Goal: Download file/media

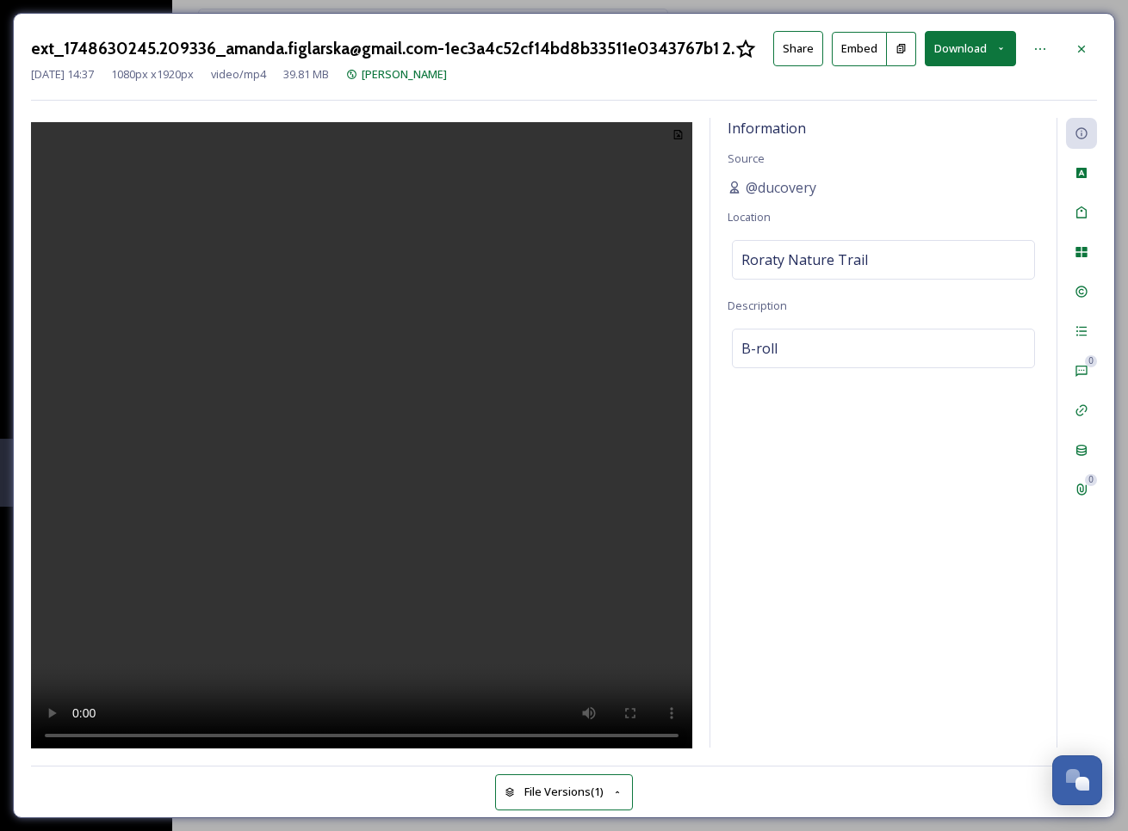
click at [348, 311] on video at bounding box center [361, 438] width 661 height 633
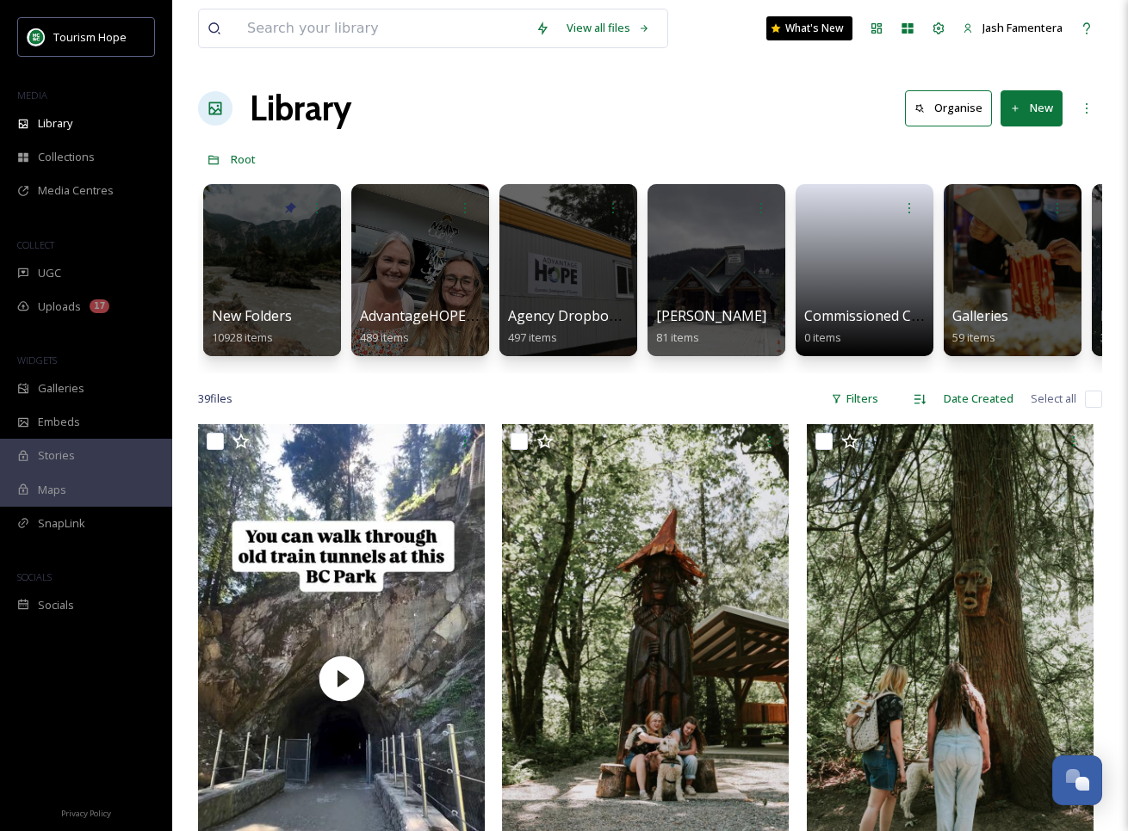
click at [242, 271] on div at bounding box center [271, 270] width 140 height 176
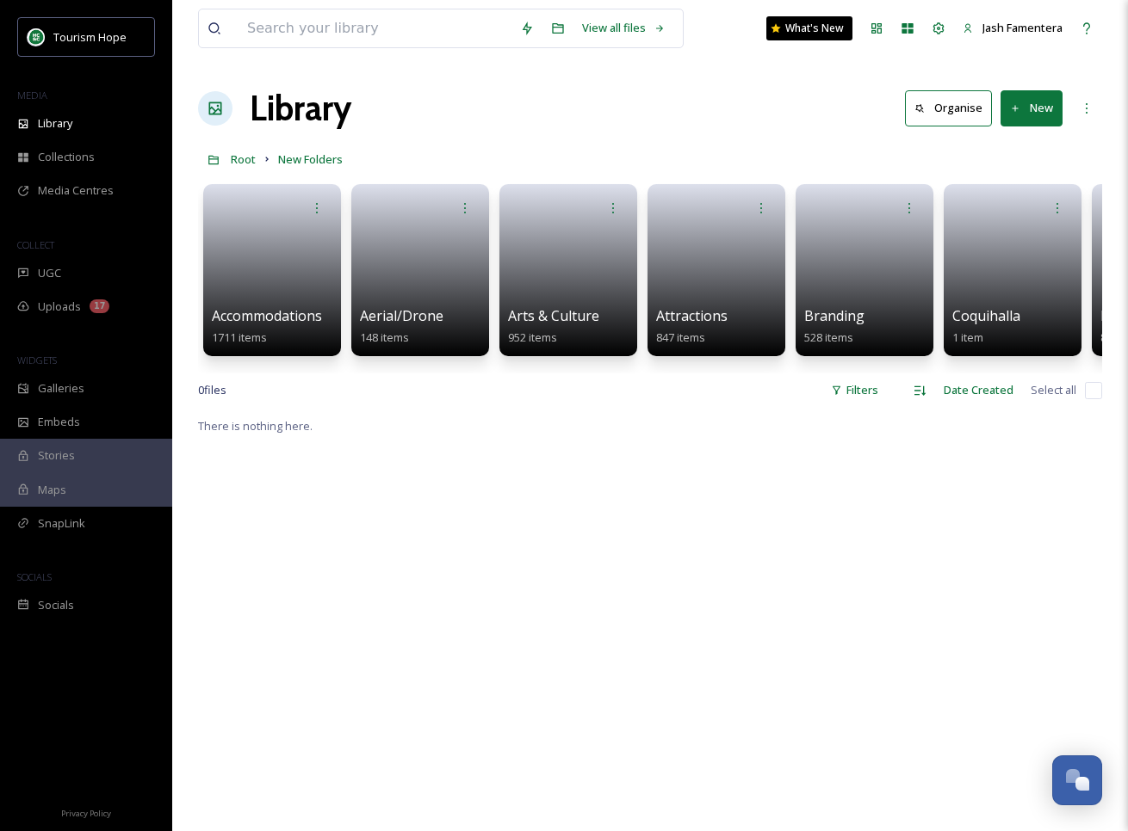
click at [726, 211] on div at bounding box center [716, 208] width 121 height 31
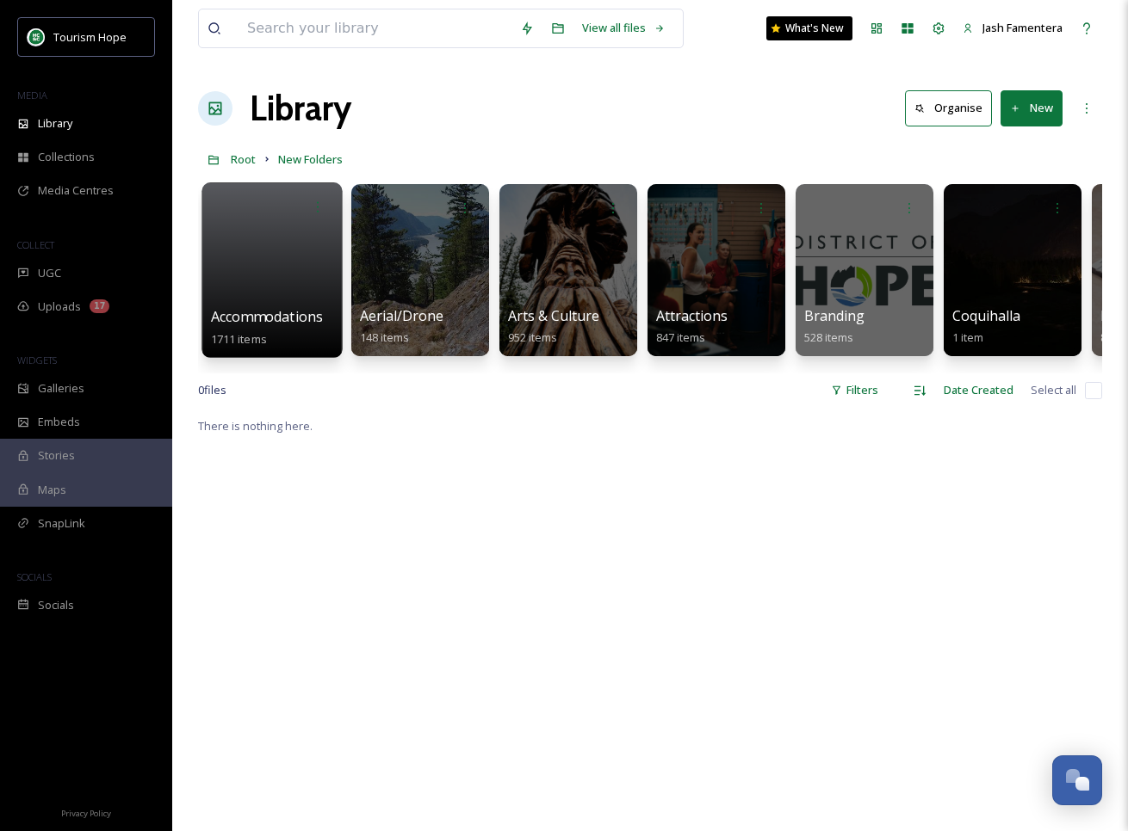
click at [316, 275] on div at bounding box center [271, 270] width 140 height 176
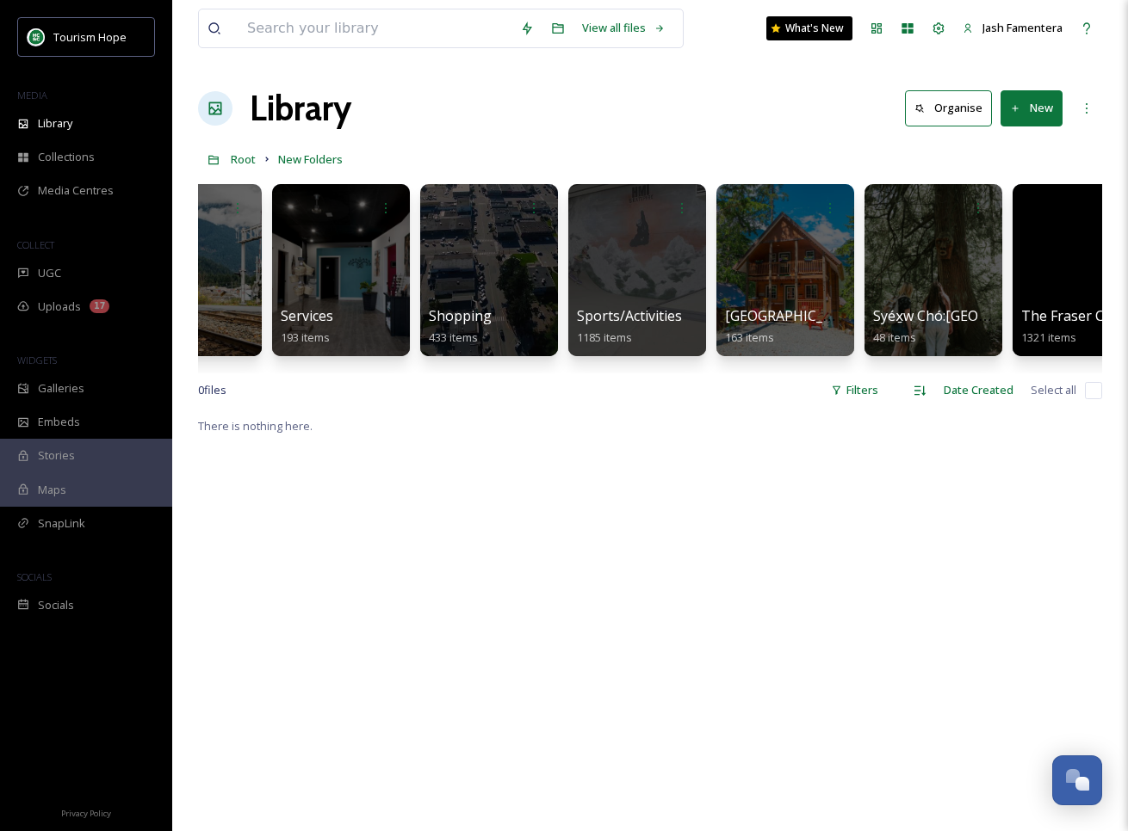
scroll to position [0, 2154]
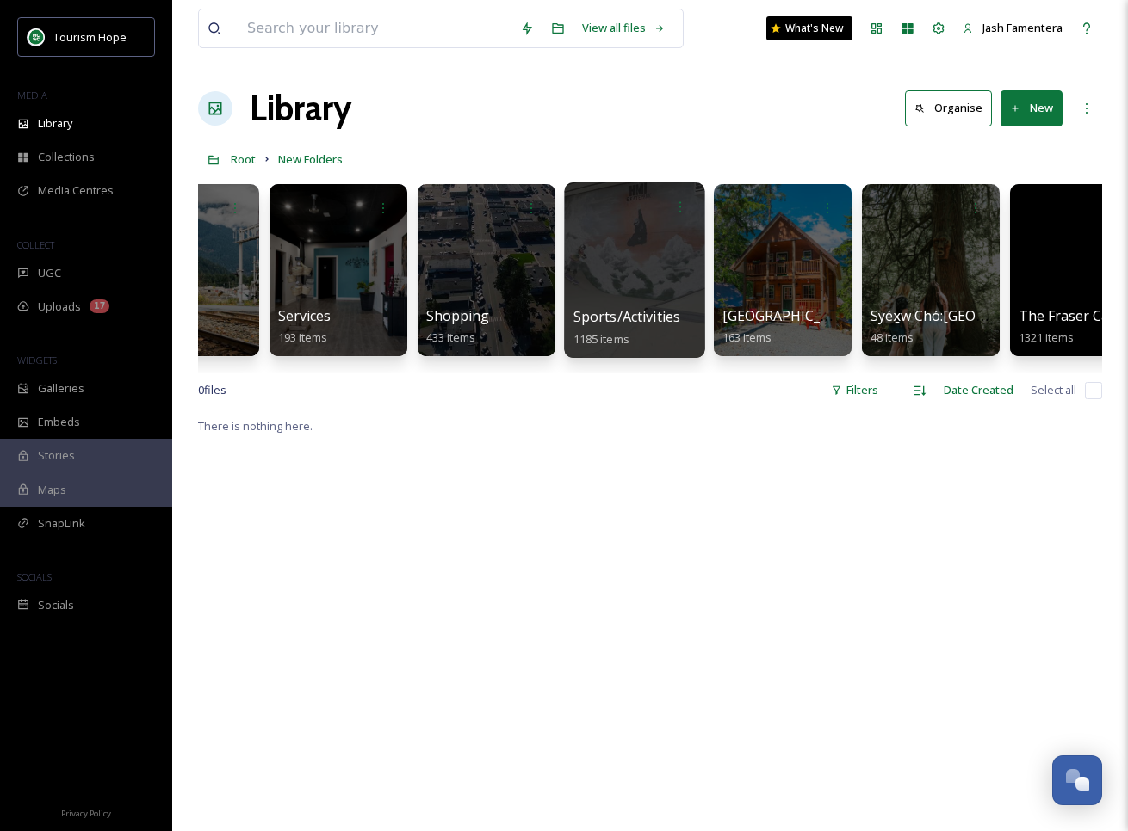
click at [661, 298] on div at bounding box center [634, 270] width 140 height 176
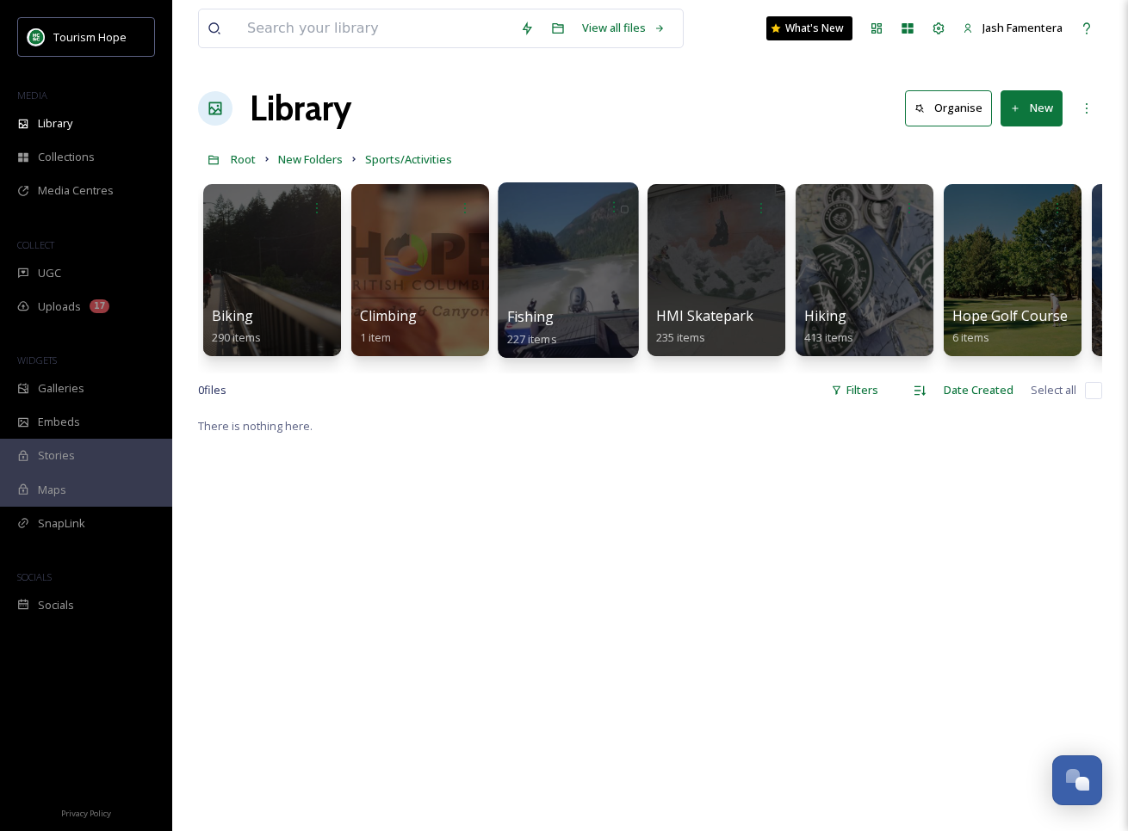
click at [549, 261] on div at bounding box center [568, 270] width 140 height 176
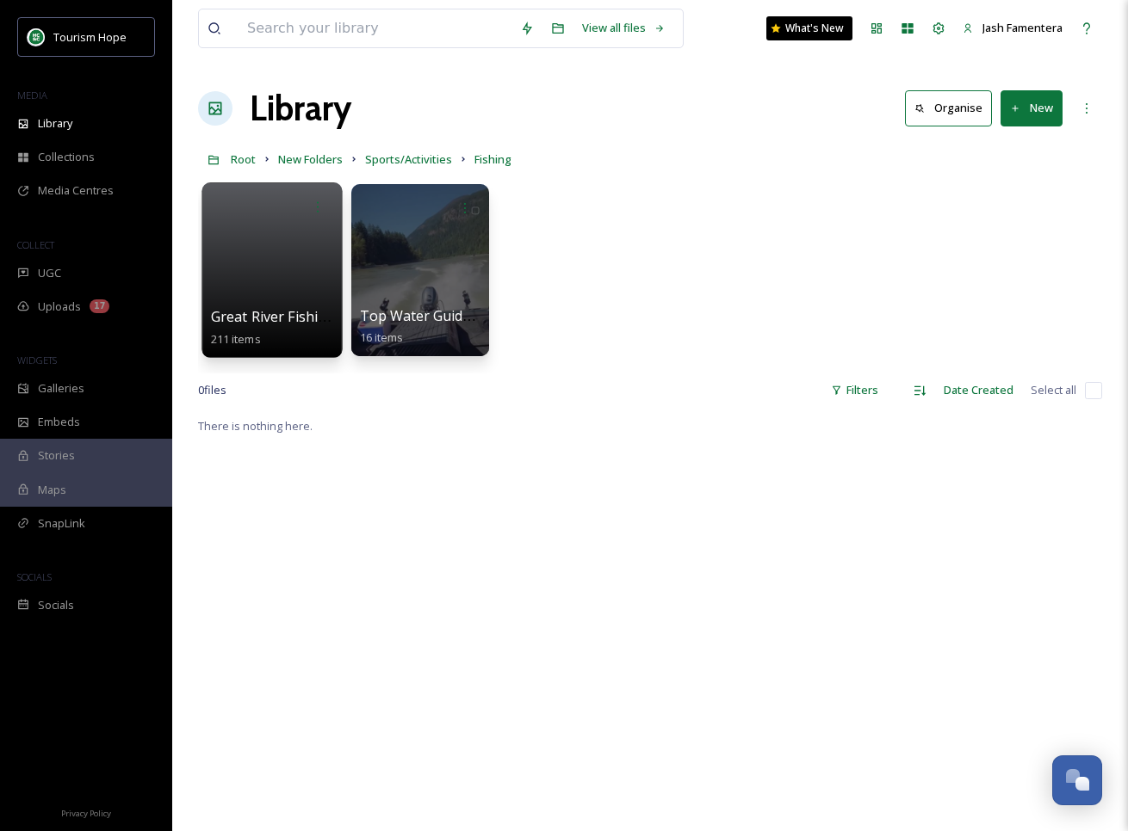
click at [281, 240] on div at bounding box center [271, 270] width 140 height 176
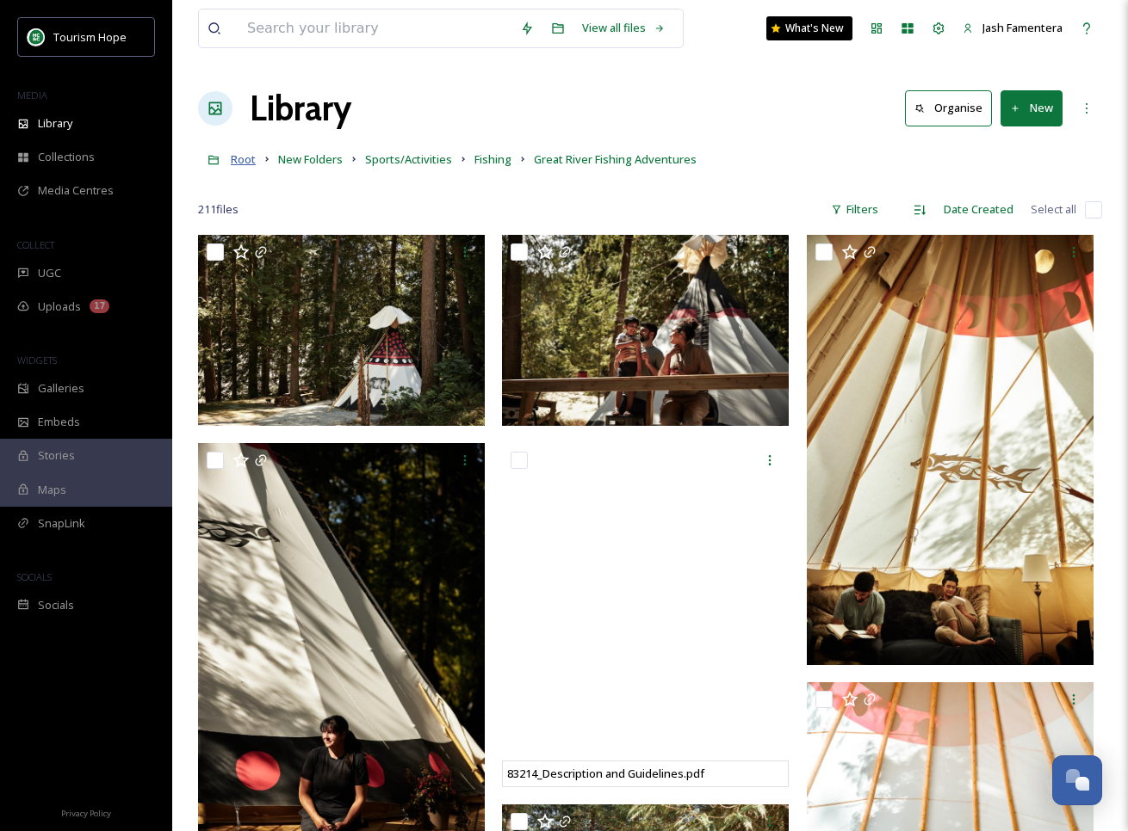
click at [235, 156] on span "Root" at bounding box center [243, 158] width 25 height 15
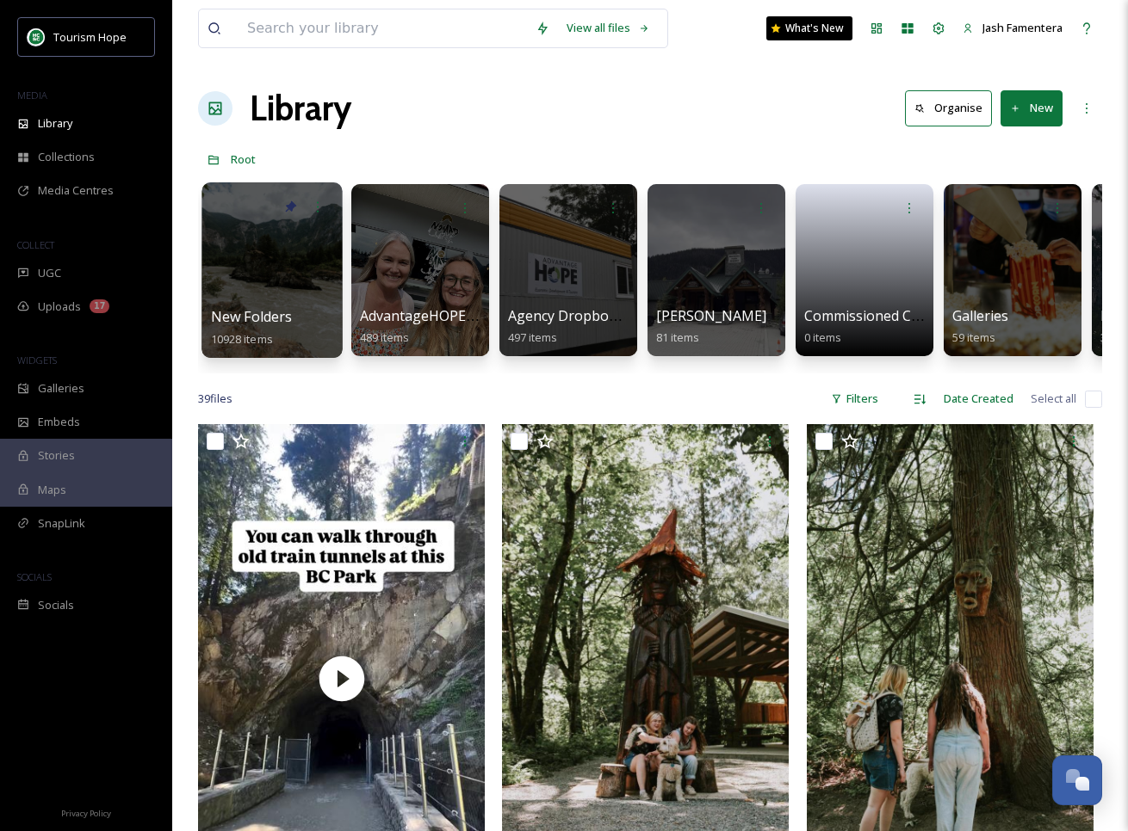
click at [274, 272] on div at bounding box center [271, 270] width 140 height 176
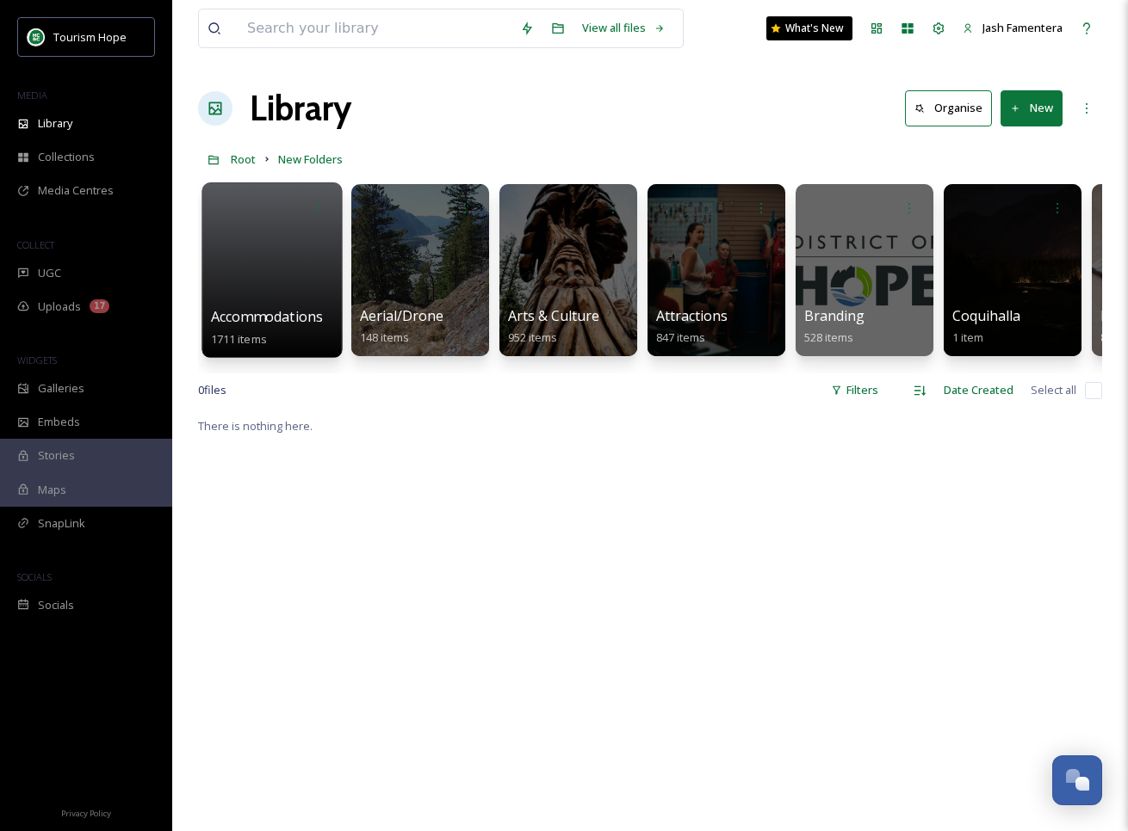
click at [268, 254] on div at bounding box center [271, 270] width 140 height 176
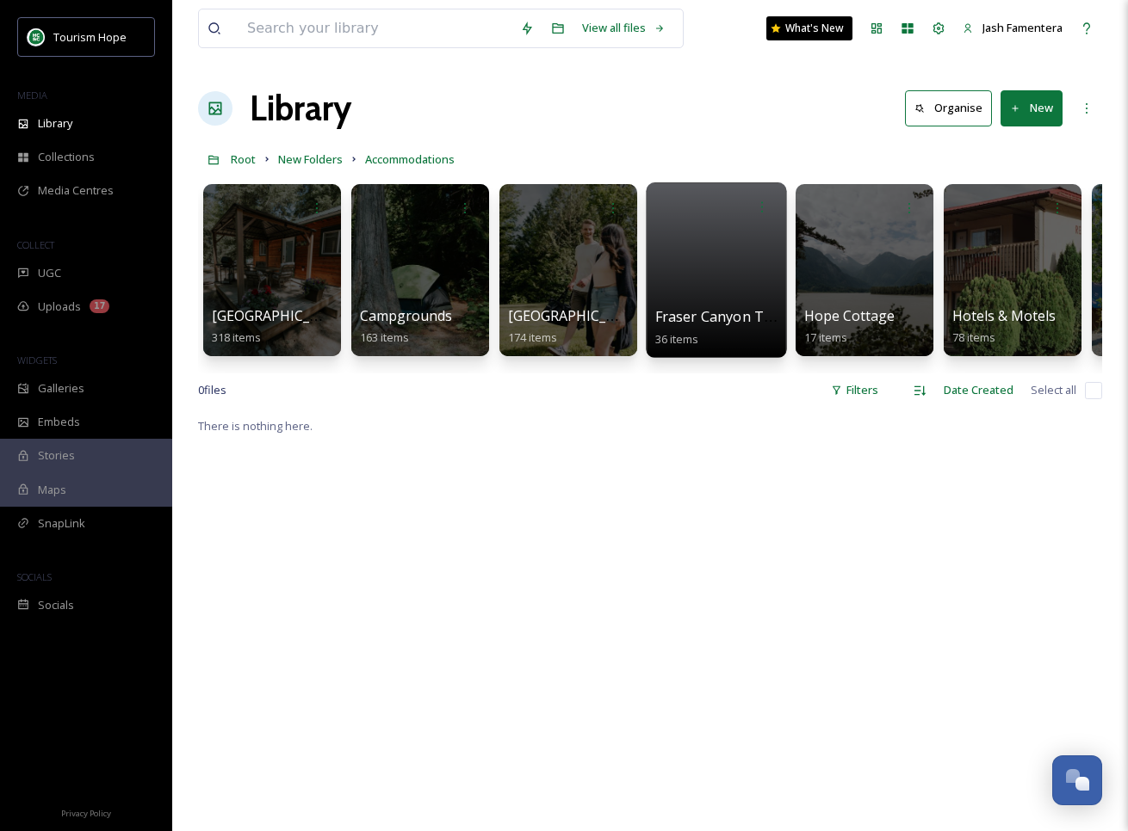
click at [692, 275] on div at bounding box center [716, 270] width 140 height 176
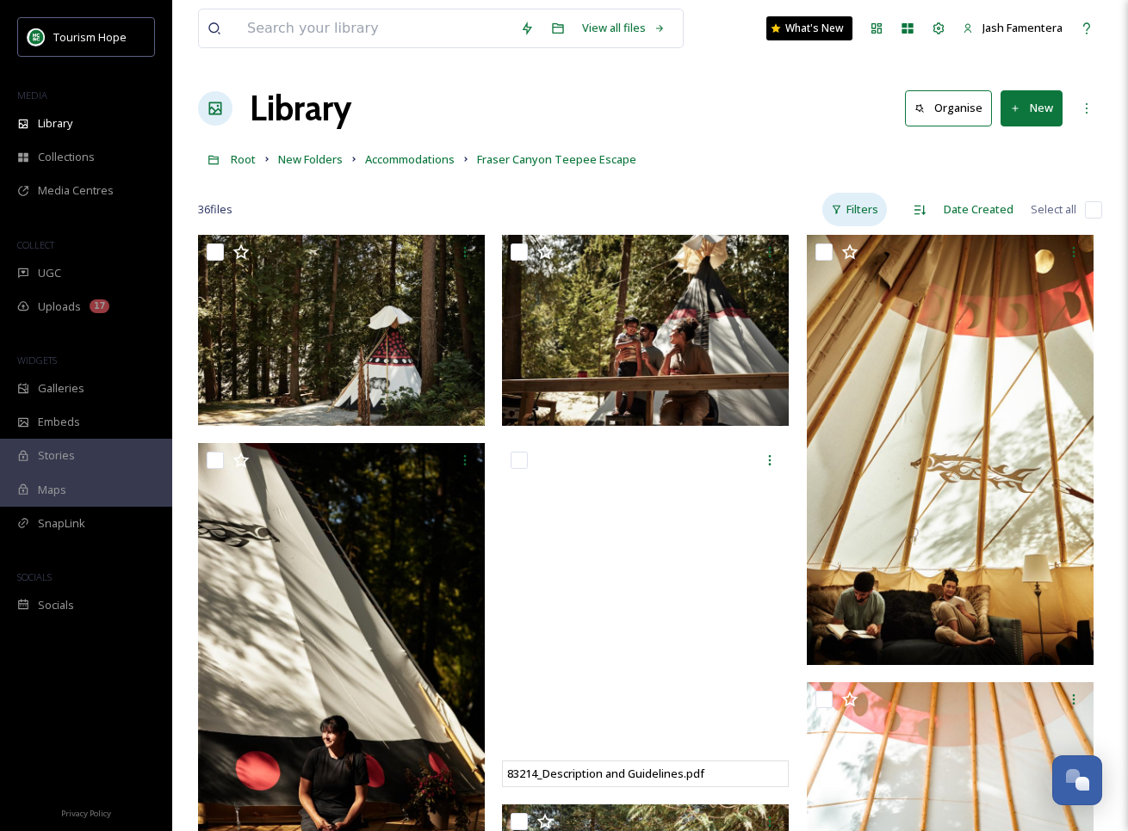
click at [870, 203] on div "Filters" at bounding box center [854, 210] width 65 height 34
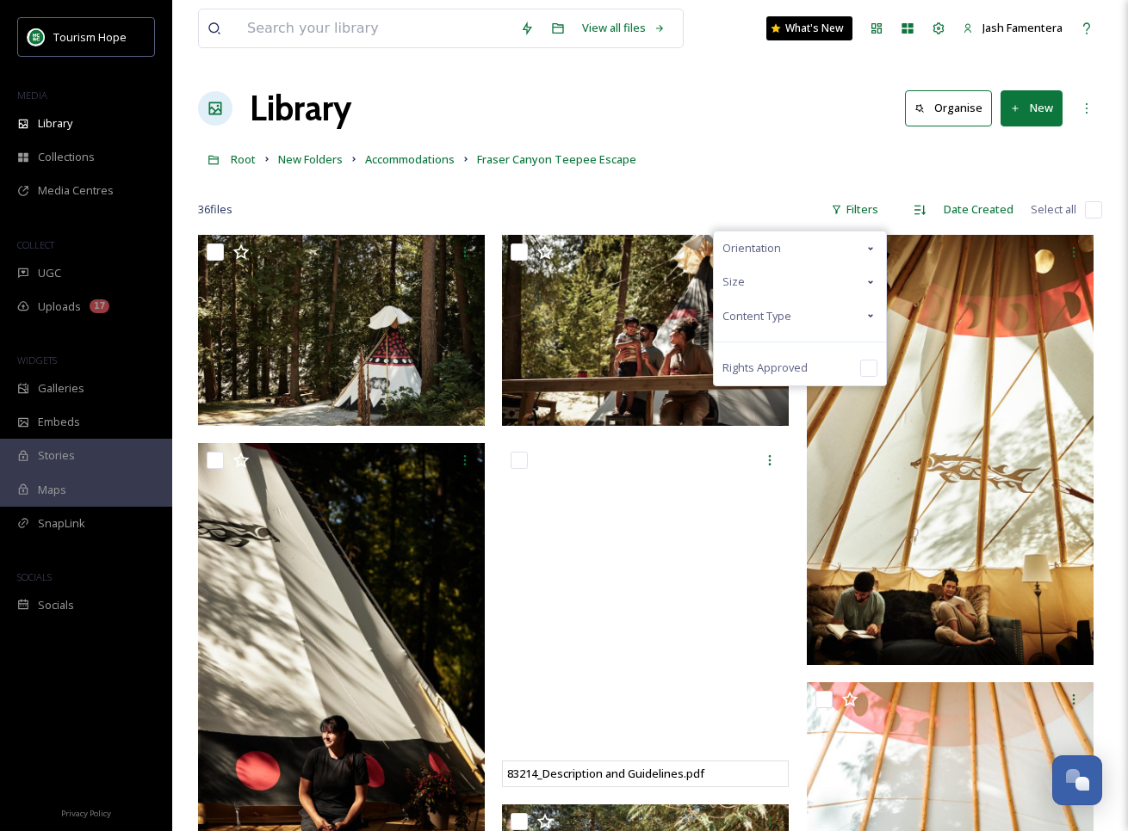
click at [825, 307] on div "Content Type" at bounding box center [800, 317] width 172 height 34
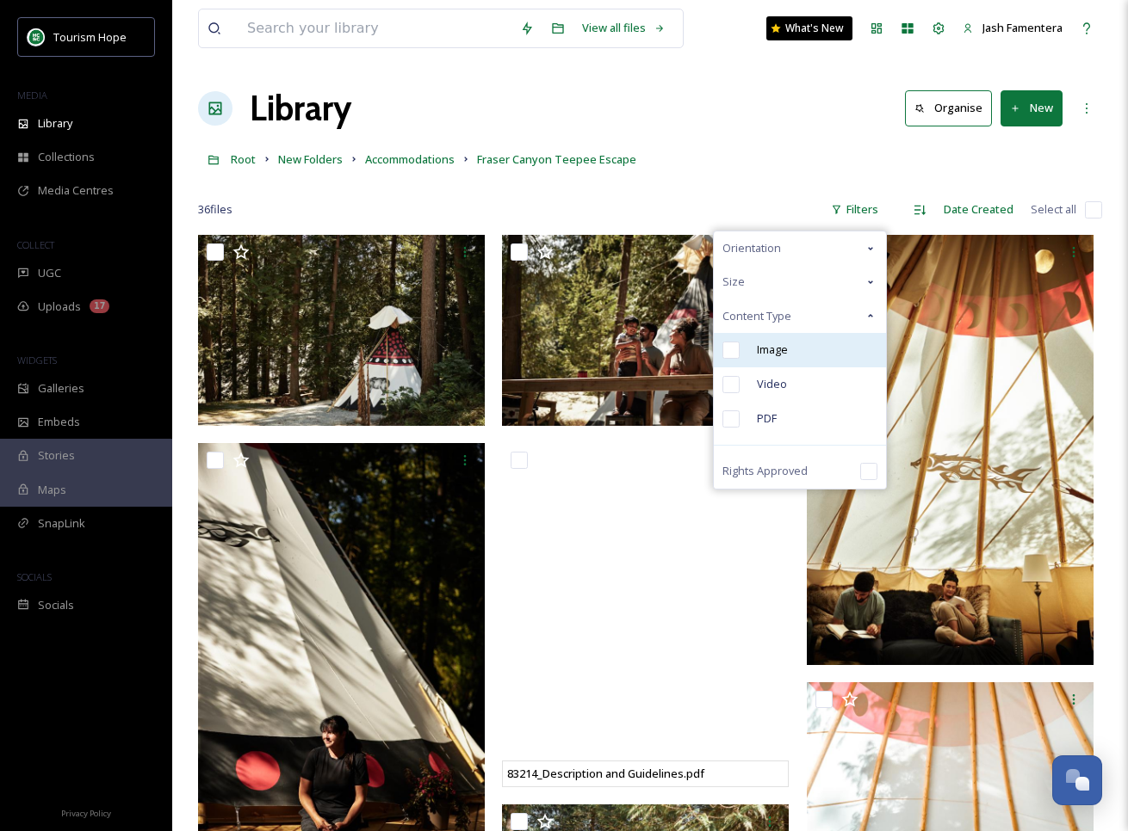
click at [814, 349] on div "Image" at bounding box center [800, 350] width 172 height 34
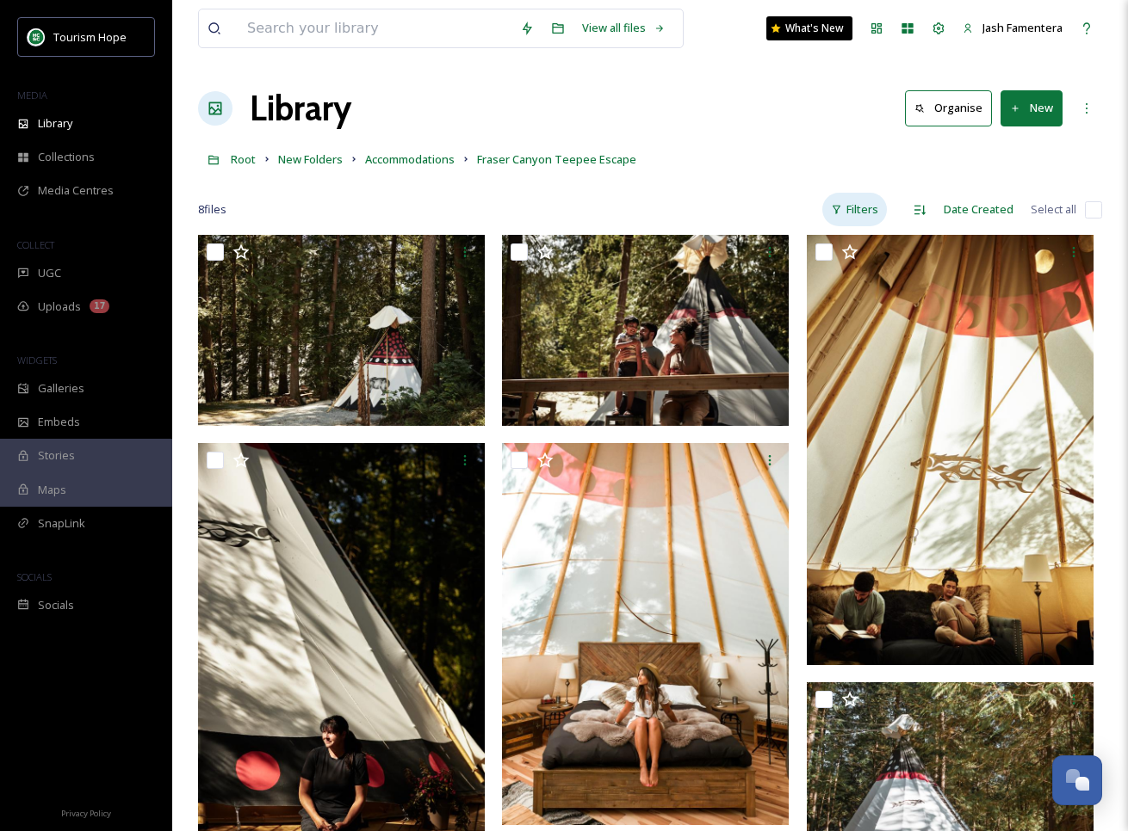
click at [840, 210] on icon at bounding box center [836, 209] width 11 height 11
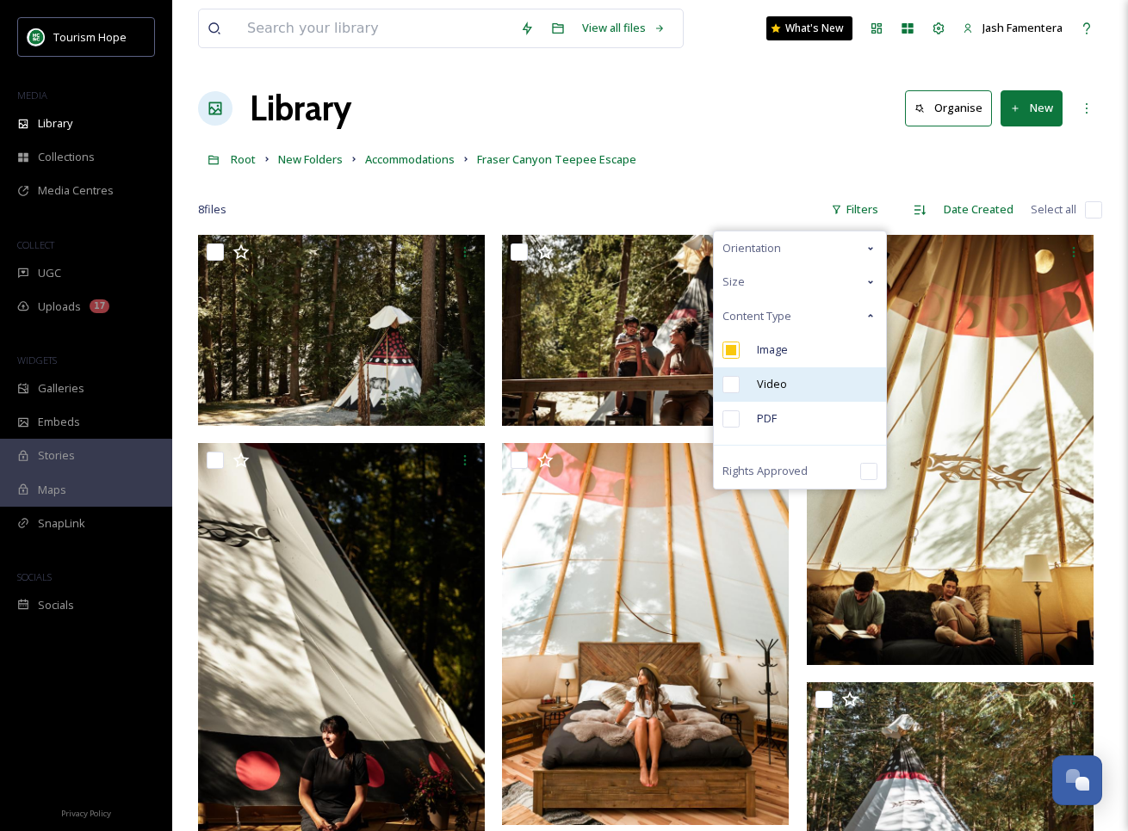
click at [757, 398] on div "Video" at bounding box center [800, 385] width 172 height 34
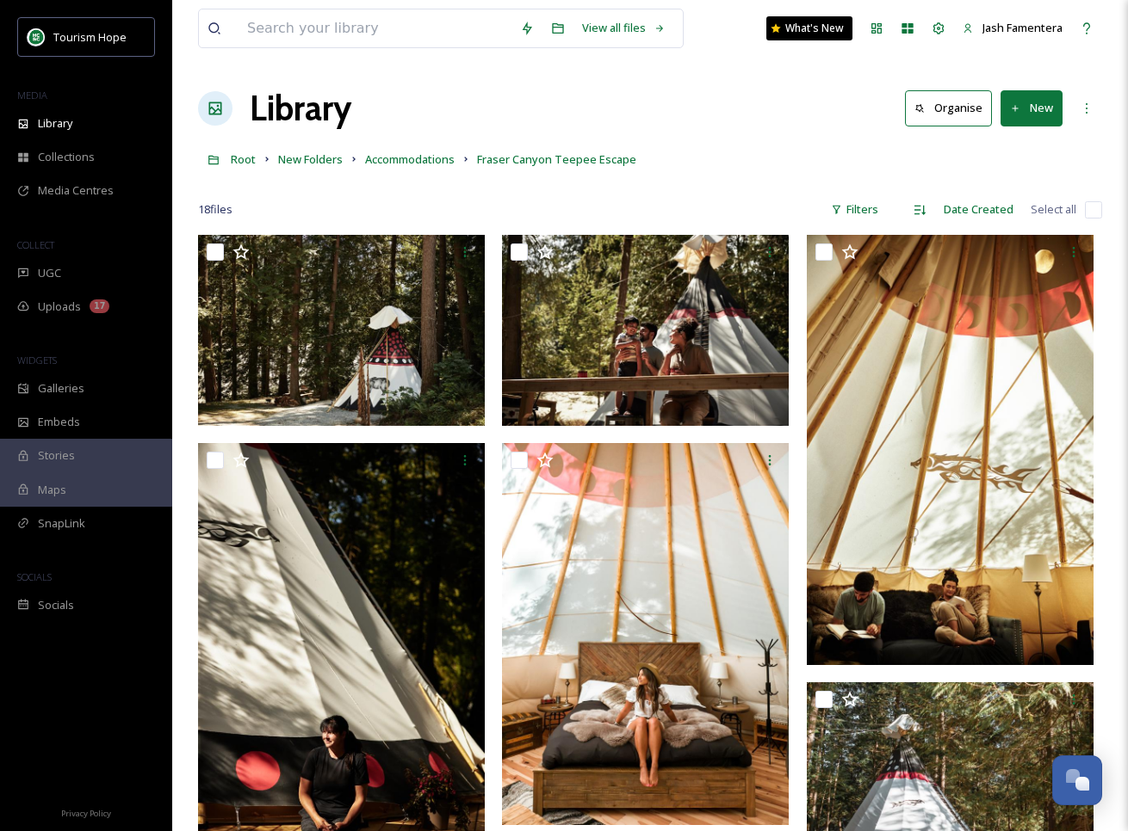
click at [1088, 216] on input "checkbox" at bounding box center [1093, 209] width 17 height 17
click at [1095, 207] on input "checkbox" at bounding box center [1093, 209] width 17 height 17
checkbox input "true"
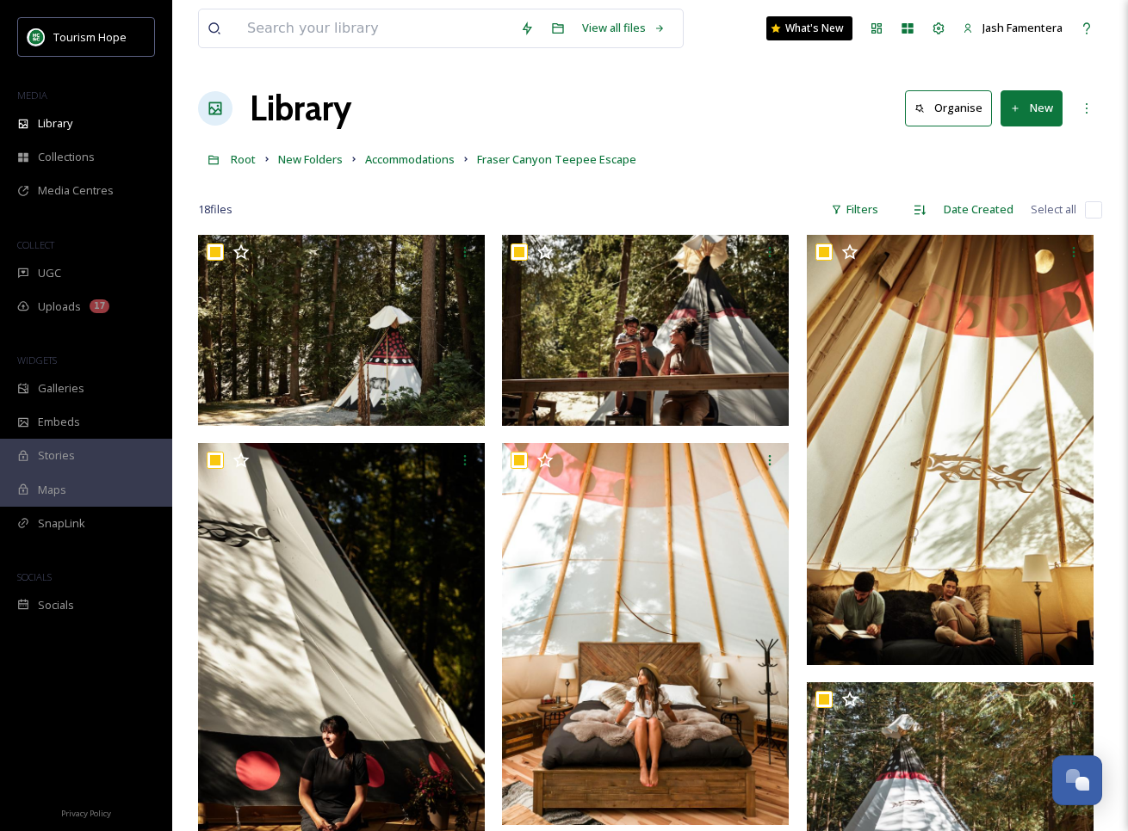
checkbox input "true"
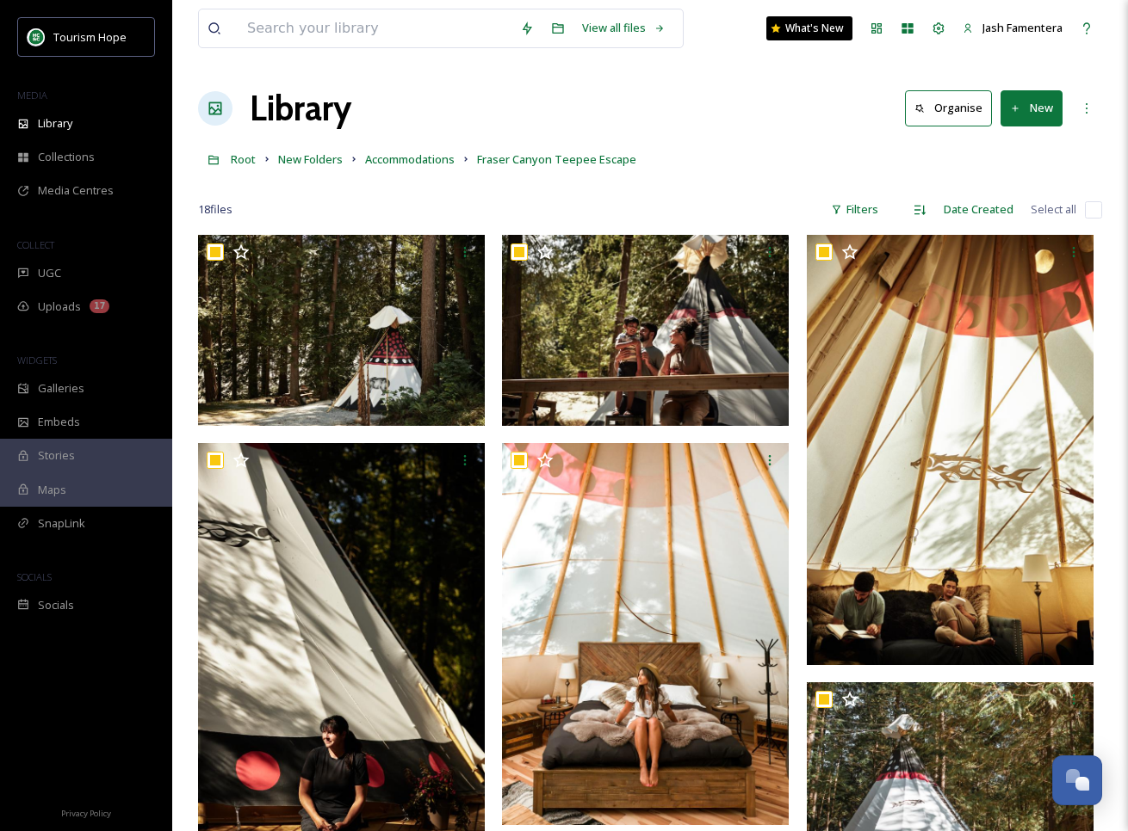
checkbox input "true"
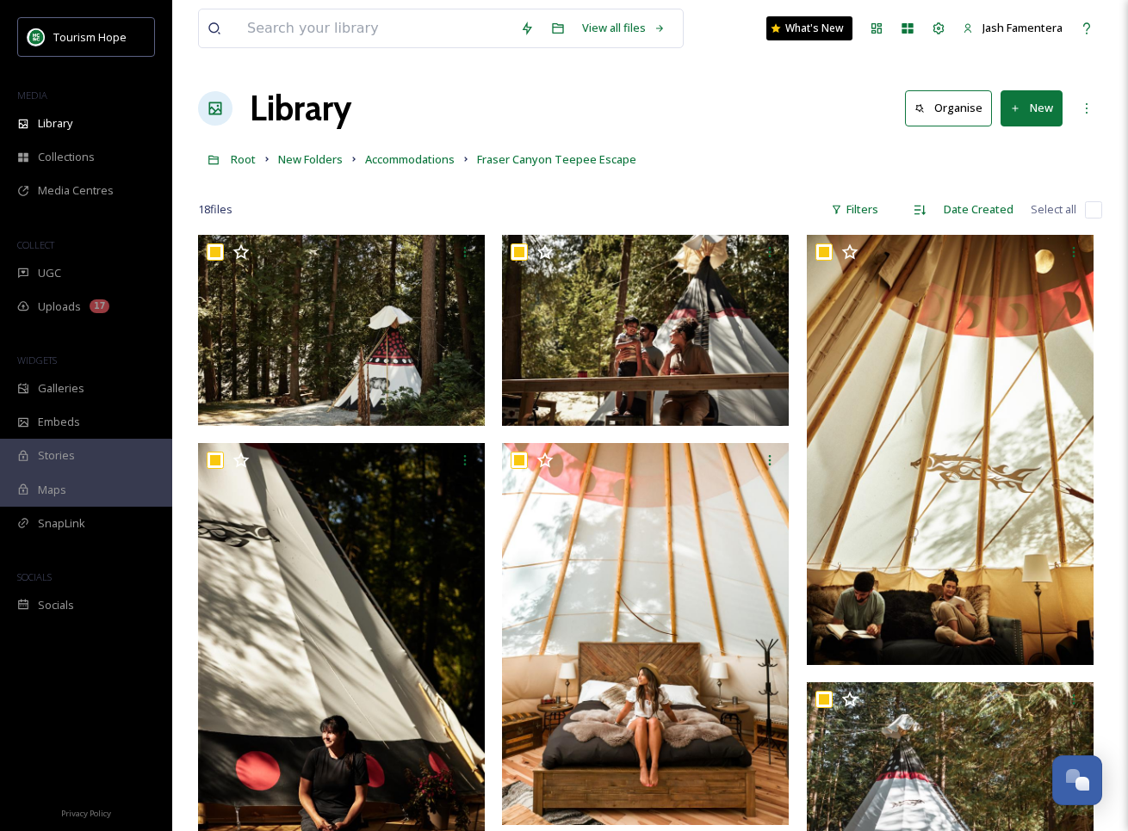
checkbox input "true"
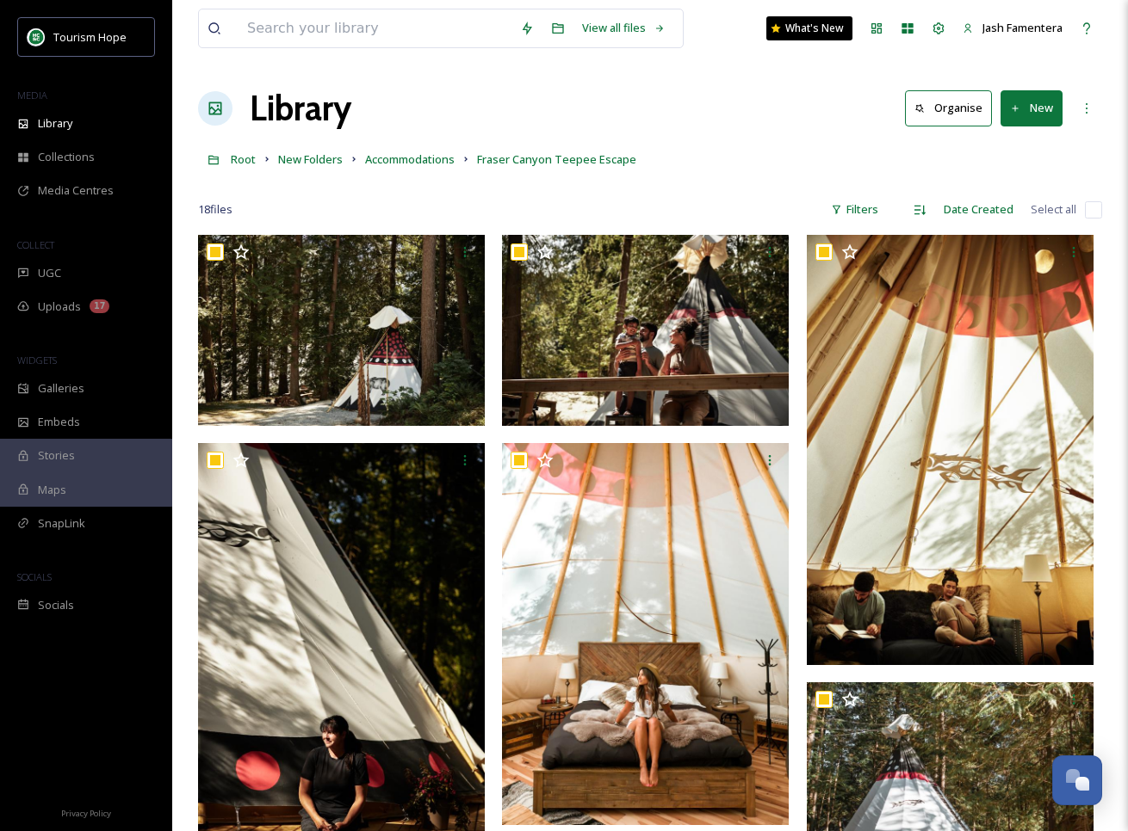
checkbox input "true"
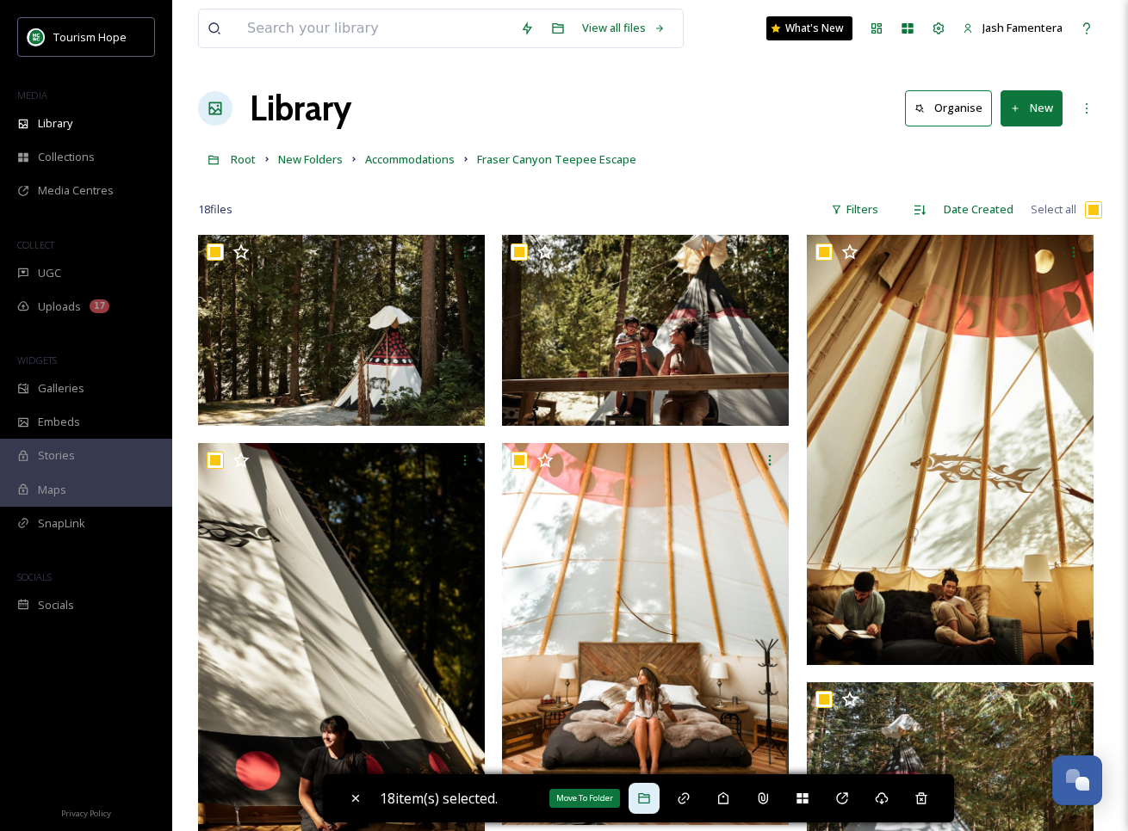
click at [644, 804] on icon at bounding box center [644, 799] width 14 height 14
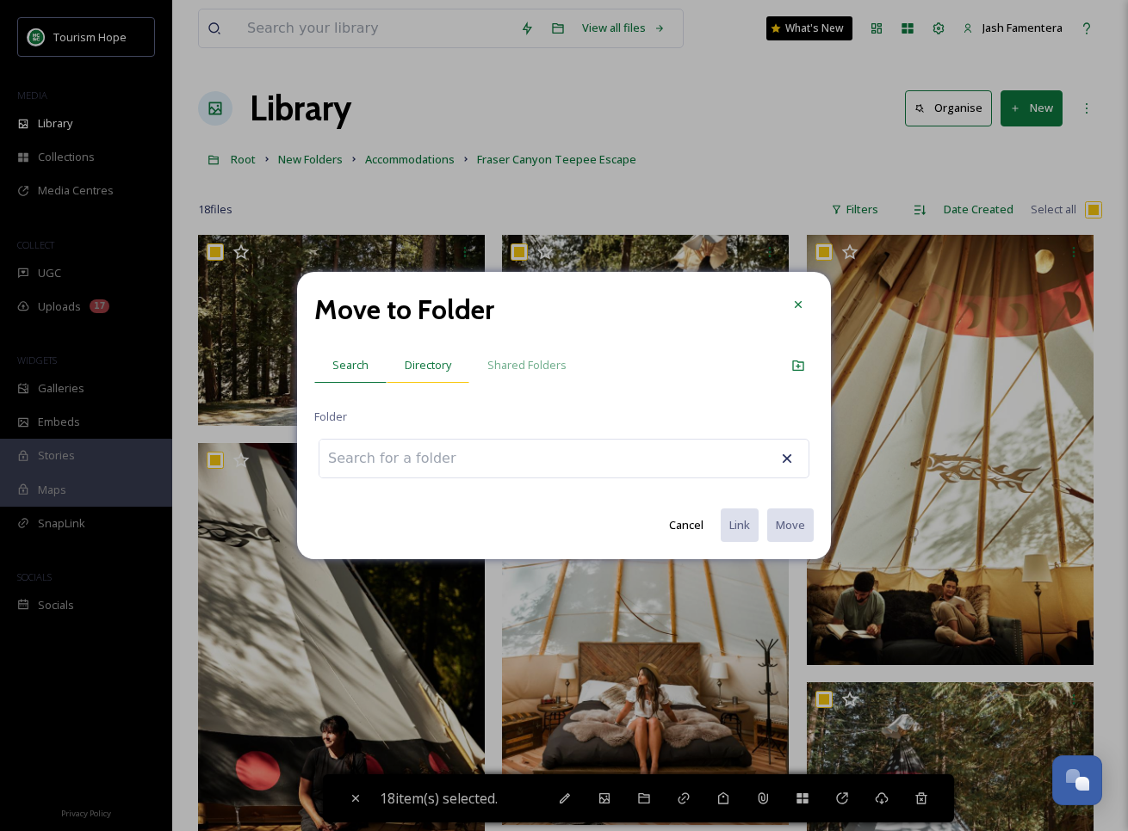
click at [430, 374] on div "Directory" at bounding box center [427, 365] width 83 height 35
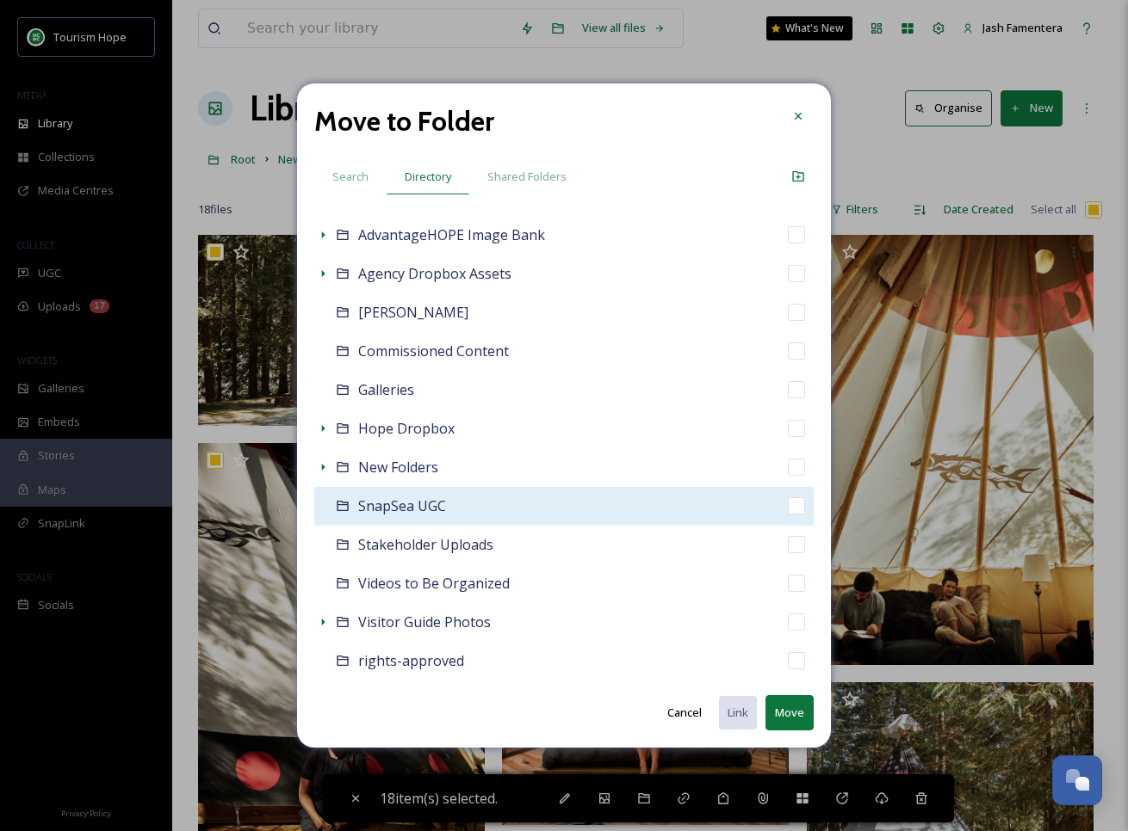
scroll to position [53, 0]
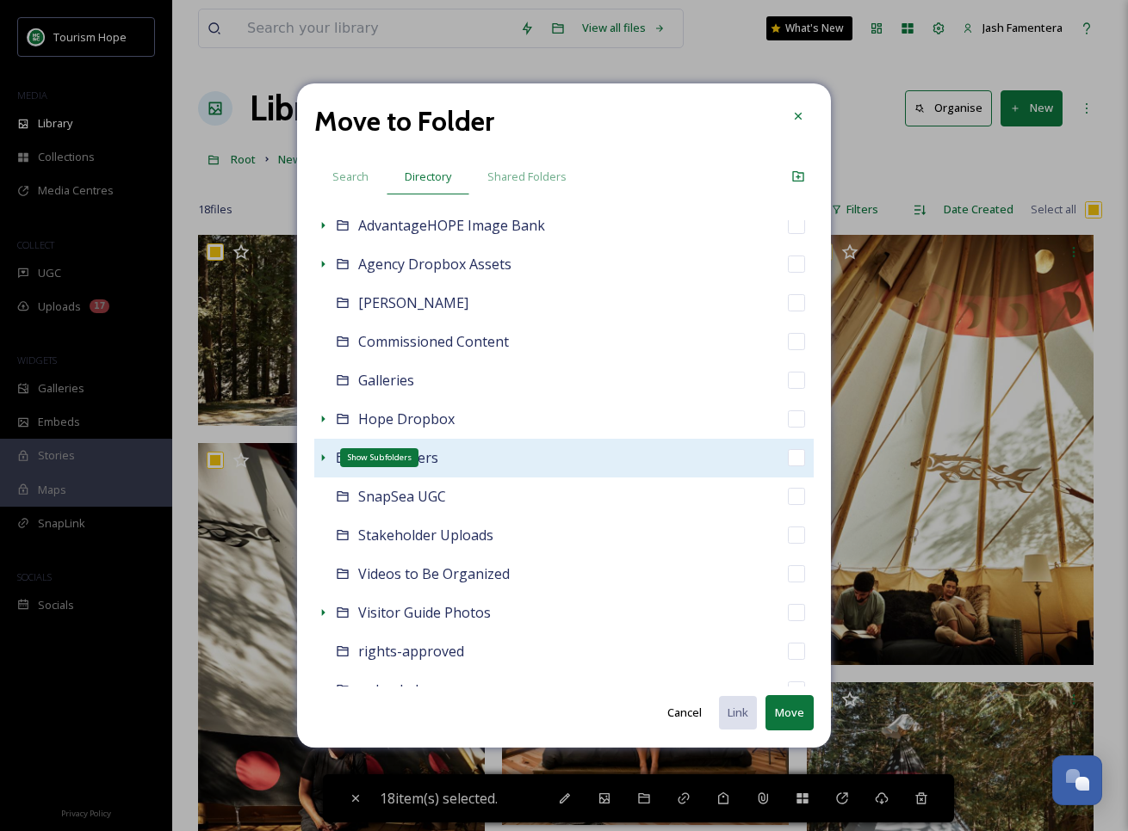
click at [322, 460] on icon at bounding box center [323, 457] width 3 height 7
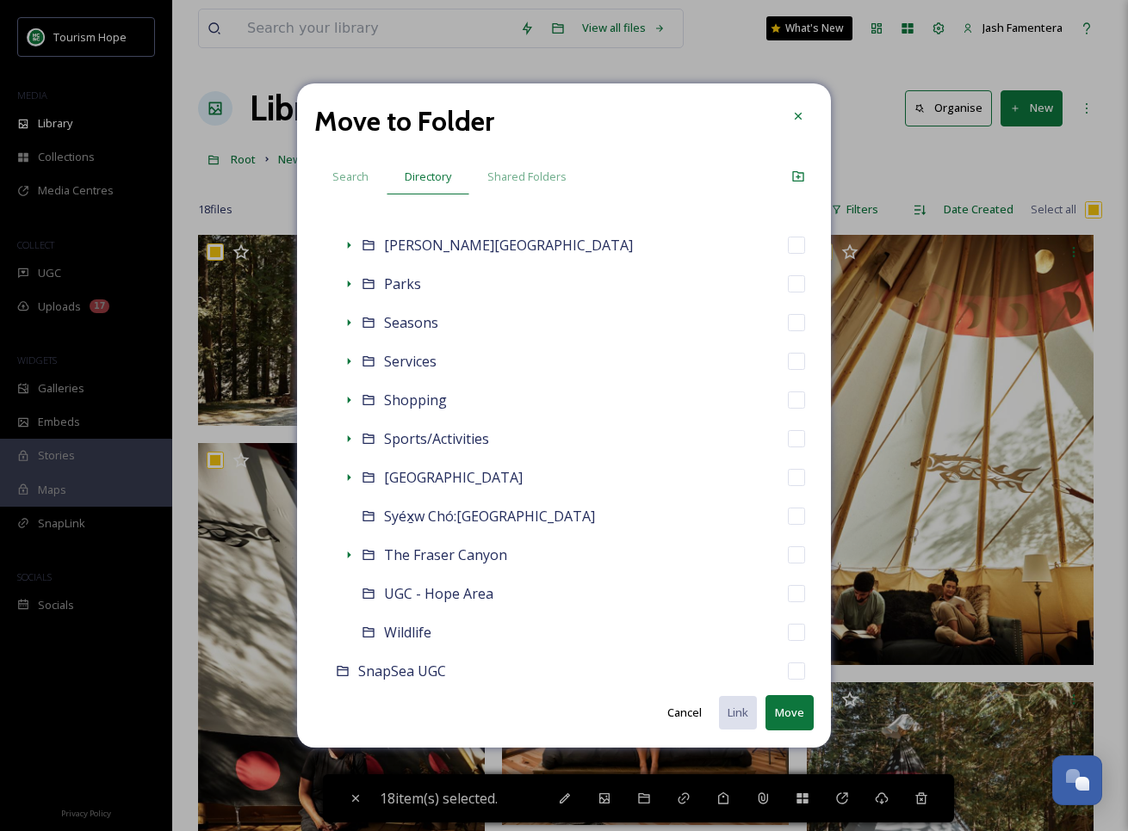
scroll to position [820, 0]
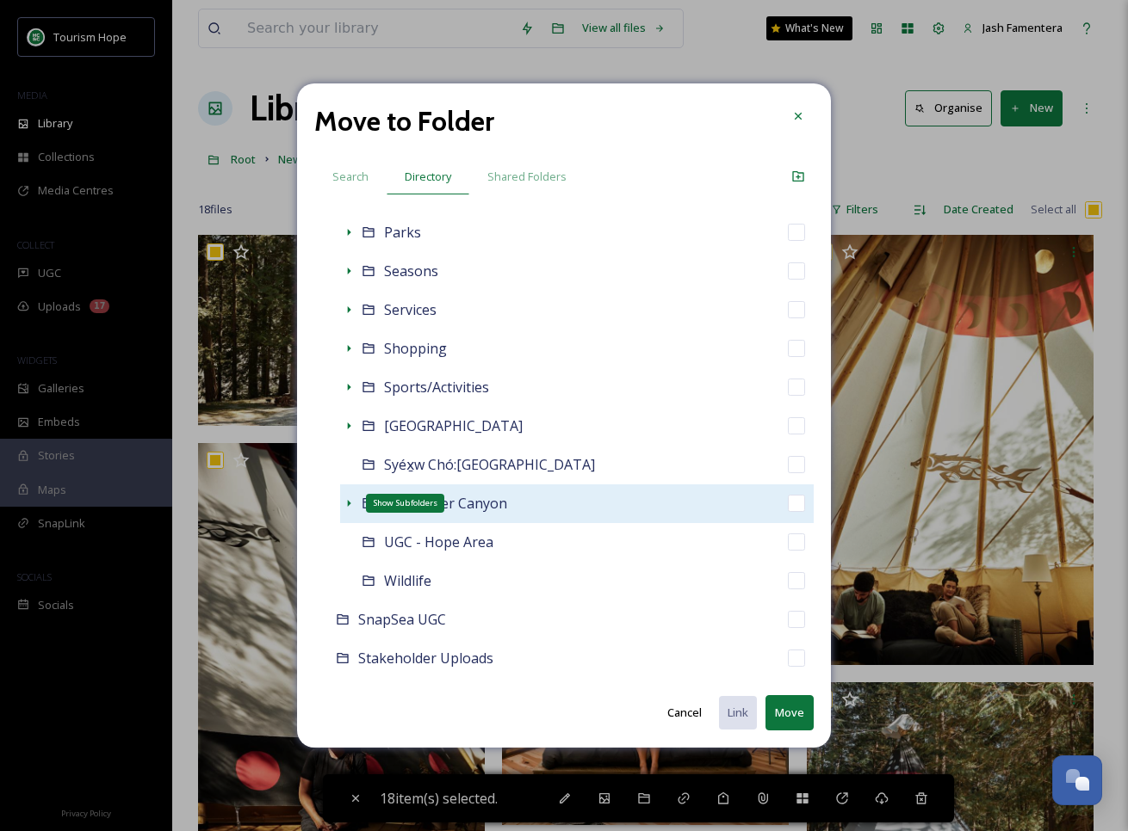
click at [348, 500] on icon at bounding box center [349, 503] width 3 height 7
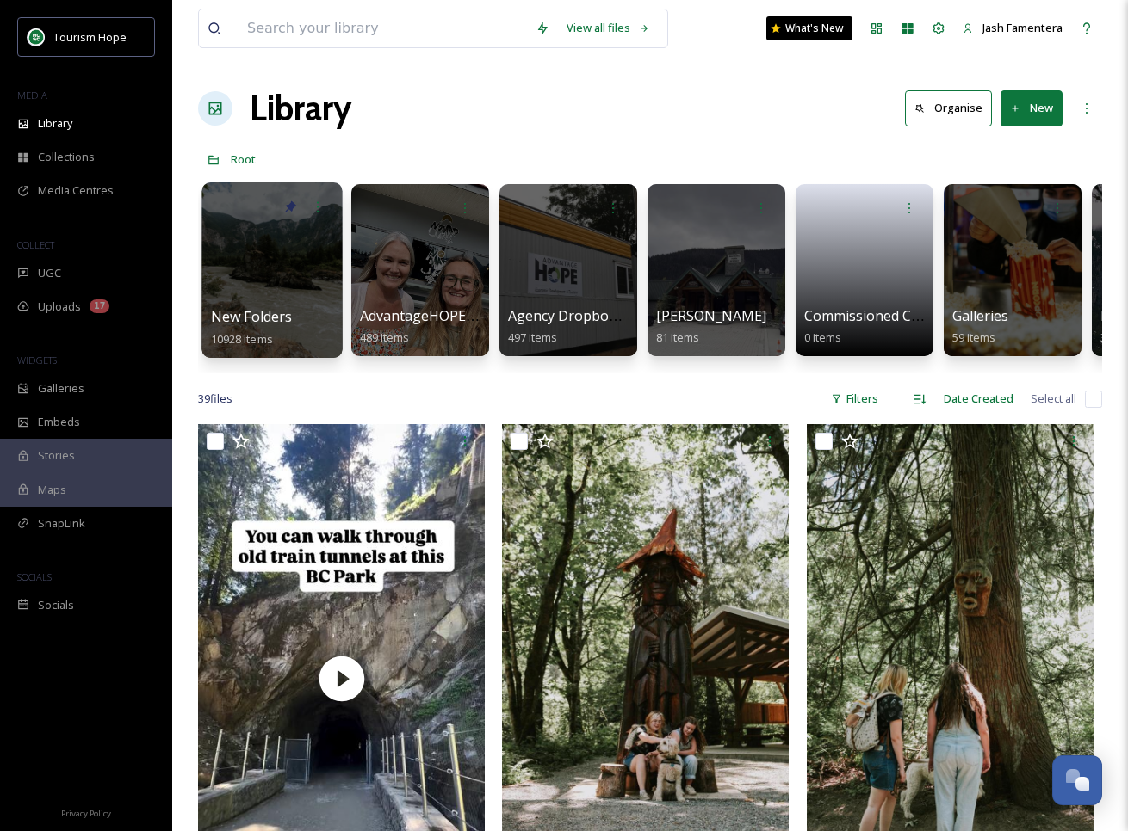
click at [221, 274] on div at bounding box center [271, 270] width 140 height 176
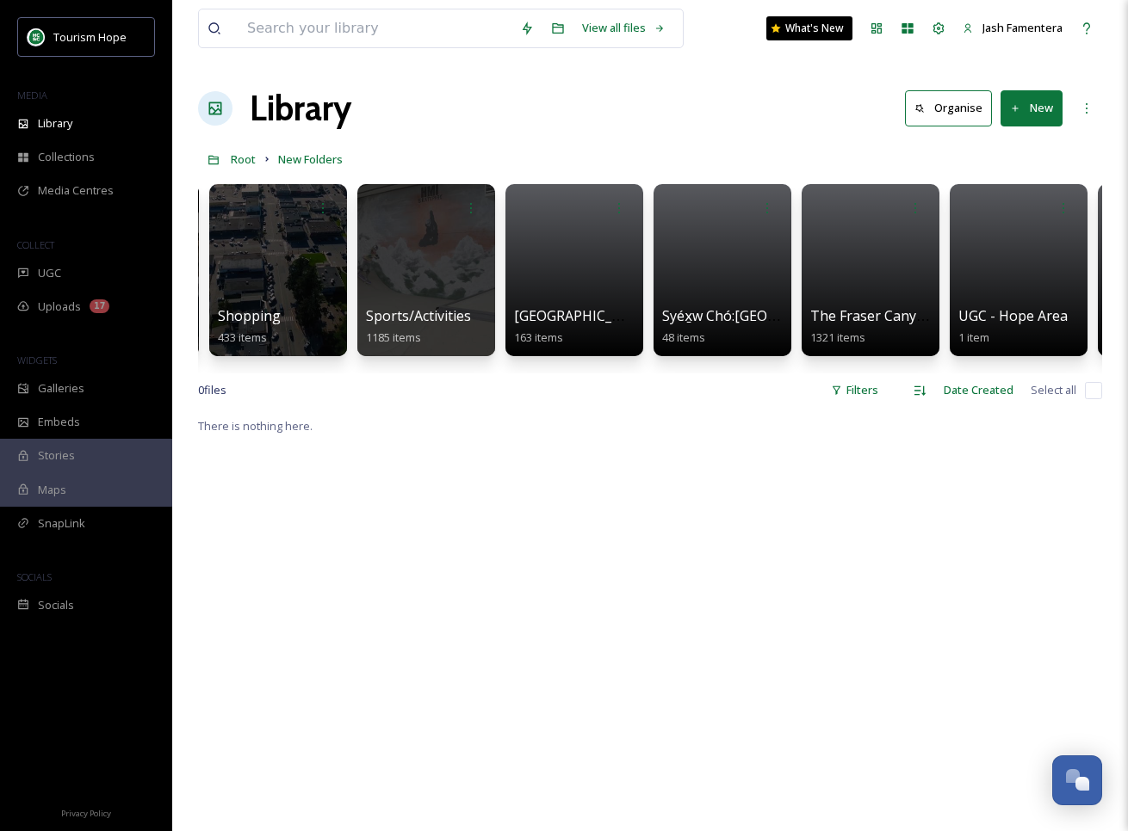
scroll to position [0, 2500]
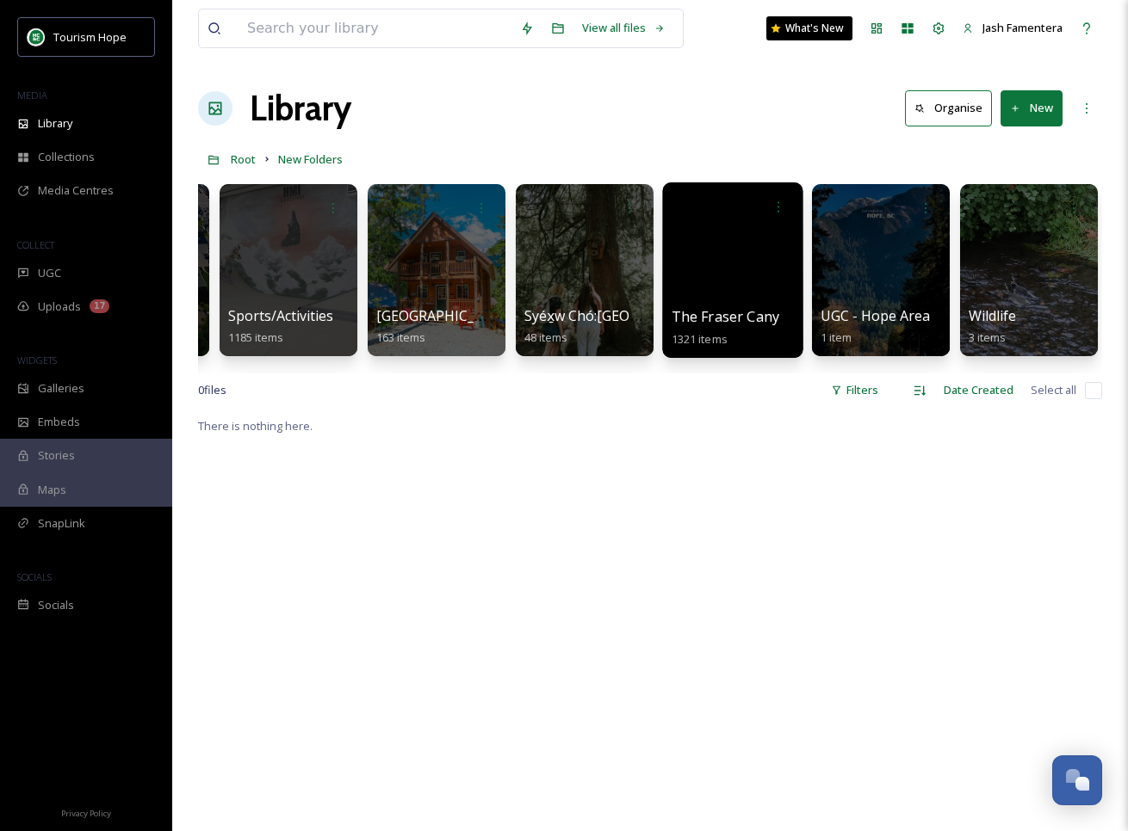
click at [741, 246] on div at bounding box center [732, 270] width 140 height 176
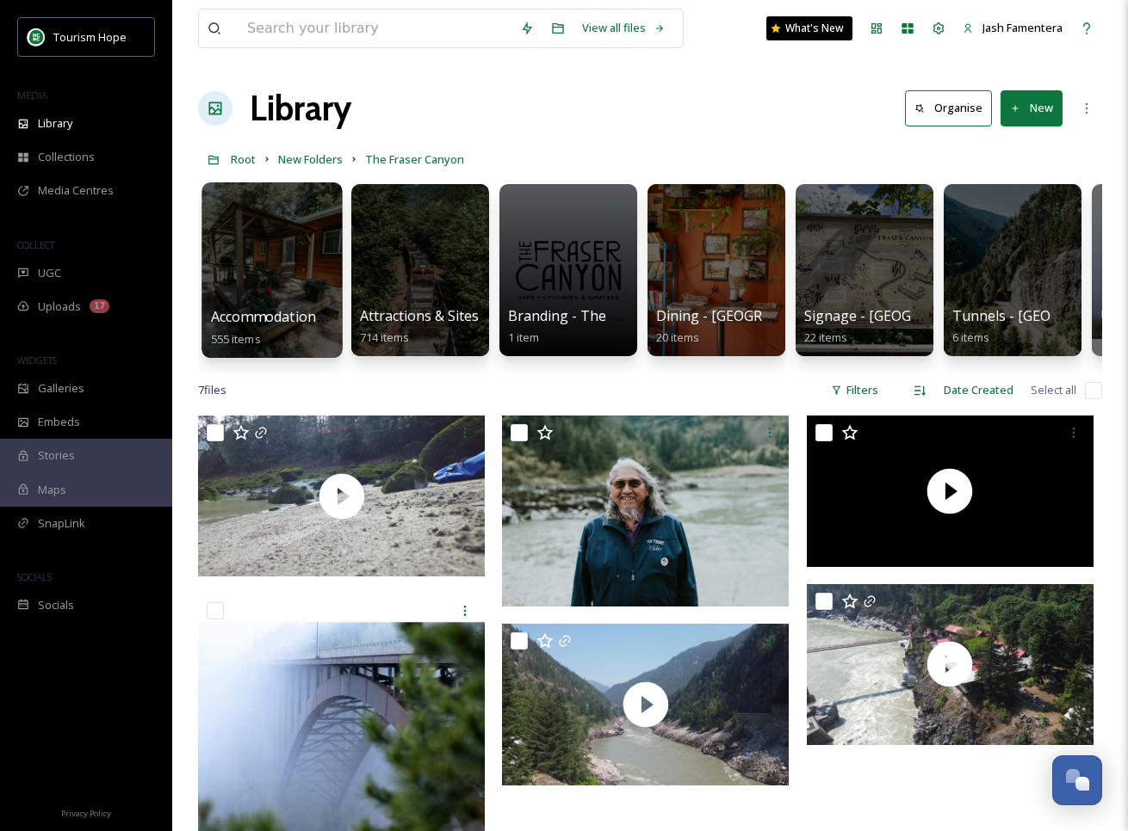
click at [280, 250] on div at bounding box center [271, 270] width 140 height 176
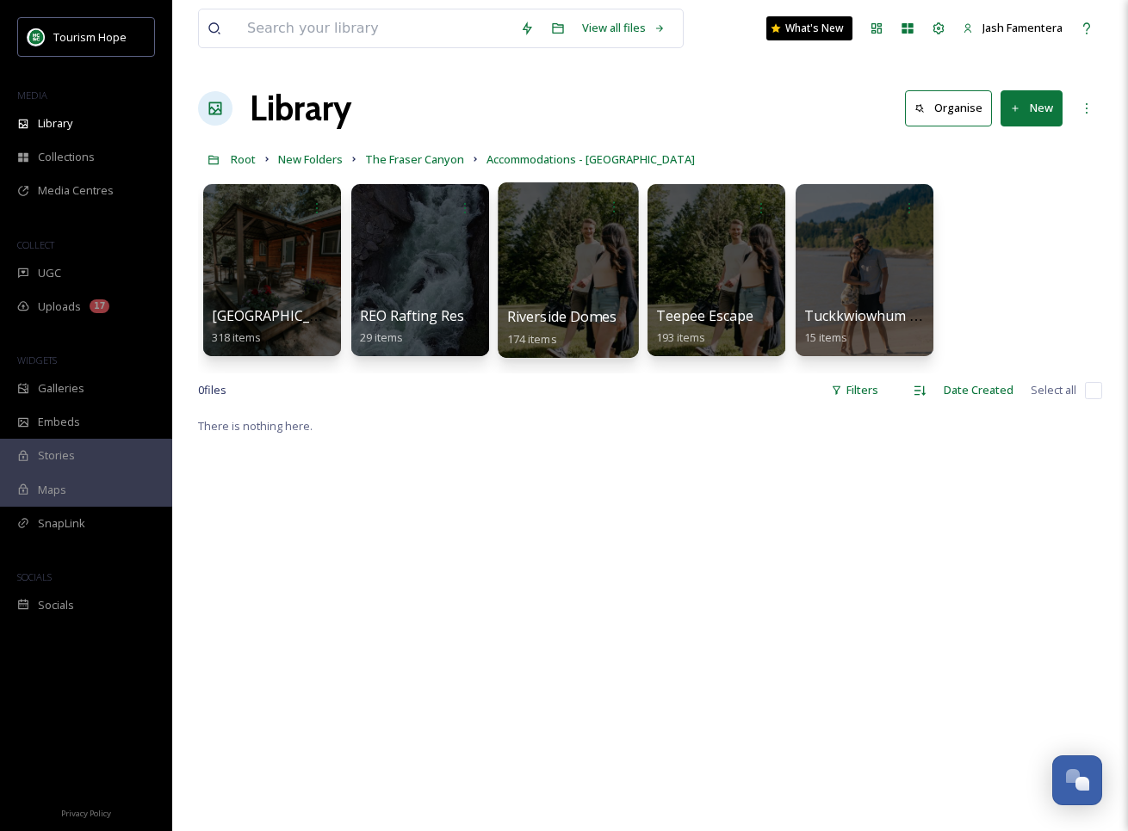
click at [525, 262] on div at bounding box center [568, 270] width 140 height 176
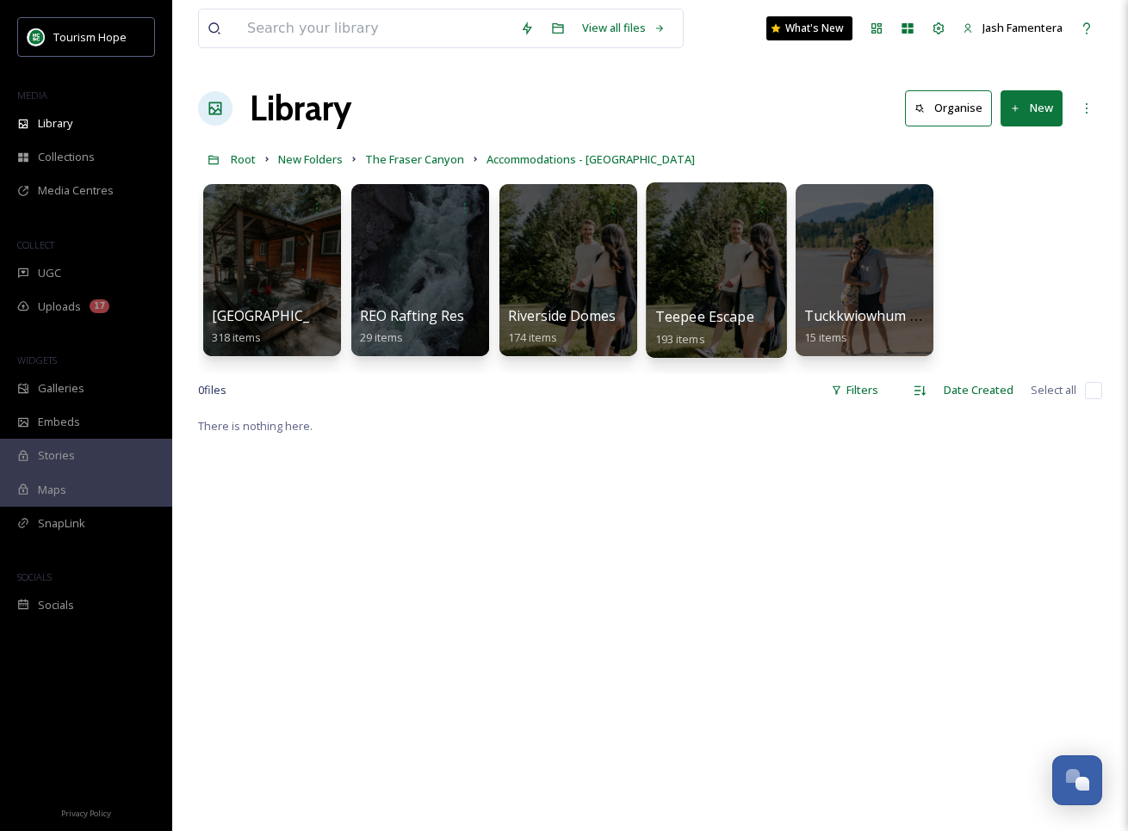
click at [703, 235] on div at bounding box center [716, 270] width 140 height 176
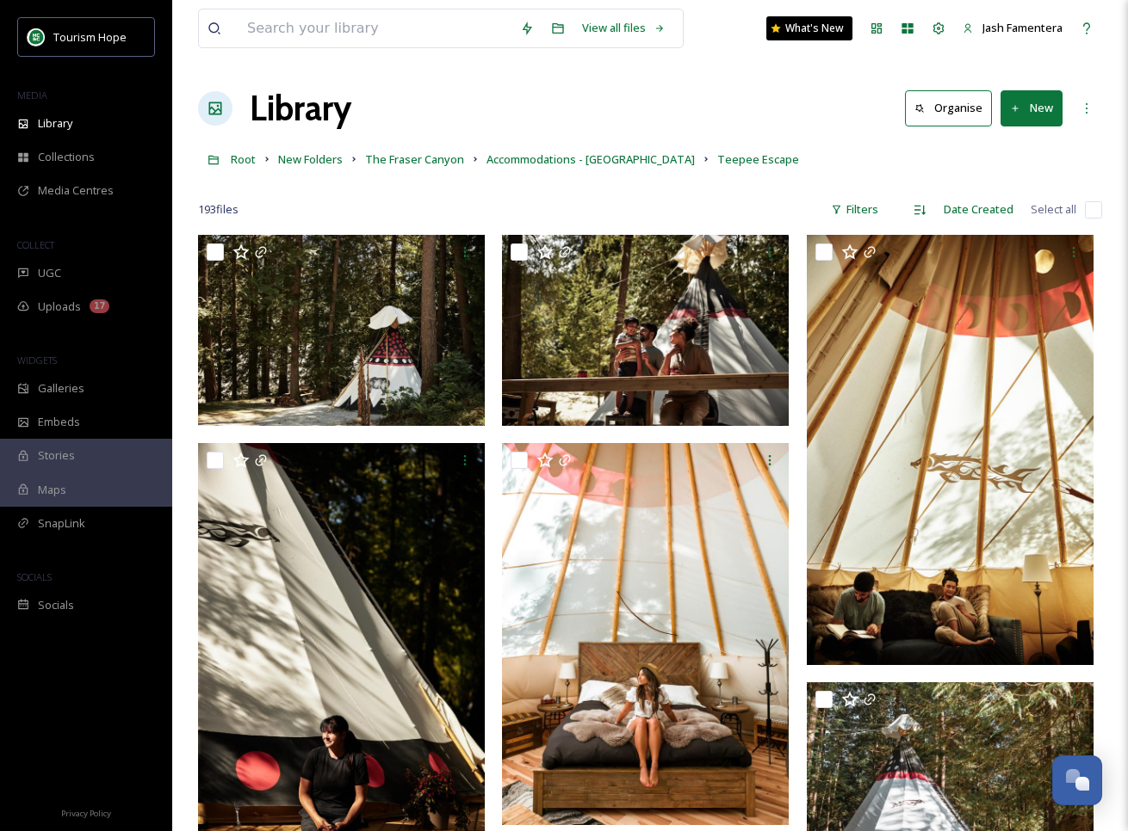
click at [1092, 212] on input "checkbox" at bounding box center [1093, 209] width 17 height 17
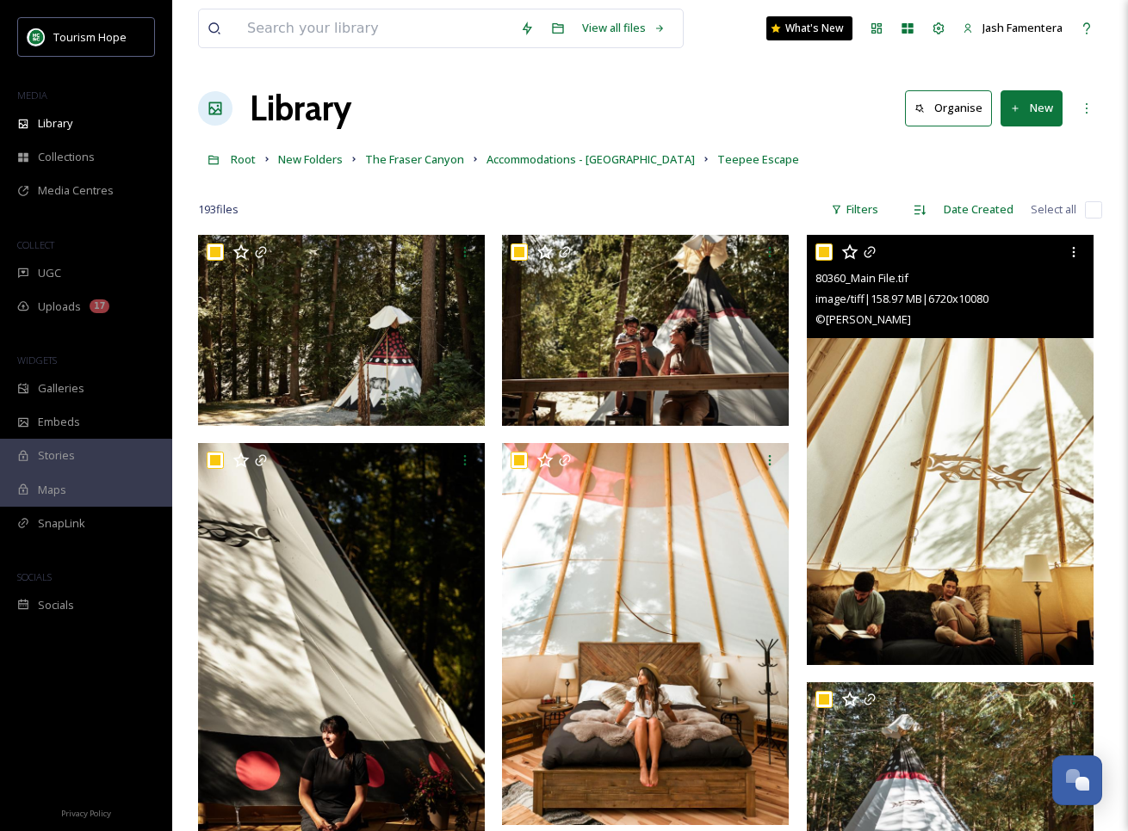
checkbox input "true"
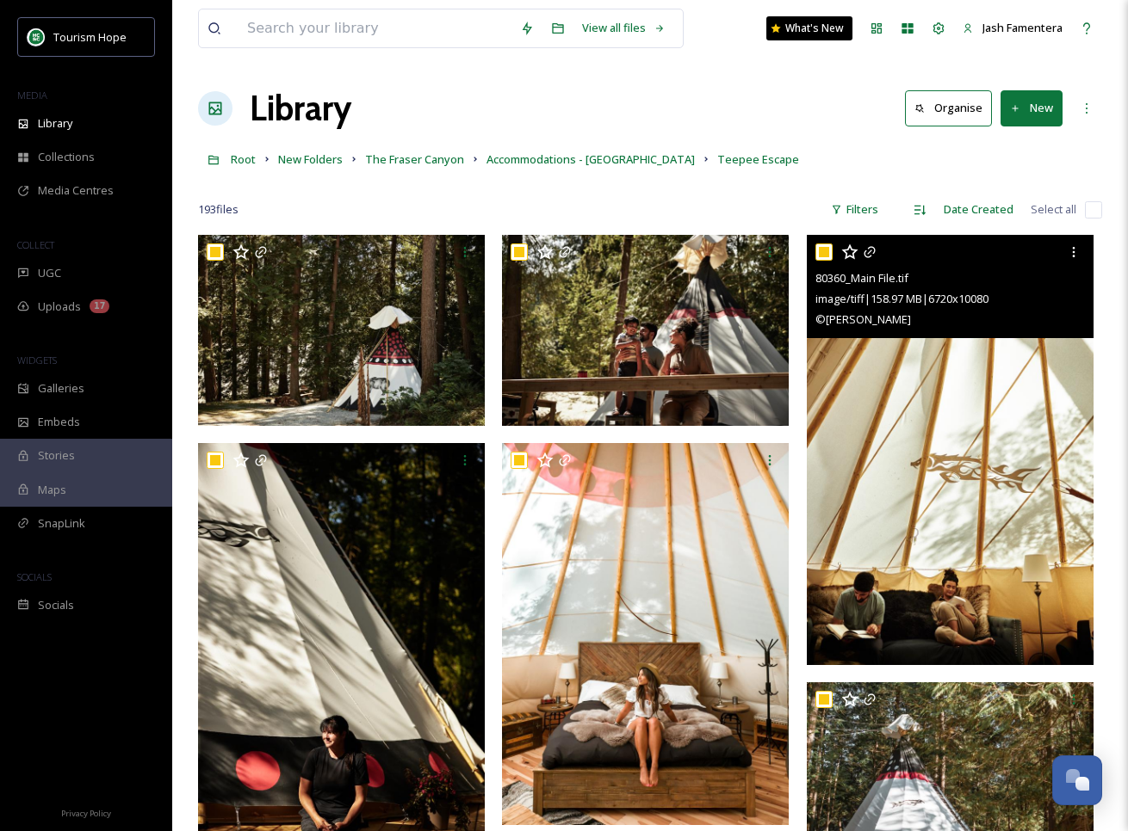
checkbox input "true"
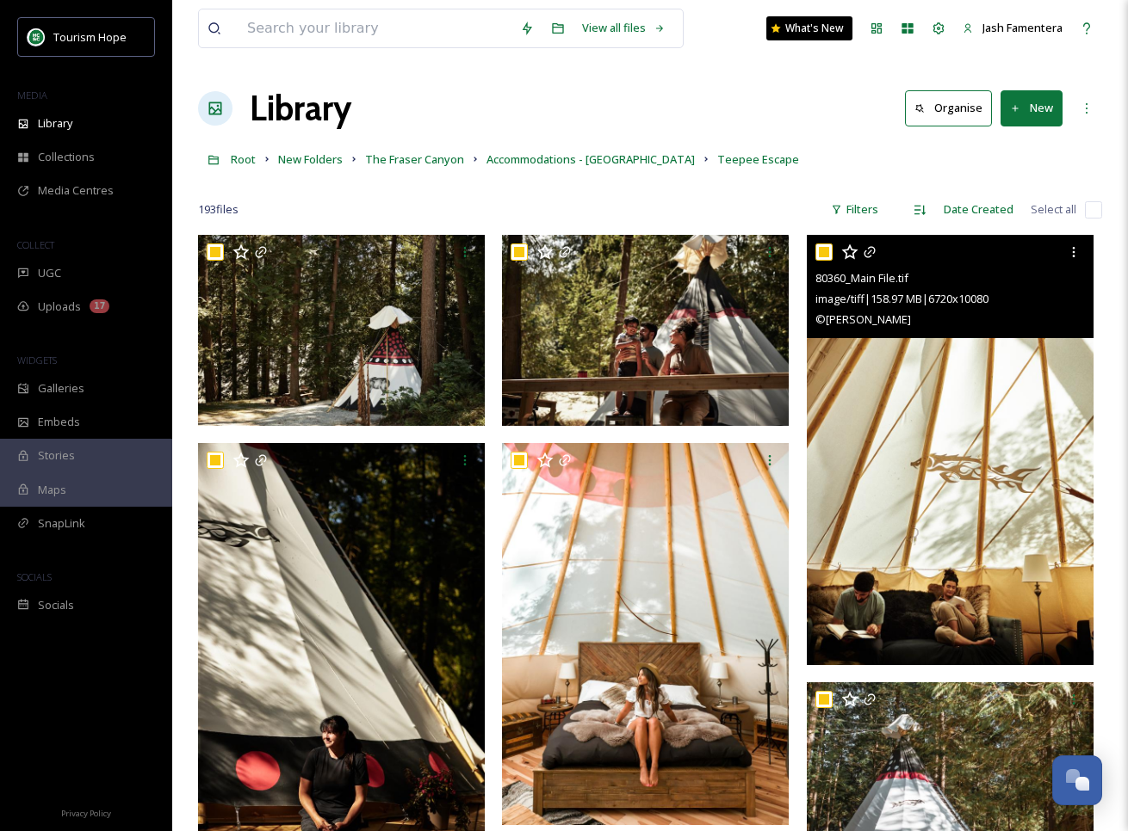
checkbox input "true"
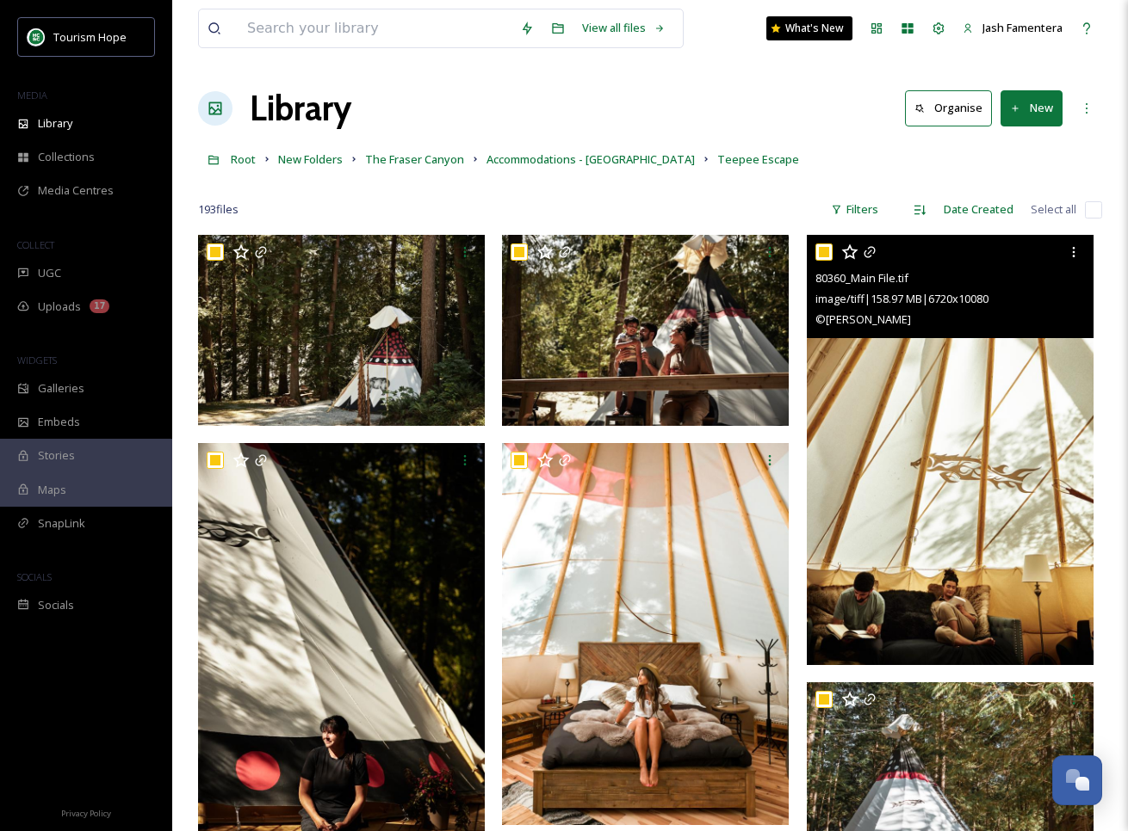
checkbox input "true"
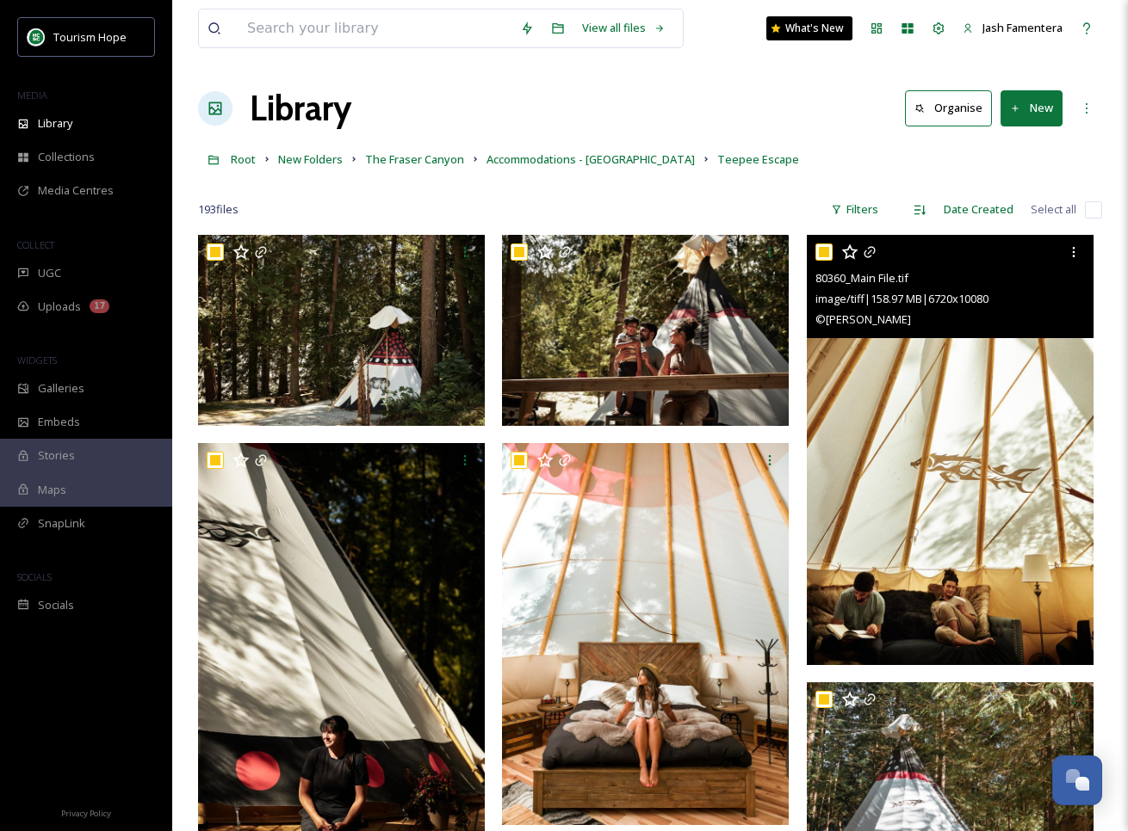
checkbox input "true"
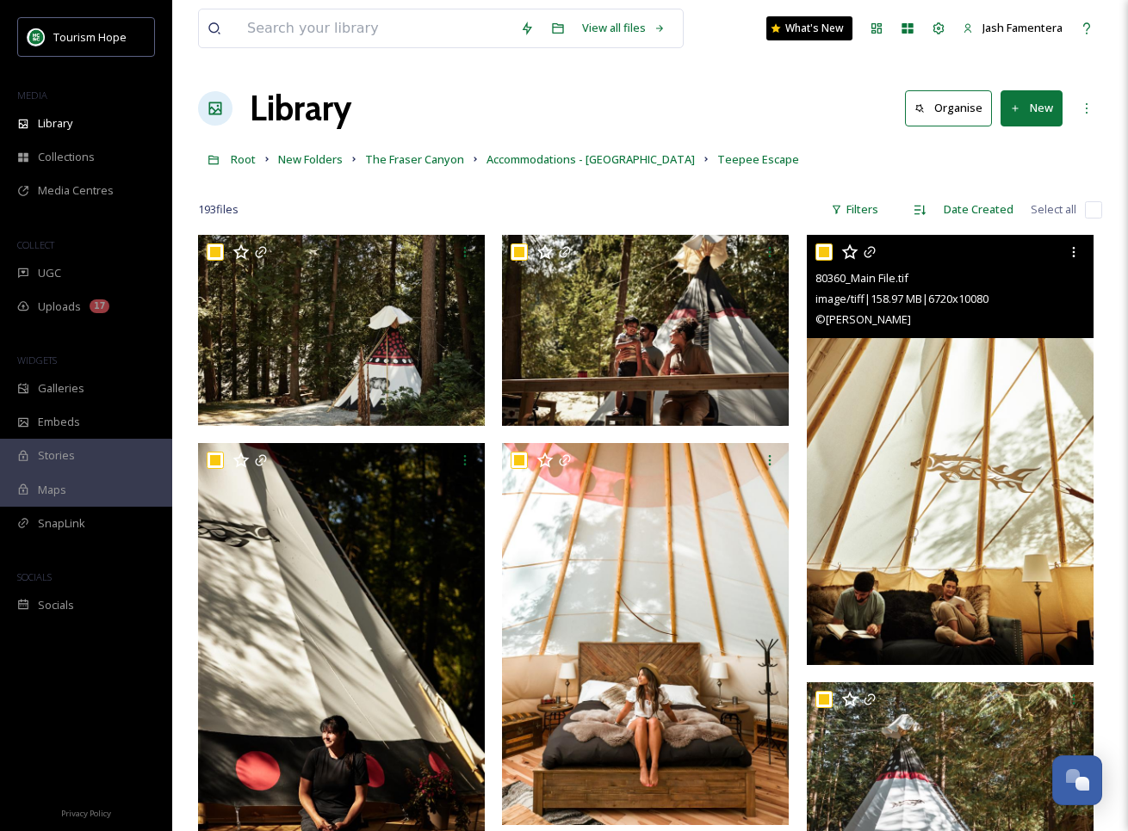
checkbox input "true"
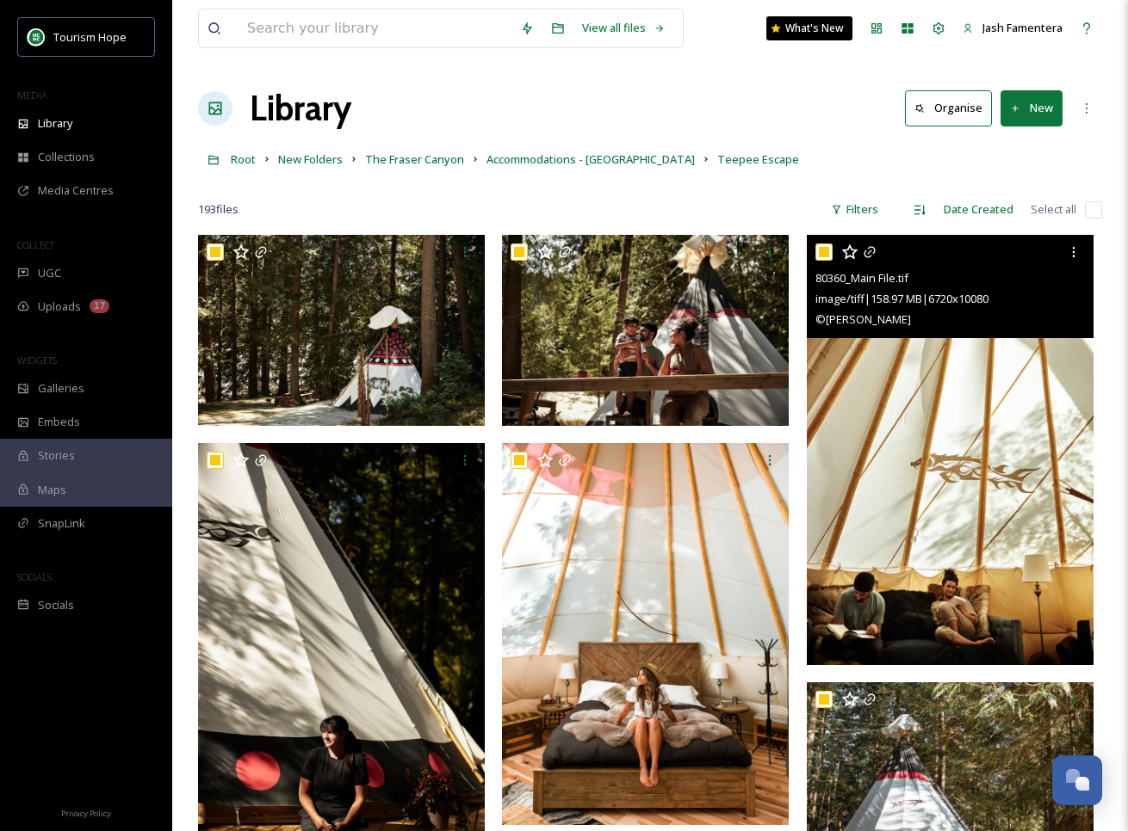
checkbox input "true"
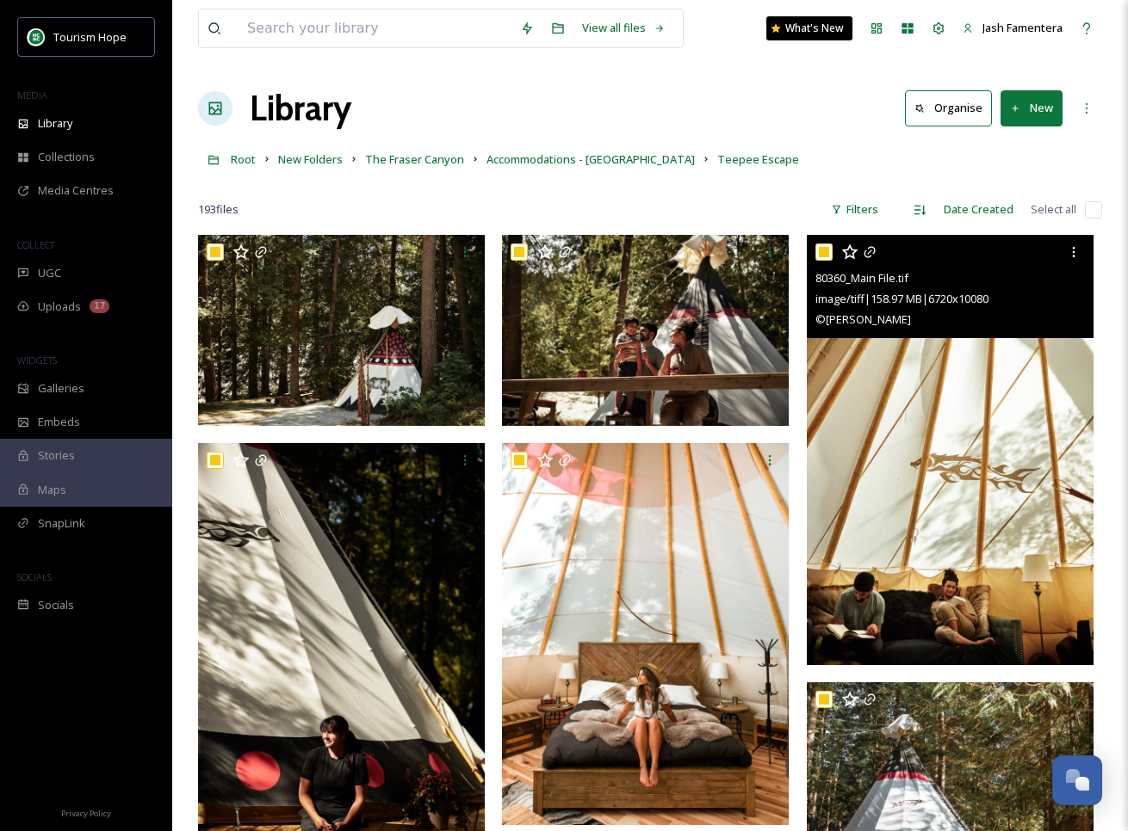
checkbox input "true"
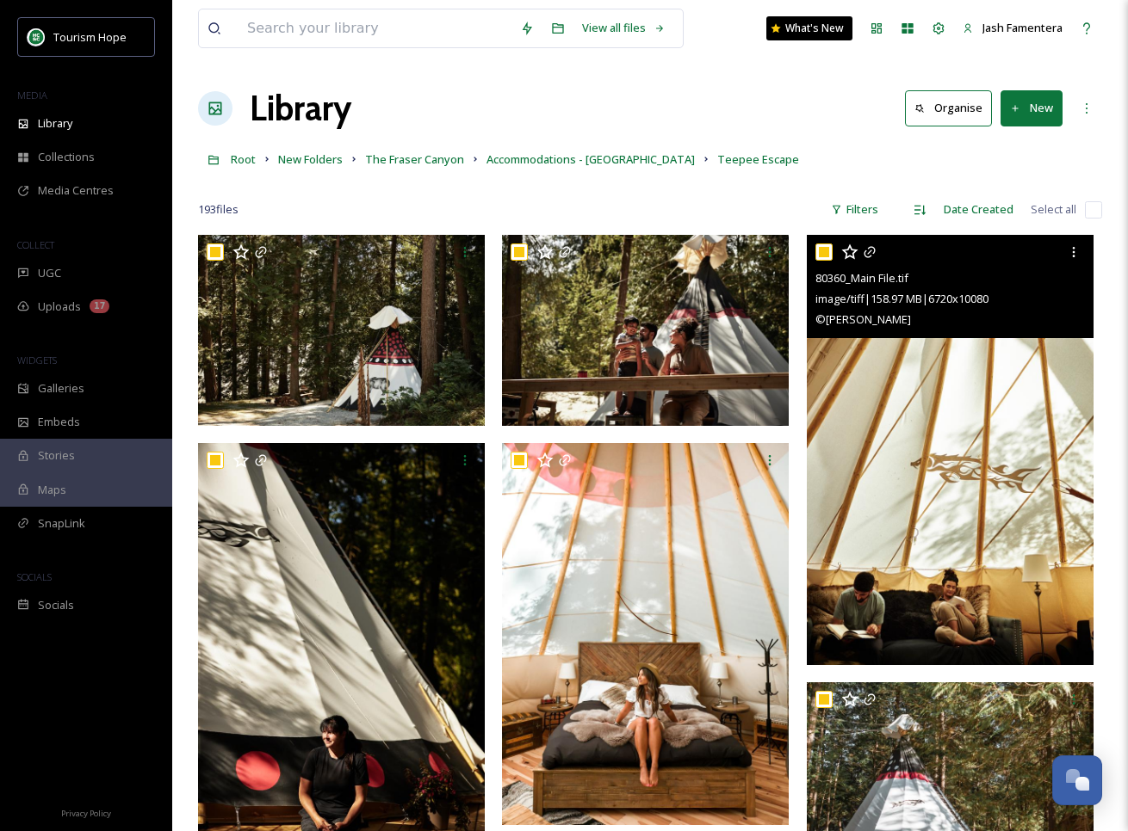
checkbox input "true"
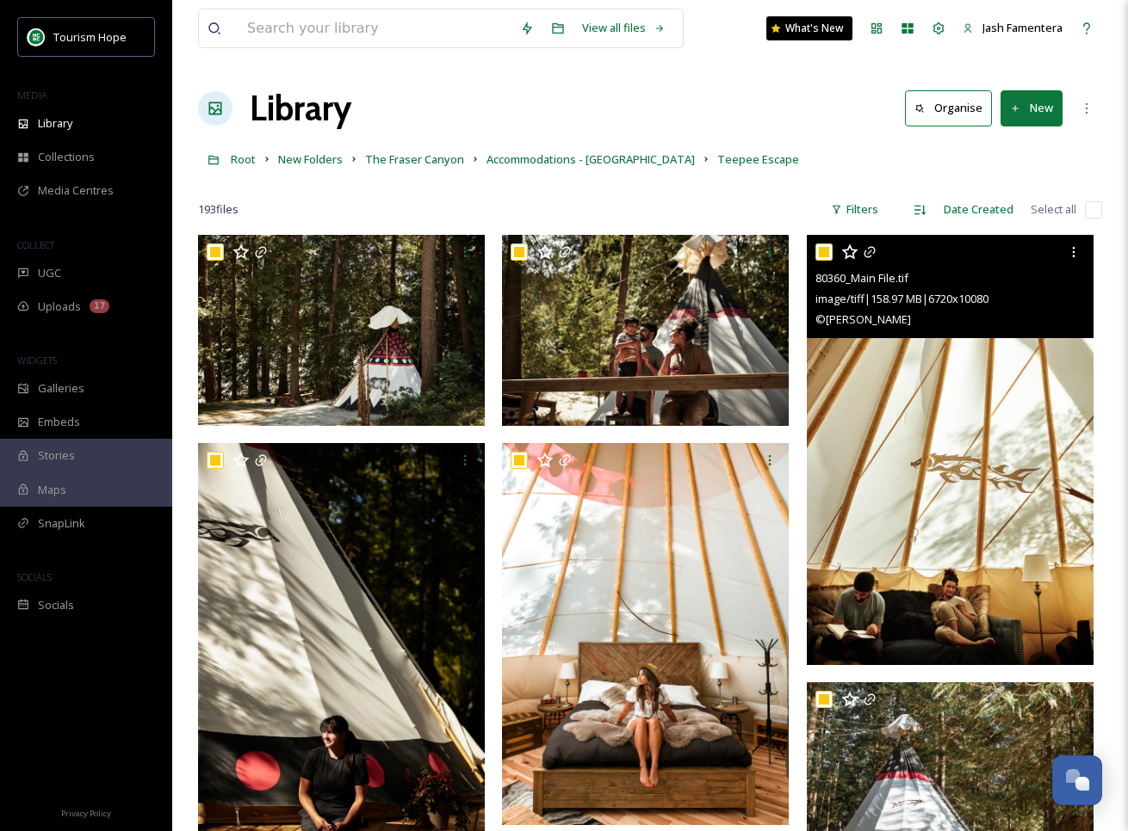
checkbox input "true"
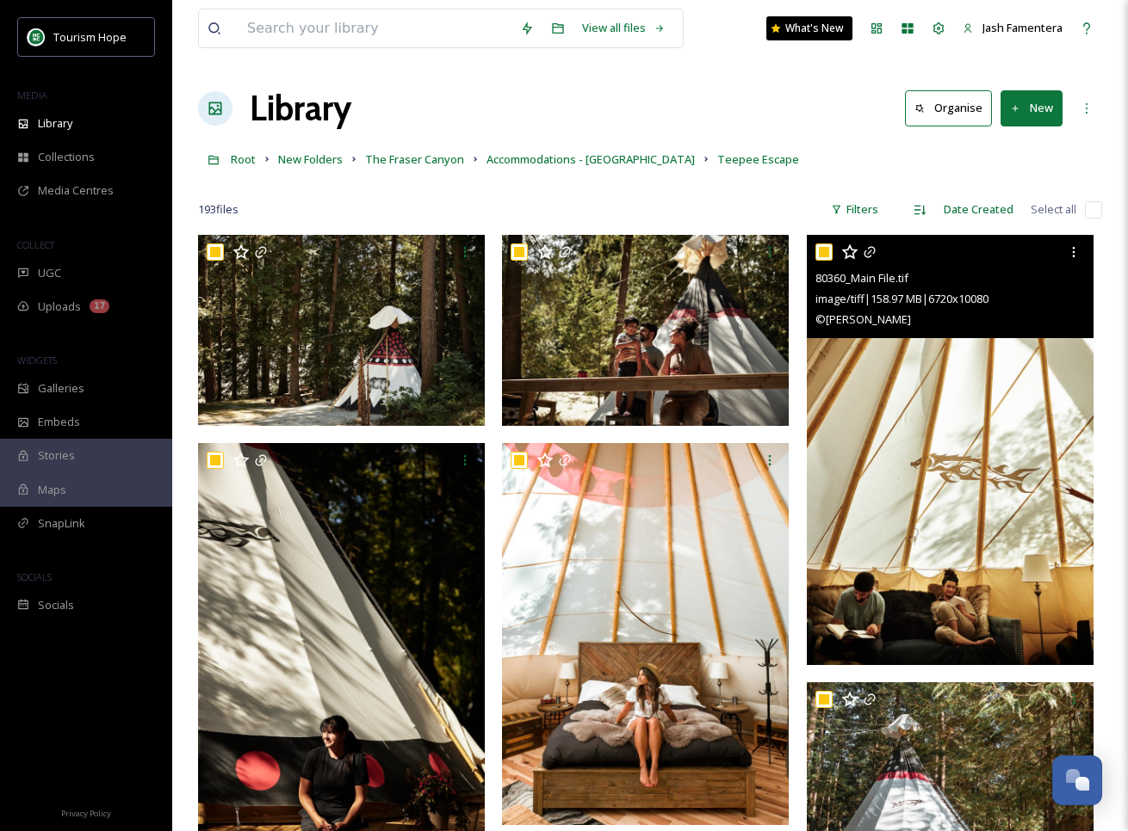
checkbox input "true"
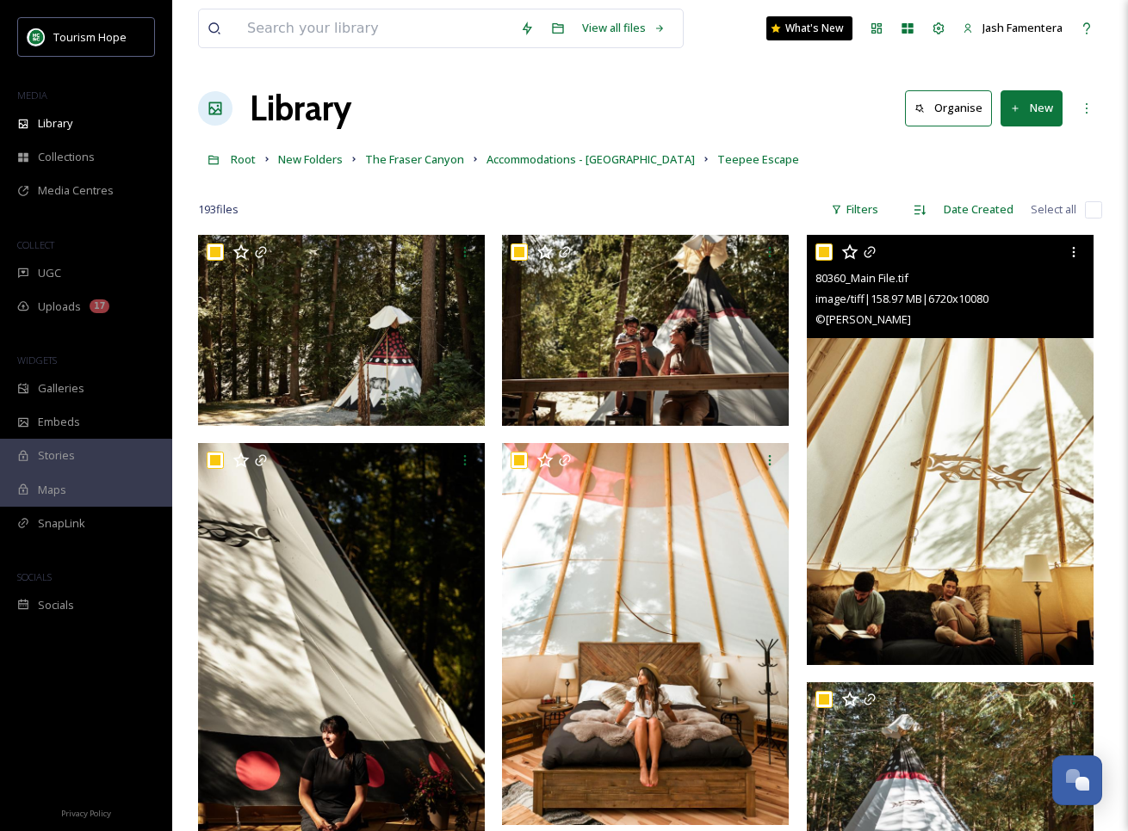
checkbox input "true"
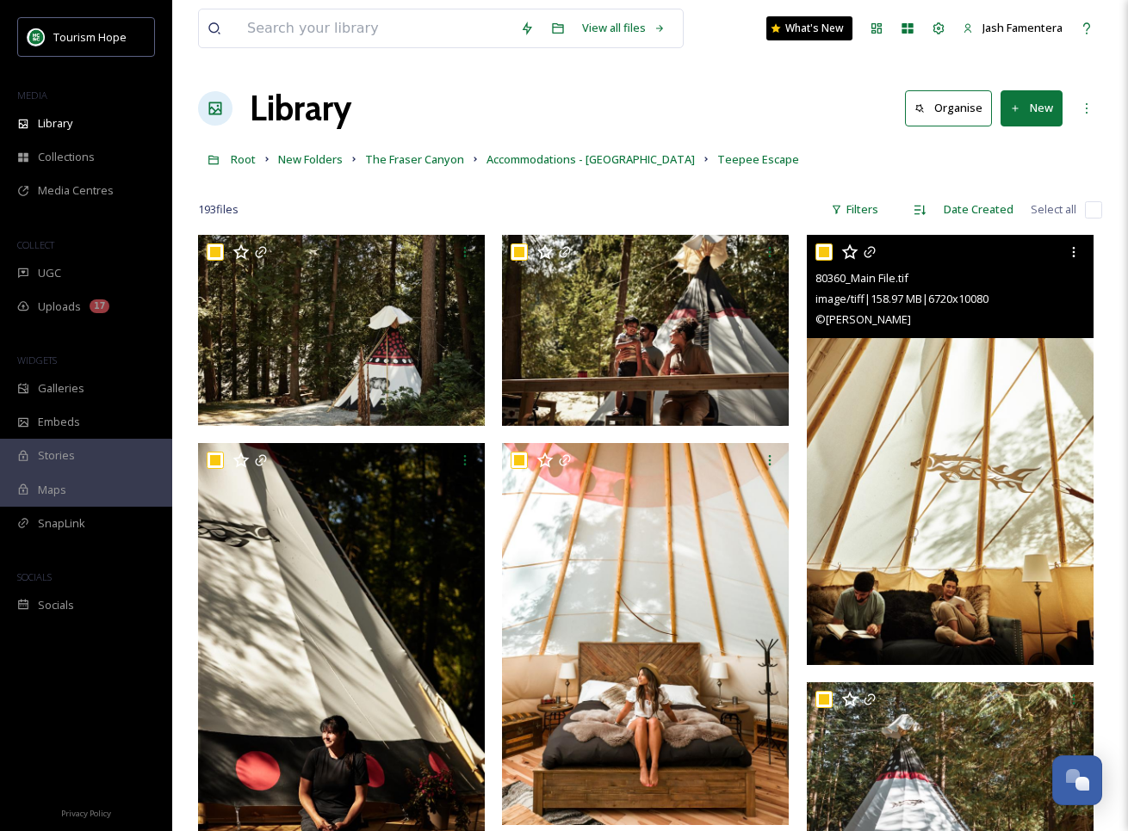
checkbox input "true"
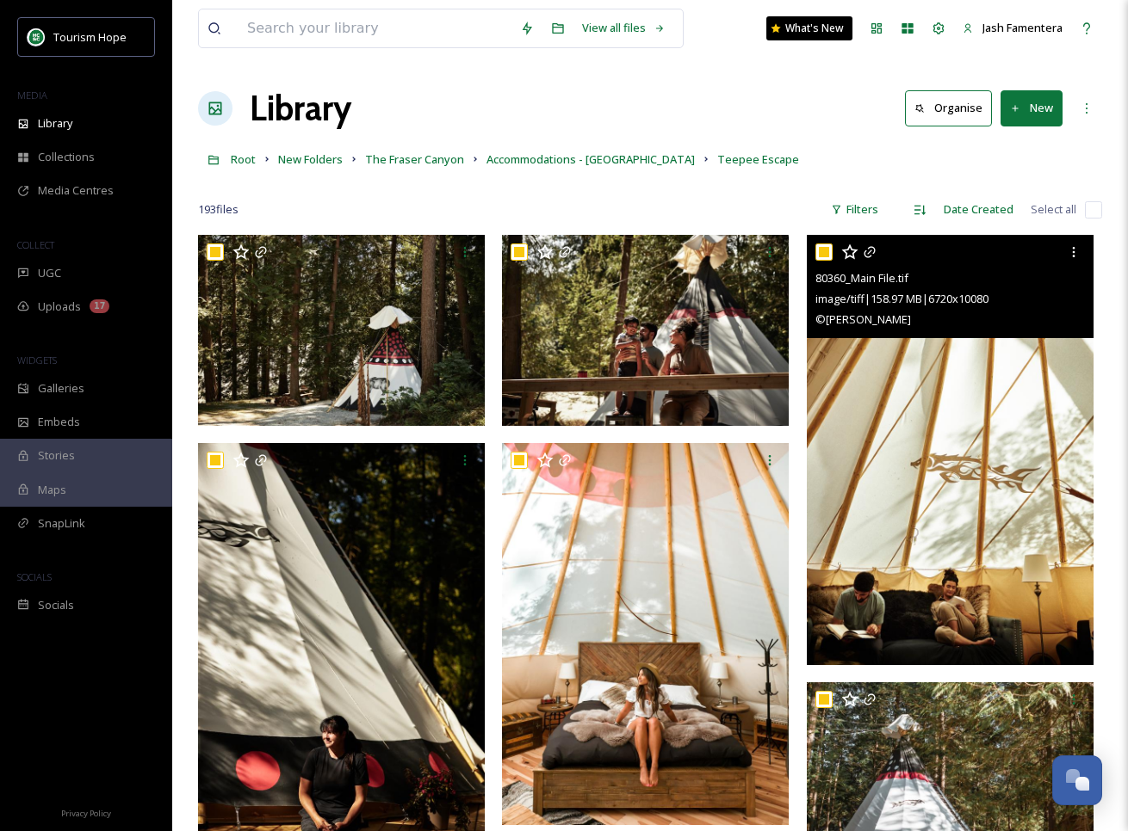
checkbox input "true"
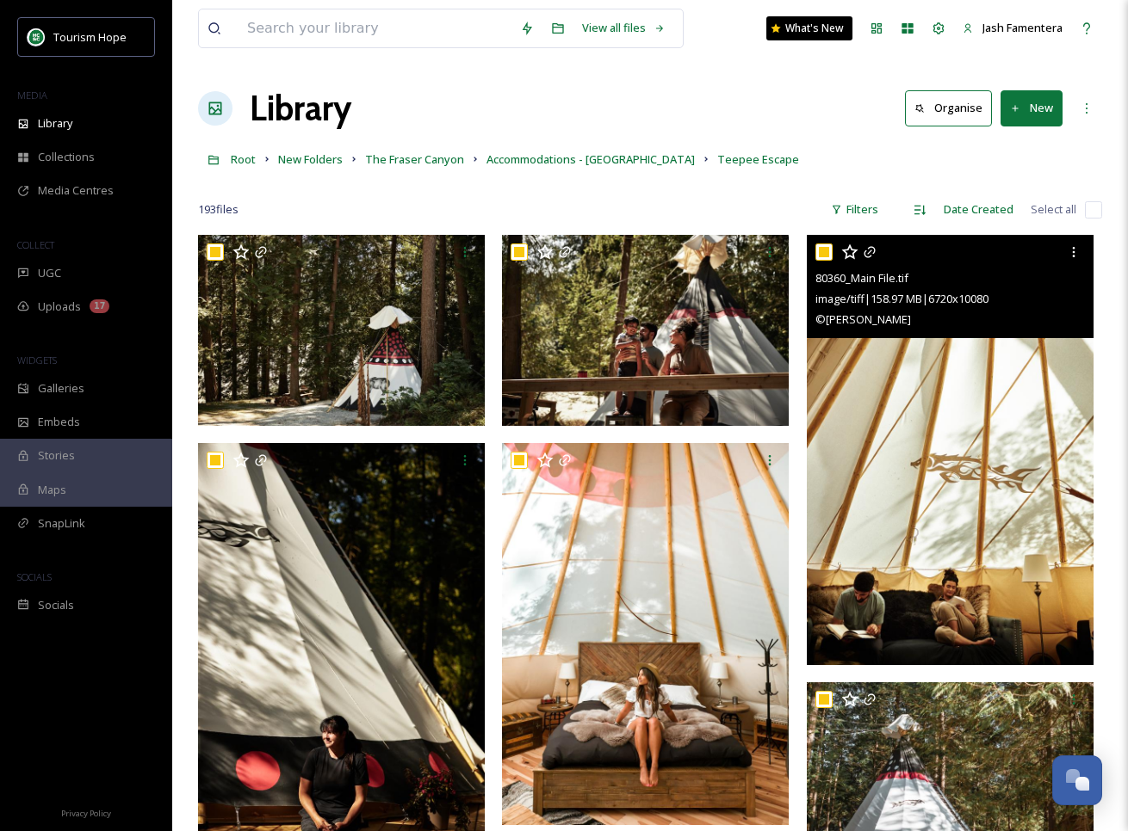
checkbox input "true"
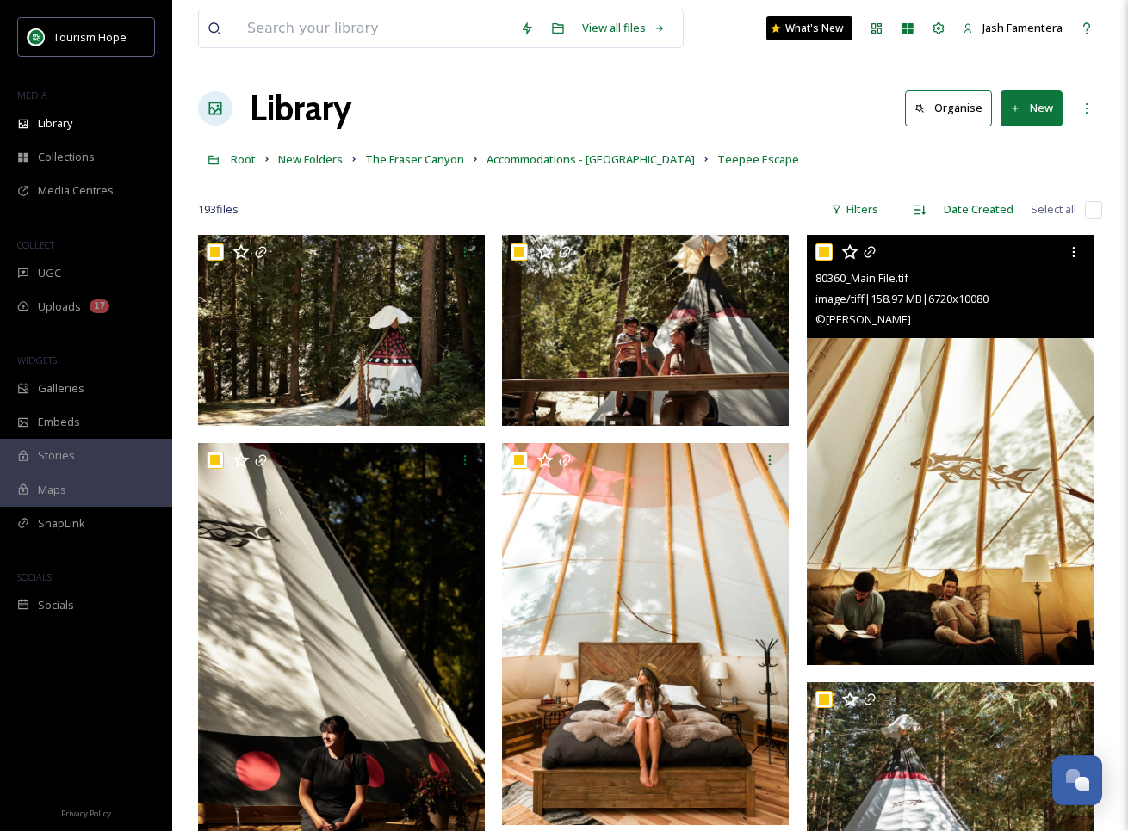
checkbox input "true"
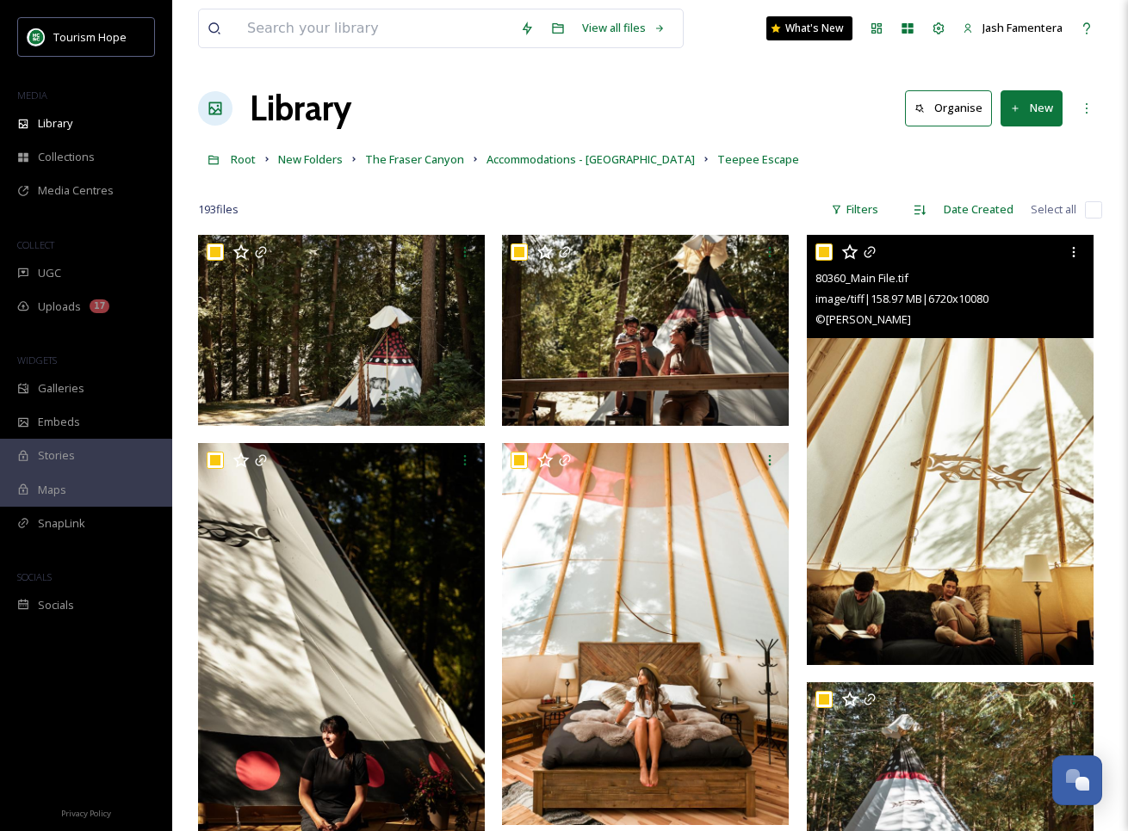
checkbox input "true"
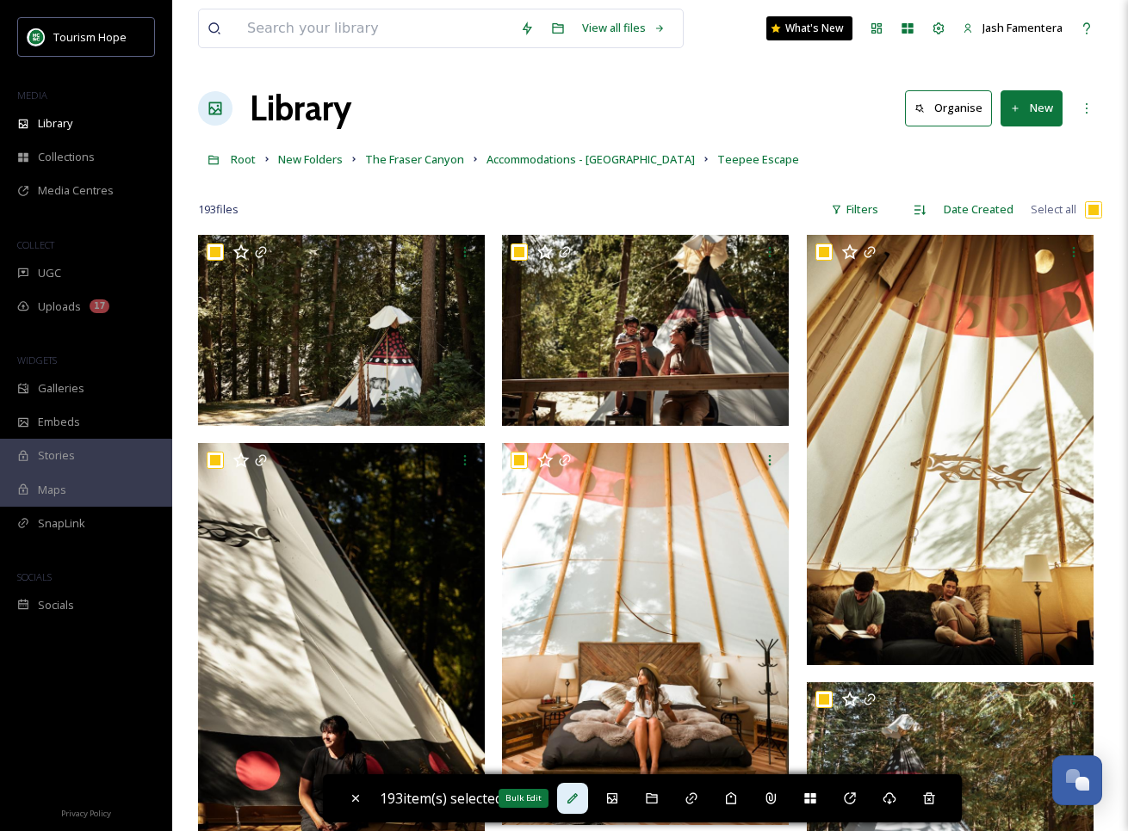
click at [575, 801] on icon at bounding box center [572, 799] width 10 height 10
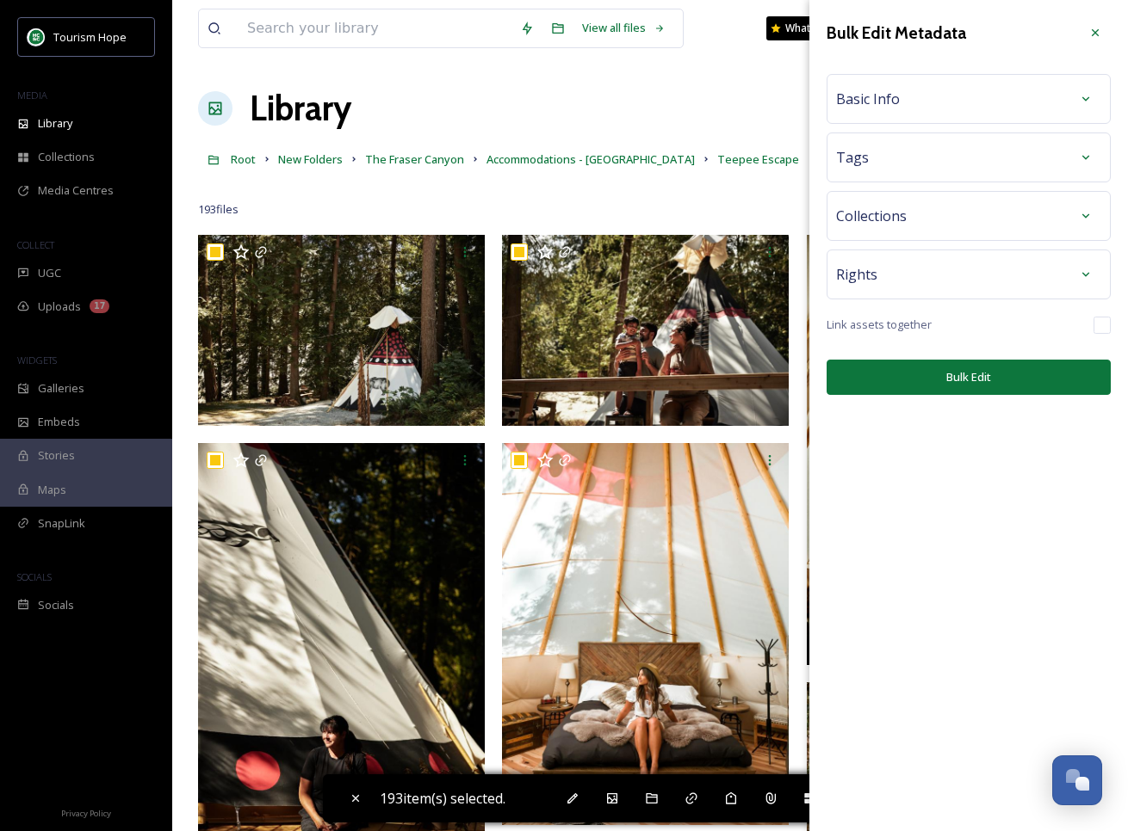
click at [945, 94] on div "Basic Info" at bounding box center [968, 98] width 265 height 31
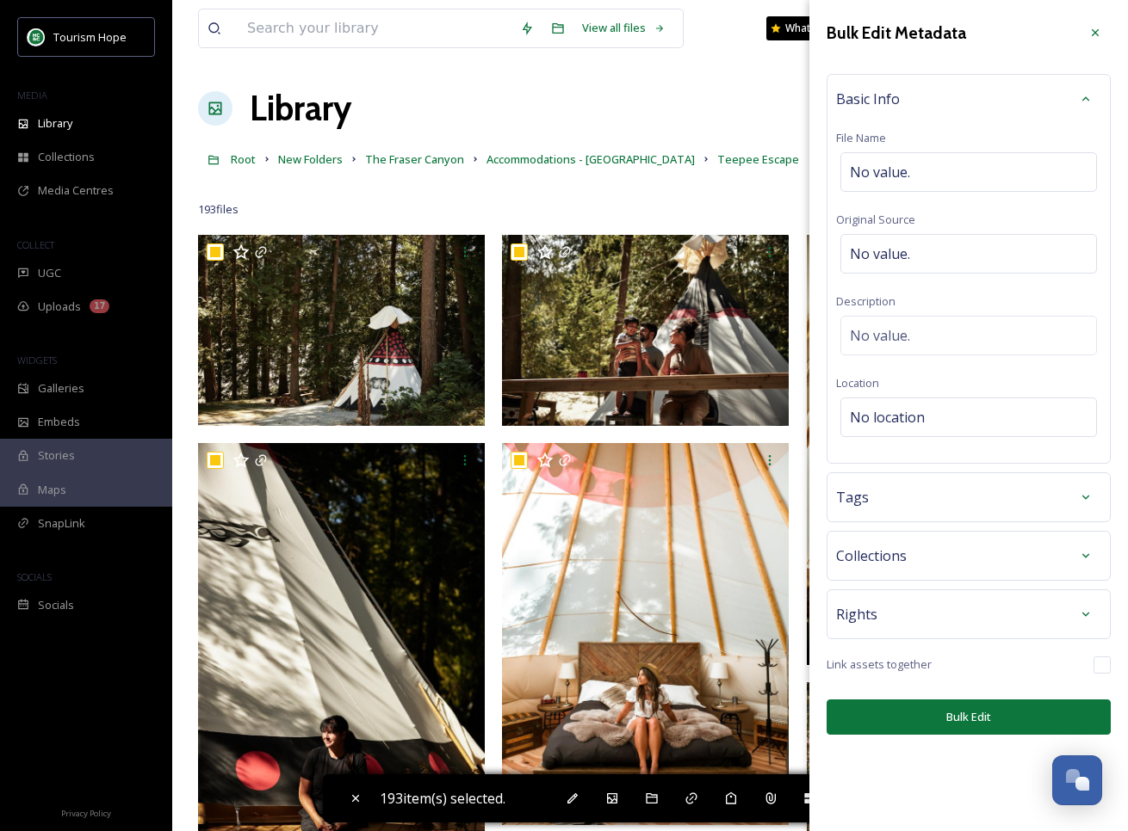
click at [939, 103] on div "Basic Info" at bounding box center [968, 98] width 265 height 31
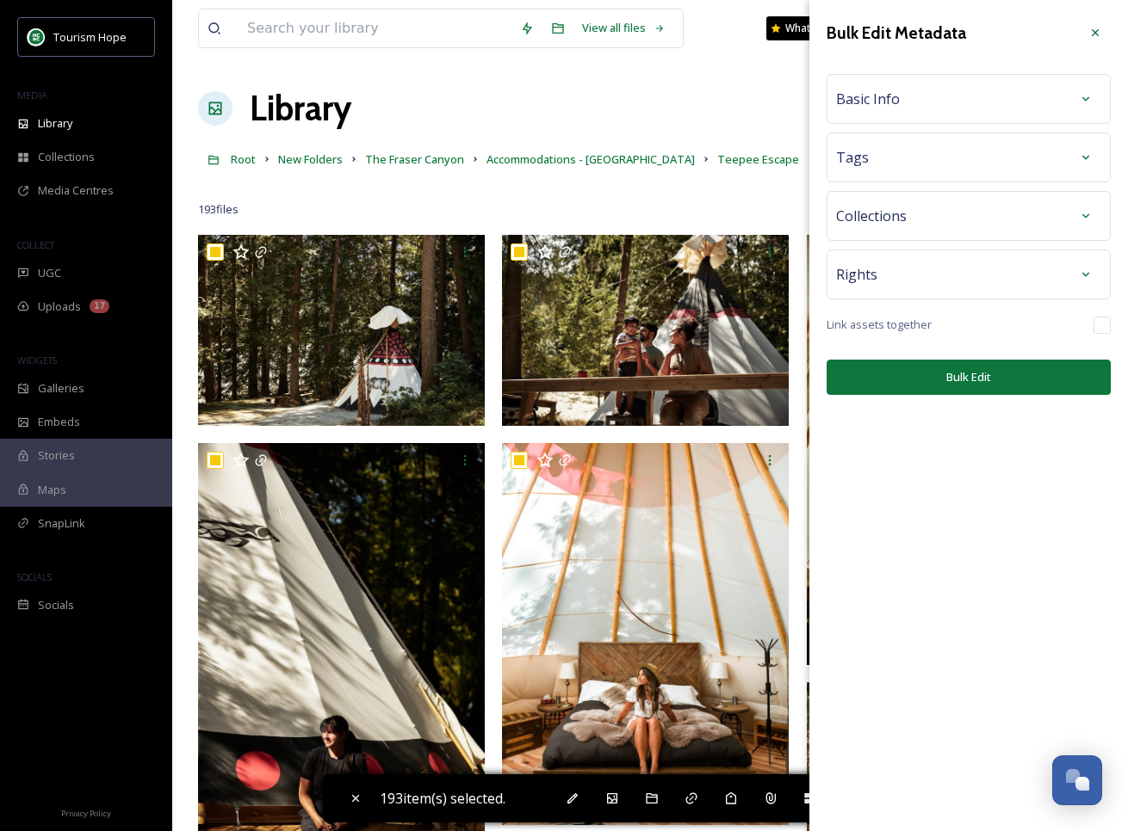
click at [998, 284] on div "Rights" at bounding box center [968, 274] width 265 height 31
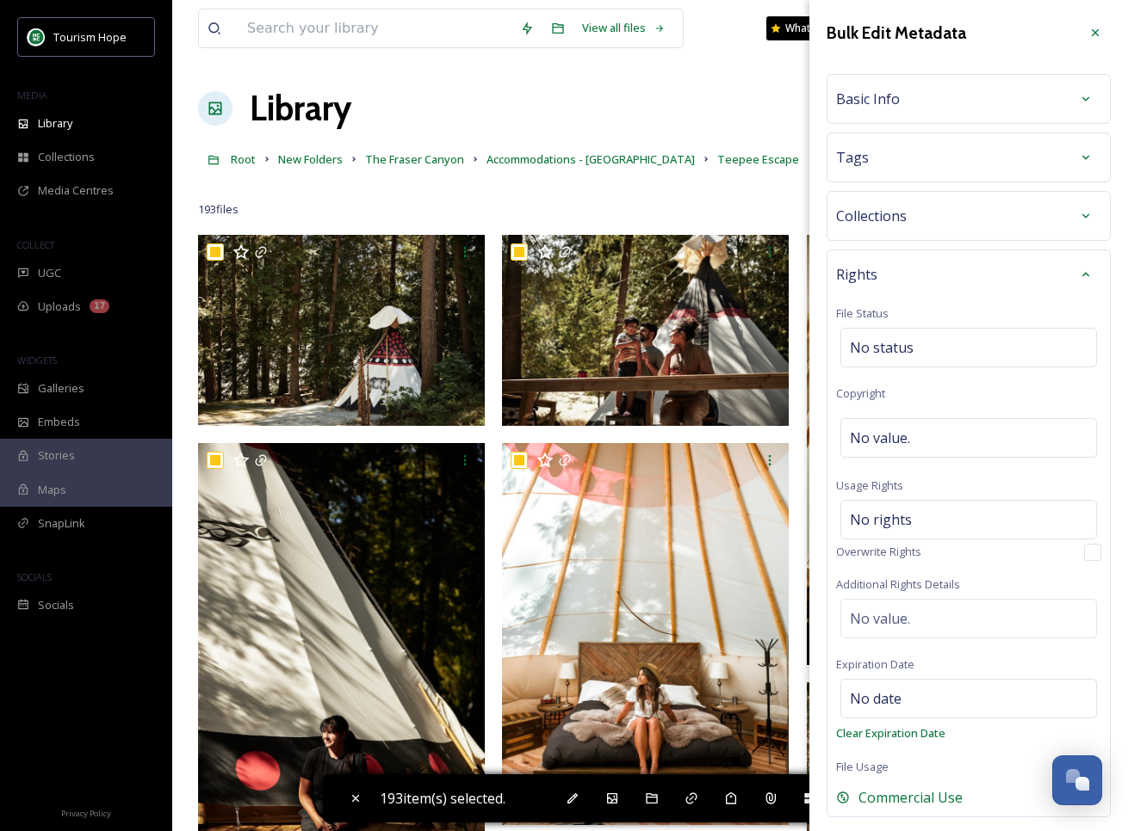
click at [972, 96] on div "Basic Info" at bounding box center [968, 98] width 265 height 31
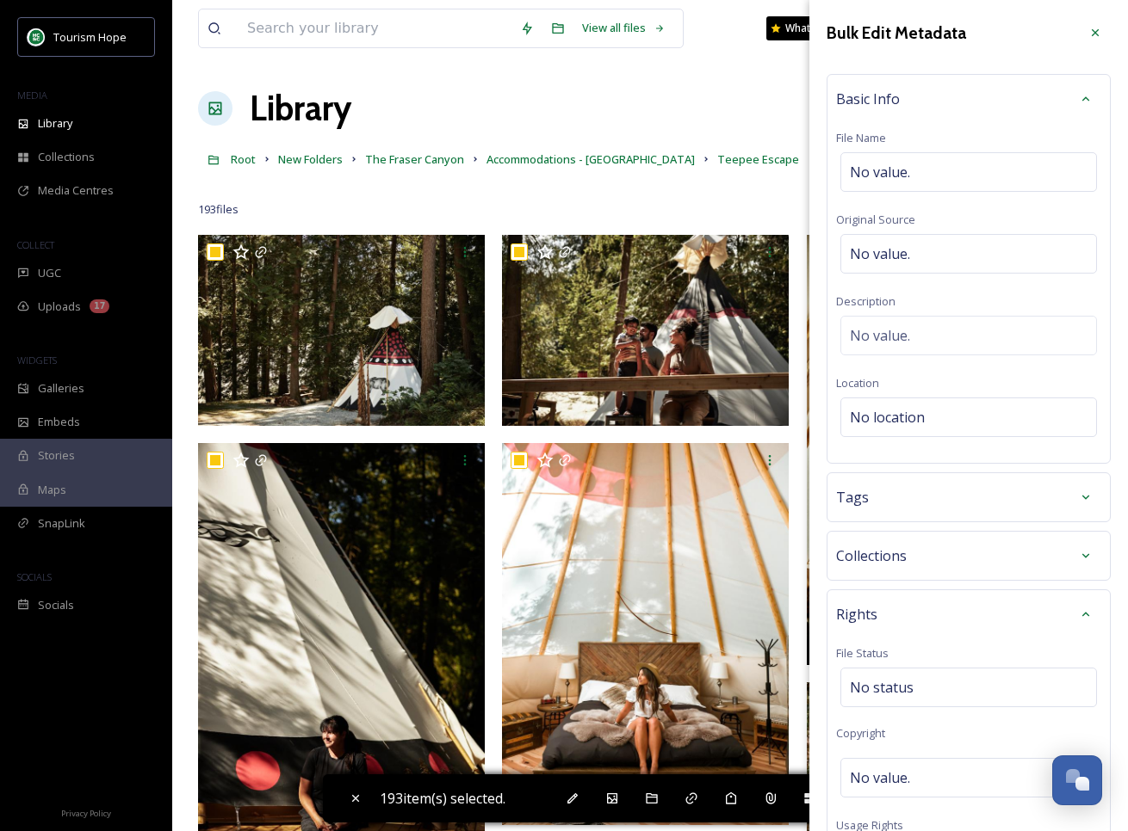
click at [972, 96] on div "Basic Info" at bounding box center [968, 98] width 265 height 31
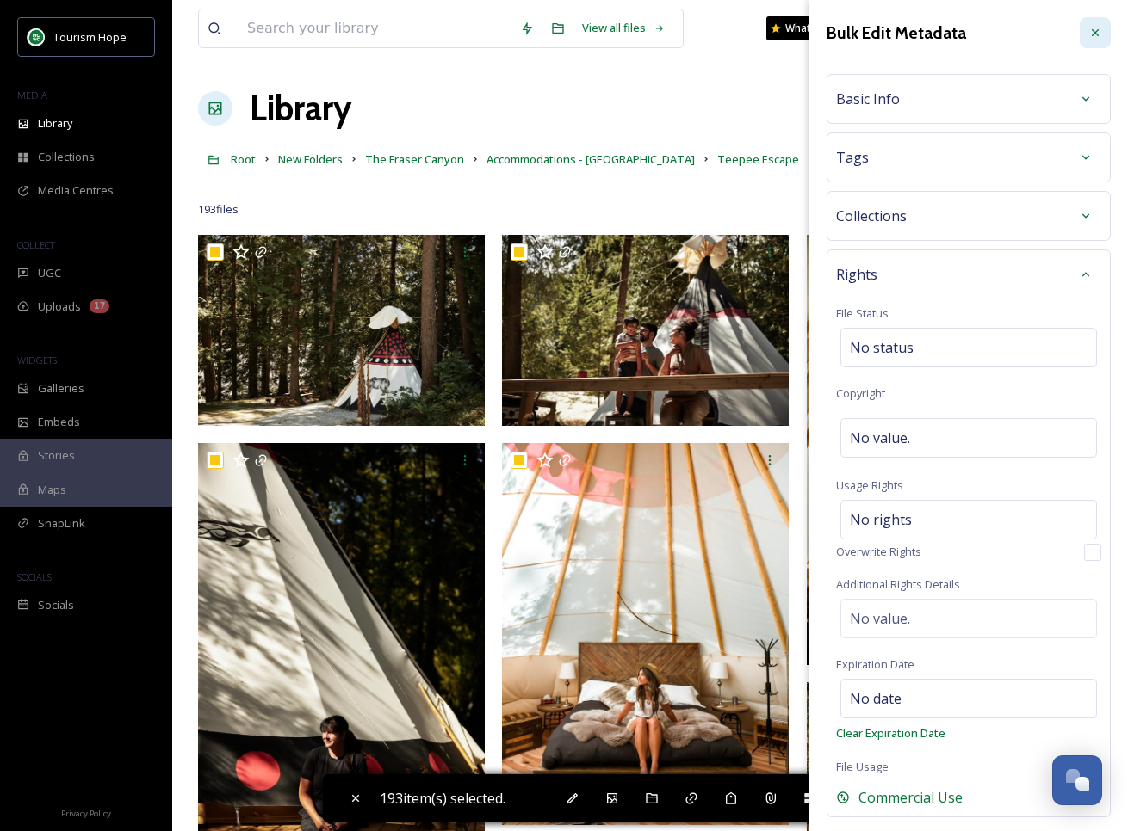
click at [1093, 28] on icon at bounding box center [1095, 33] width 14 height 14
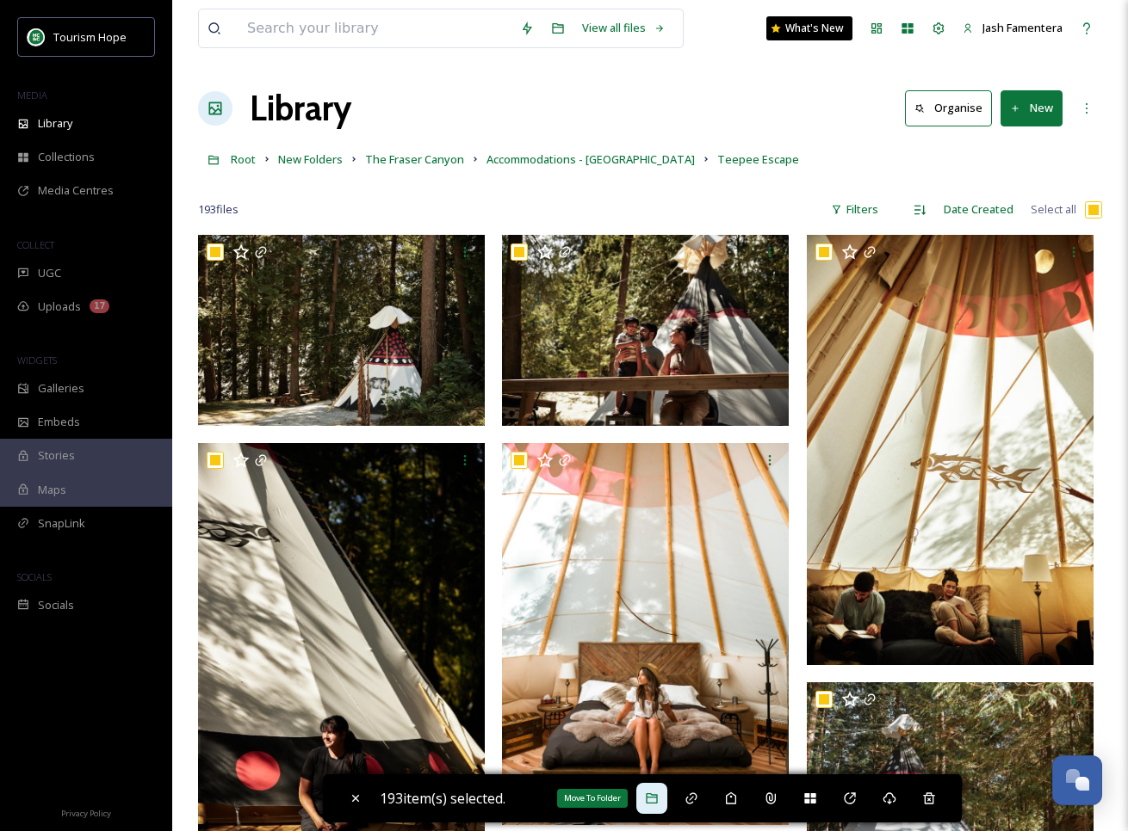
click at [655, 794] on icon at bounding box center [651, 799] width 11 height 10
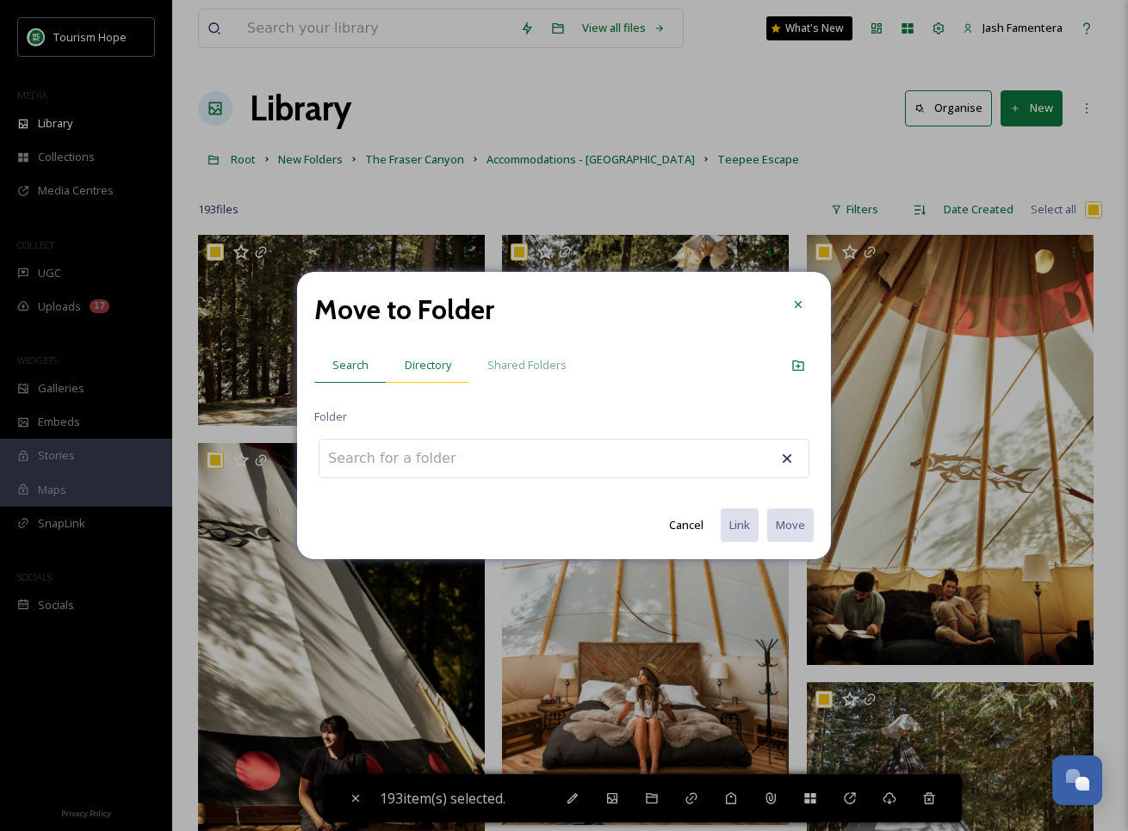
click at [423, 362] on span "Directory" at bounding box center [428, 365] width 46 height 16
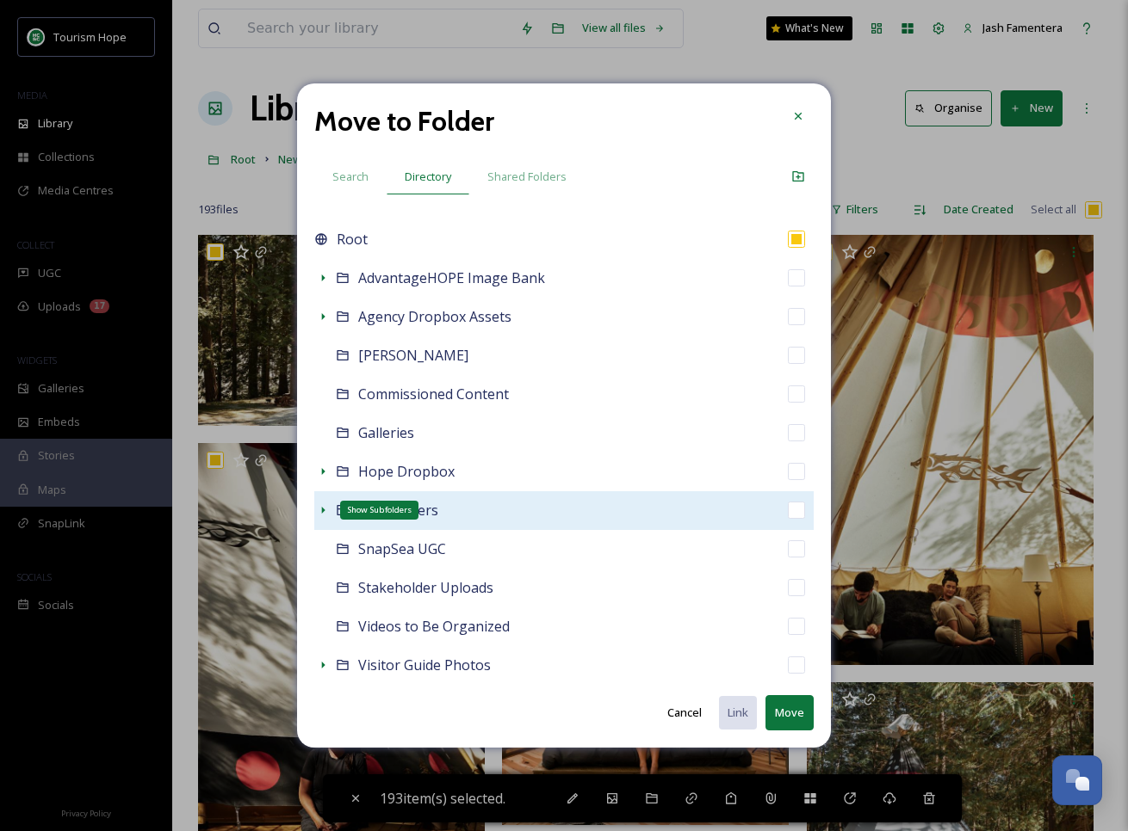
click at [326, 510] on icon at bounding box center [323, 511] width 14 height 14
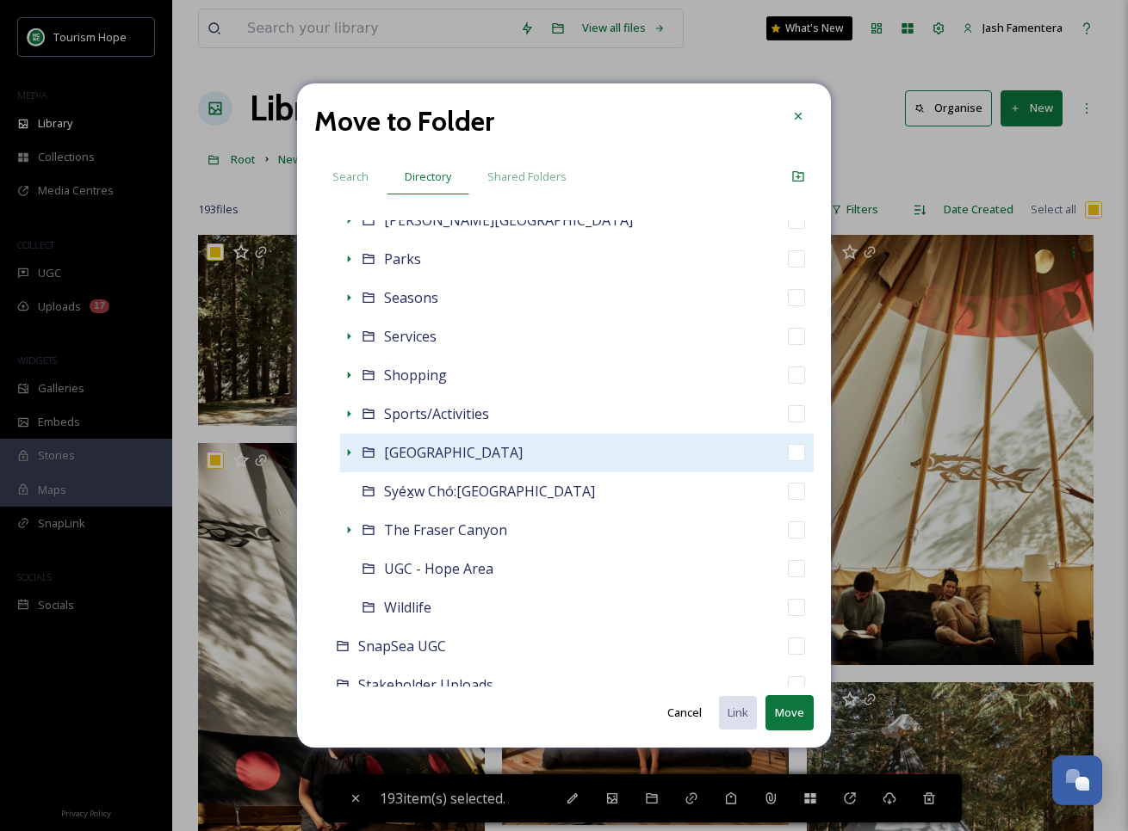
scroll to position [811, 0]
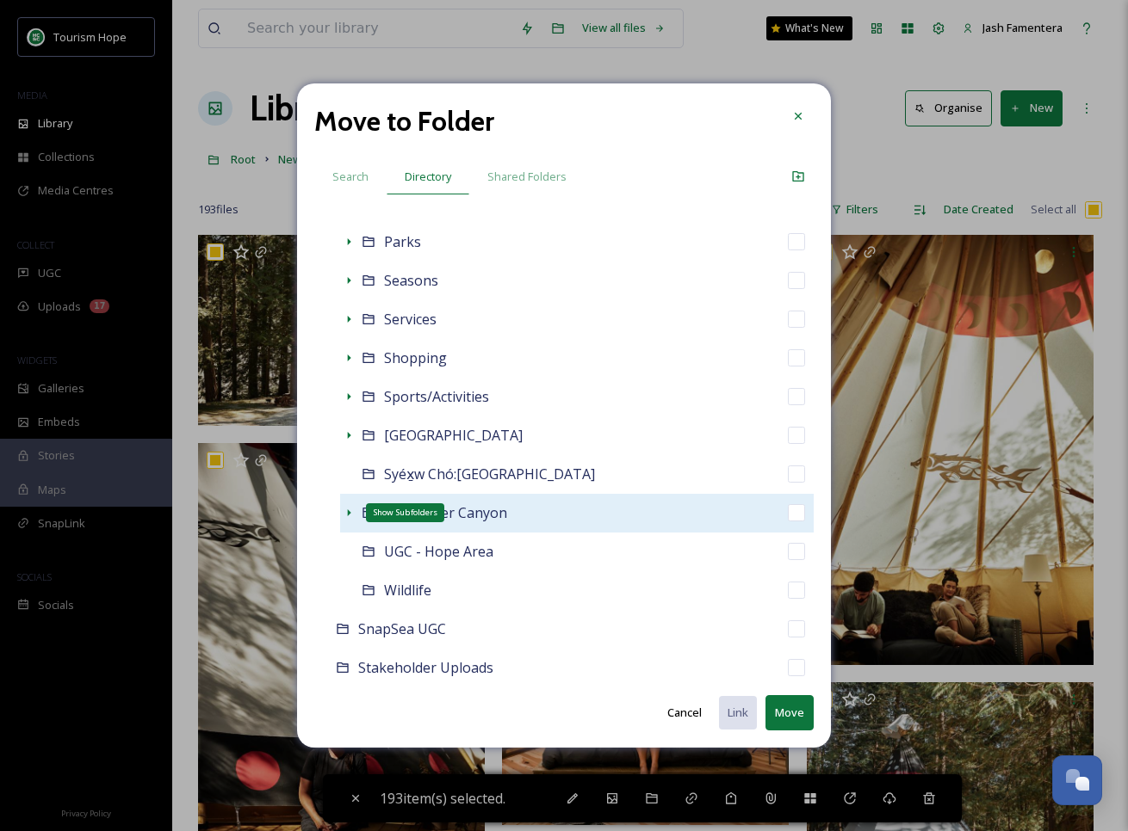
click at [347, 514] on icon at bounding box center [349, 513] width 14 height 14
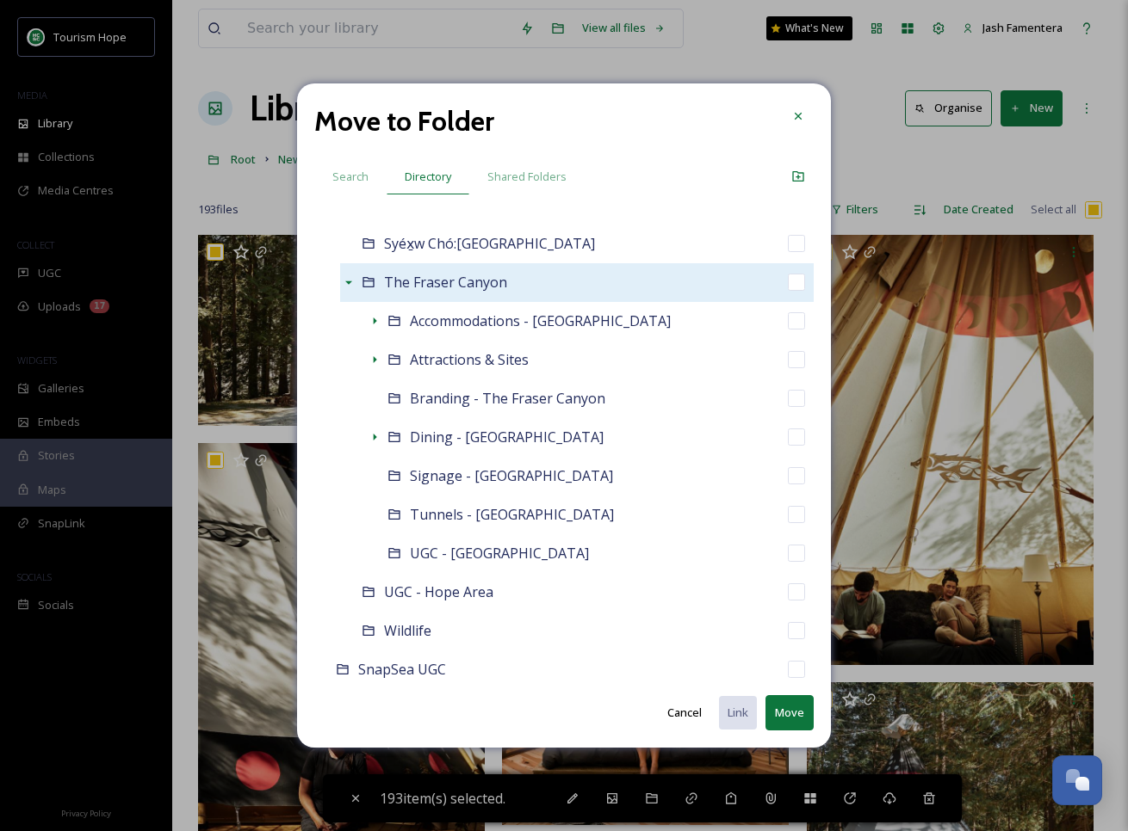
scroll to position [1048, 0]
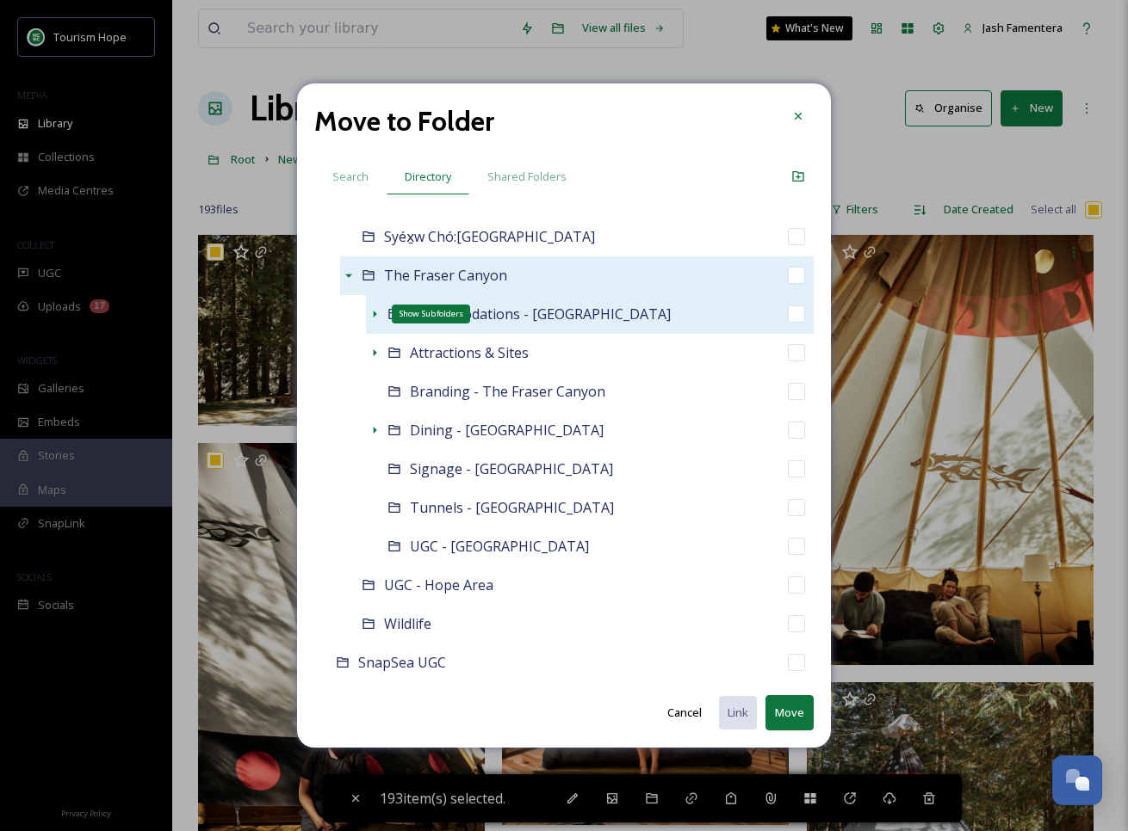
click at [376, 312] on icon at bounding box center [375, 314] width 14 height 14
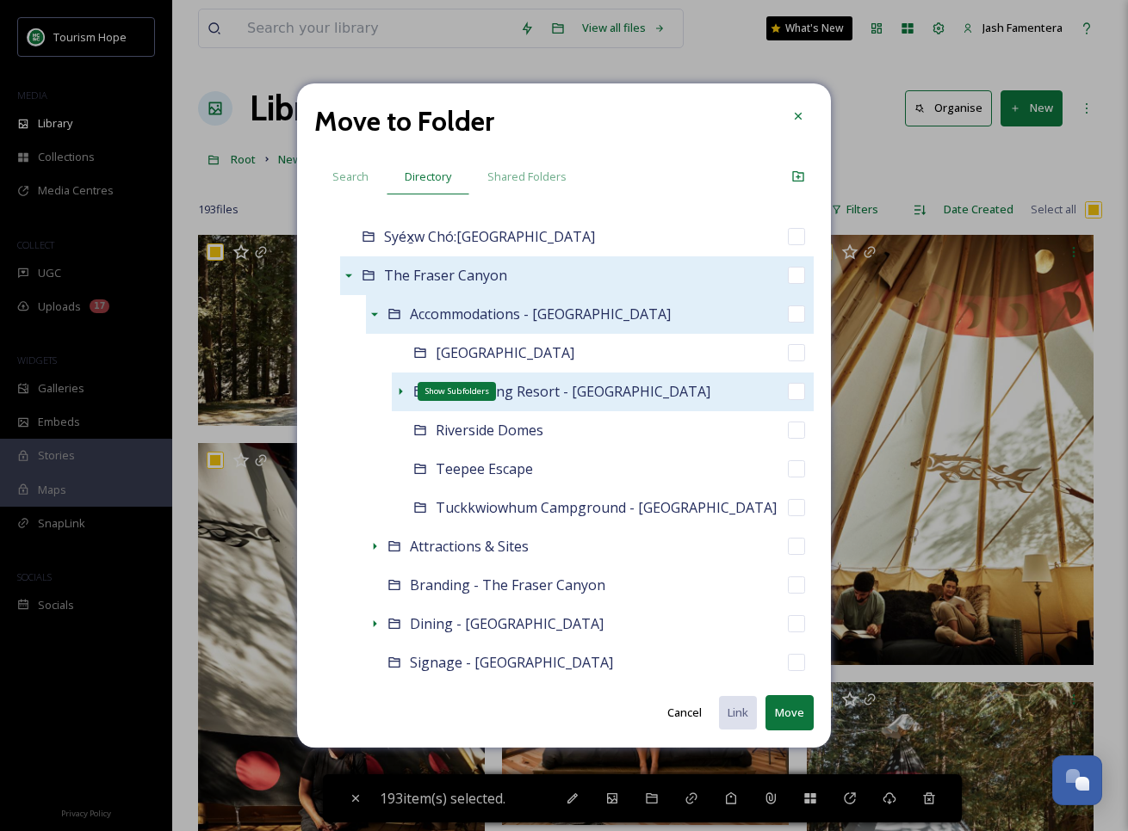
click at [404, 385] on icon at bounding box center [400, 392] width 14 height 14
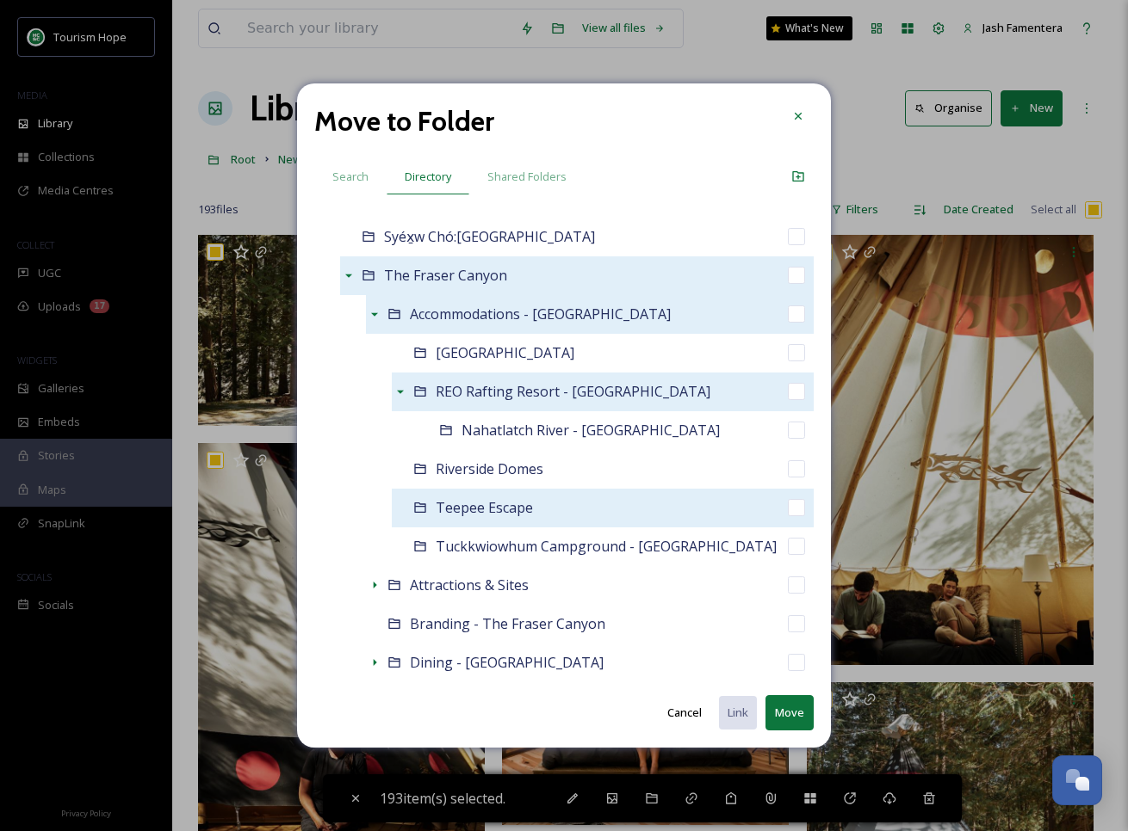
click at [495, 522] on div "Teepee Escape" at bounding box center [603, 508] width 422 height 39
checkbox input "false"
checkbox input "true"
click at [495, 522] on div "Teepee Escape" at bounding box center [603, 508] width 422 height 39
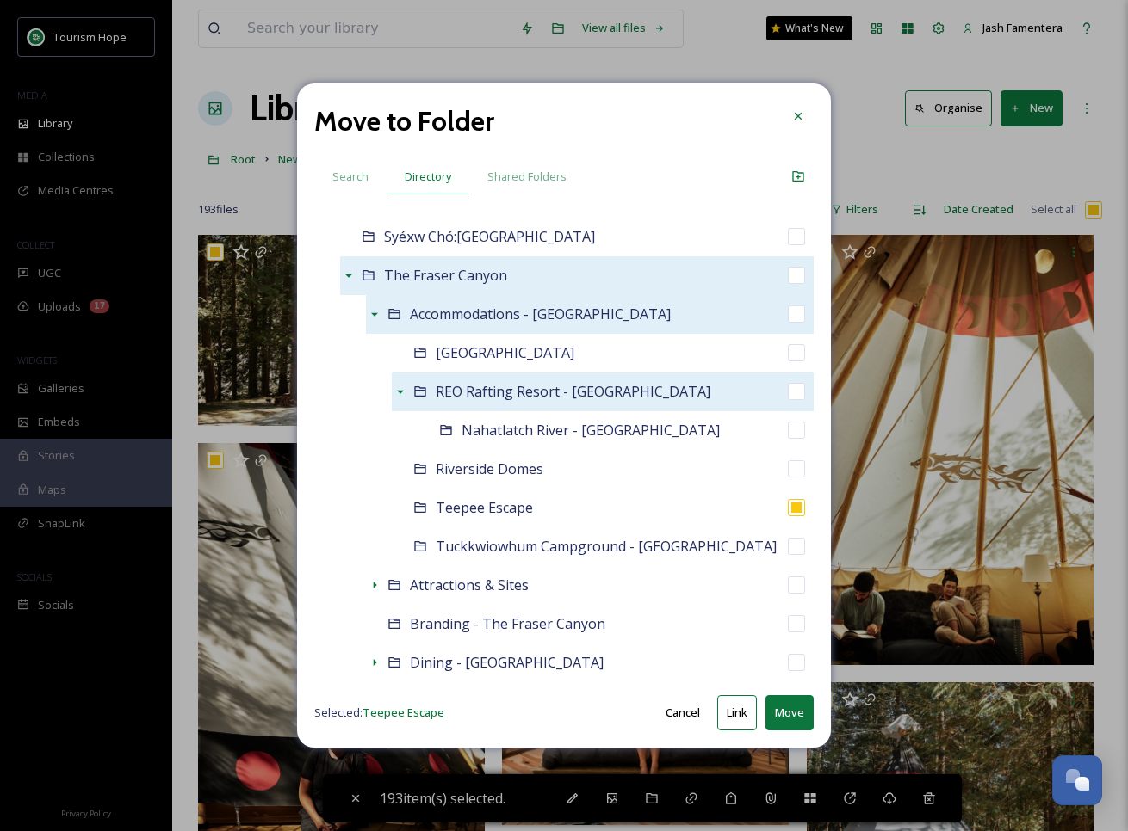
click at [692, 713] on button "Cancel" at bounding box center [683, 713] width 52 height 34
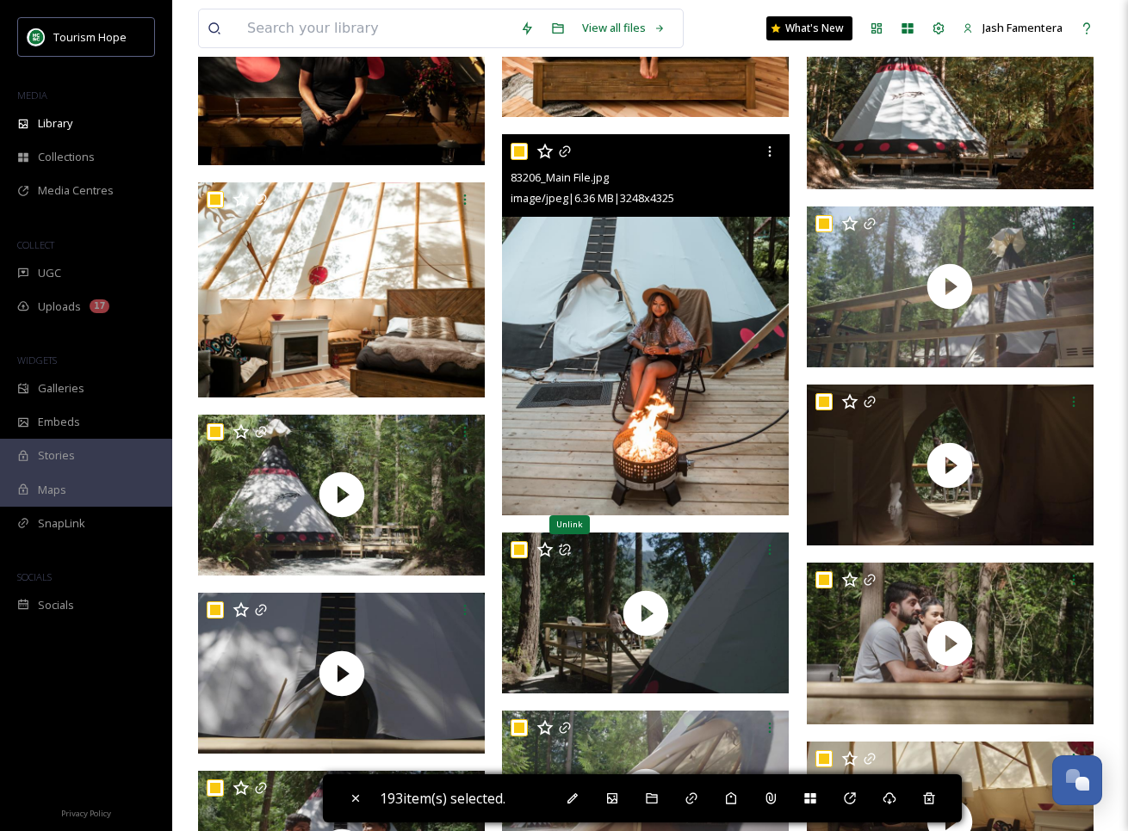
scroll to position [0, 0]
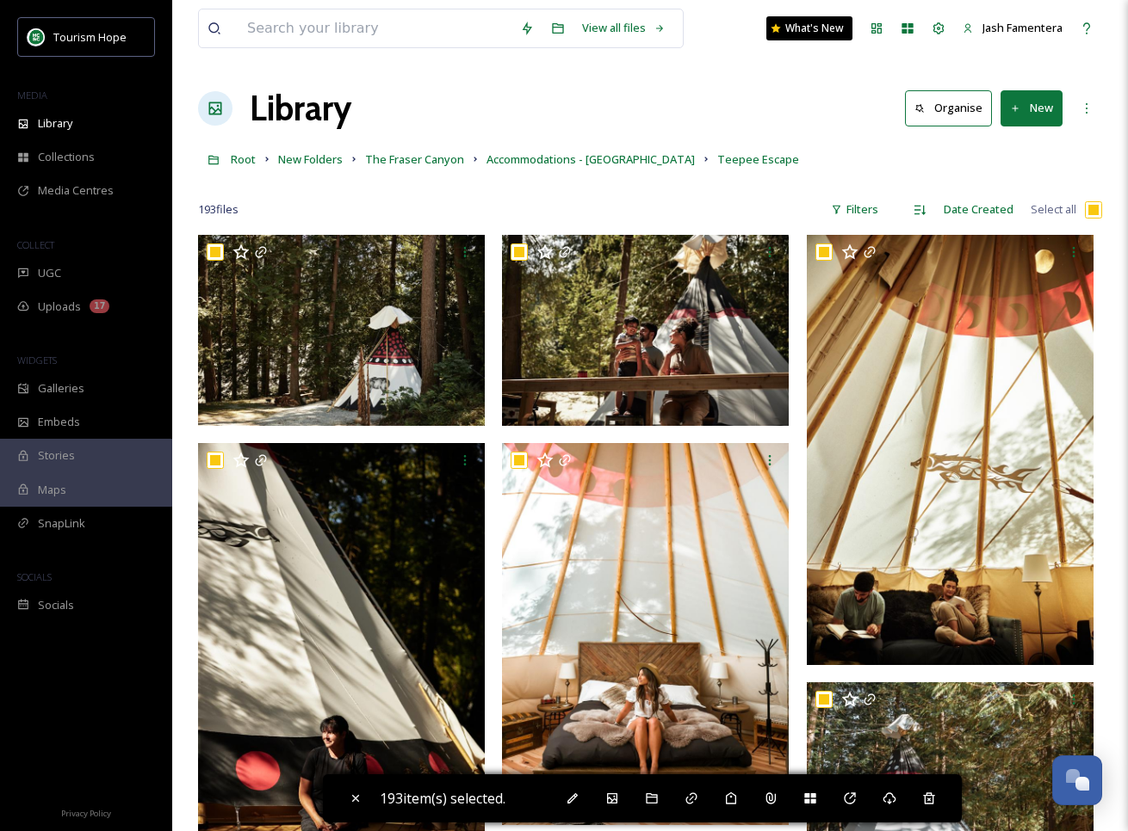
click at [725, 219] on div "193 file s Filters Date Created Select all" at bounding box center [650, 210] width 904 height 34
click at [627, 156] on span "Accommodations - [GEOGRAPHIC_DATA]" at bounding box center [590, 158] width 208 height 15
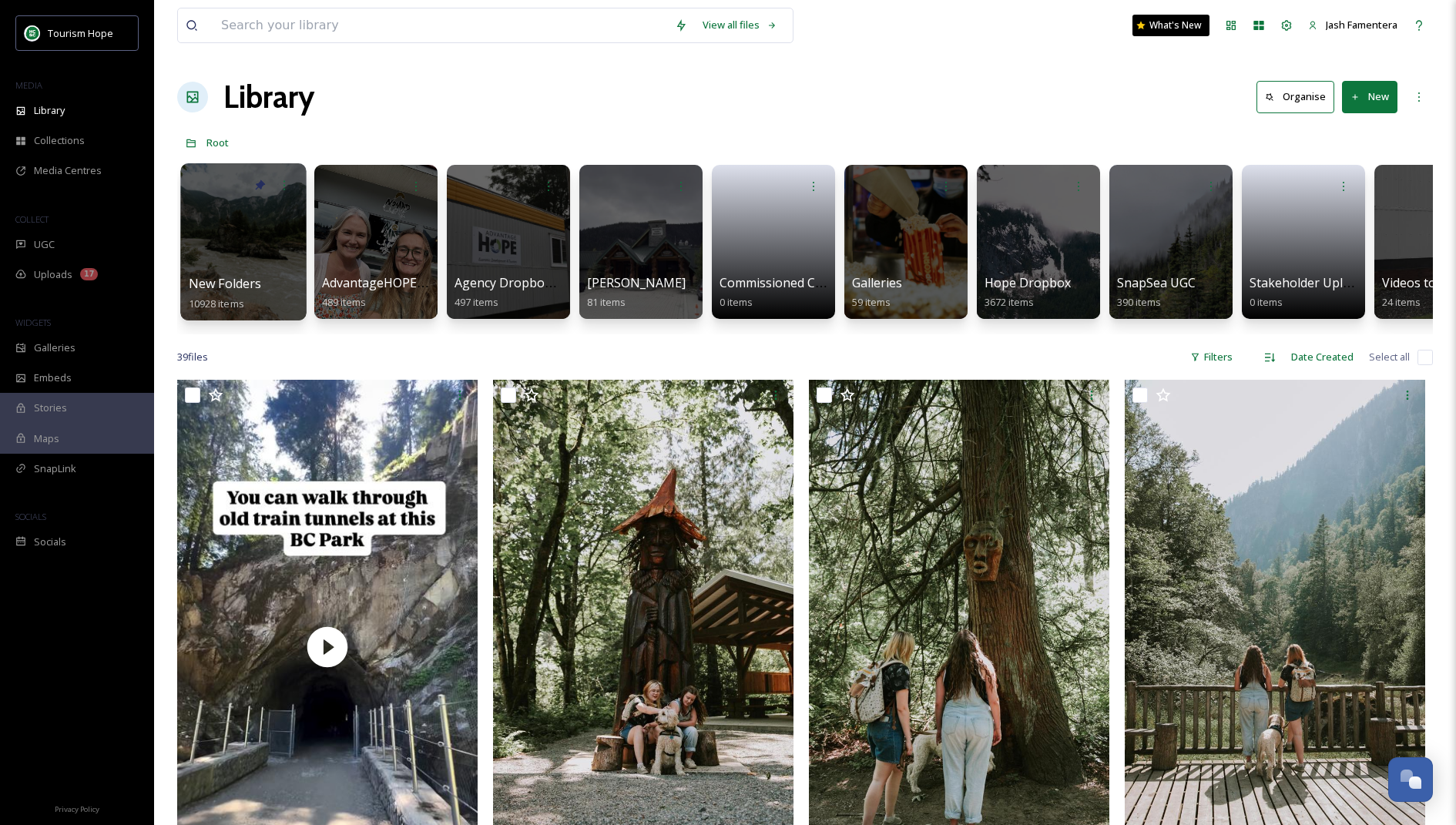
click at [246, 248] on div at bounding box center [243, 242] width 125 height 157
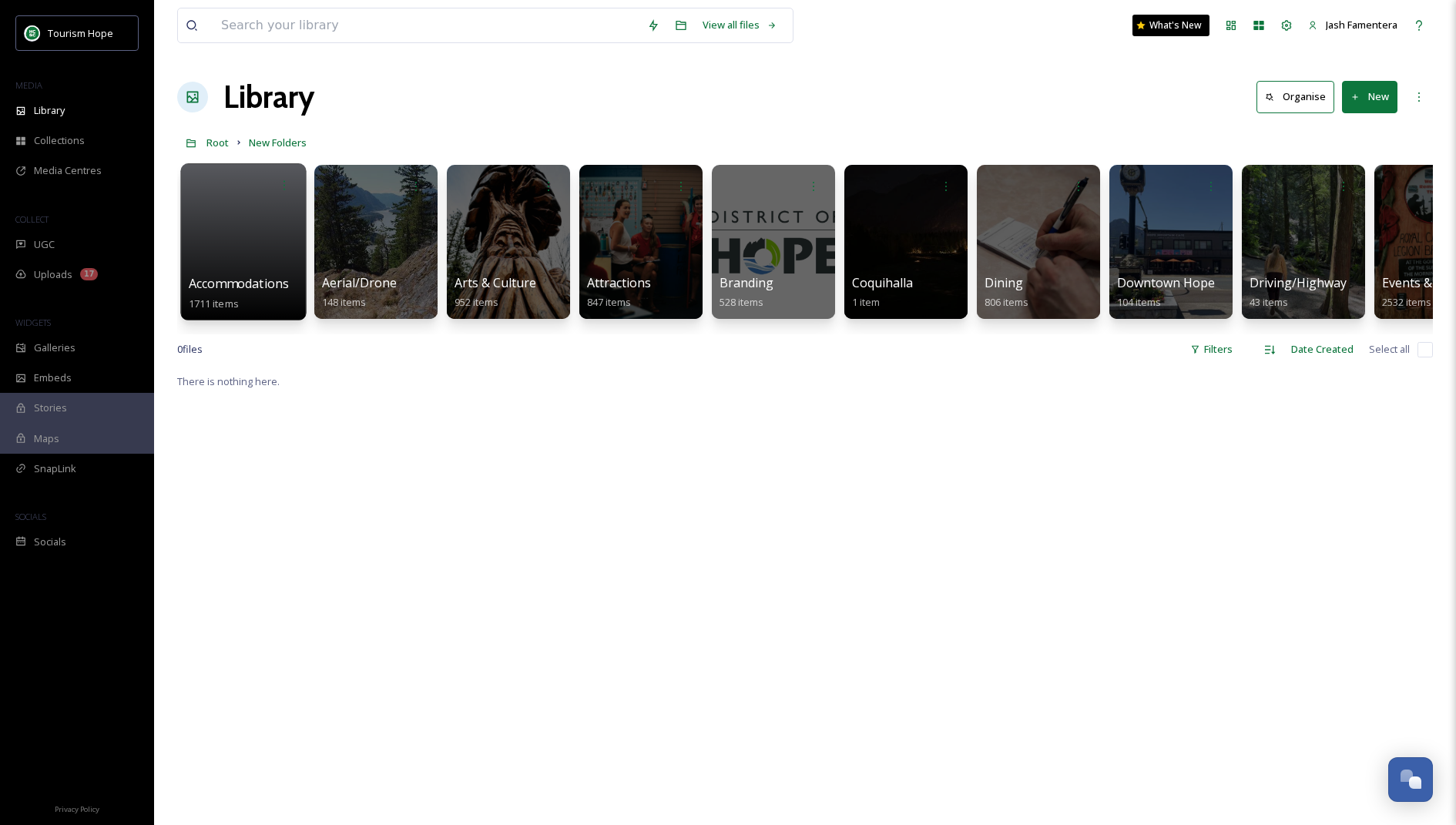
click at [210, 256] on div at bounding box center [243, 242] width 125 height 157
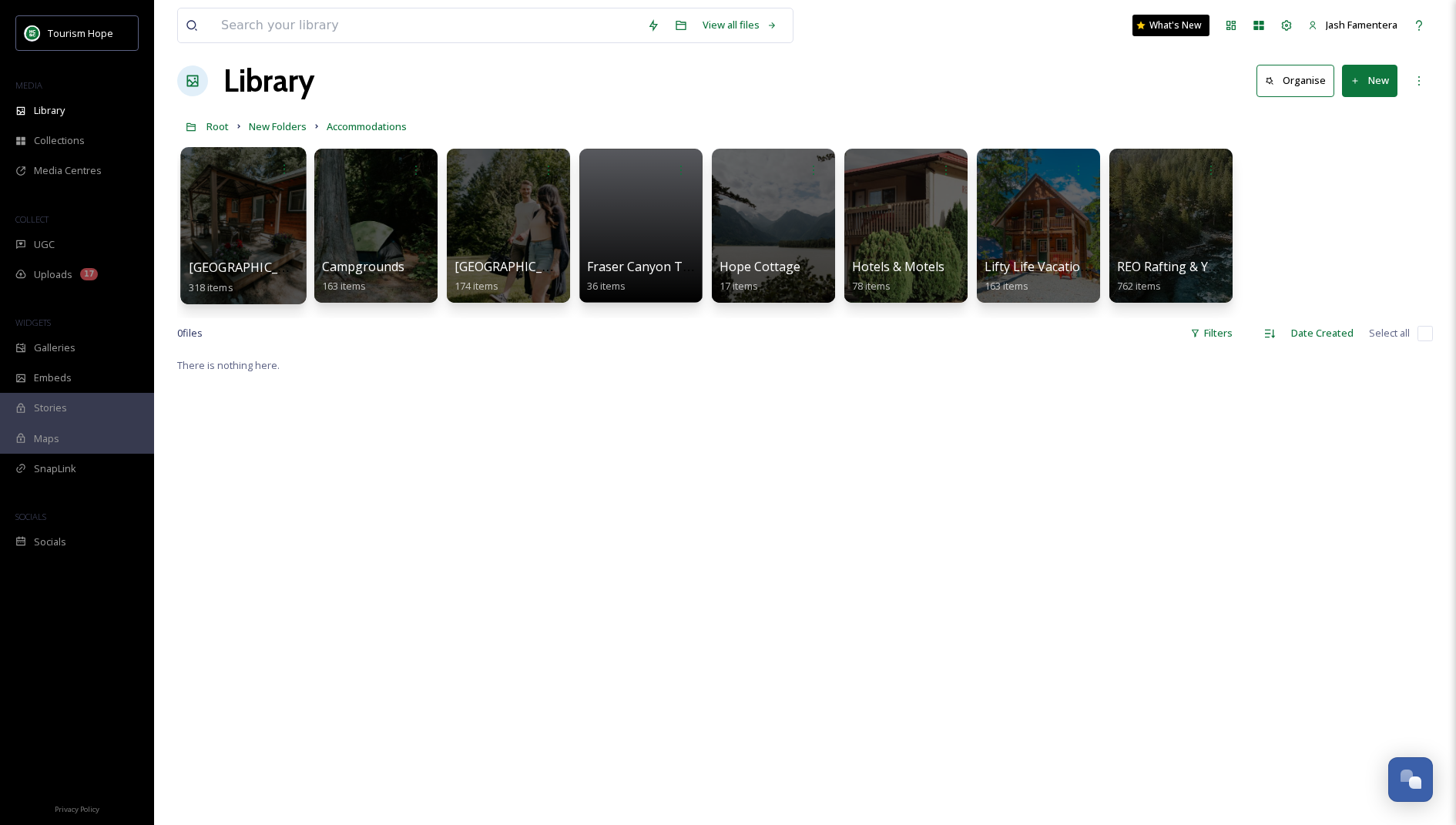
scroll to position [9, 0]
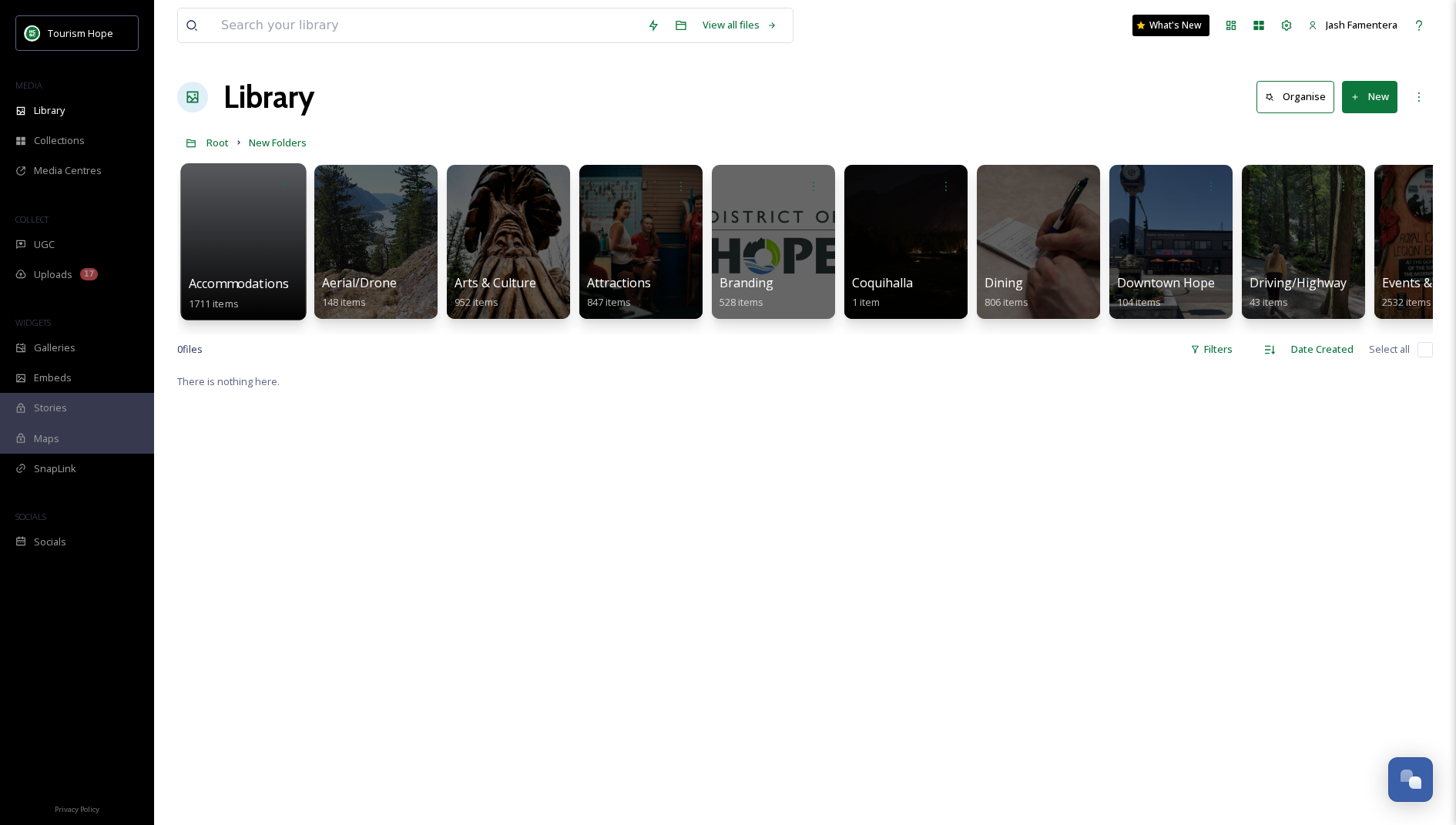
click at [250, 229] on div at bounding box center [243, 242] width 125 height 157
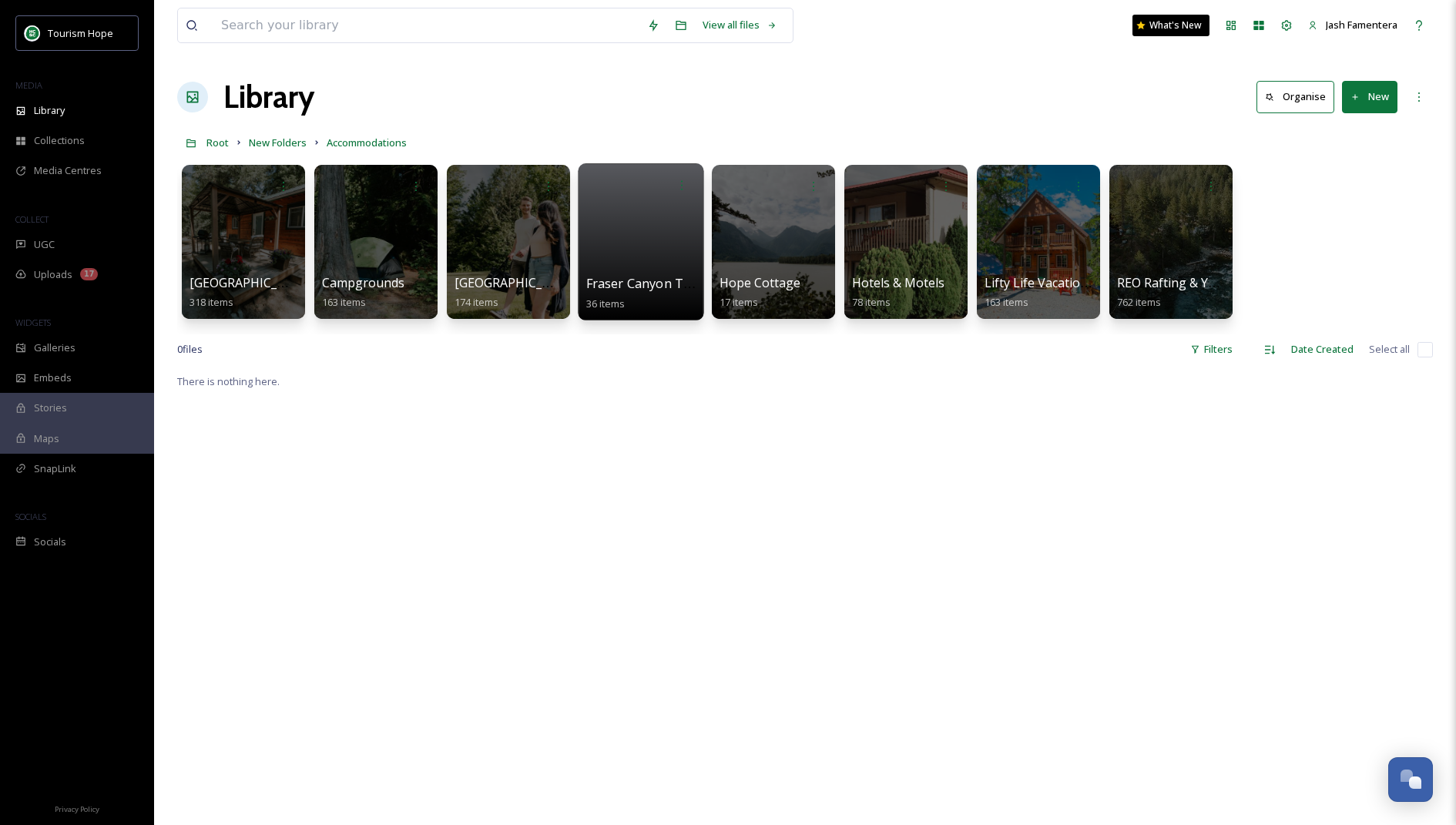
click at [600, 261] on div at bounding box center [641, 242] width 125 height 157
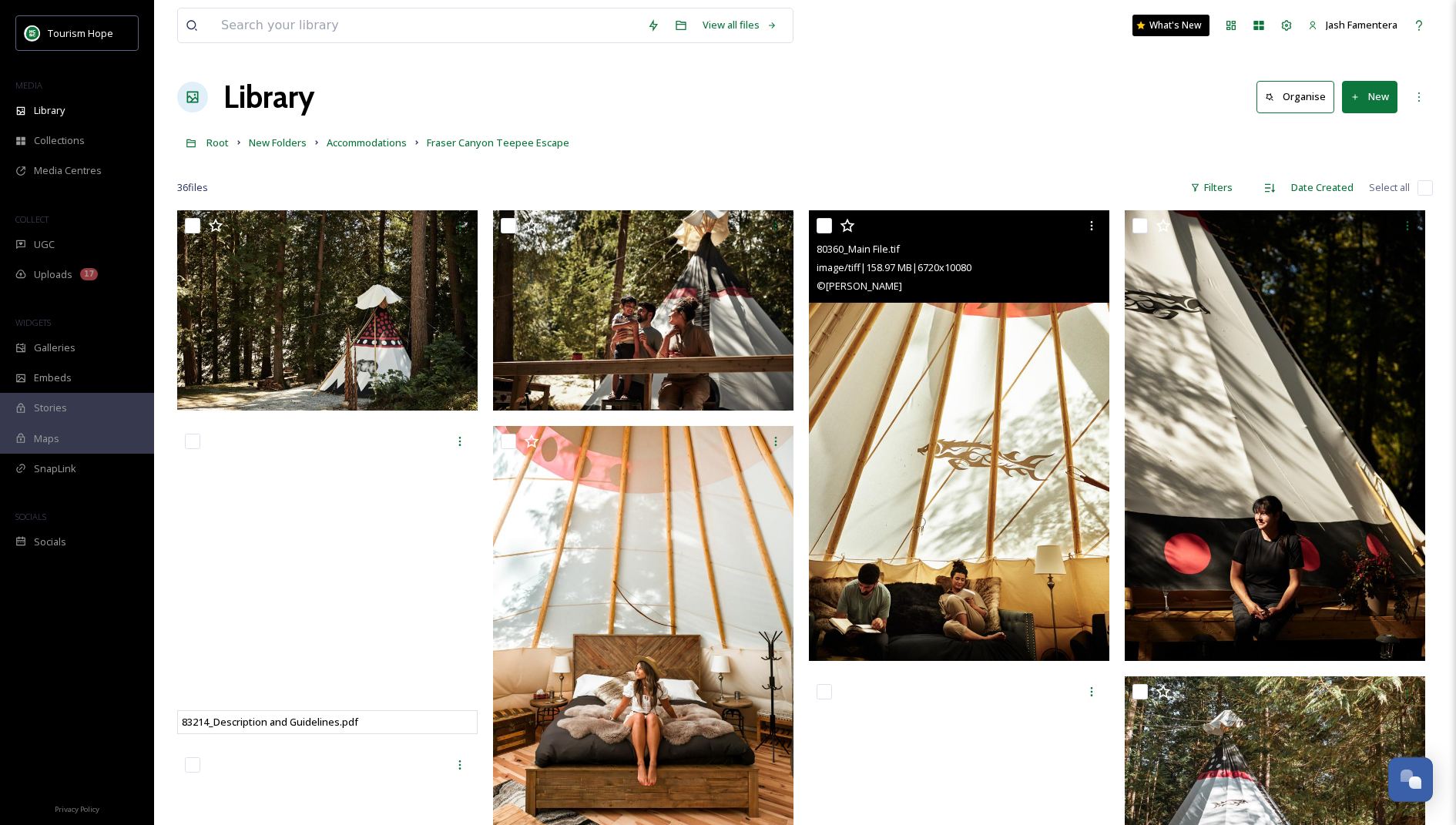
click at [848, 369] on img at bounding box center [959, 436] width 301 height 451
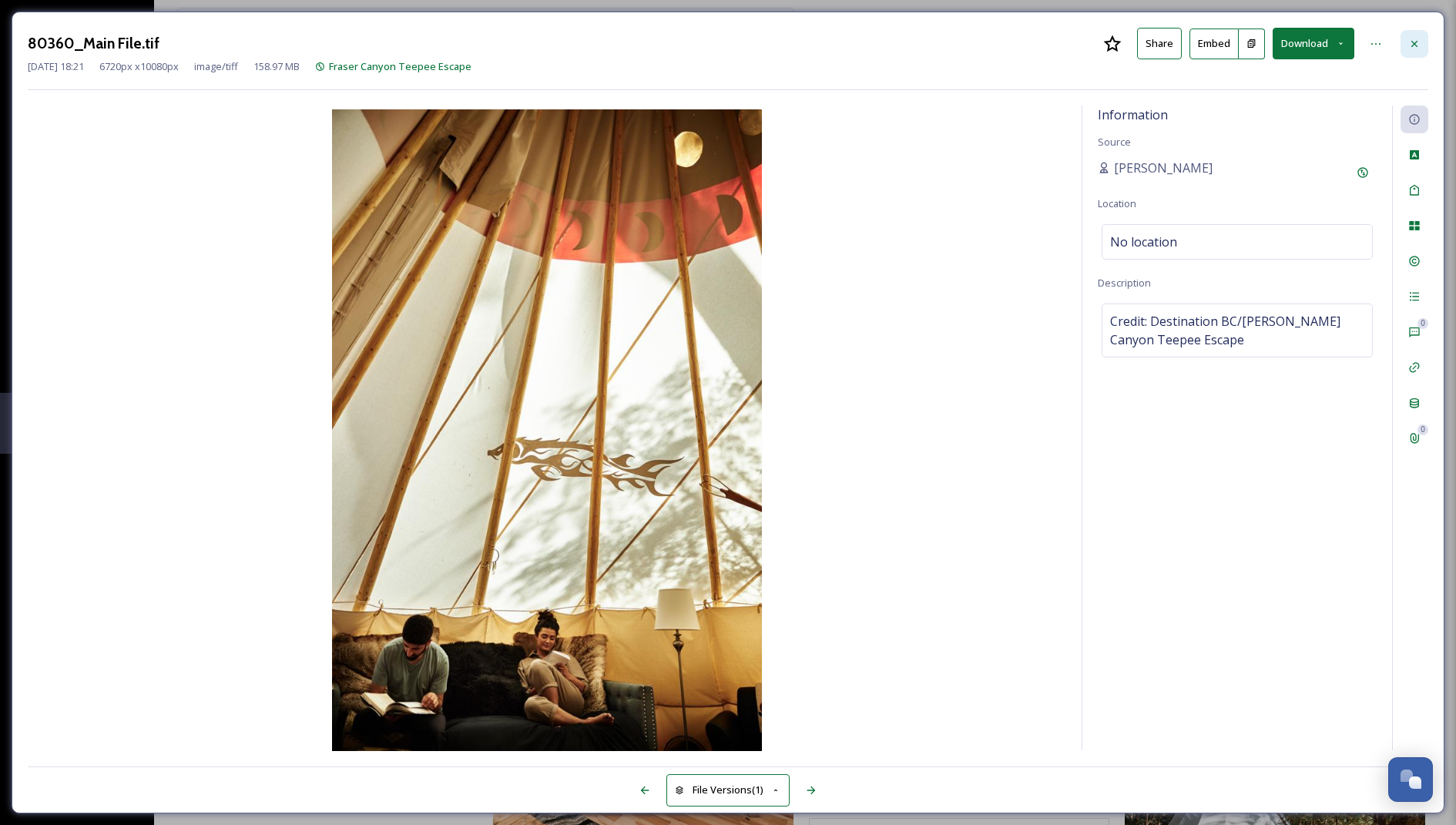
click at [1420, 47] on icon at bounding box center [1414, 44] width 13 height 13
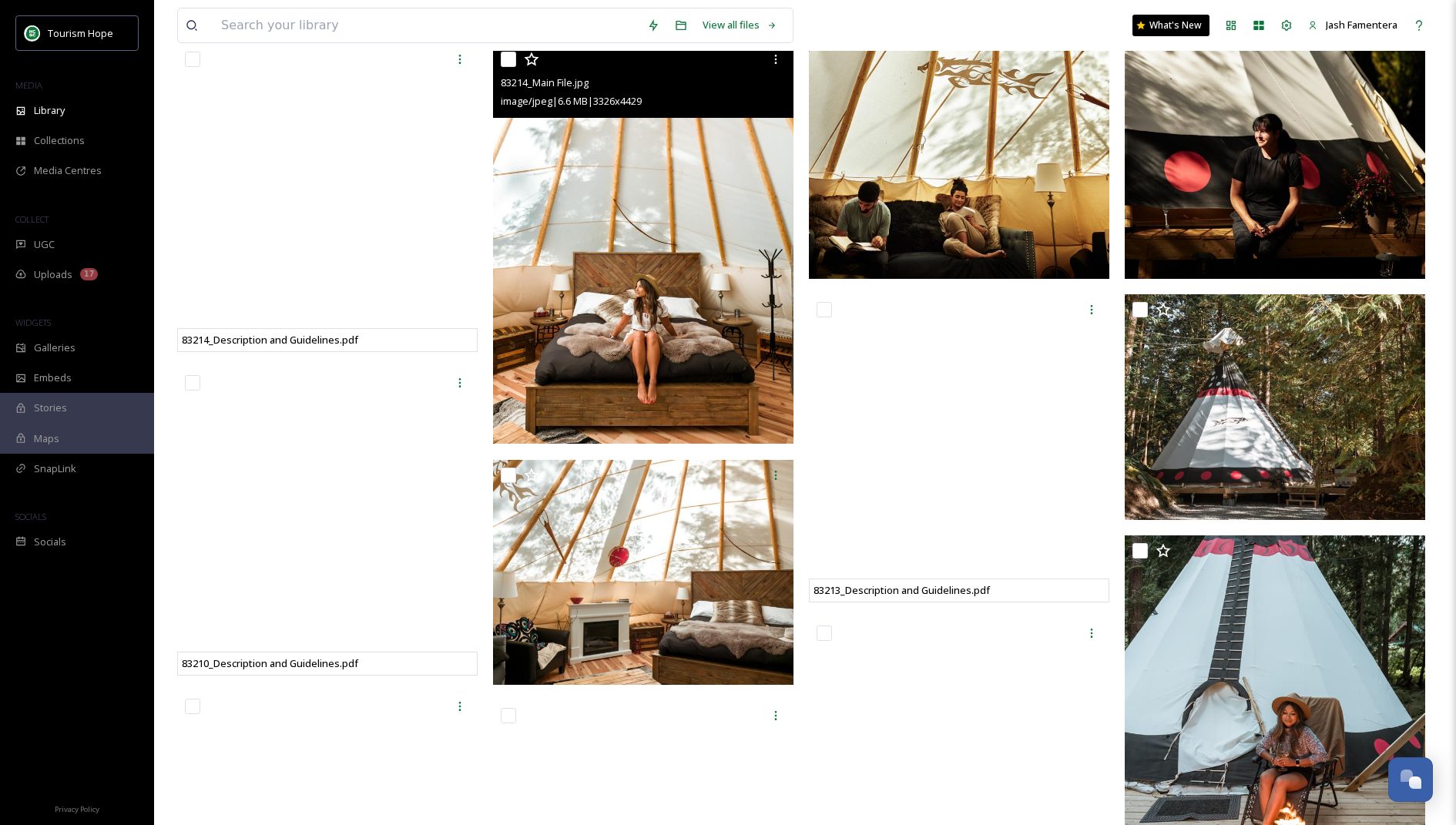
scroll to position [391, 0]
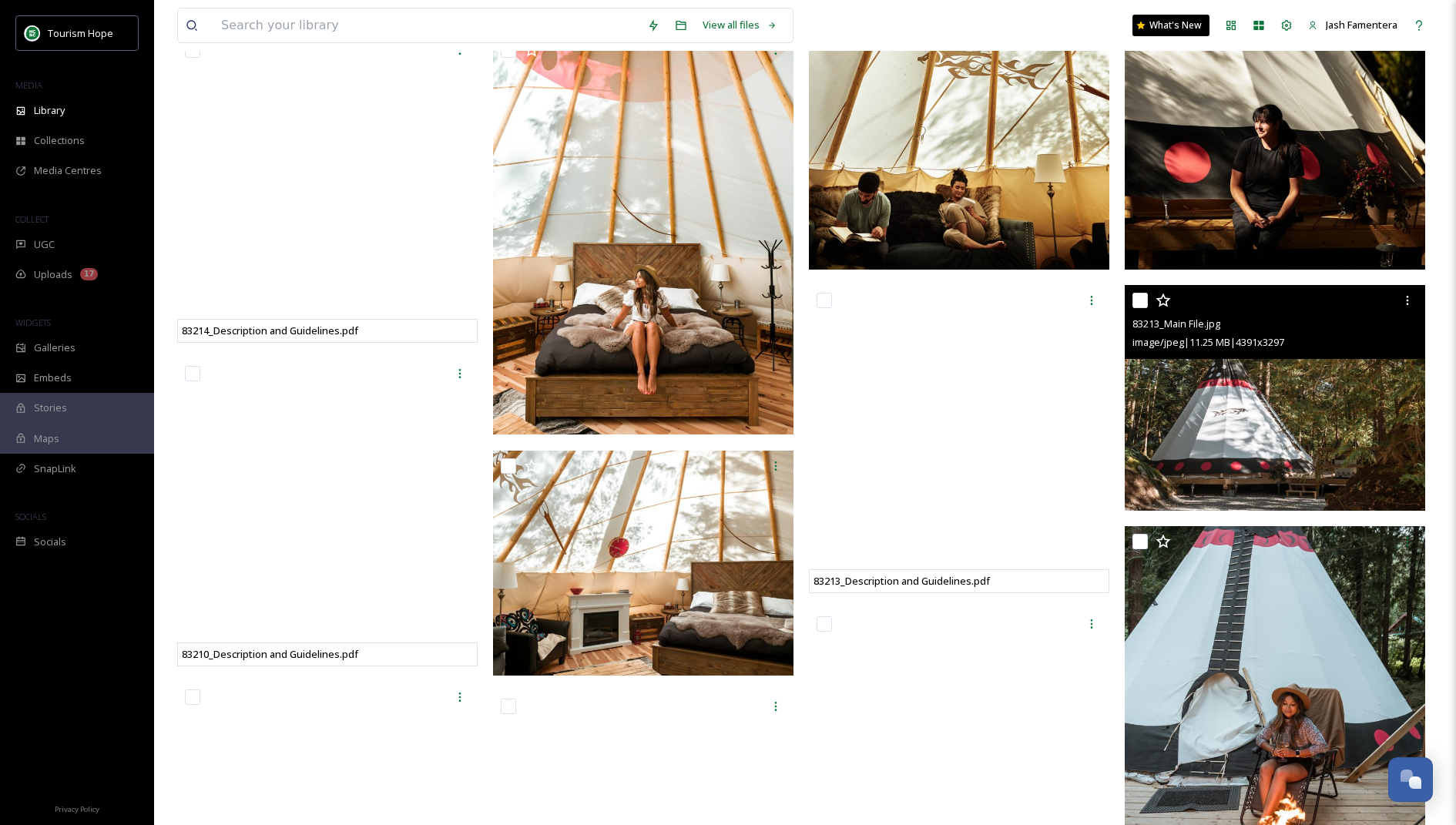
click at [1298, 472] on img at bounding box center [1275, 397] width 301 height 225
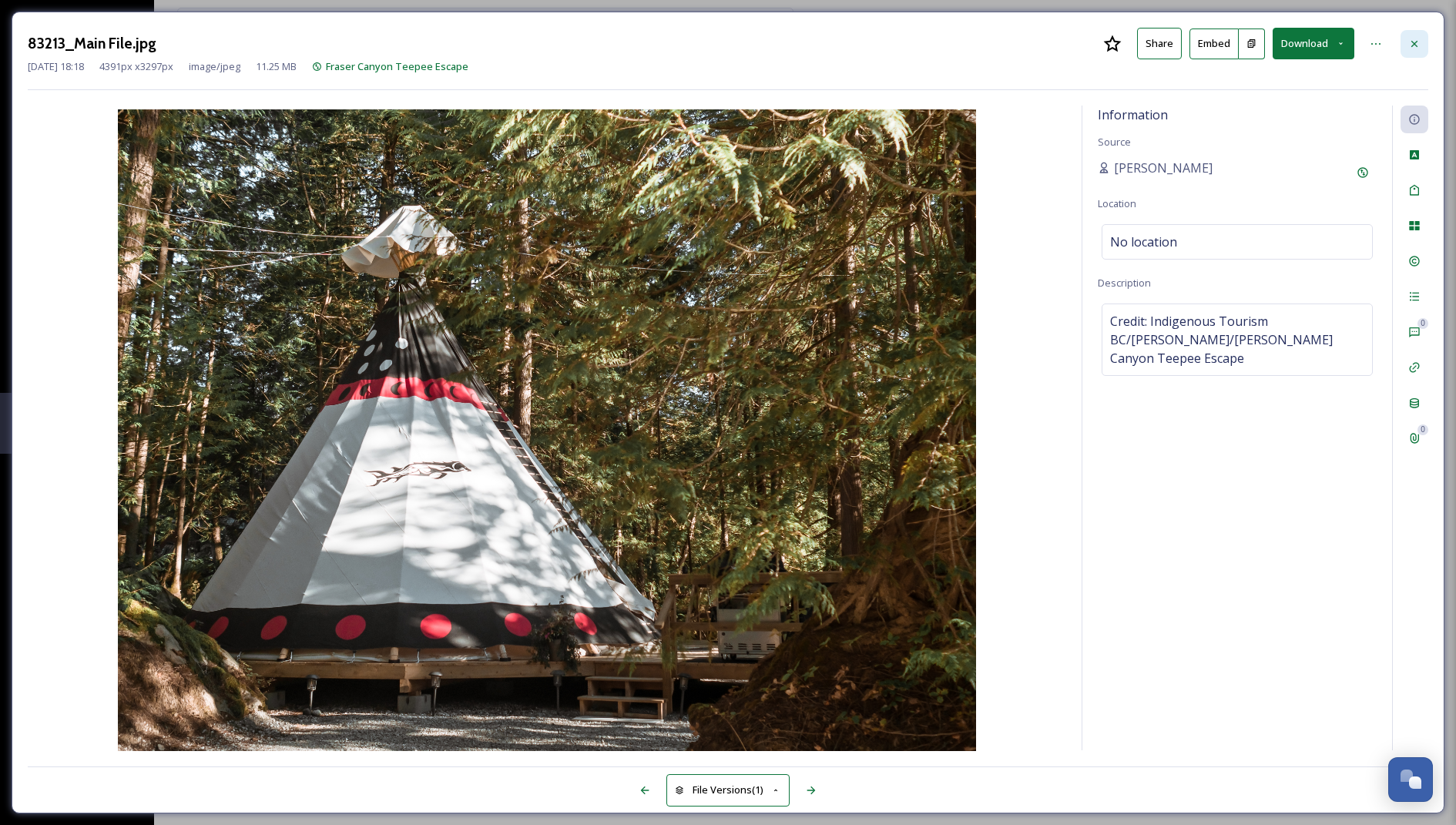
click at [1411, 35] on div at bounding box center [1414, 44] width 28 height 28
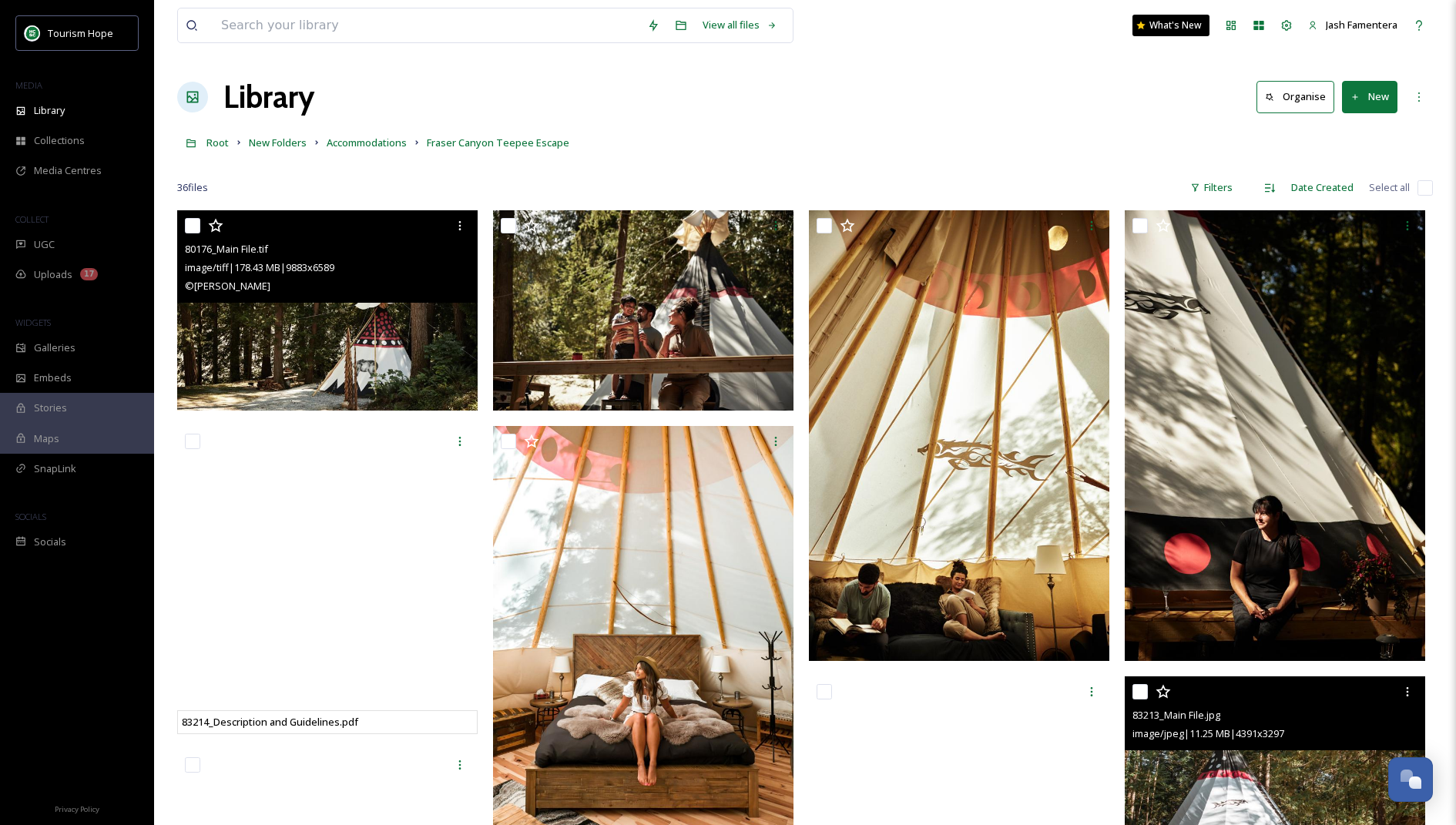
click at [386, 300] on div "80176_Main File.tif image/tiff | 178.43 MB | 9883 x 6589 © HUBERT KANG" at bounding box center [328, 256] width 301 height 92
click at [356, 362] on img at bounding box center [328, 310] width 301 height 200
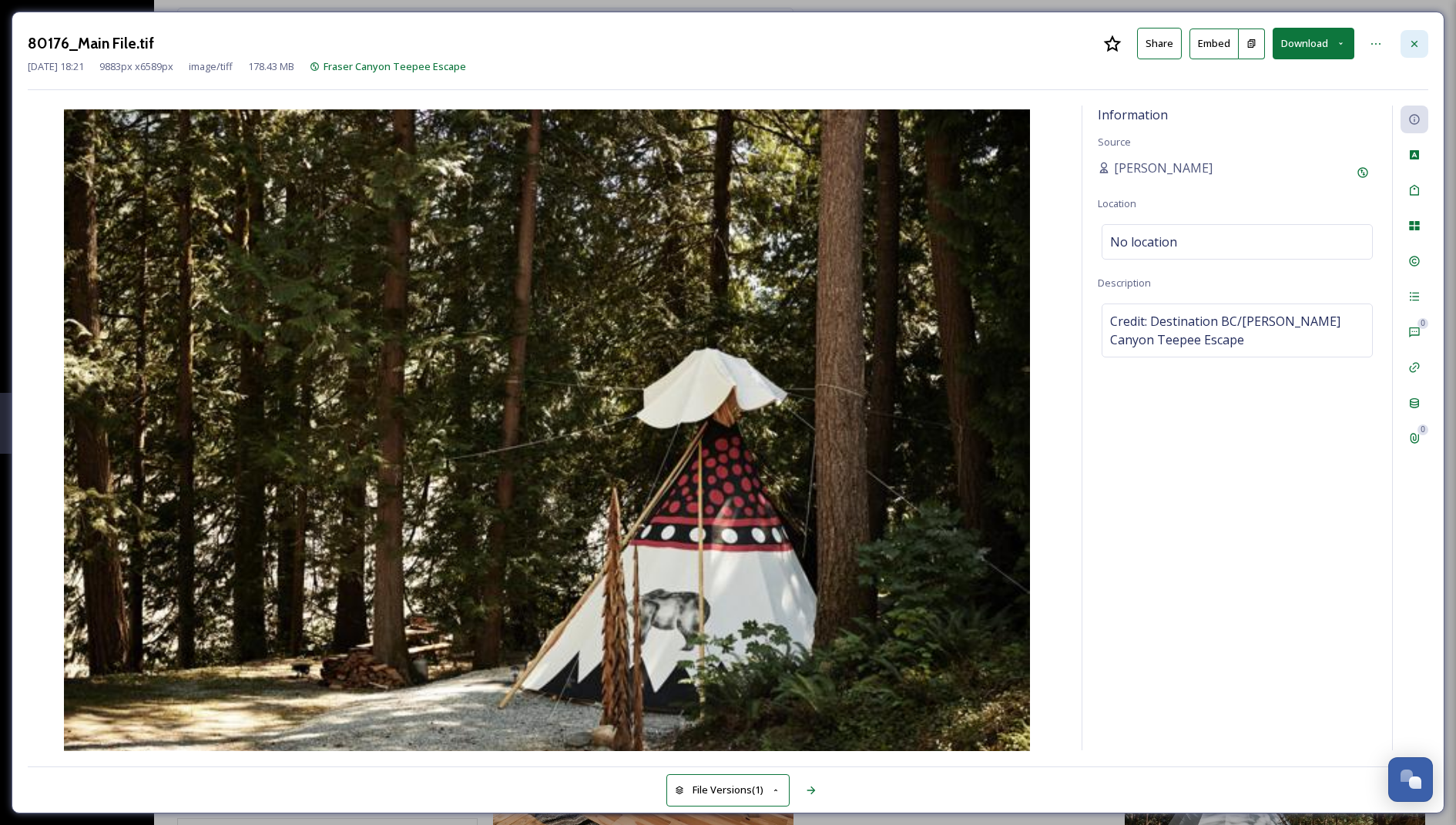
click at [1411, 42] on icon at bounding box center [1414, 44] width 13 height 13
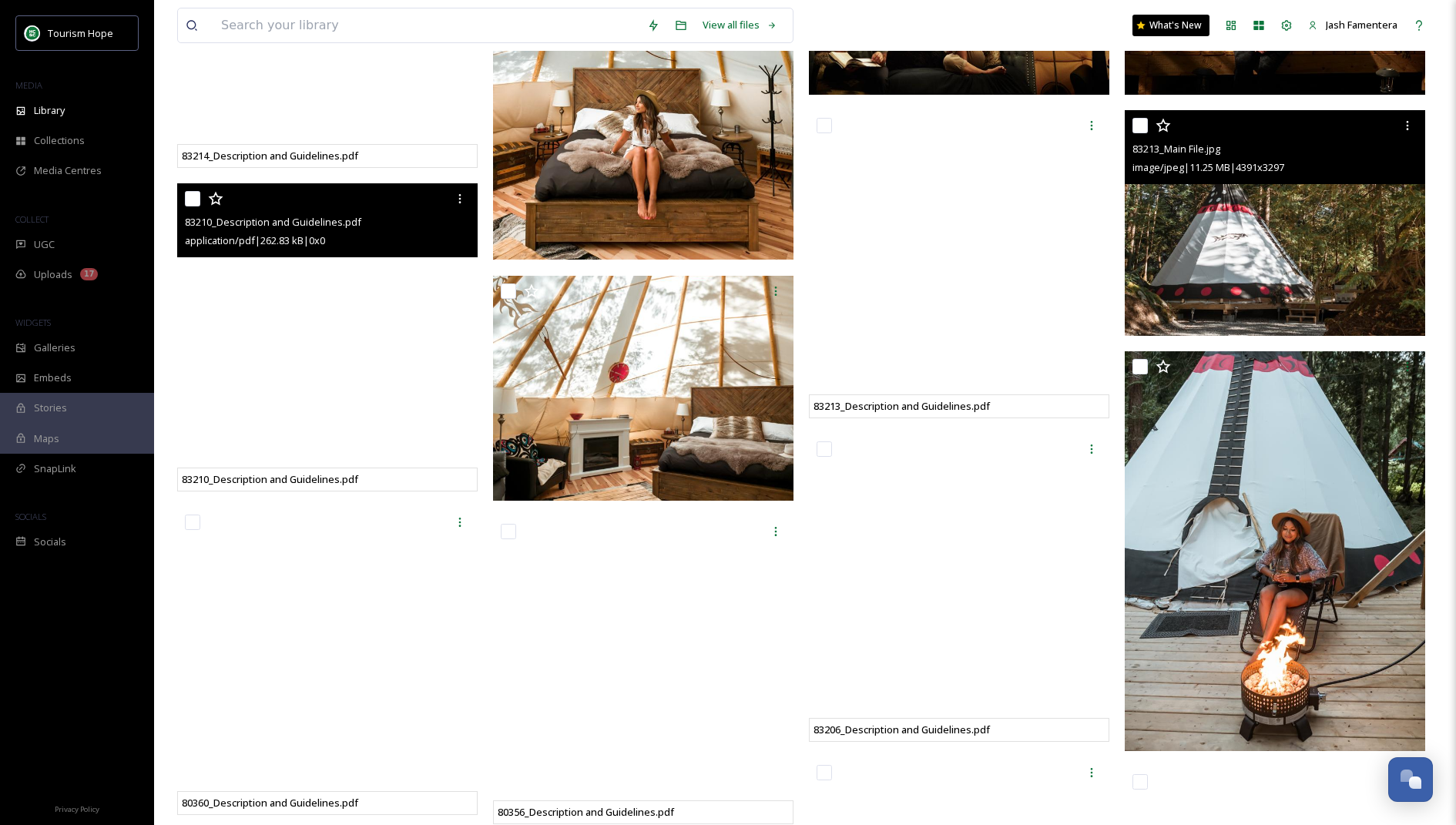
scroll to position [564, 0]
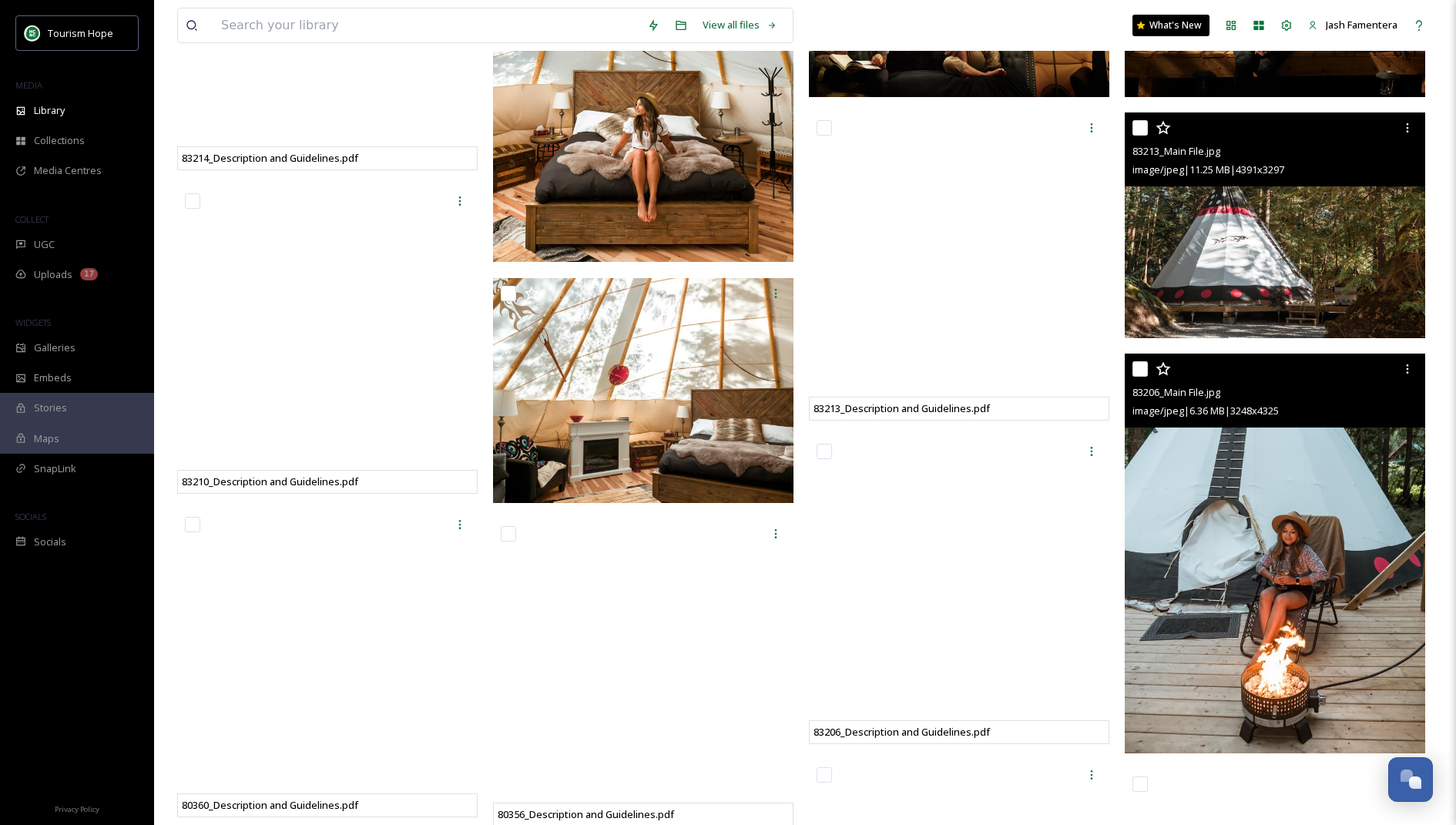
click at [1303, 594] on img at bounding box center [1275, 553] width 301 height 400
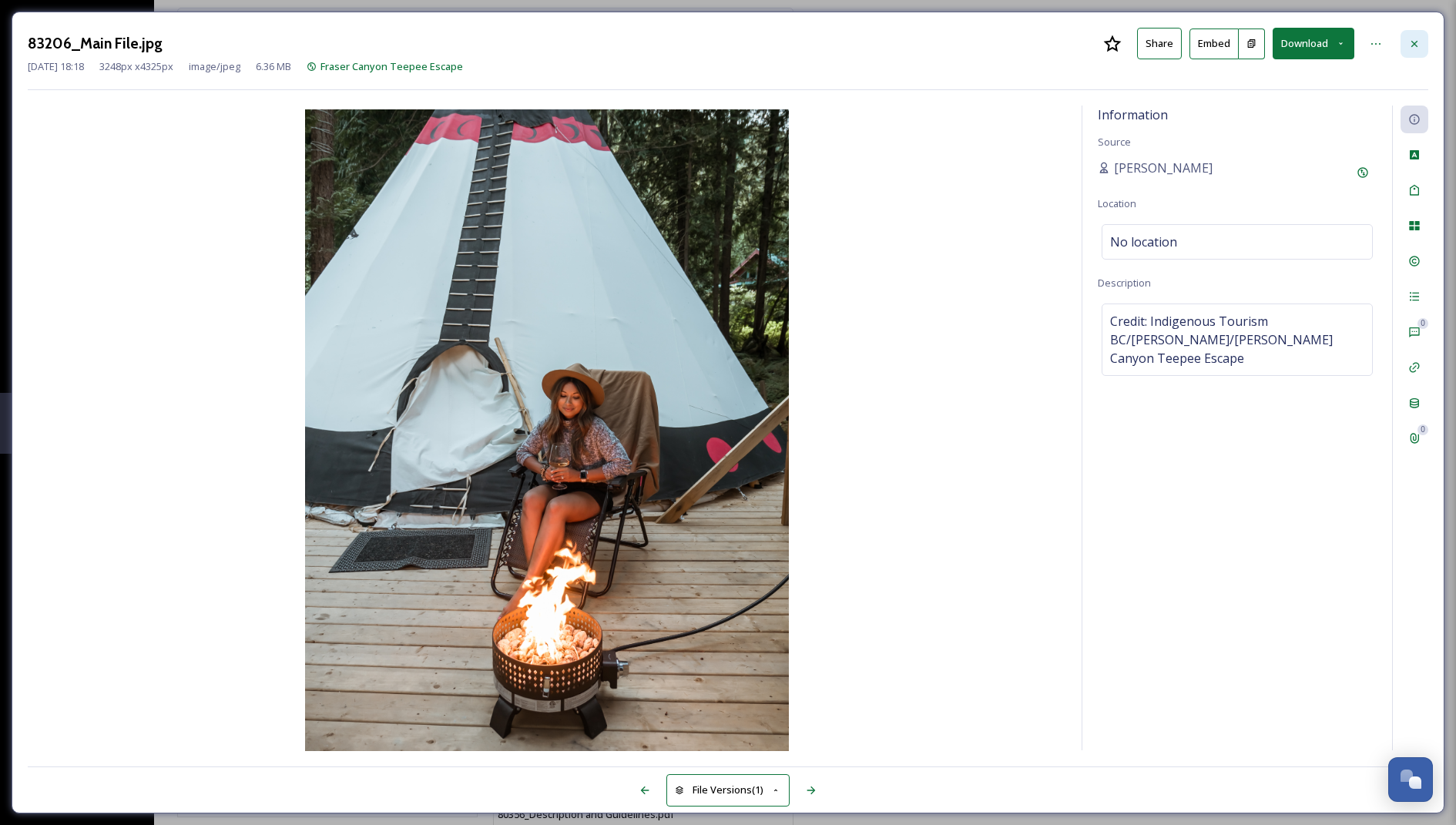
click at [1416, 41] on icon at bounding box center [1414, 43] width 6 height 6
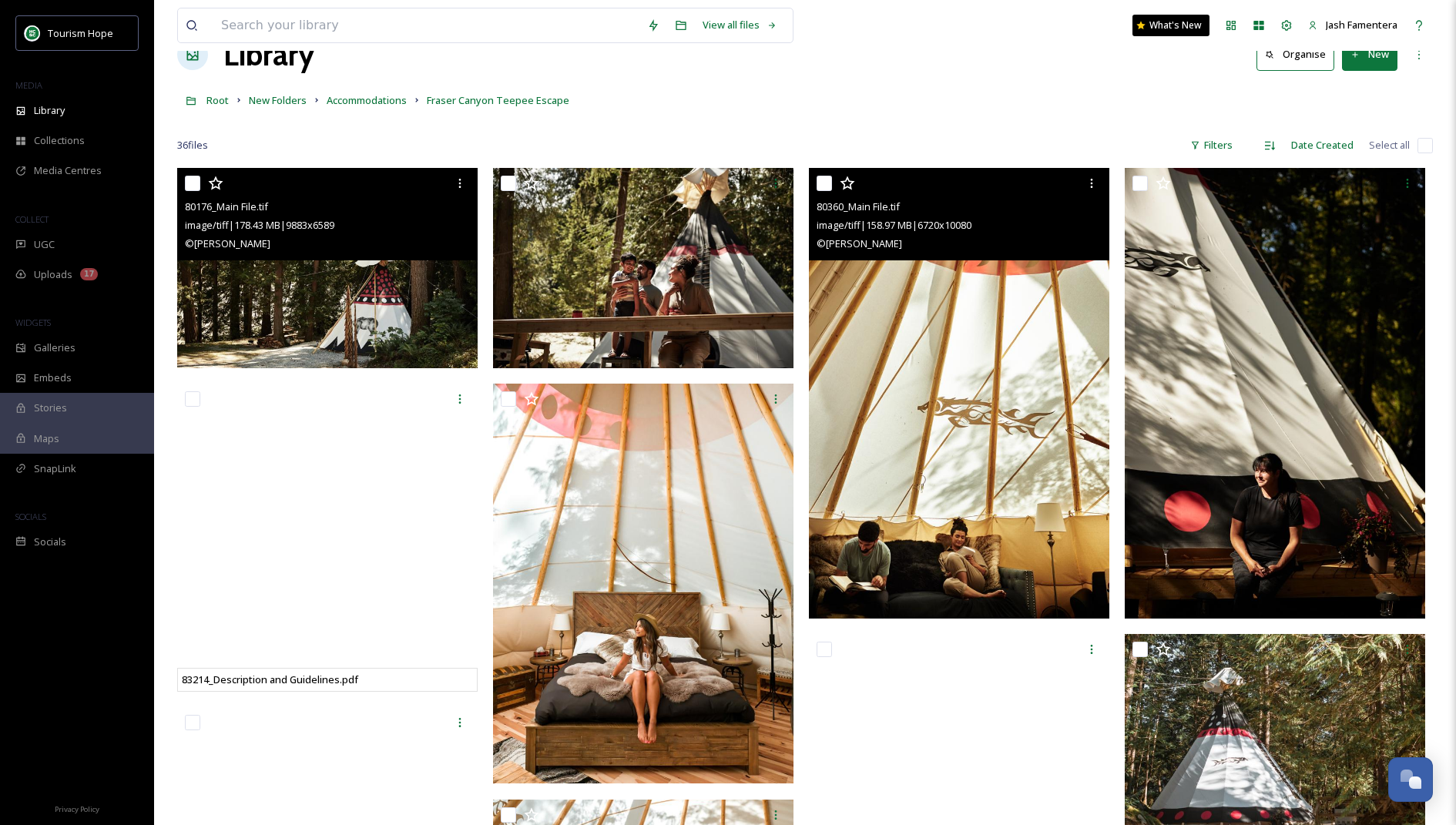
scroll to position [36, 0]
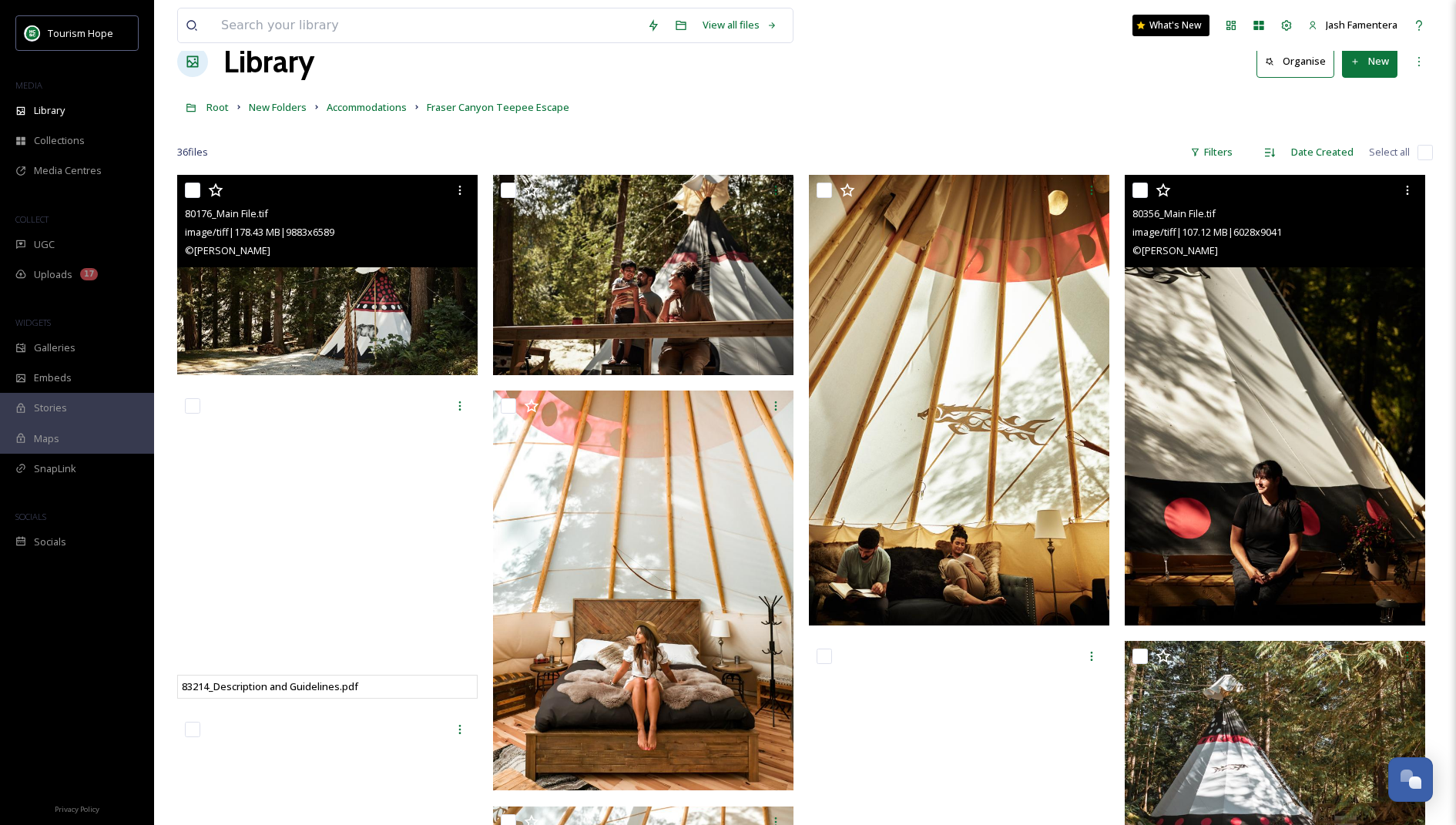
click at [1336, 477] on img at bounding box center [1275, 400] width 301 height 451
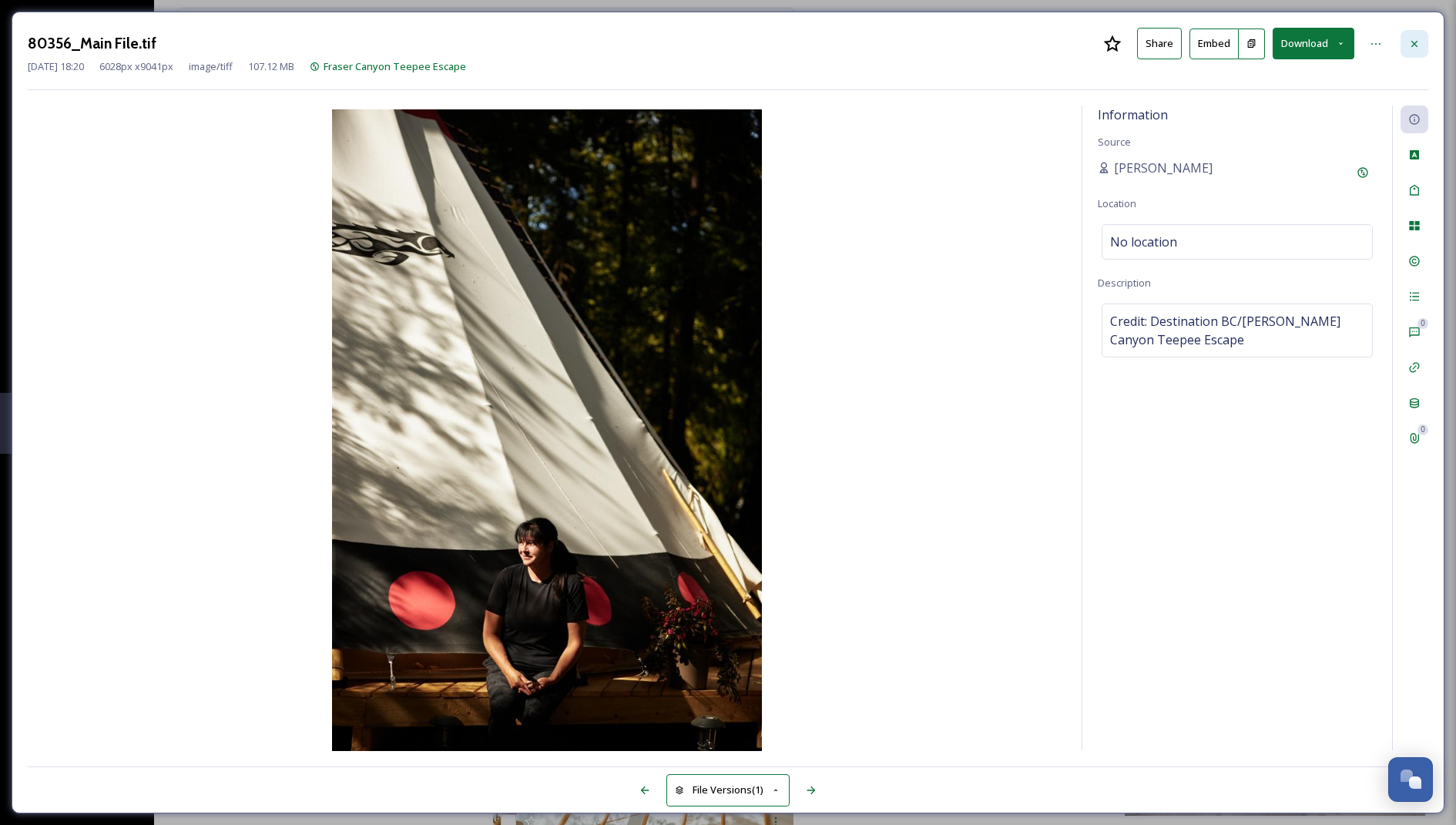
click at [1413, 49] on div at bounding box center [1414, 44] width 28 height 28
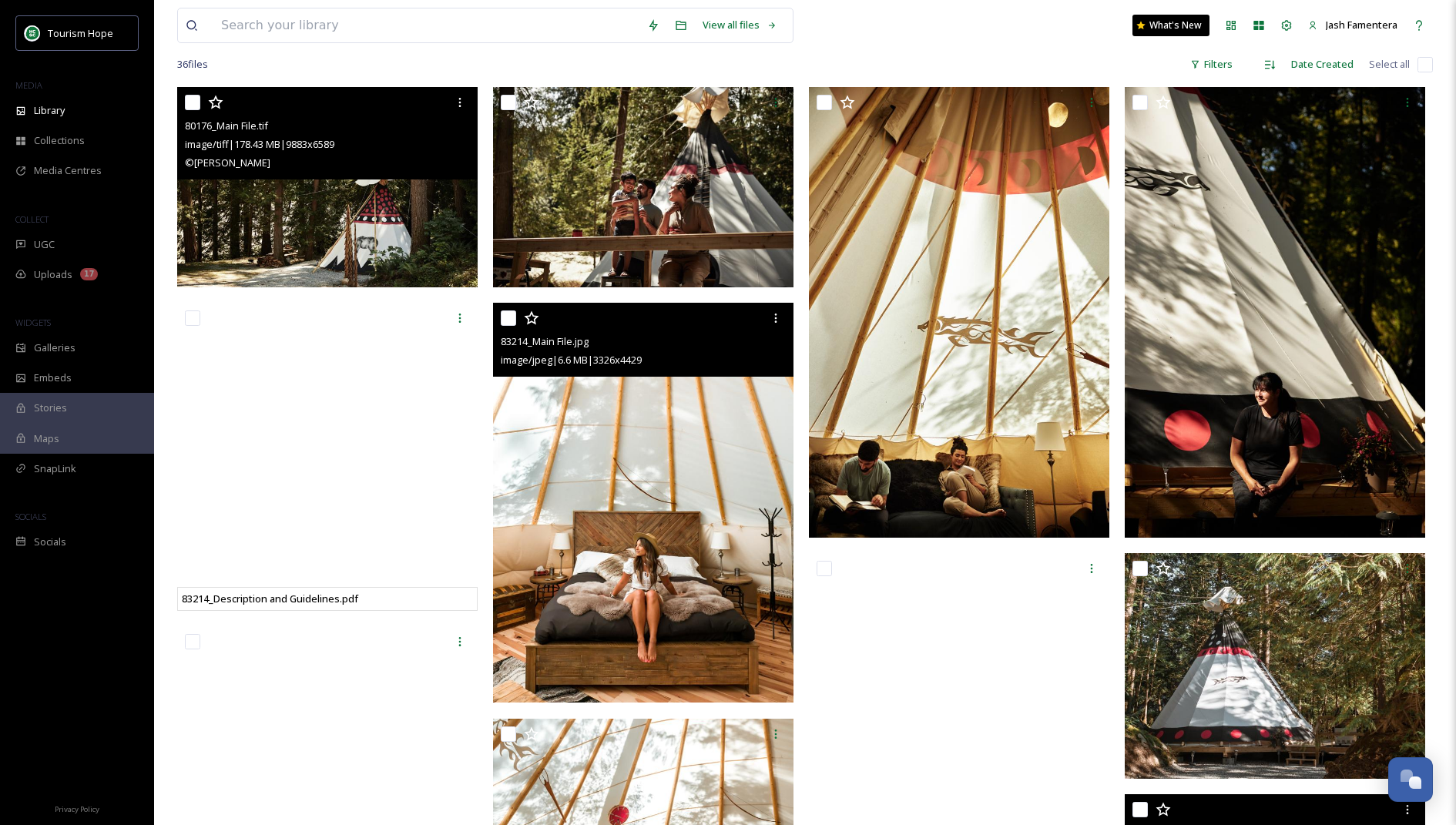
scroll to position [128, 0]
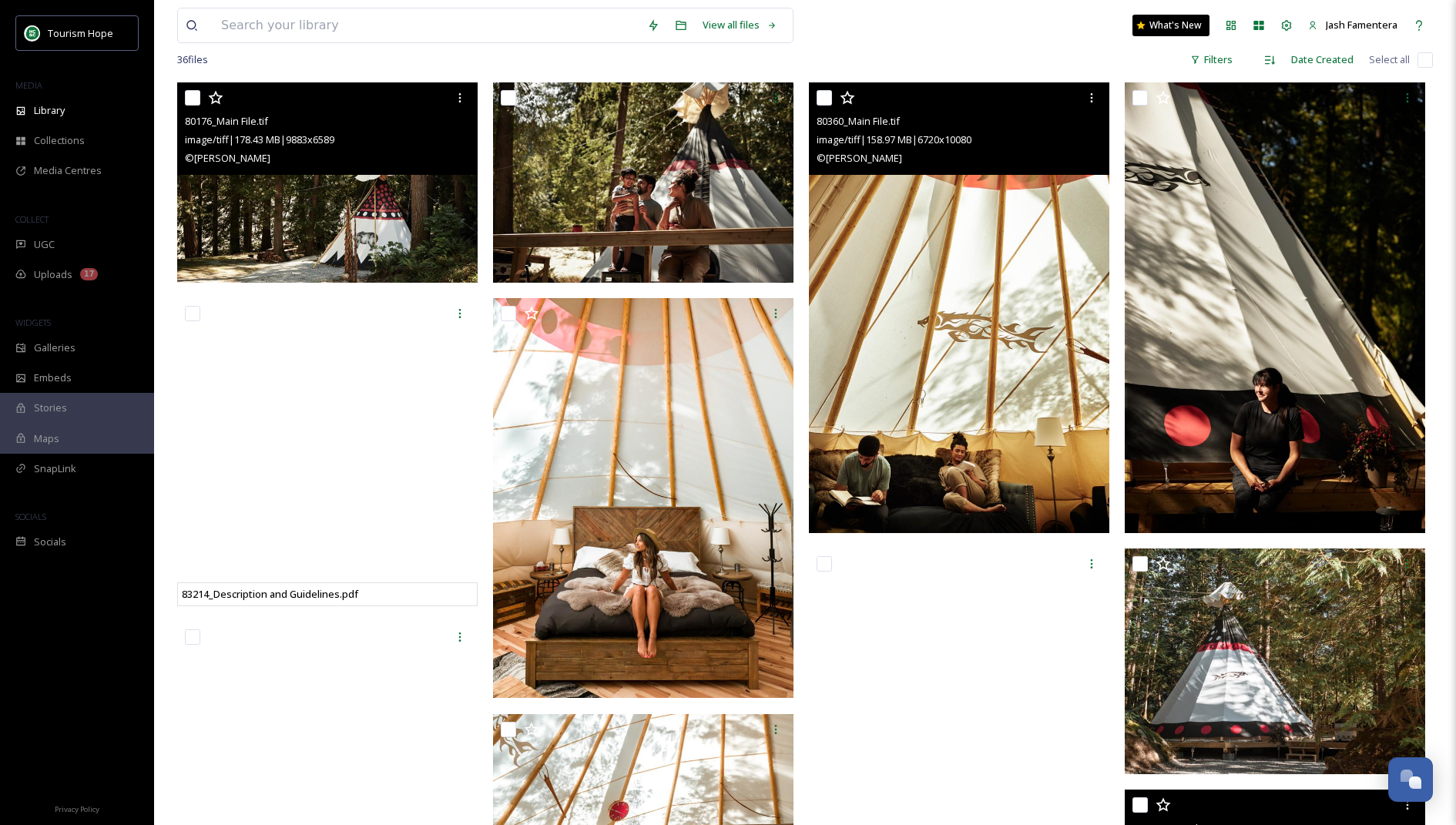
click at [983, 471] on img at bounding box center [959, 308] width 301 height 451
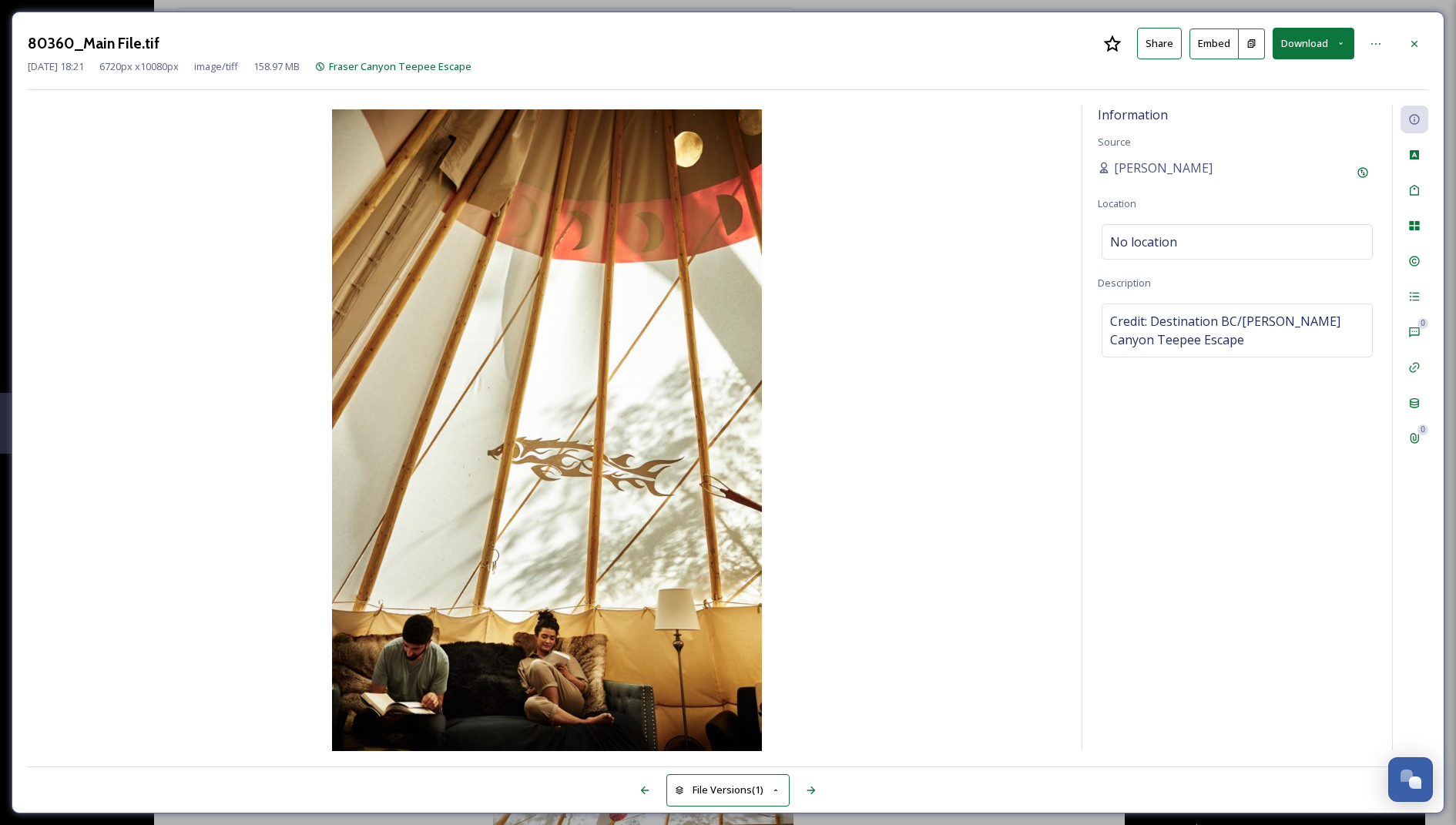
click at [1312, 30] on button "Download" at bounding box center [1313, 43] width 81 height 31
click at [1213, 106] on span "Download Large (1333 x 2000)" at bounding box center [1262, 109] width 135 height 14
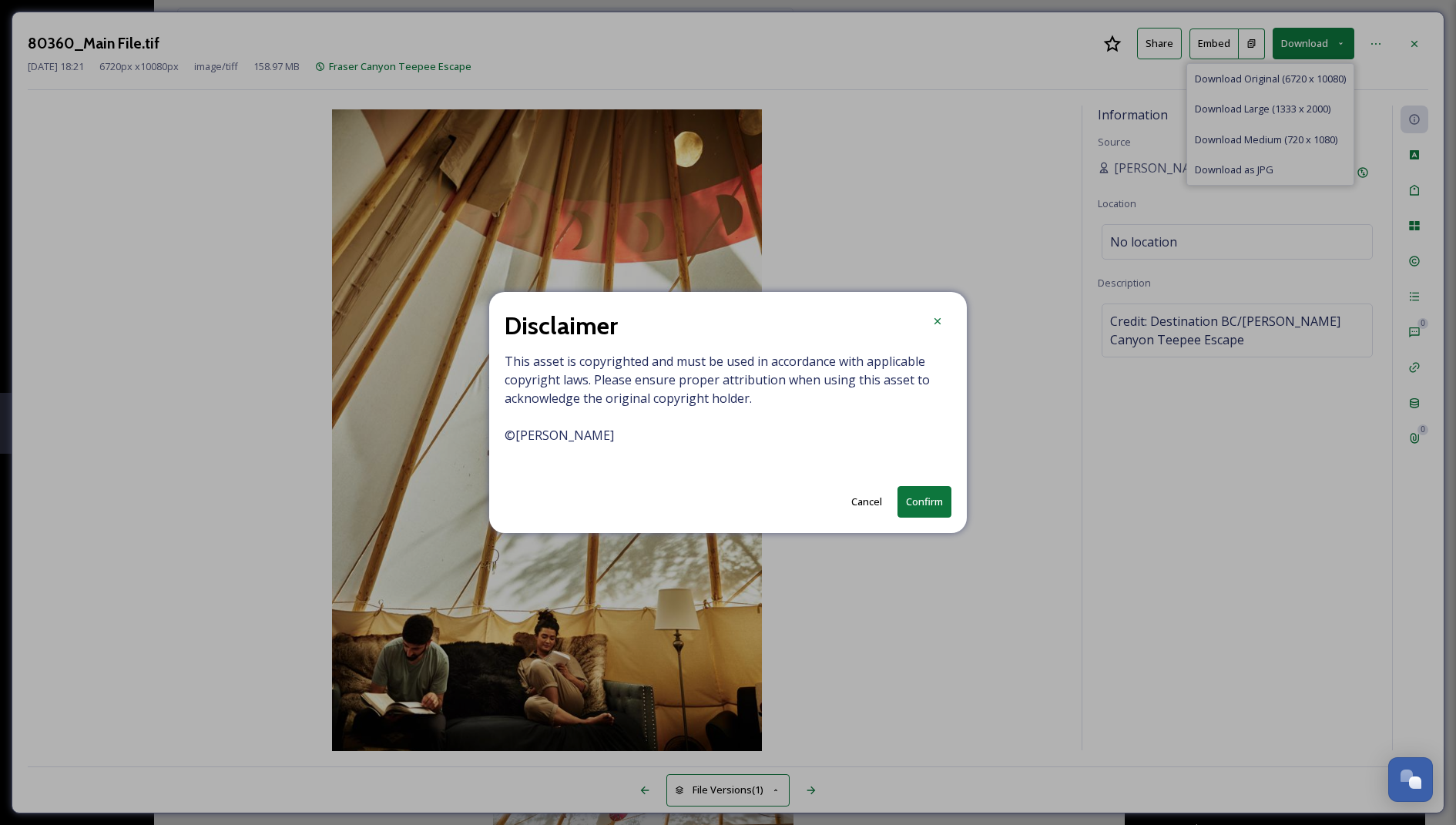
click at [932, 495] on button "Confirm" at bounding box center [924, 501] width 54 height 31
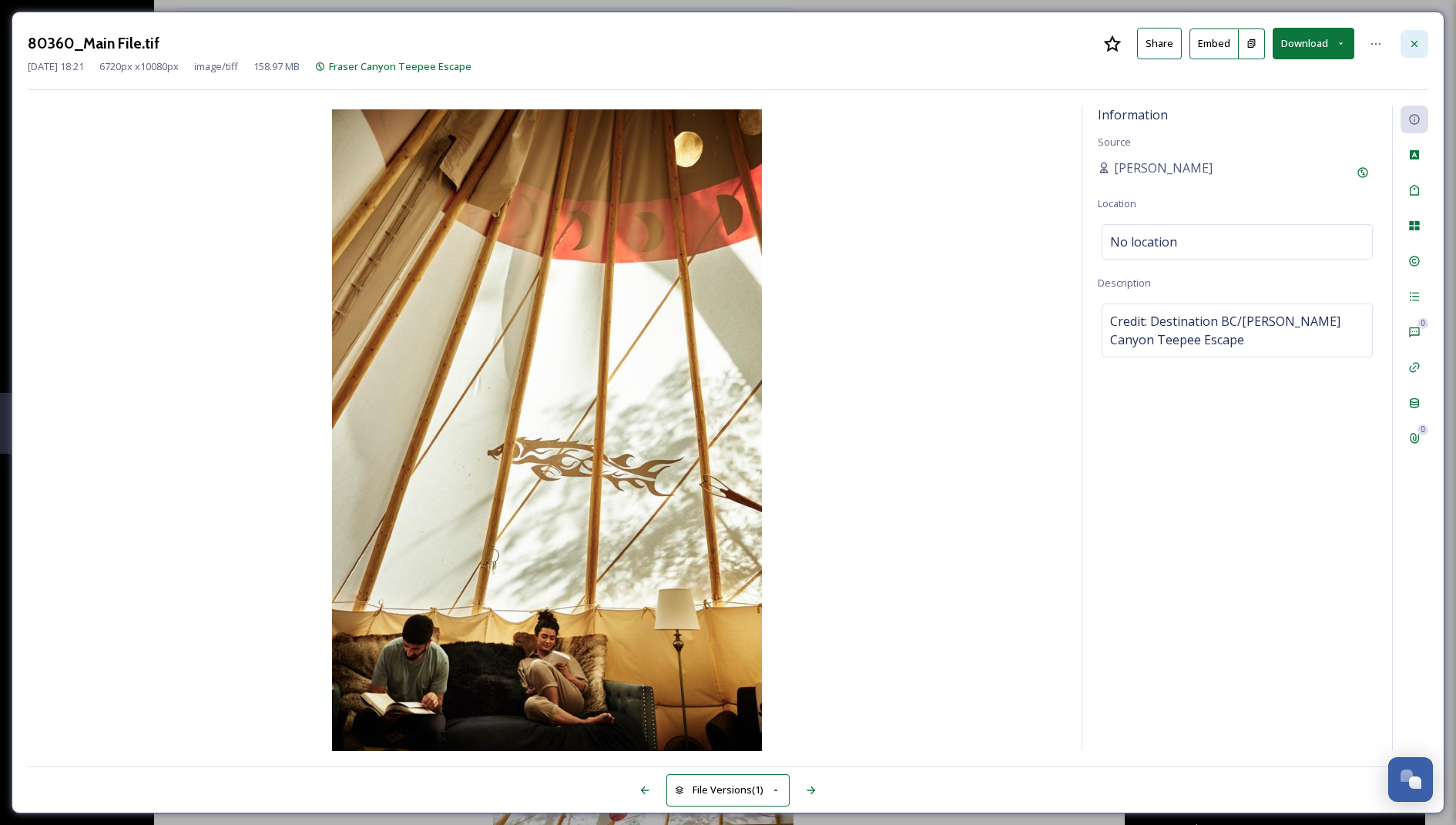
click at [1415, 41] on icon at bounding box center [1414, 43] width 6 height 6
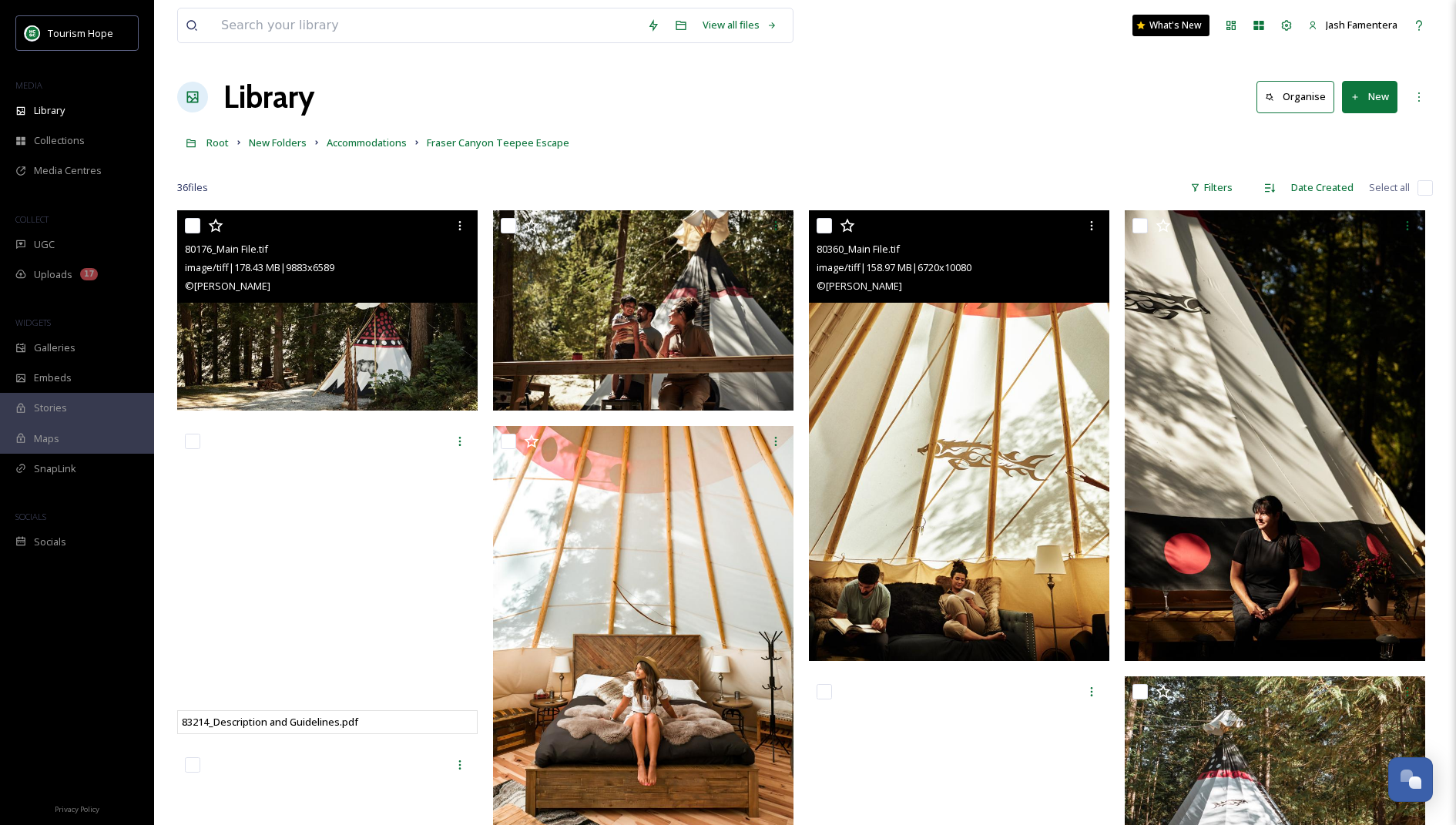
click at [1166, 305] on img at bounding box center [1275, 436] width 301 height 451
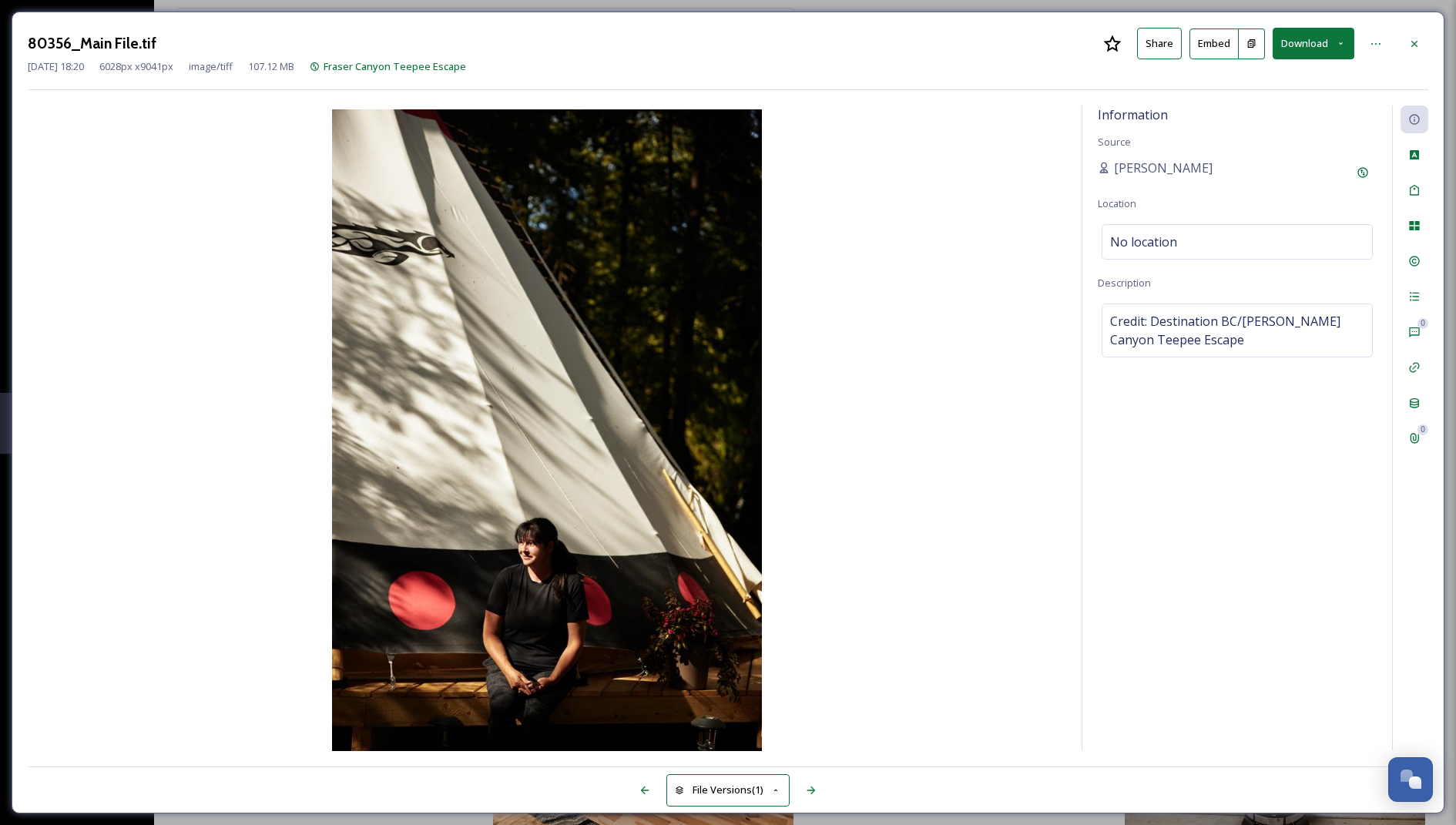
click at [1319, 39] on button "Download" at bounding box center [1313, 43] width 81 height 31
click at [1261, 119] on div "Download Large (1333 x 2000)" at bounding box center [1273, 109] width 161 height 30
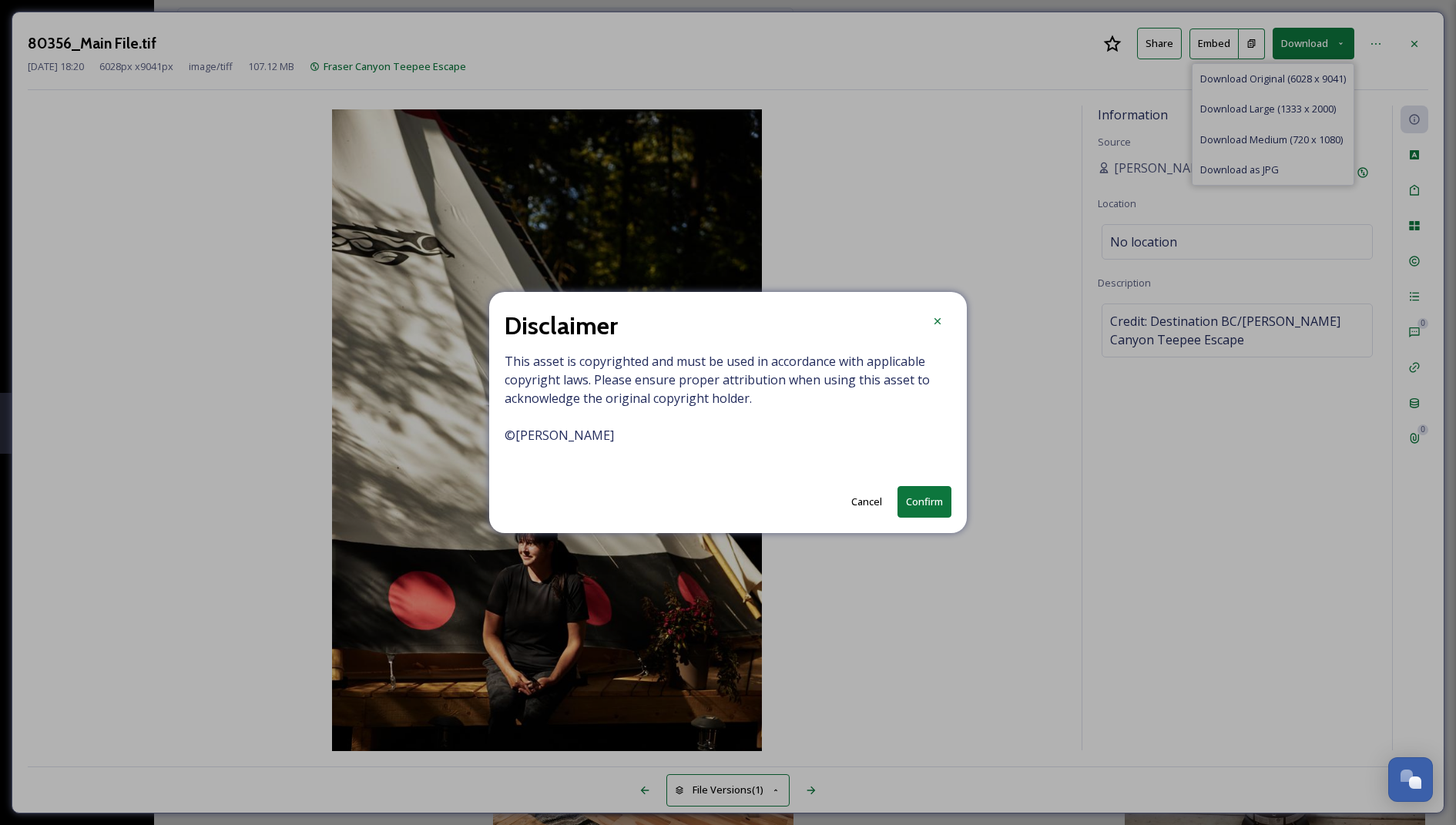
click at [923, 501] on button "Confirm" at bounding box center [924, 501] width 54 height 31
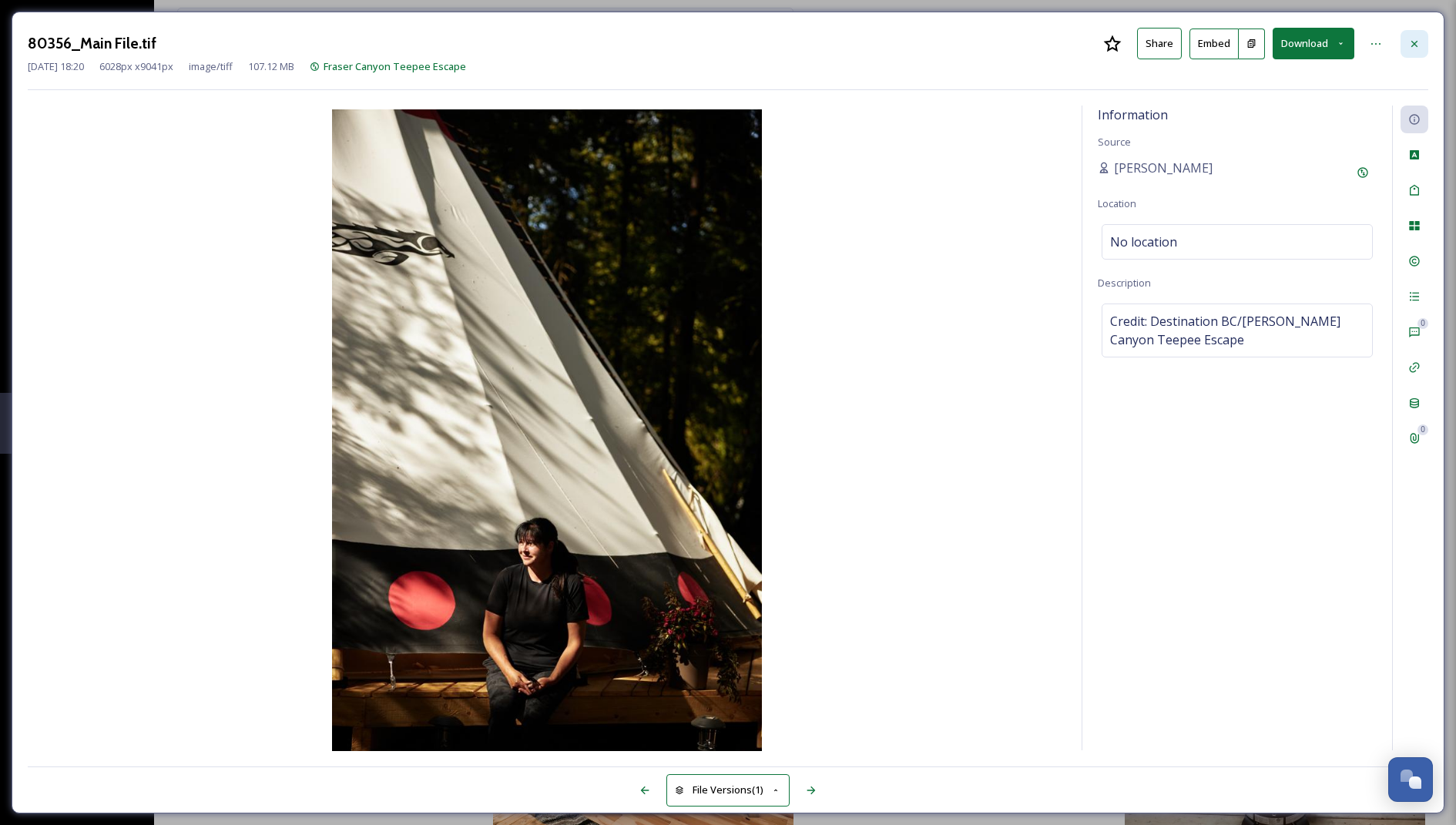
click at [1421, 54] on div at bounding box center [1414, 44] width 28 height 28
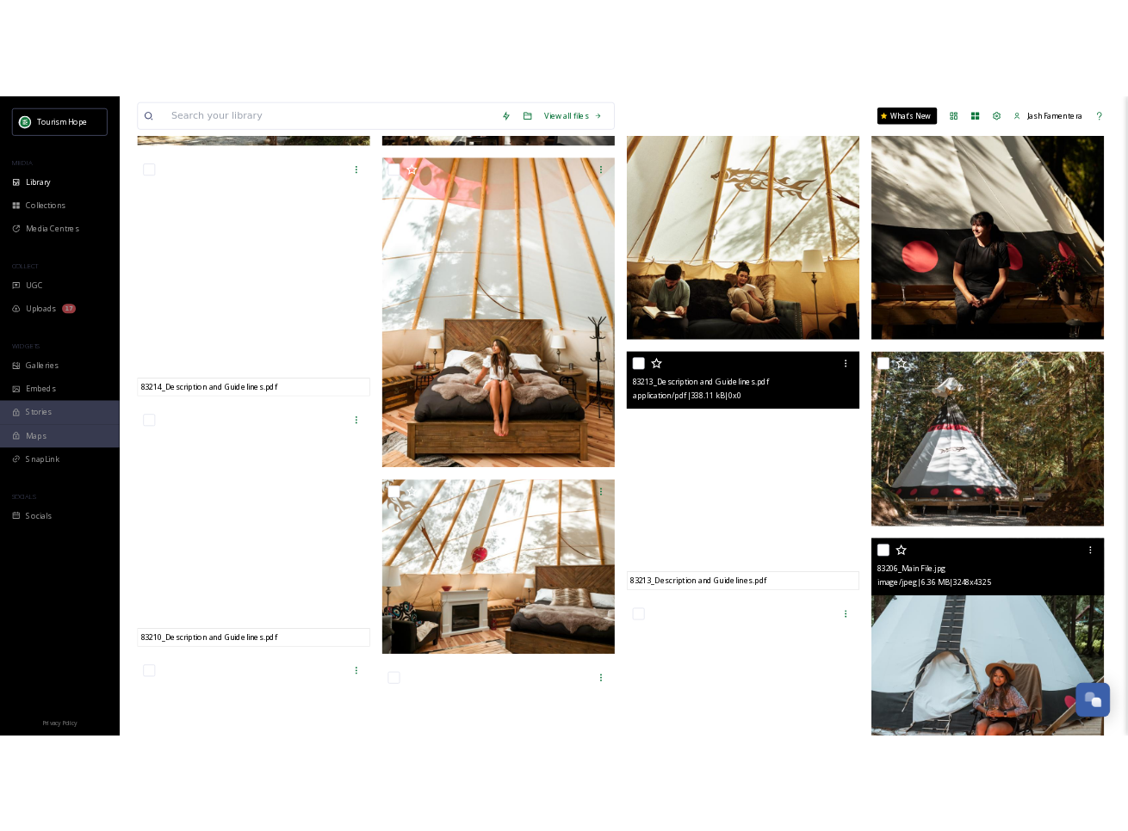
scroll to position [388, 0]
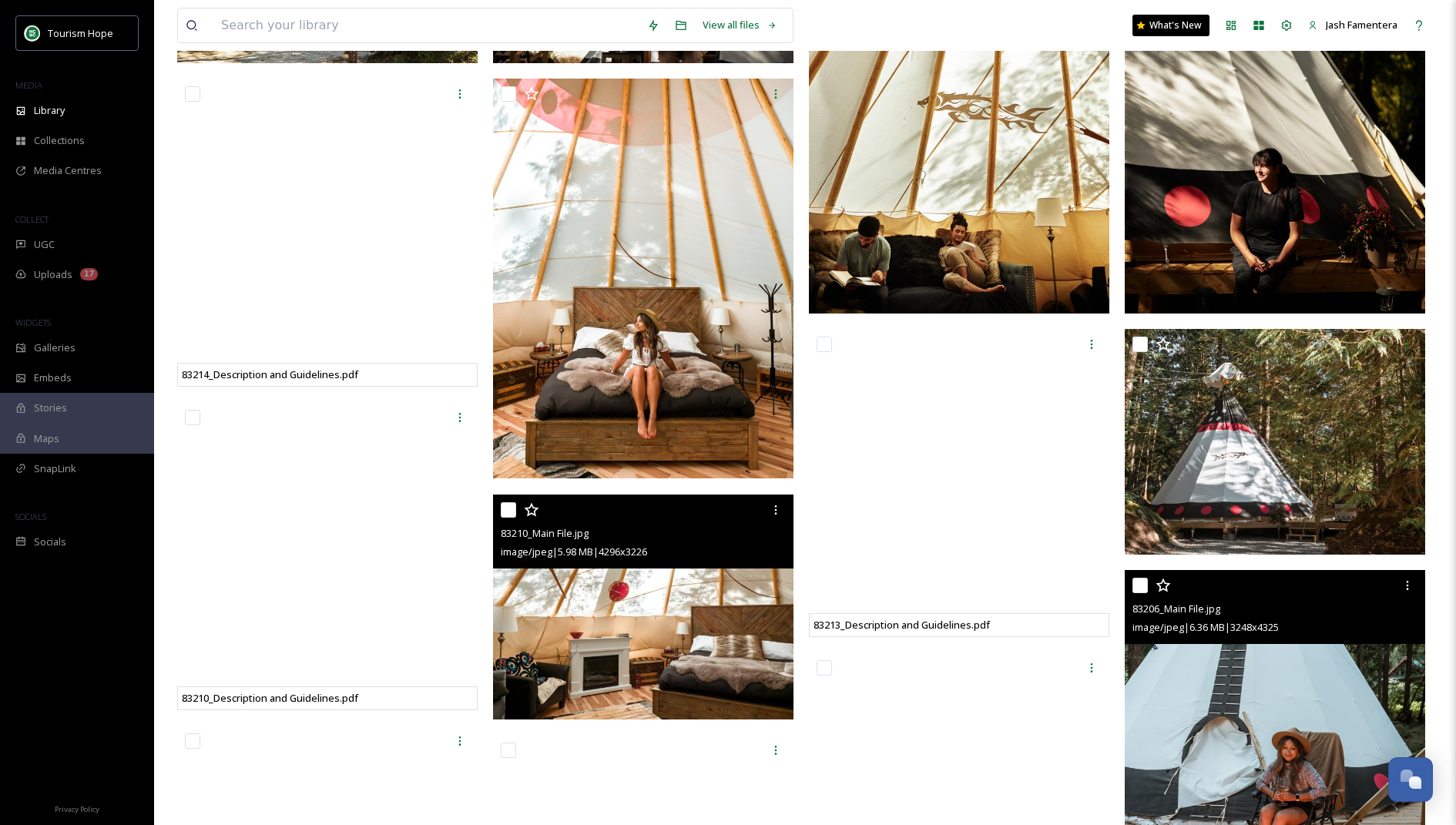
click at [604, 600] on img at bounding box center [643, 607] width 301 height 225
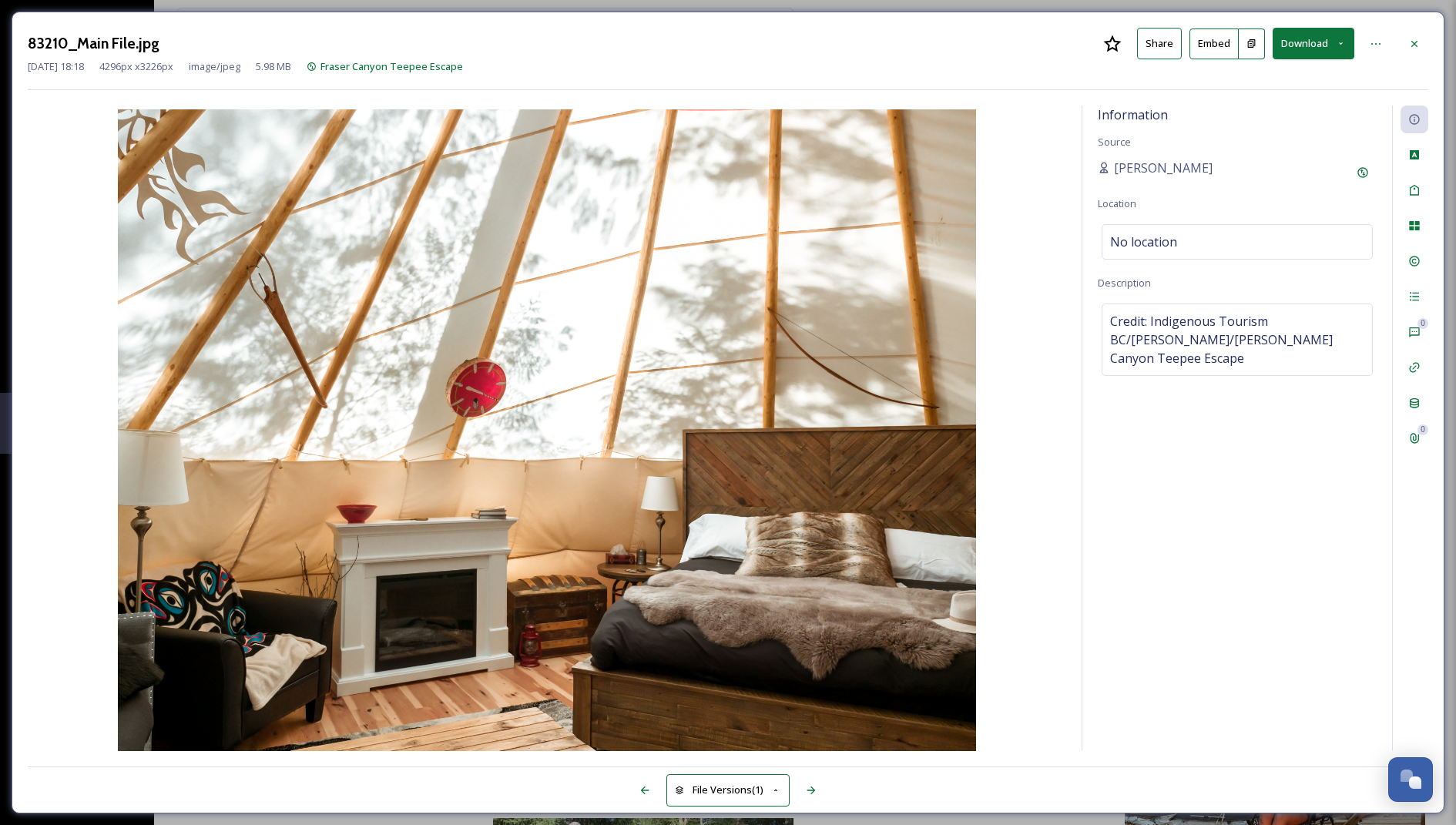
click at [1305, 56] on button "Download" at bounding box center [1313, 43] width 81 height 31
click at [1272, 77] on span "Download Original (4296 x 3226)" at bounding box center [1273, 79] width 146 height 14
click at [1419, 38] on icon at bounding box center [1414, 44] width 13 height 13
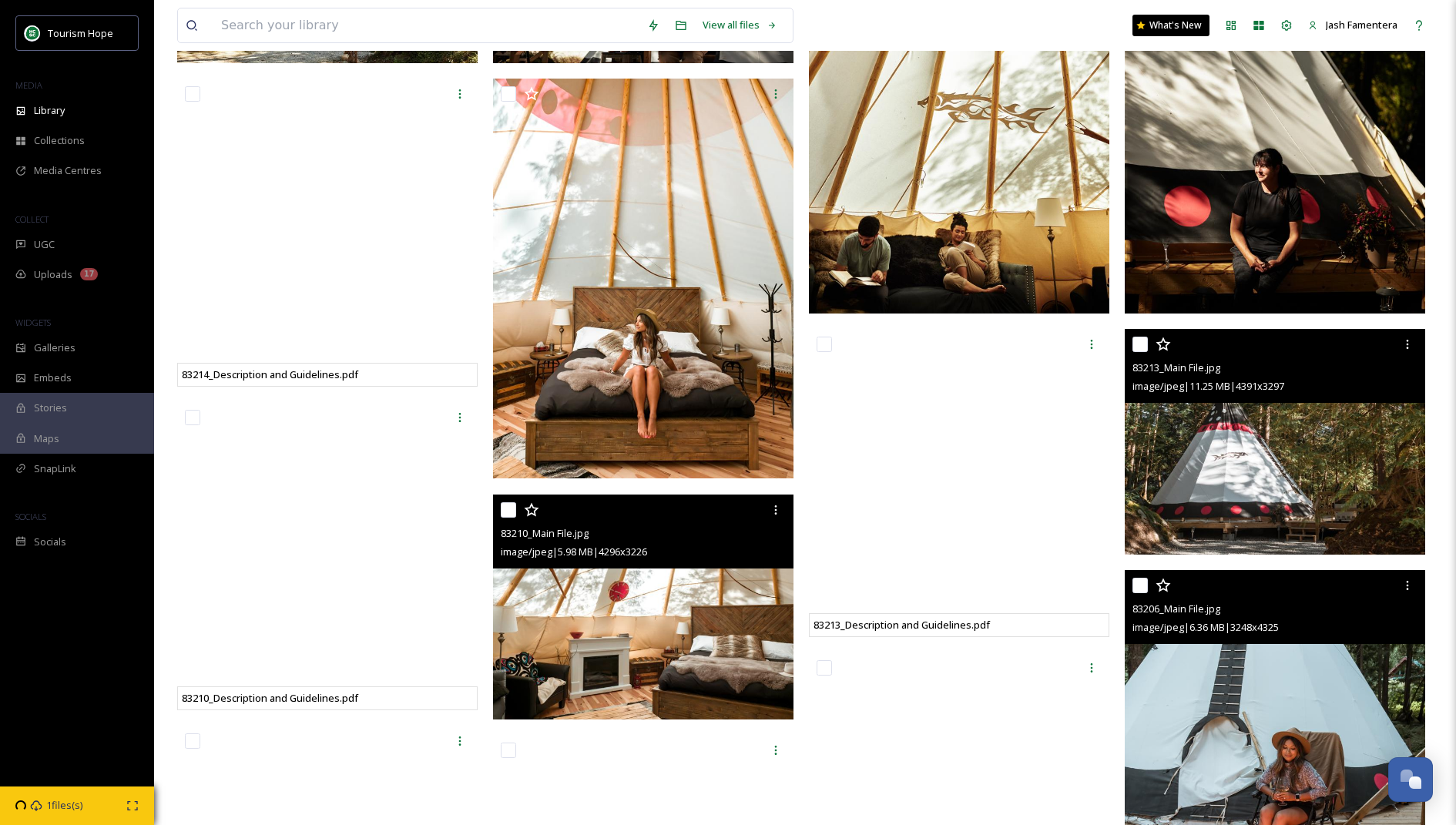
click at [1276, 429] on img at bounding box center [1275, 442] width 301 height 225
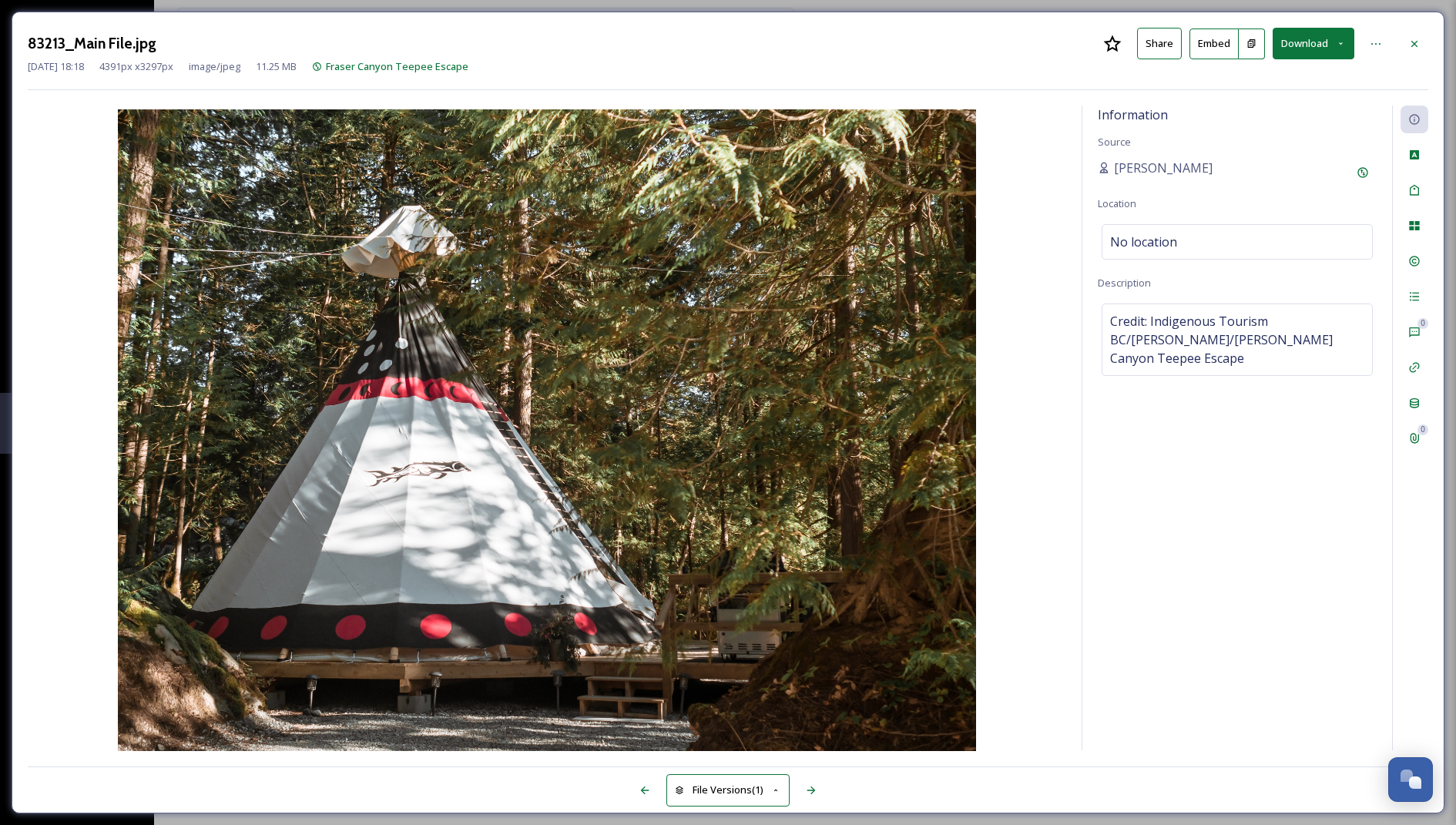
click at [1094, 472] on div "Information Source Tia Davison Location No location Description Credit: Indigen…" at bounding box center [1237, 428] width 310 height 644
click at [1303, 43] on button "Download" at bounding box center [1313, 43] width 81 height 31
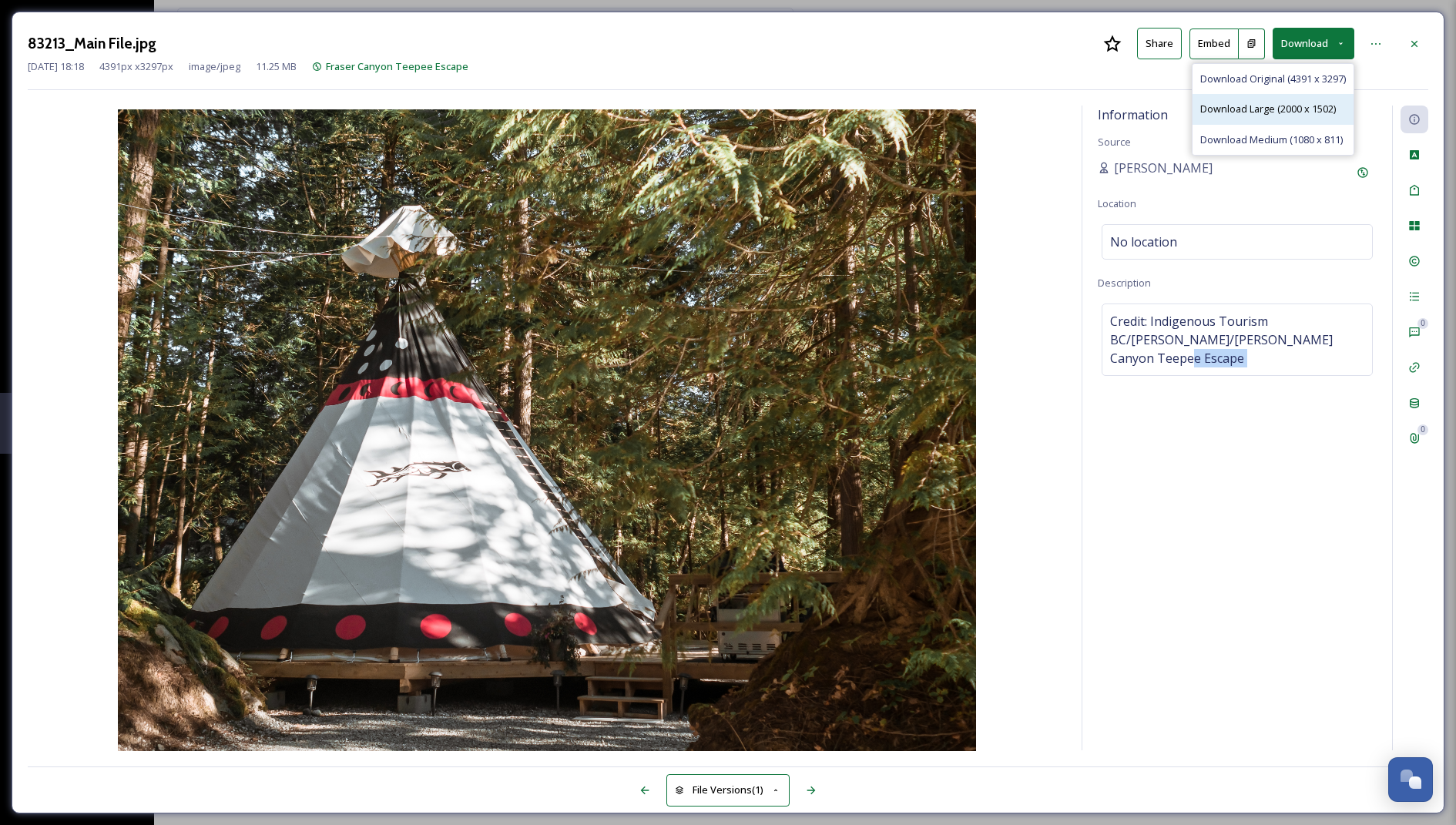
click at [1235, 114] on span "Download Large (2000 x 1502)" at bounding box center [1267, 109] width 135 height 14
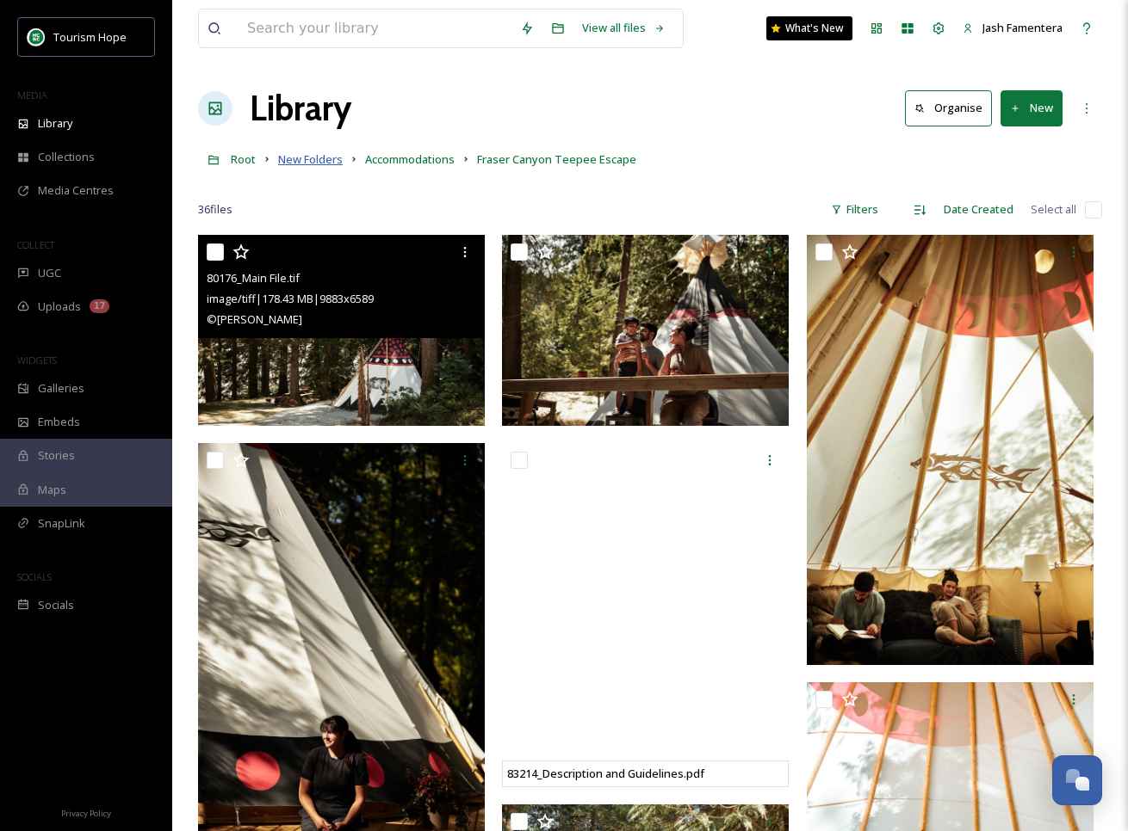
click at [307, 157] on span "New Folders" at bounding box center [310, 158] width 65 height 15
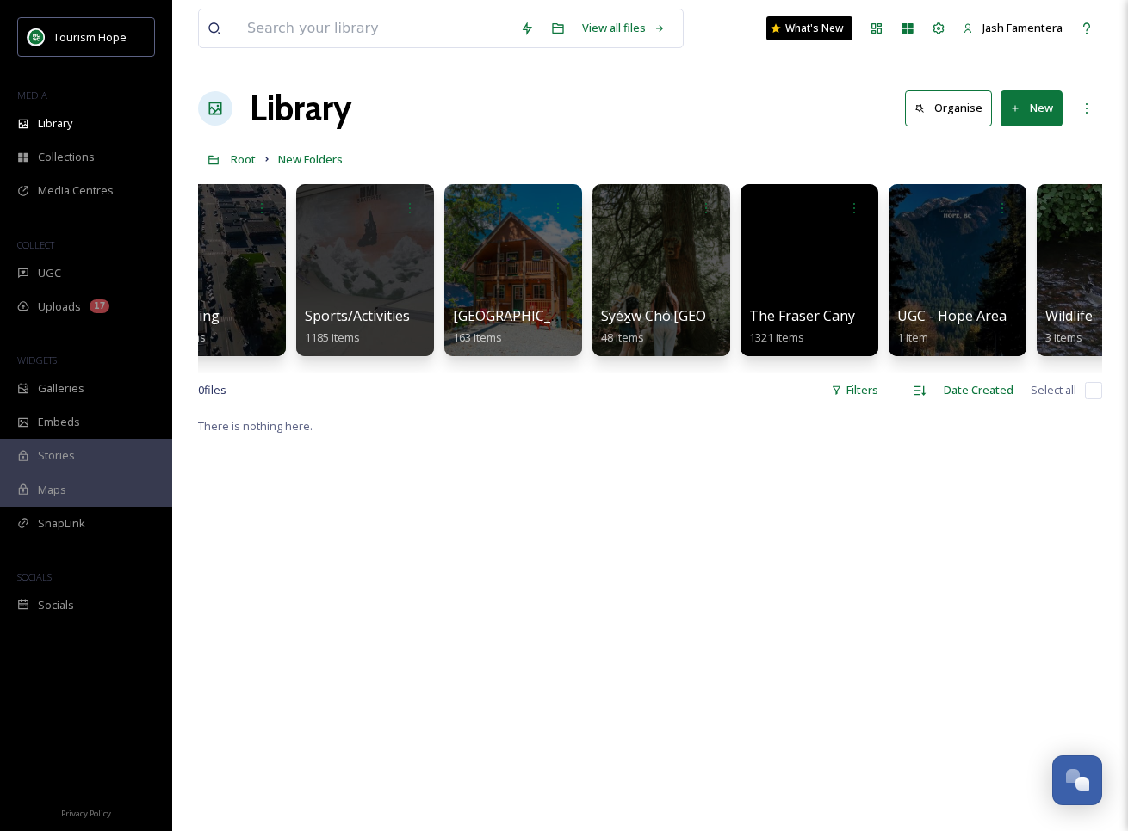
scroll to position [0, 2458]
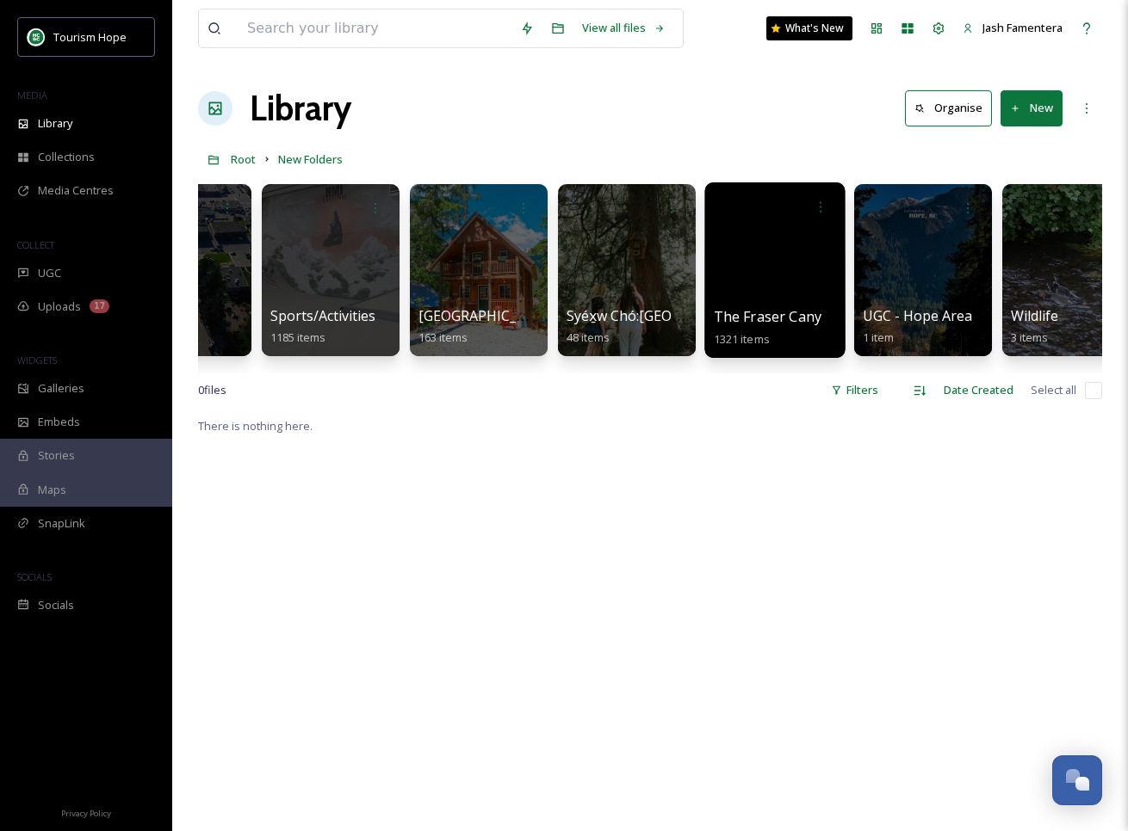
click at [767, 297] on div at bounding box center [774, 270] width 140 height 176
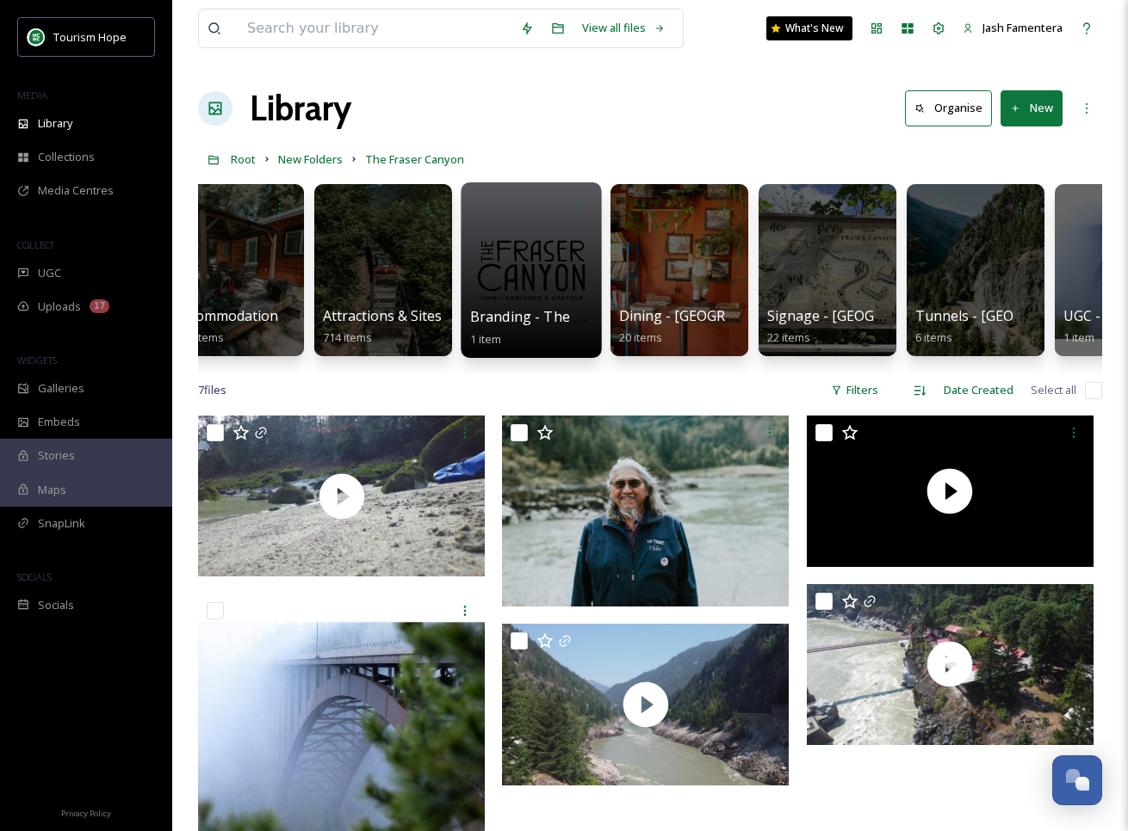
scroll to position [0, 3]
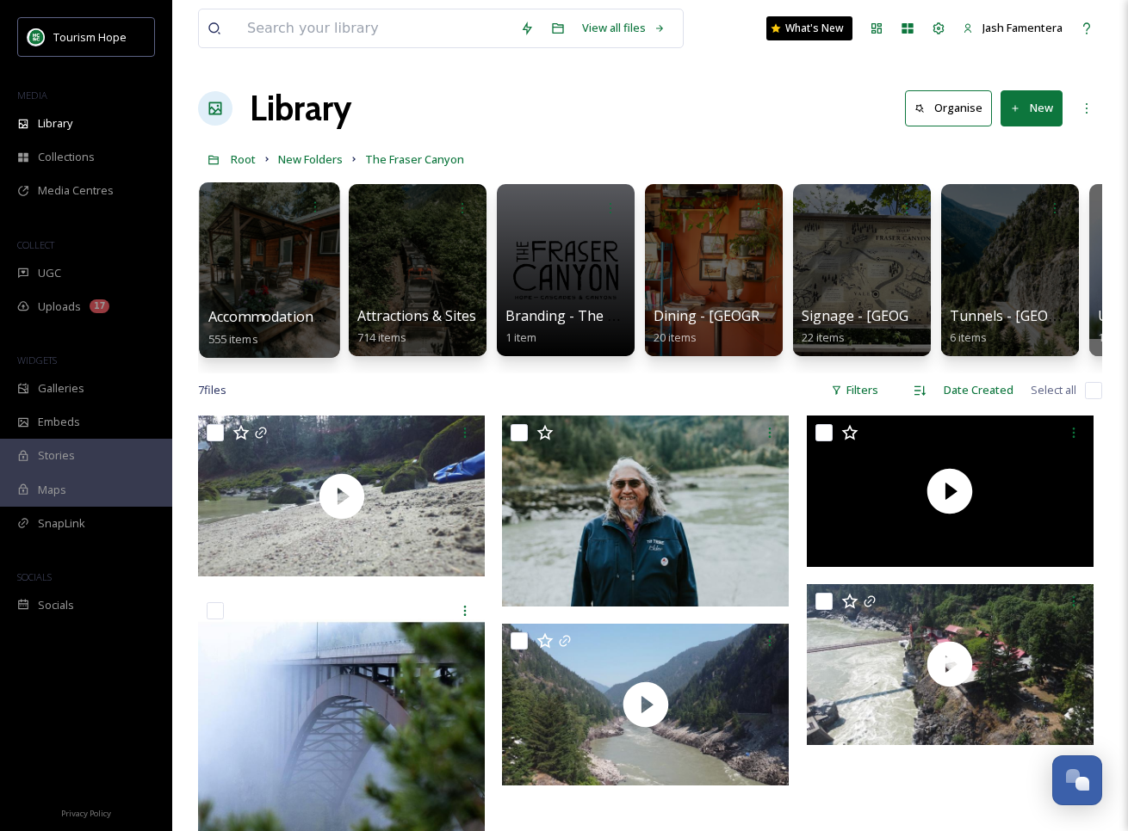
click at [276, 298] on div at bounding box center [269, 270] width 140 height 176
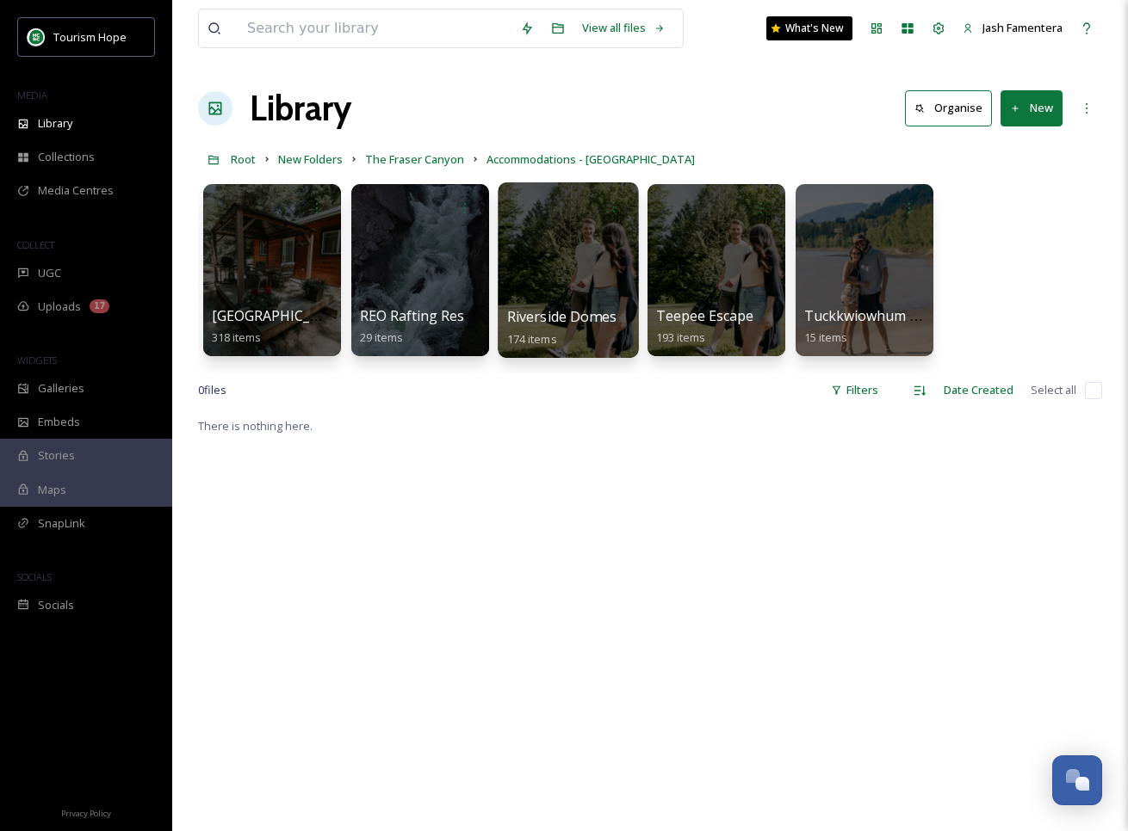
click at [570, 253] on div at bounding box center [568, 270] width 140 height 176
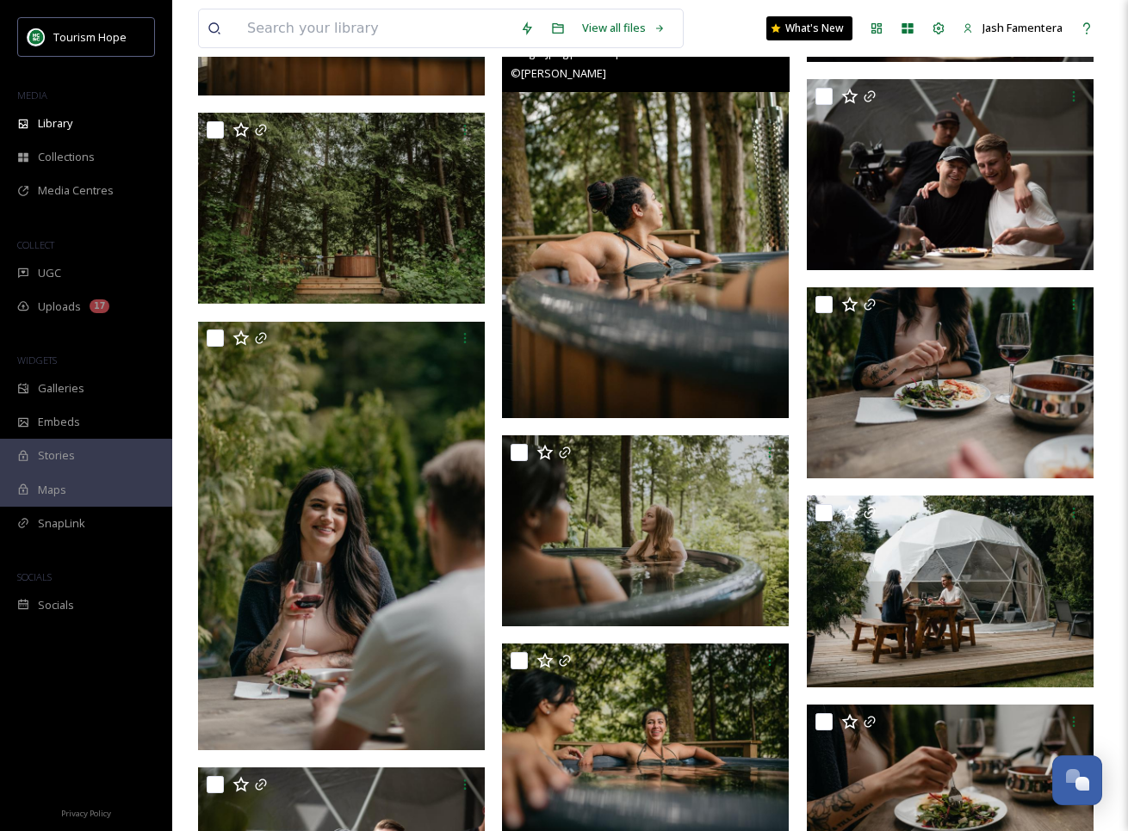
scroll to position [10422, 0]
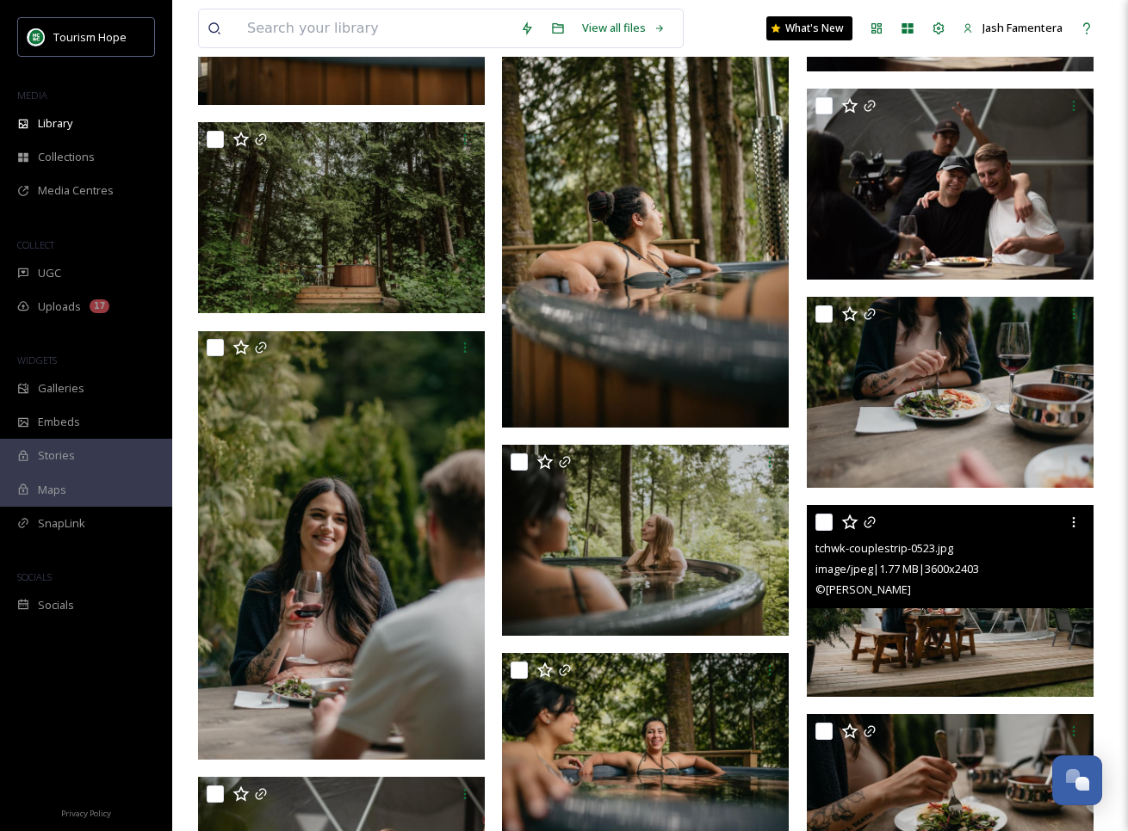
click at [938, 626] on img at bounding box center [950, 600] width 287 height 191
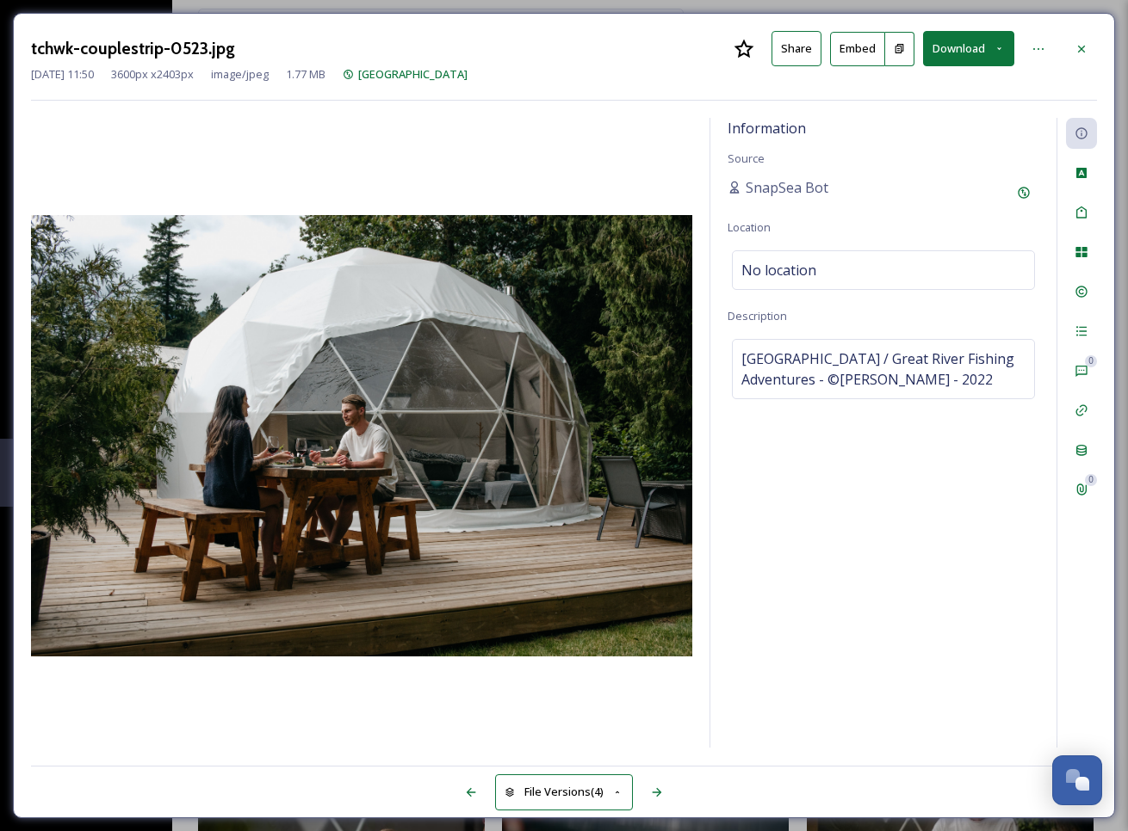
click at [970, 54] on button "Download" at bounding box center [968, 48] width 91 height 35
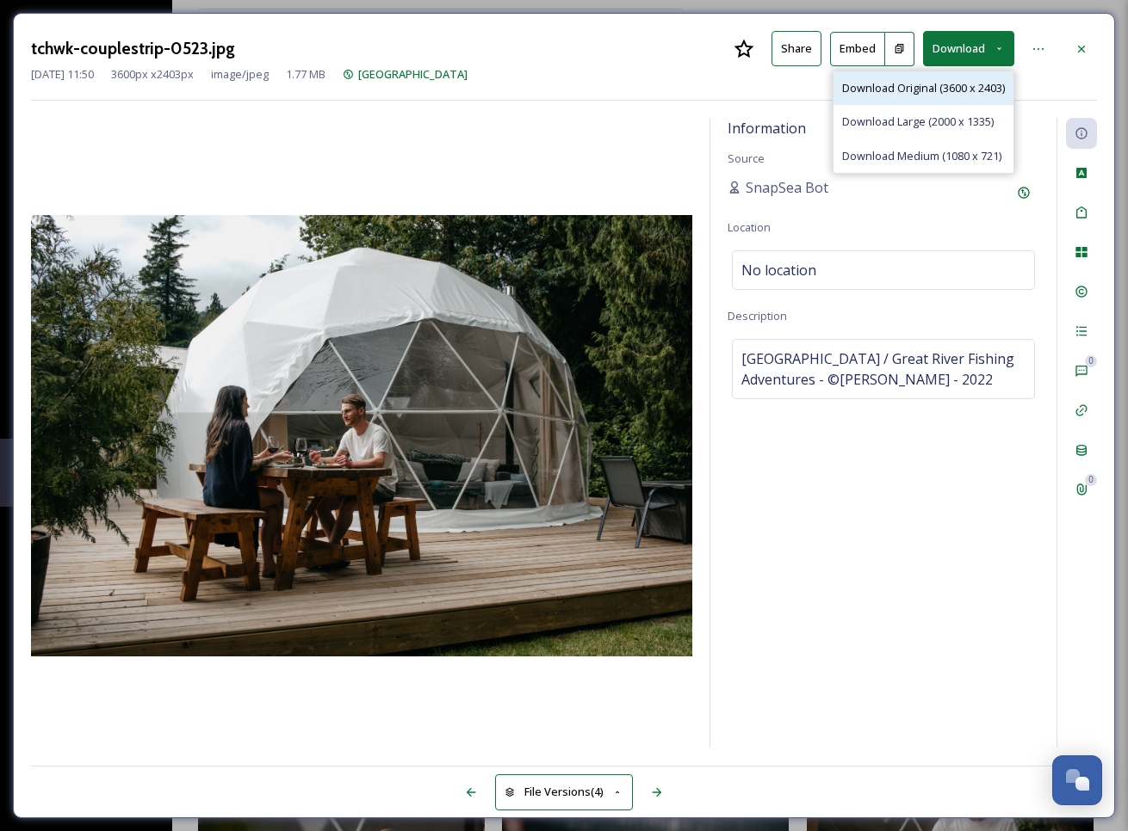
click at [931, 83] on span "Download Original (3600 x 2403)" at bounding box center [923, 88] width 163 height 16
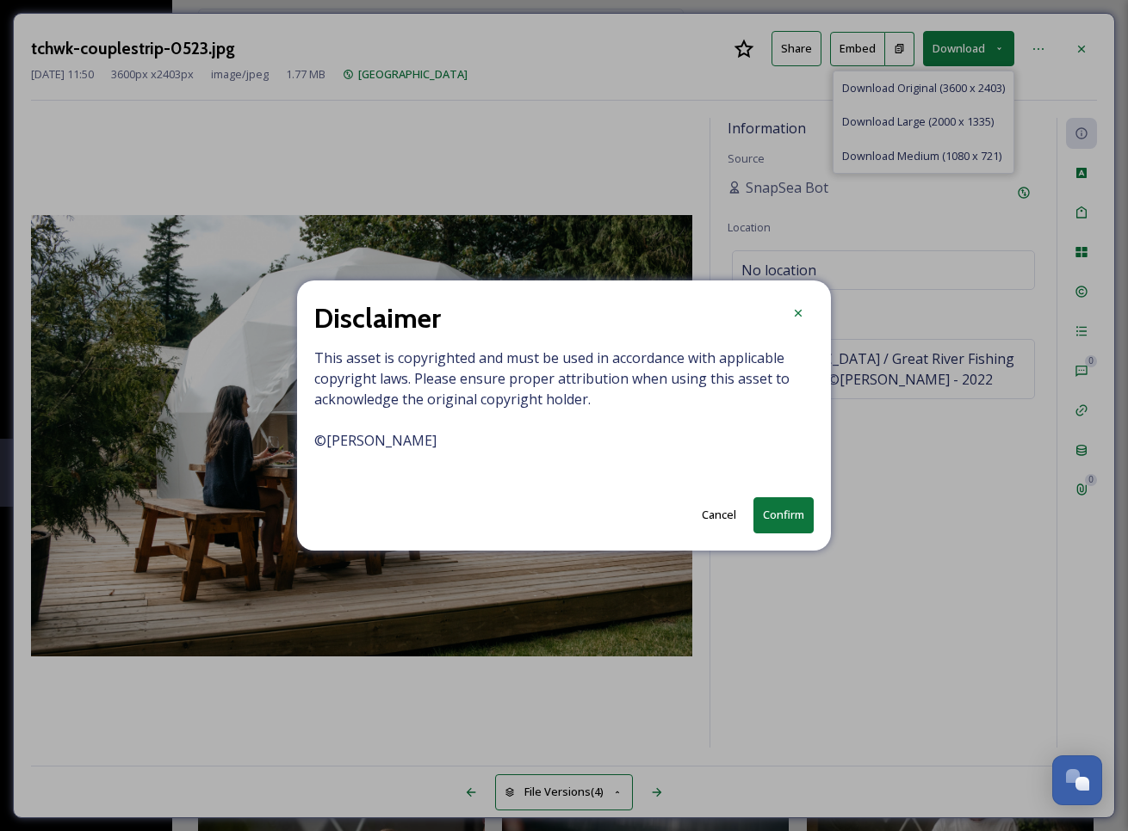
click at [786, 514] on button "Confirm" at bounding box center [783, 515] width 60 height 35
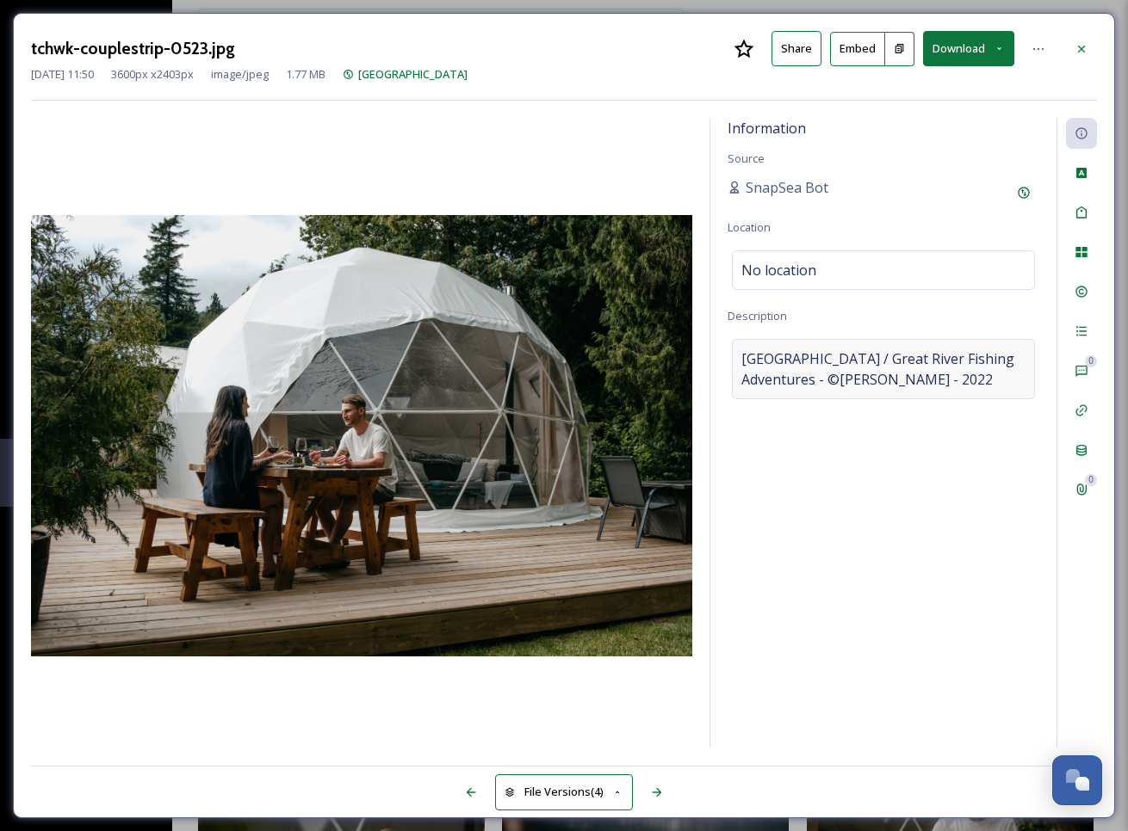
click at [945, 390] on span "Fraser Canyon Riverside Domes / Great River Fishing Adventures - ©ROBYN BESSENG…" at bounding box center [883, 369] width 284 height 41
drag, startPoint x: 870, startPoint y: 376, endPoint x: 1048, endPoint y: 375, distance: 178.2
click at [1048, 375] on div "Information Source SnapSea Bot Location No location Description Fraser Canyon R…" at bounding box center [883, 433] width 346 height 630
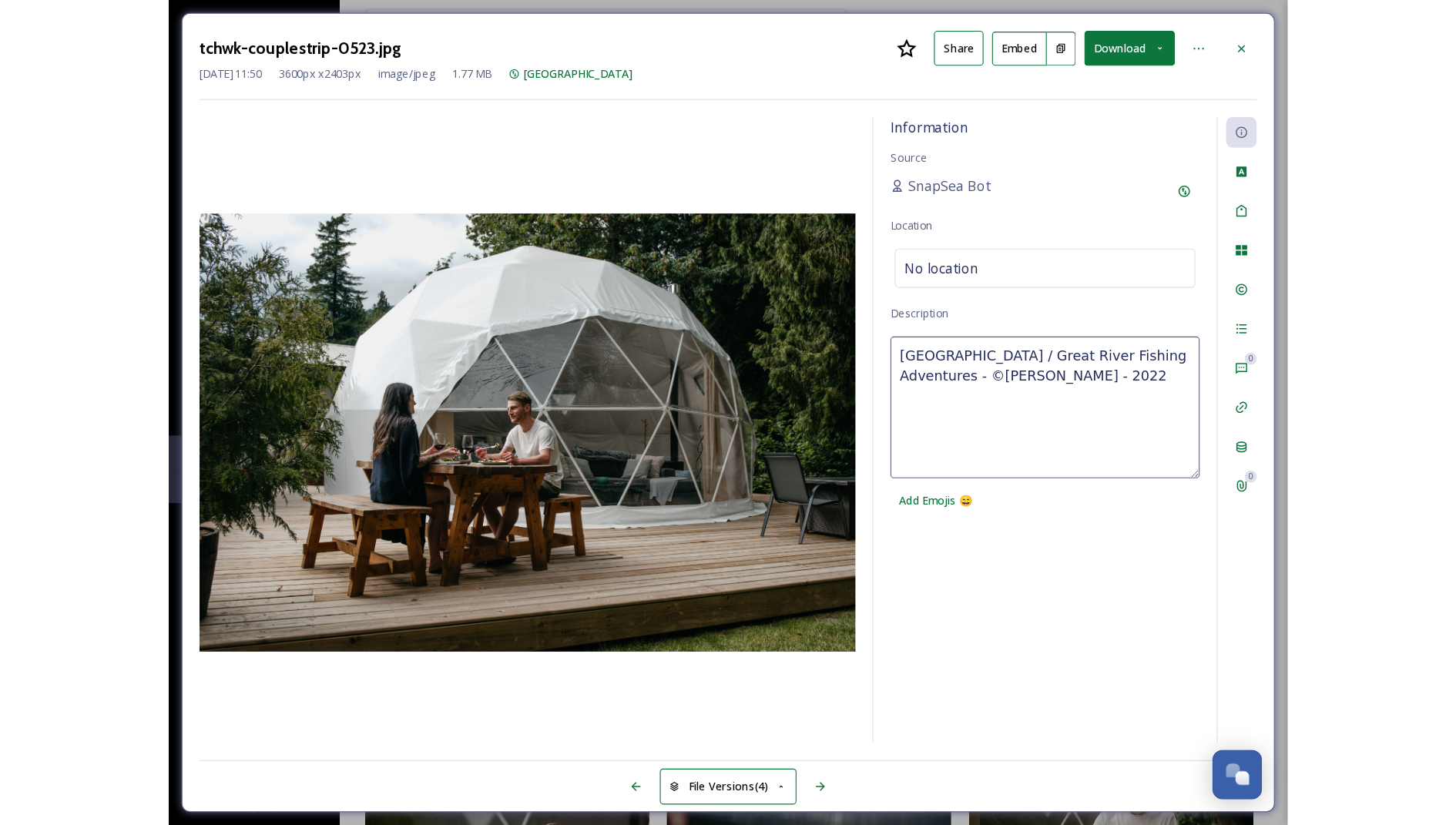
scroll to position [8361, 0]
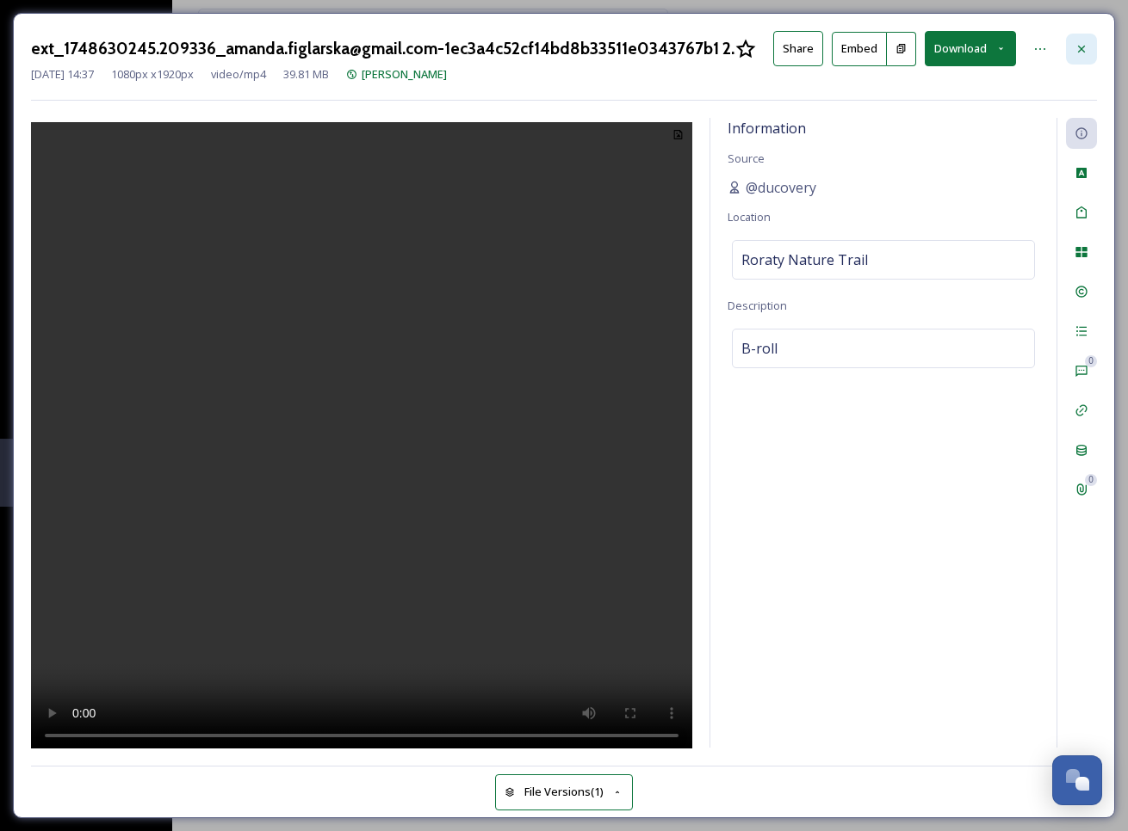
click at [1085, 44] on icon at bounding box center [1081, 49] width 14 height 14
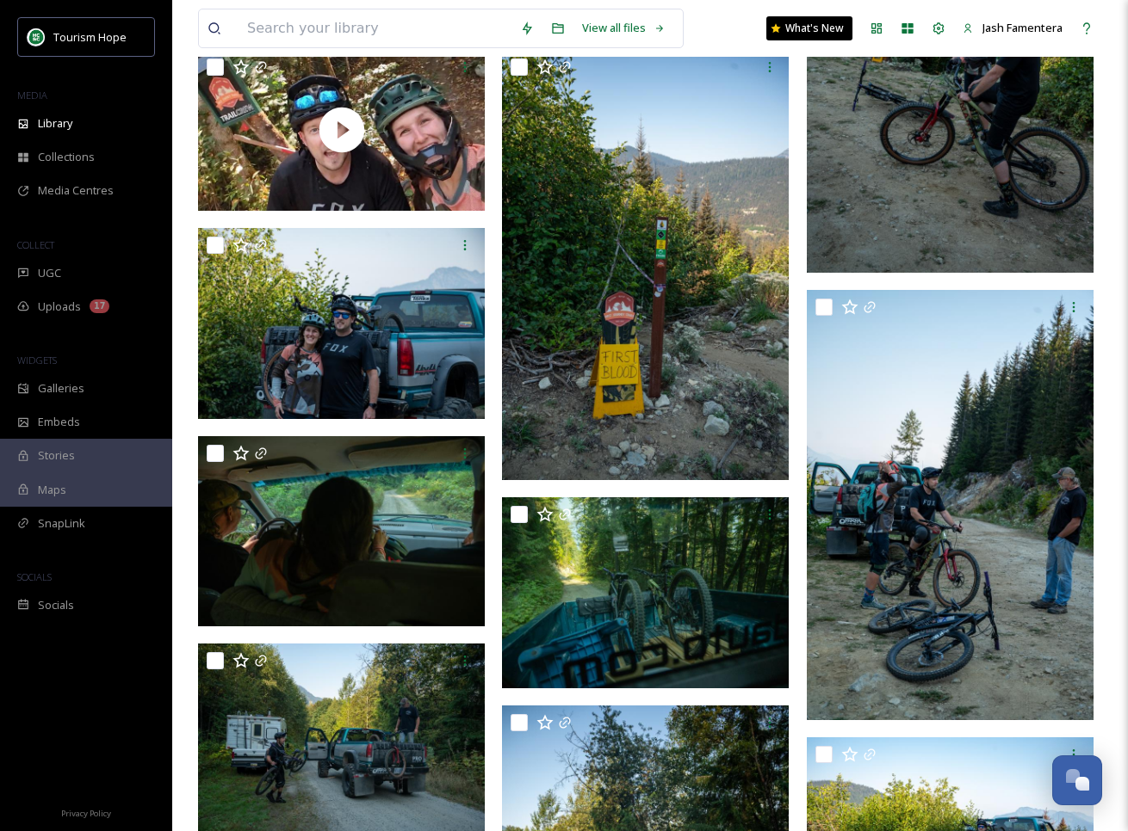
scroll to position [482, 0]
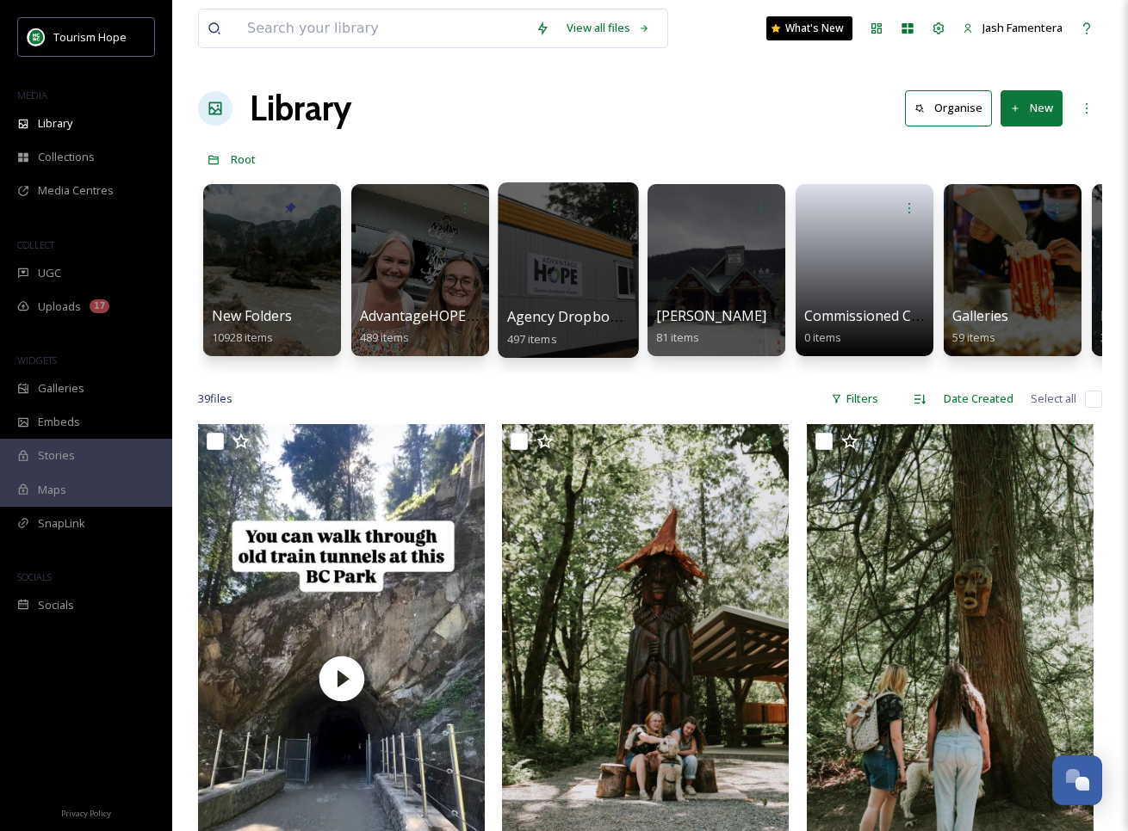
scroll to position [35, 0]
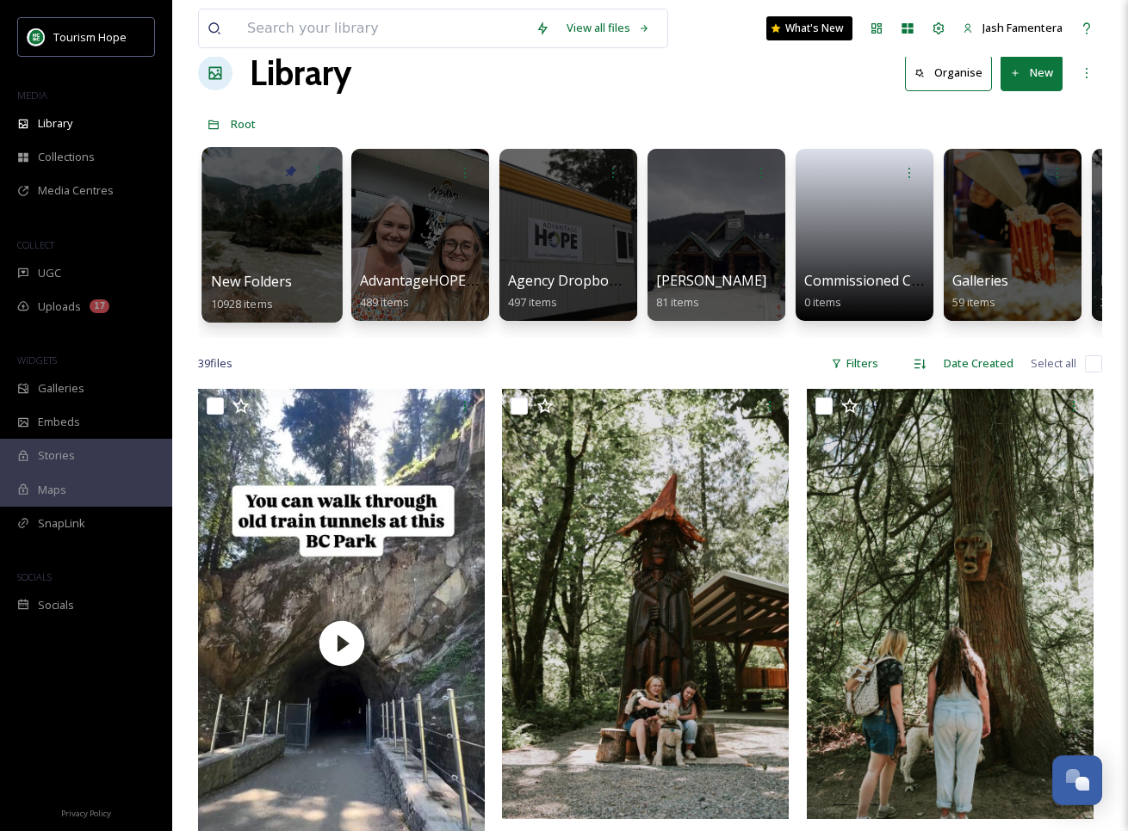
click at [272, 256] on div at bounding box center [271, 235] width 140 height 176
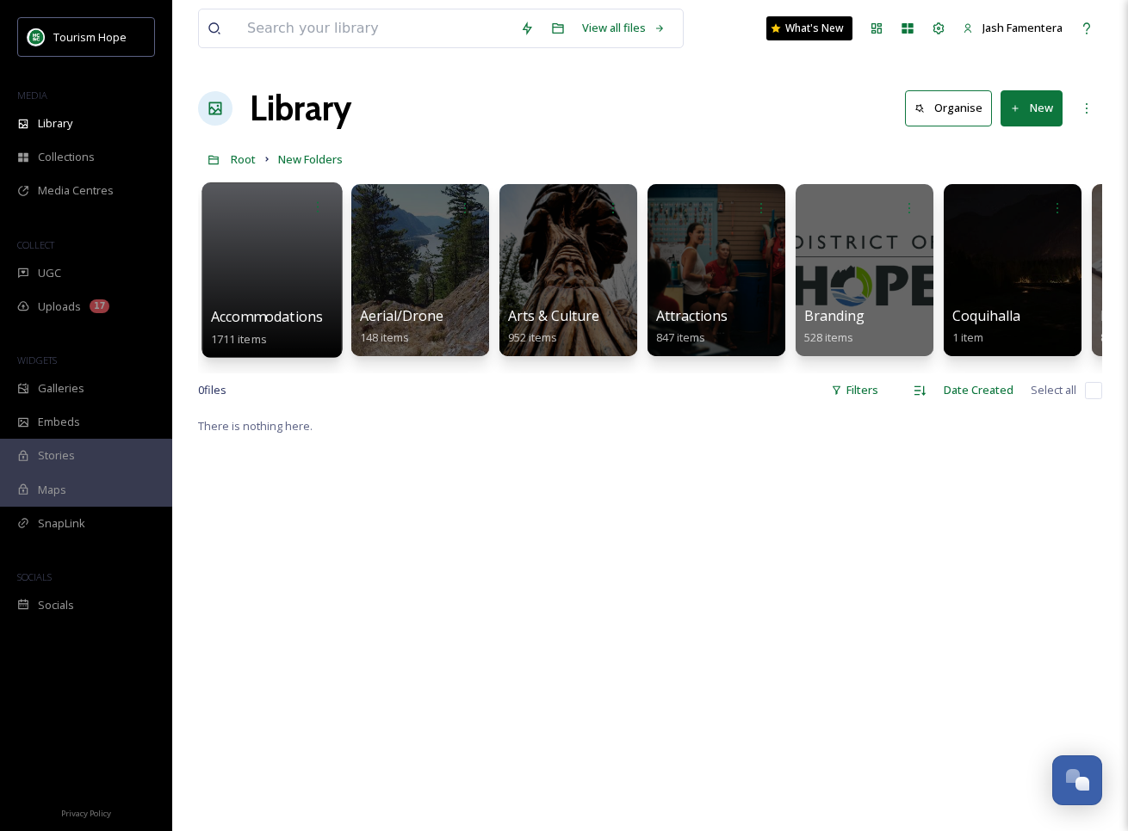
click at [294, 276] on div at bounding box center [271, 270] width 140 height 176
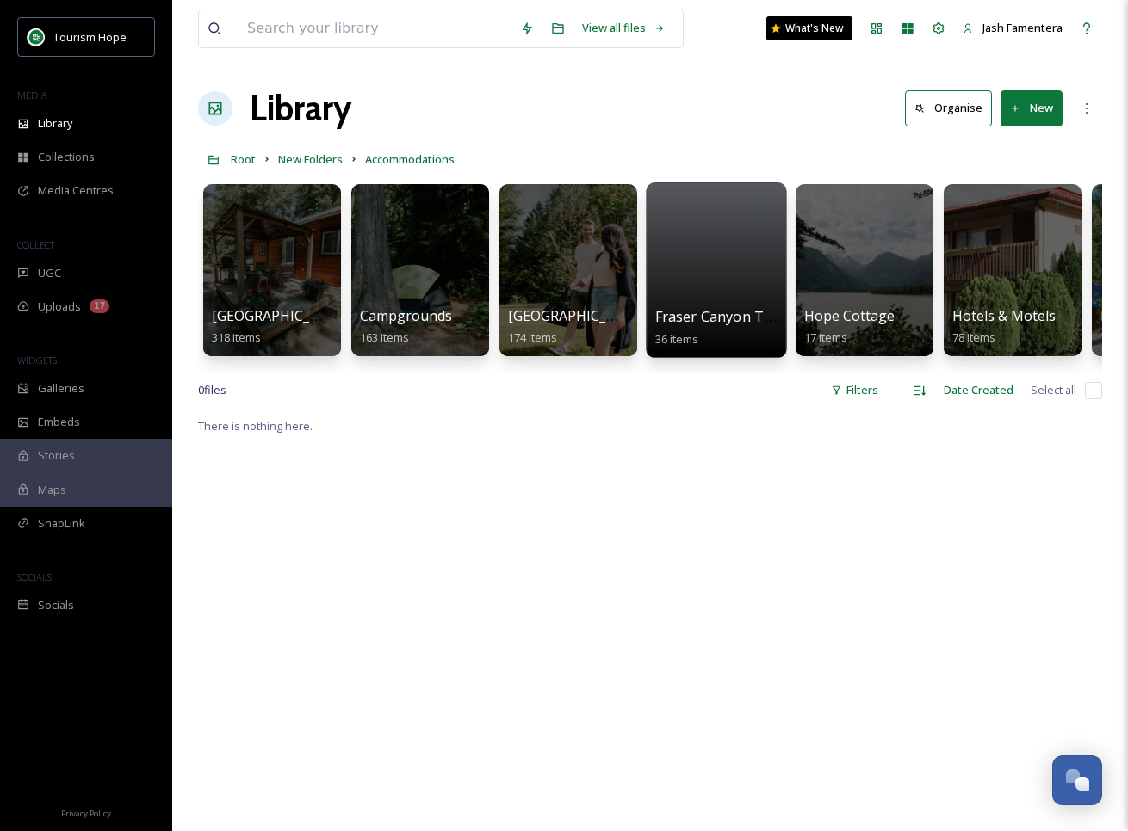
click at [689, 272] on div at bounding box center [716, 270] width 140 height 176
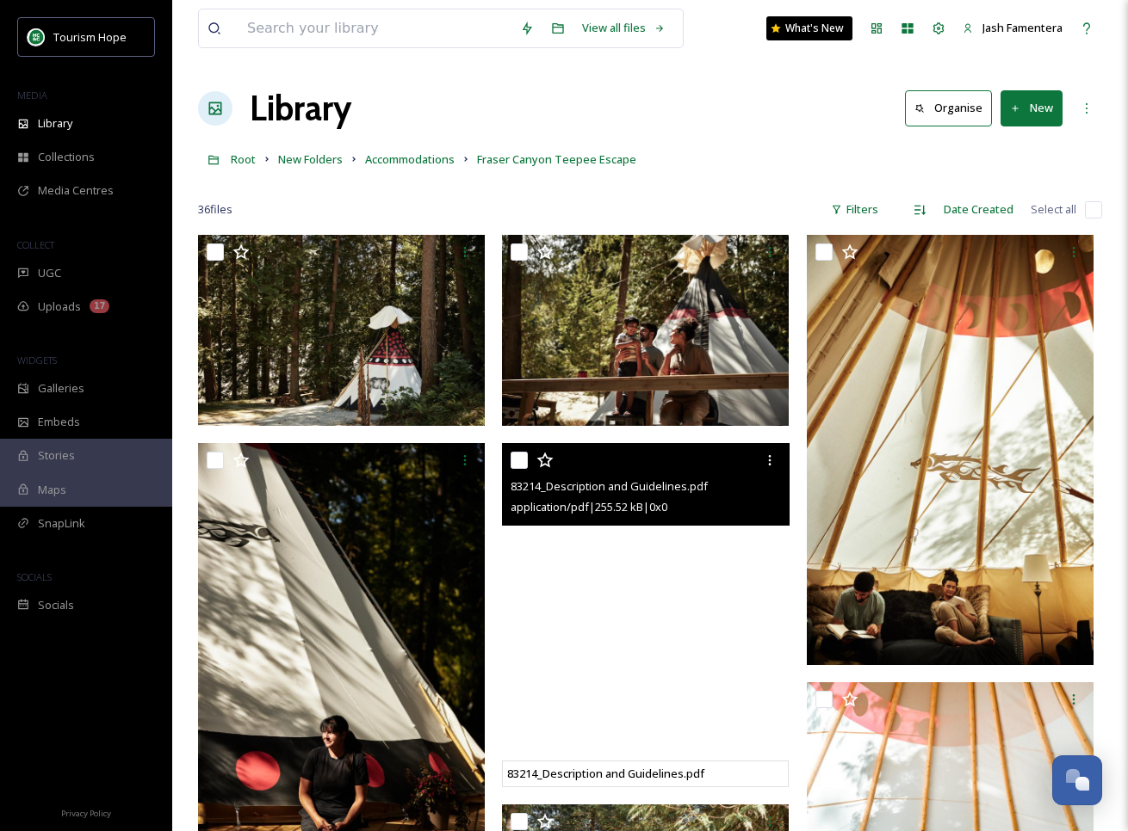
scroll to position [27, 0]
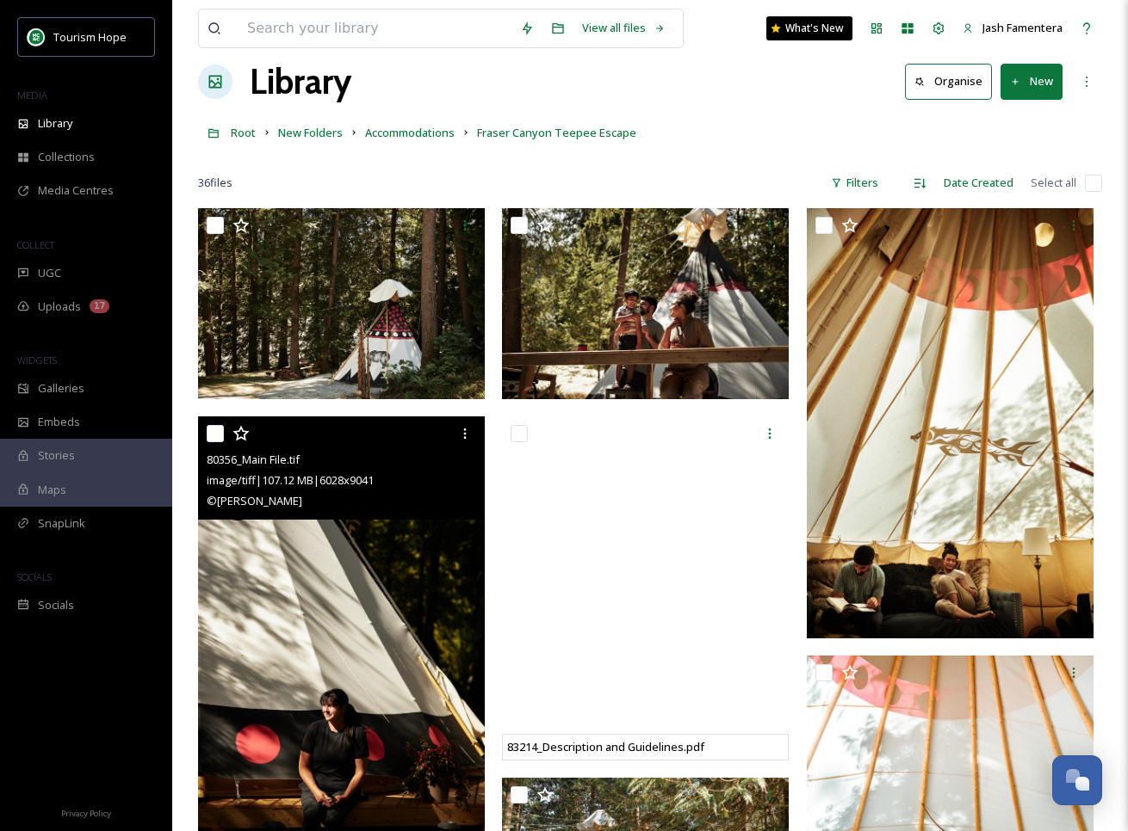
click at [342, 579] on img at bounding box center [341, 632] width 287 height 430
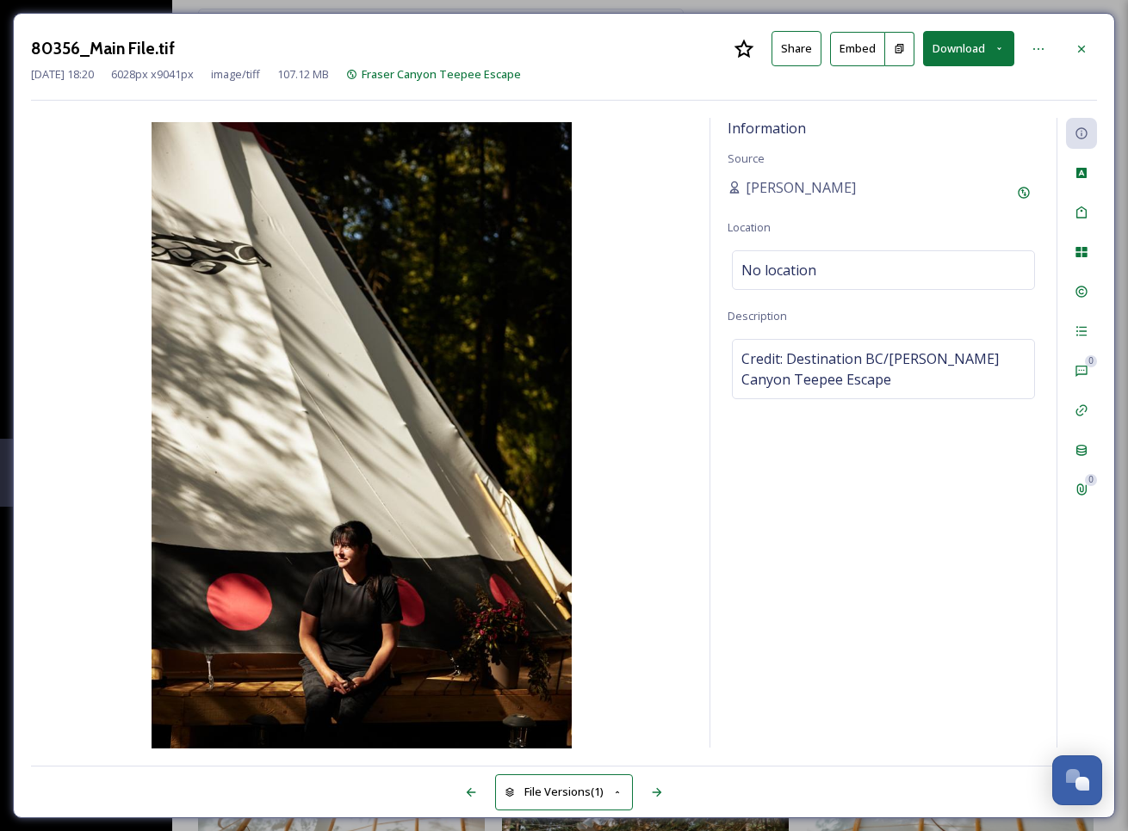
click at [1100, 35] on div "80356_Main File.tif Share Embed Download May 09 2025 18:20 6028 px x 9041 px im…" at bounding box center [564, 416] width 1102 height 806
click at [1079, 45] on icon at bounding box center [1081, 49] width 14 height 14
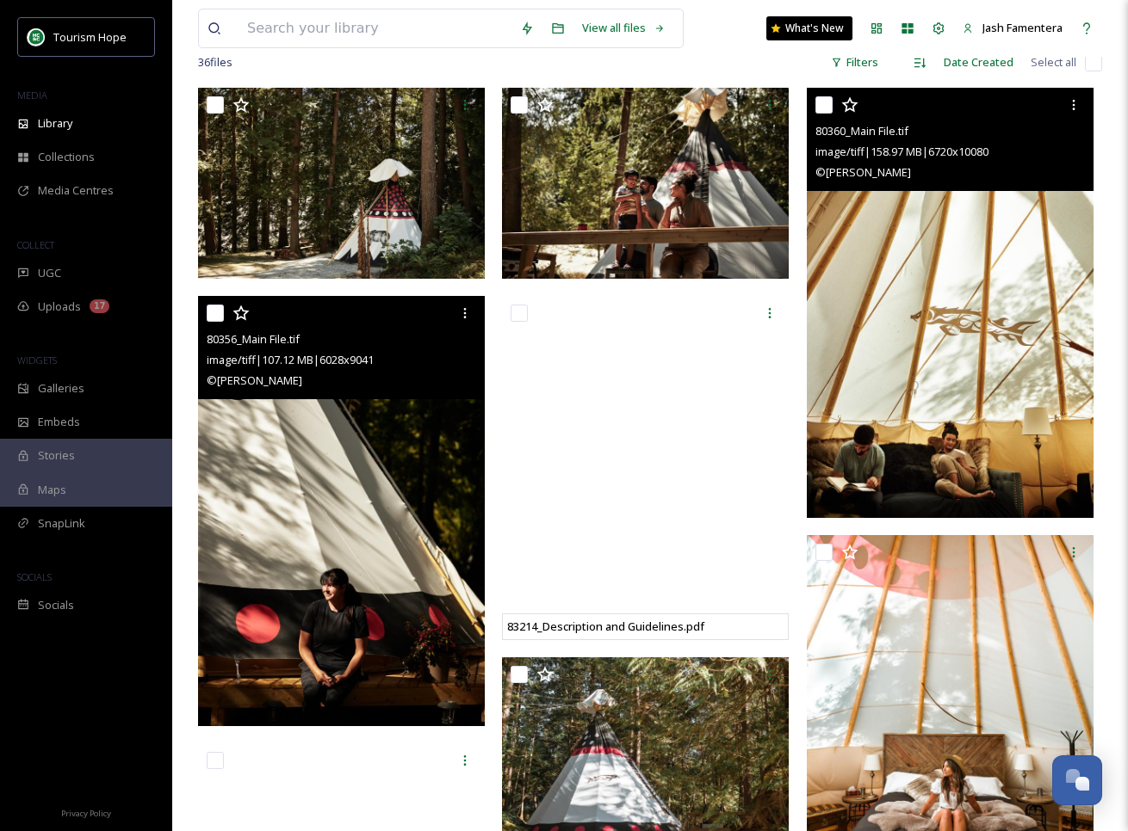
scroll to position [154, 0]
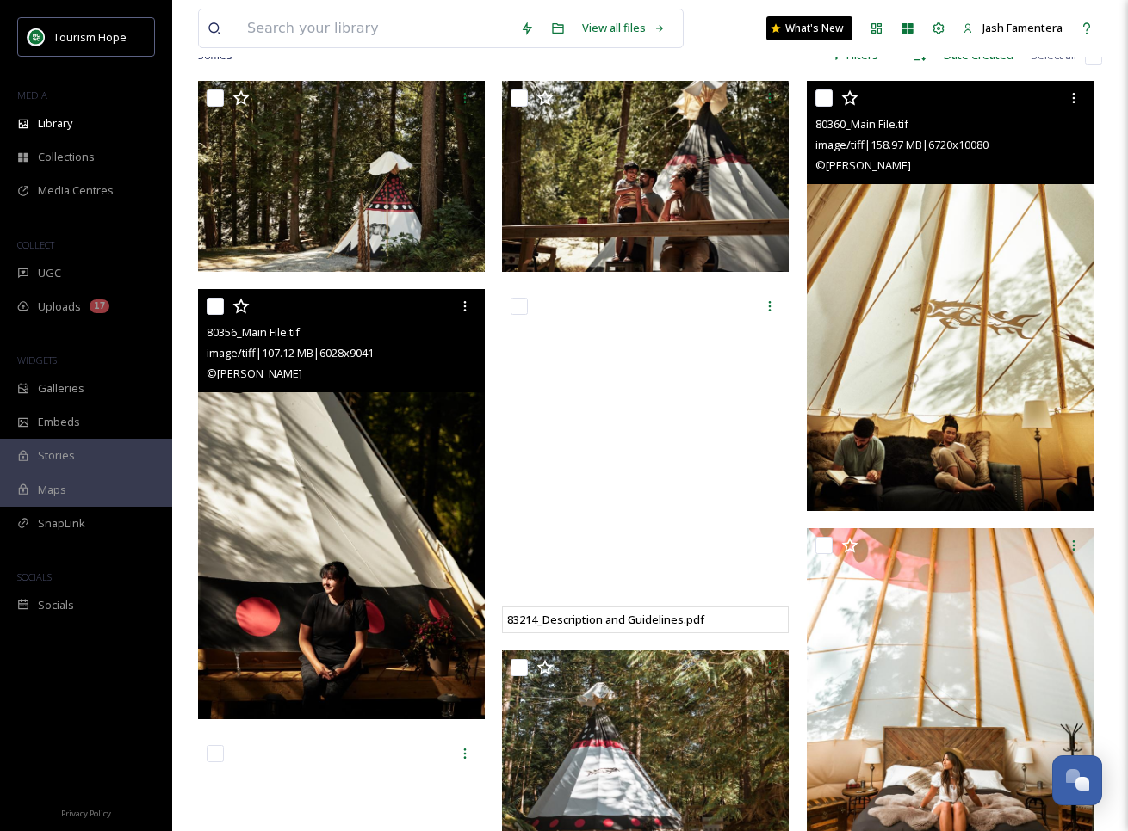
click at [895, 404] on img at bounding box center [950, 296] width 287 height 430
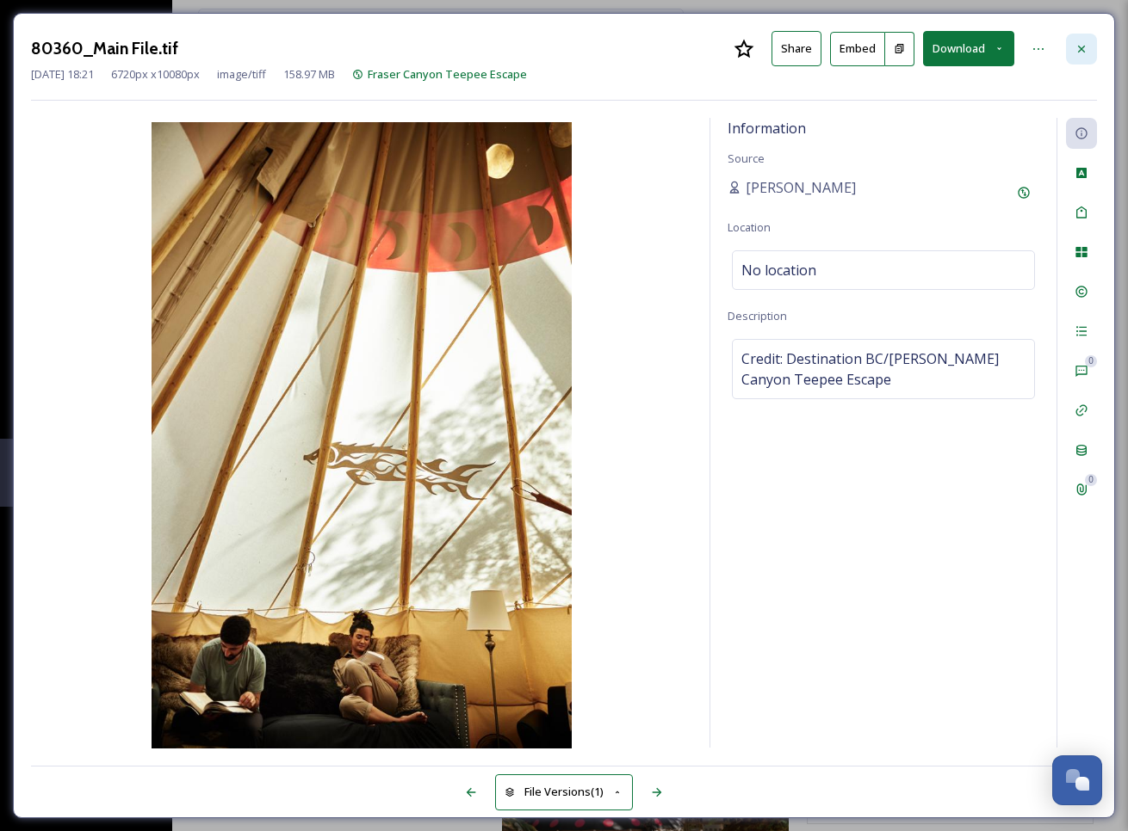
click at [1075, 52] on icon at bounding box center [1081, 49] width 14 height 14
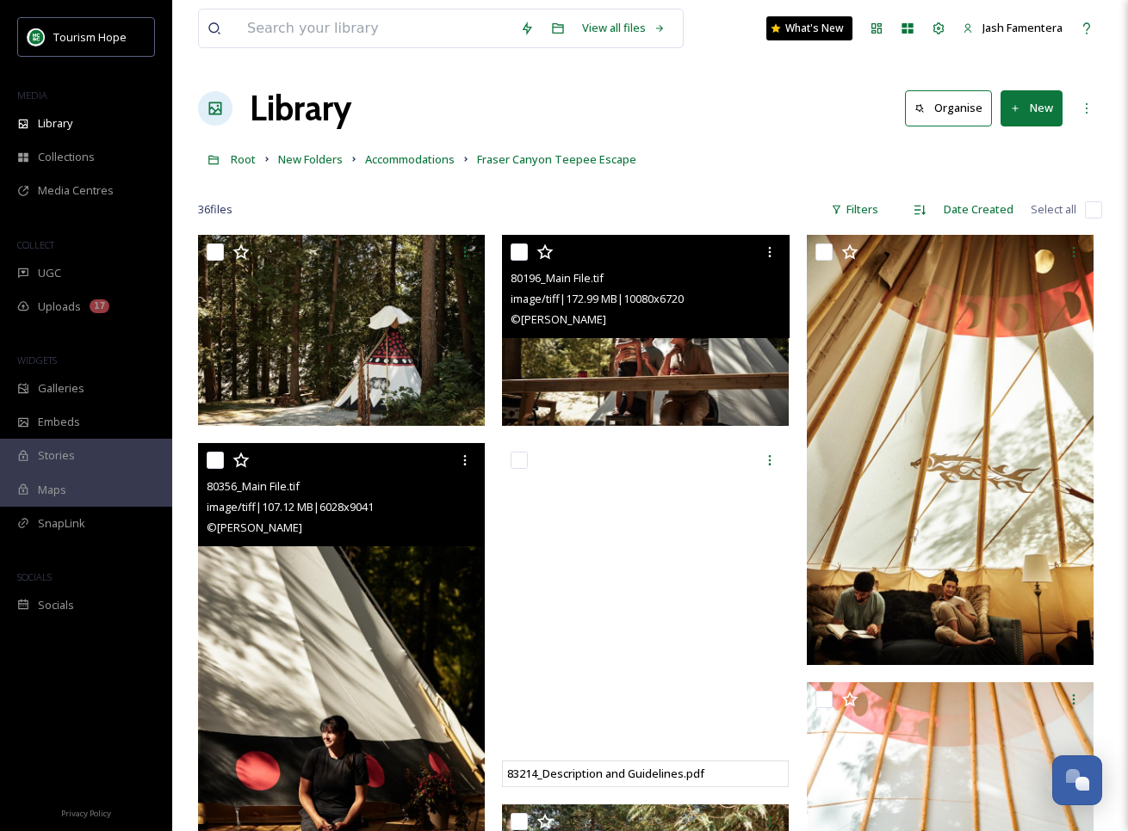
click at [627, 360] on img at bounding box center [645, 330] width 287 height 191
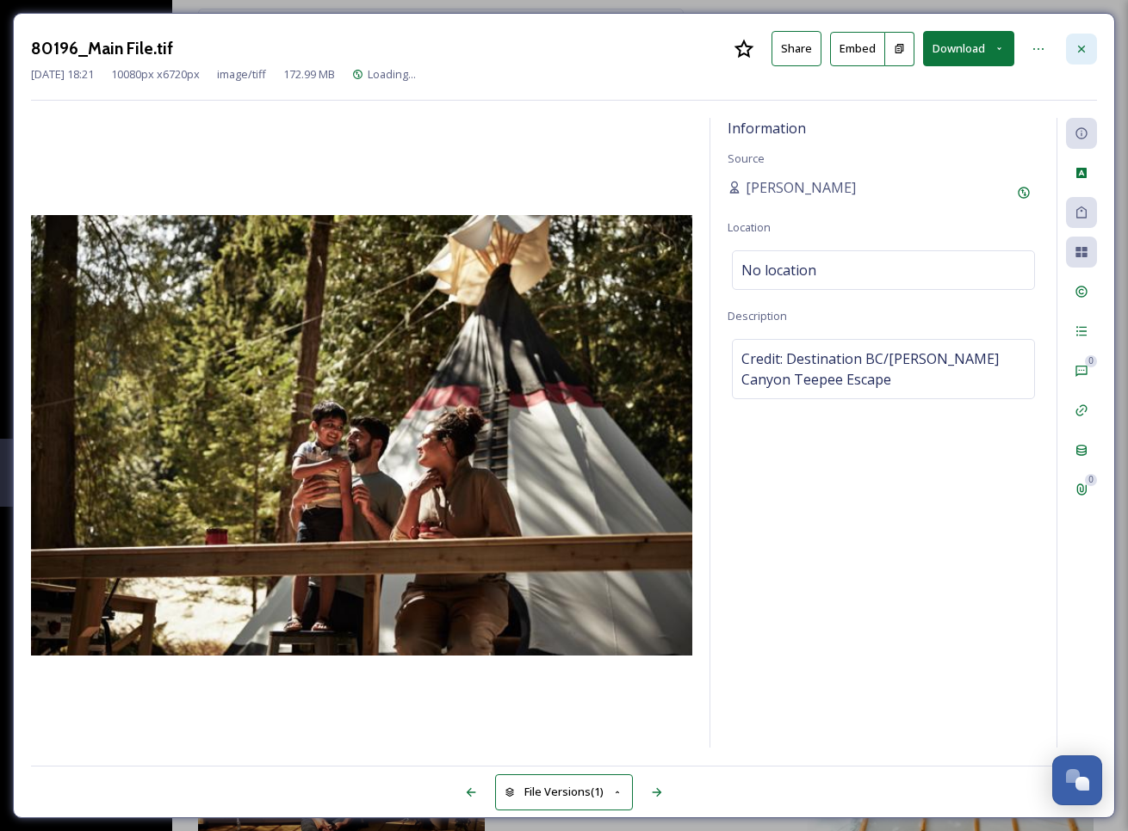
click at [1069, 47] on div at bounding box center [1081, 49] width 31 height 31
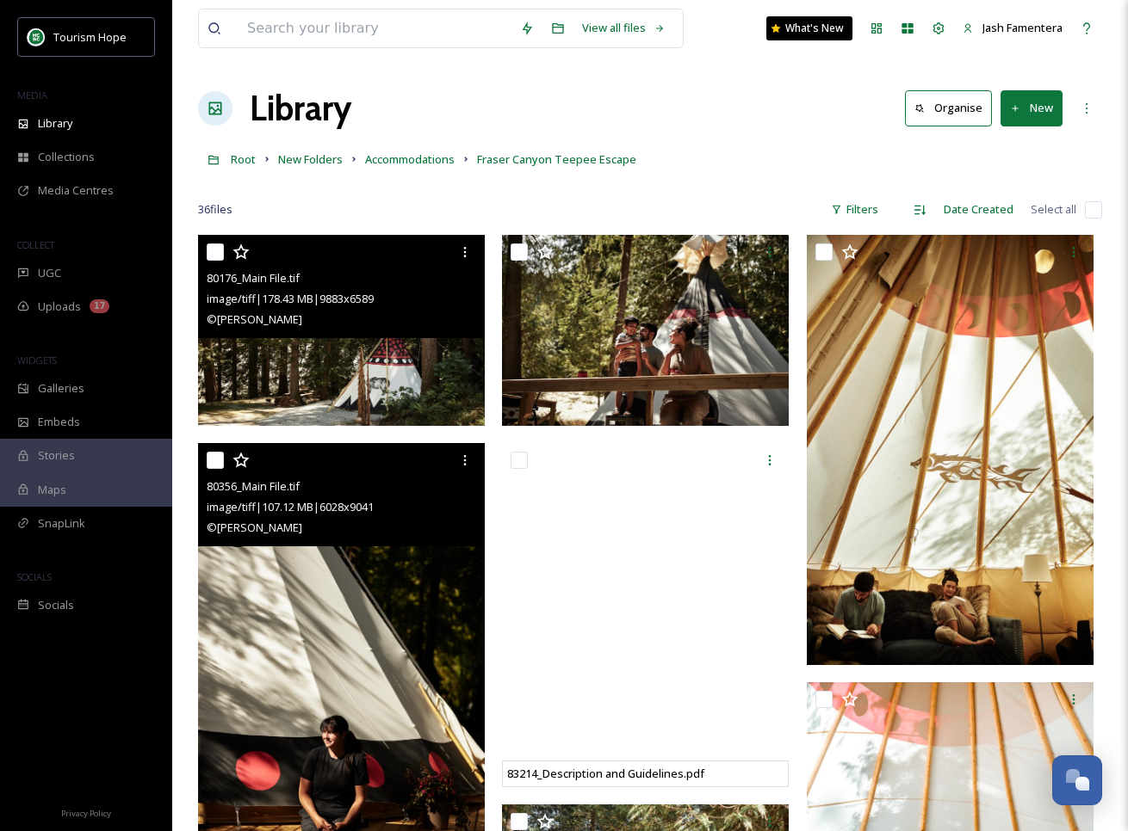
click at [340, 386] on img at bounding box center [341, 330] width 287 height 191
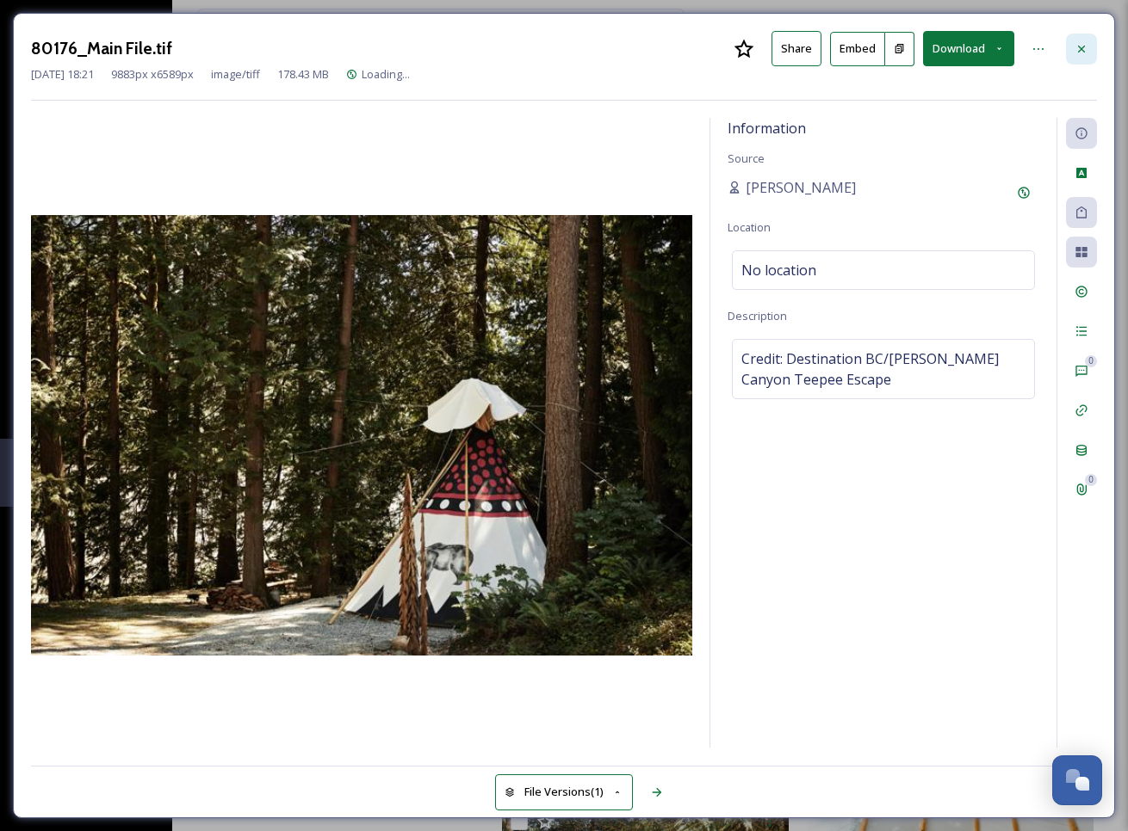
click at [1068, 53] on div at bounding box center [1081, 49] width 31 height 31
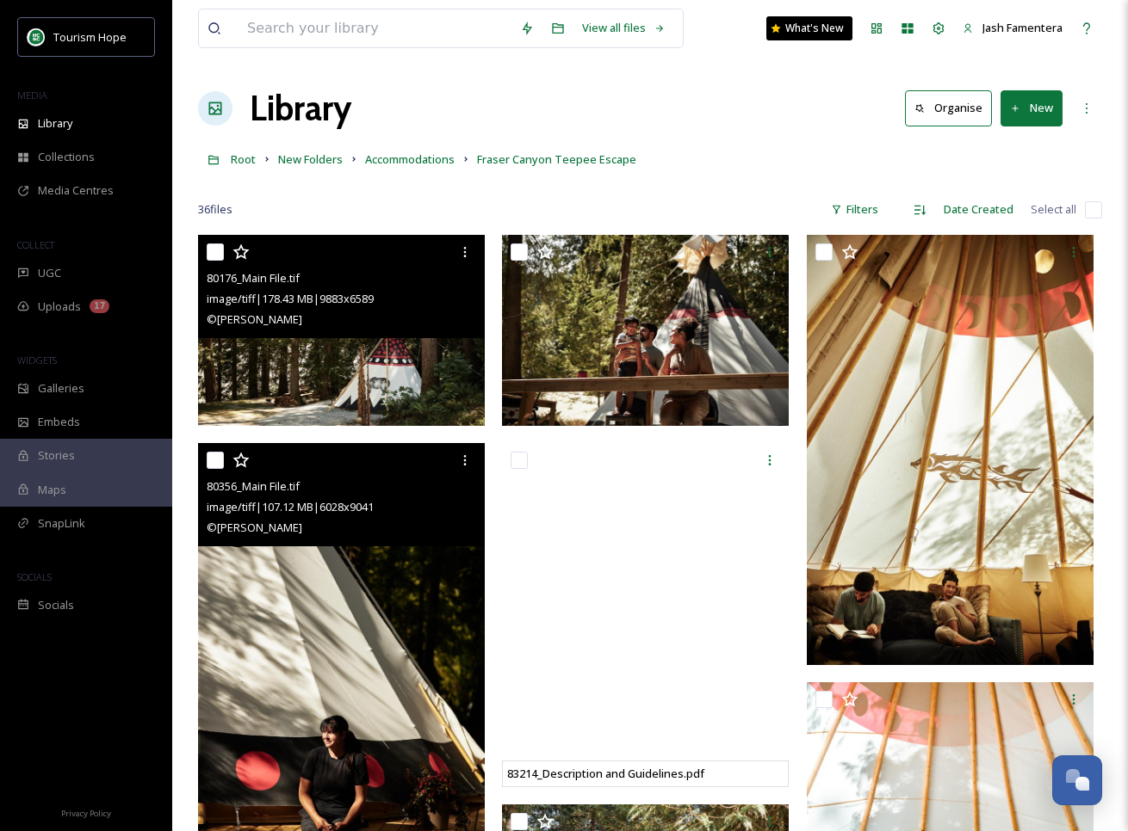
click at [296, 722] on img at bounding box center [341, 658] width 287 height 430
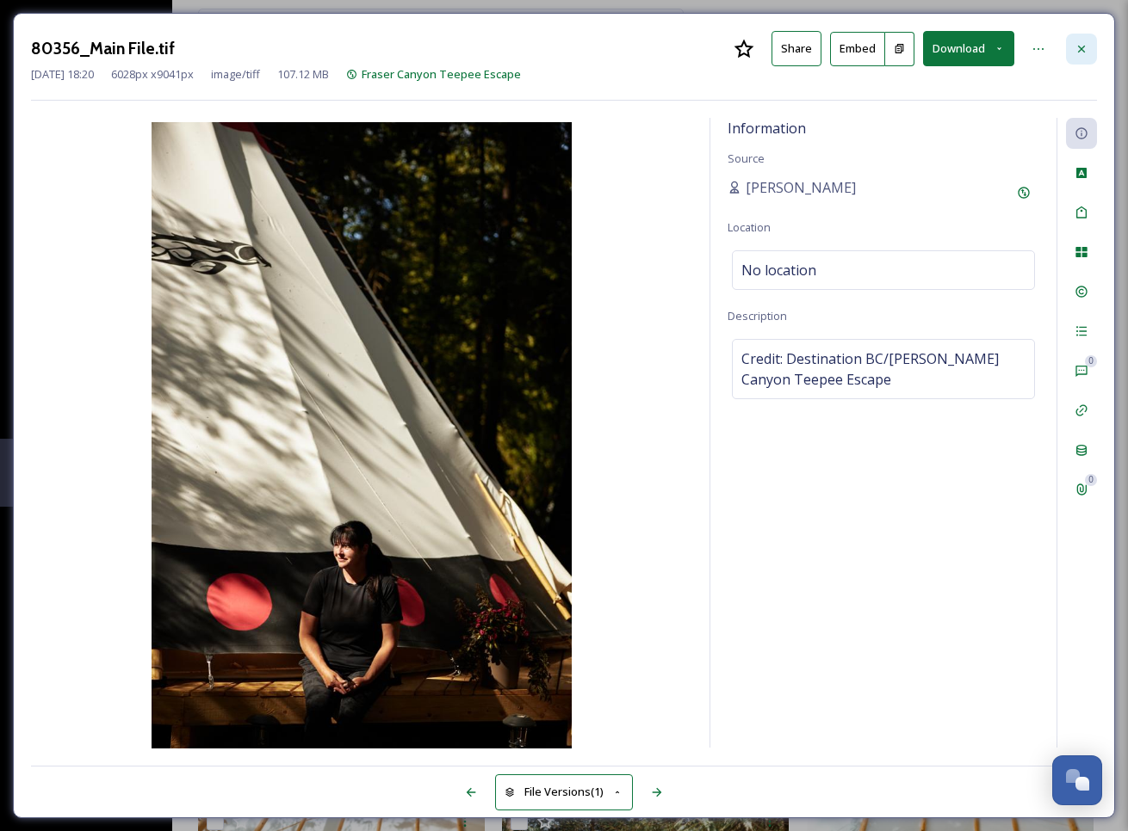
click at [1069, 50] on div at bounding box center [1081, 49] width 31 height 31
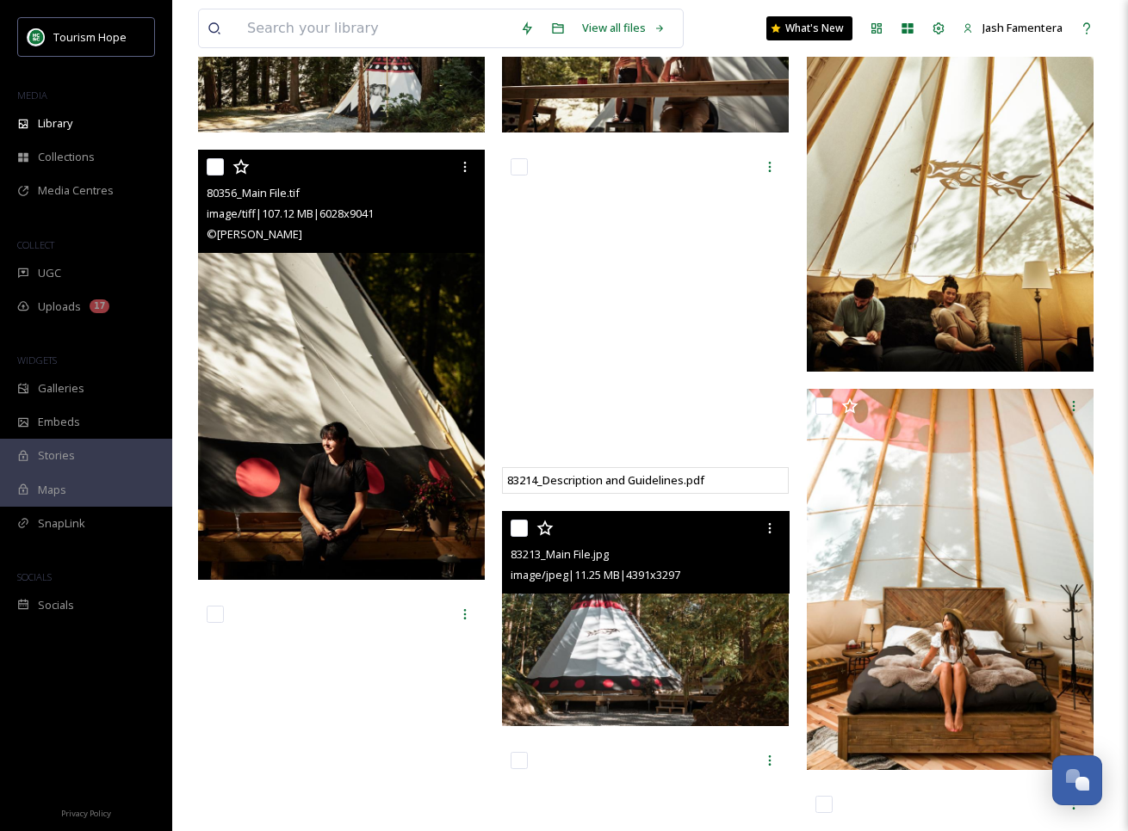
scroll to position [270, 0]
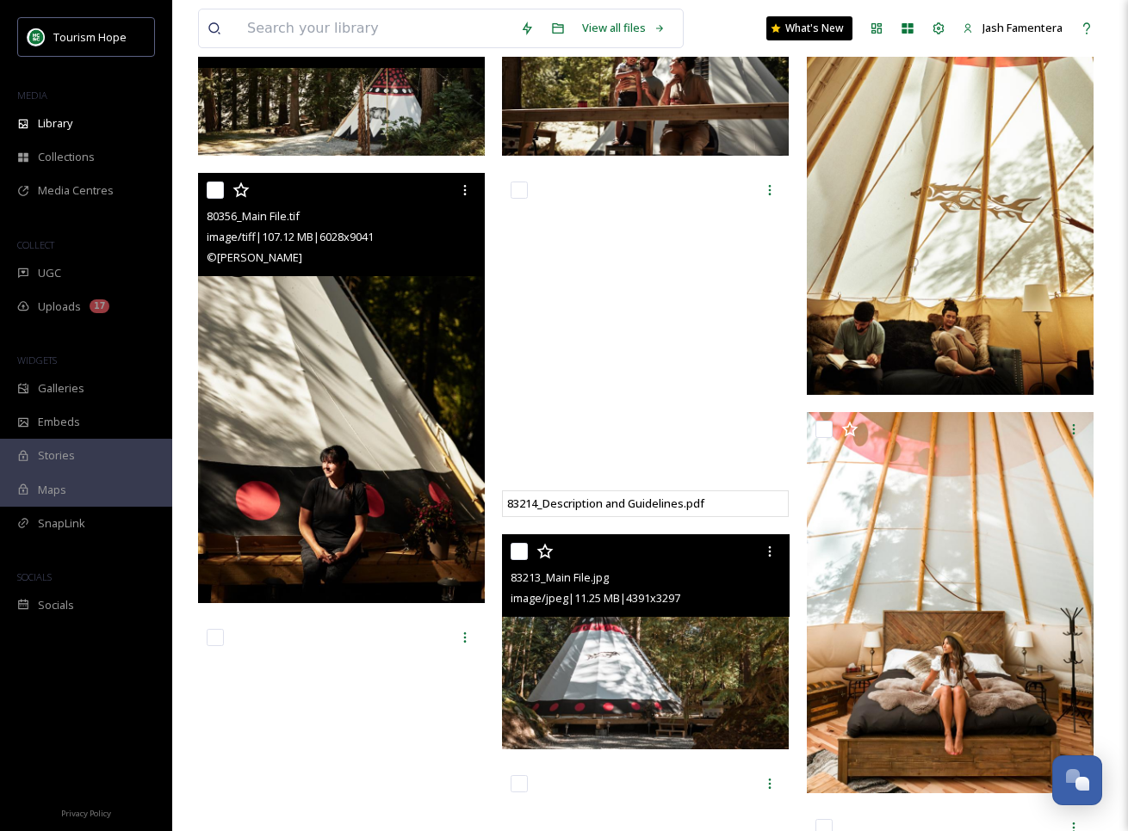
click at [621, 701] on img at bounding box center [645, 642] width 287 height 215
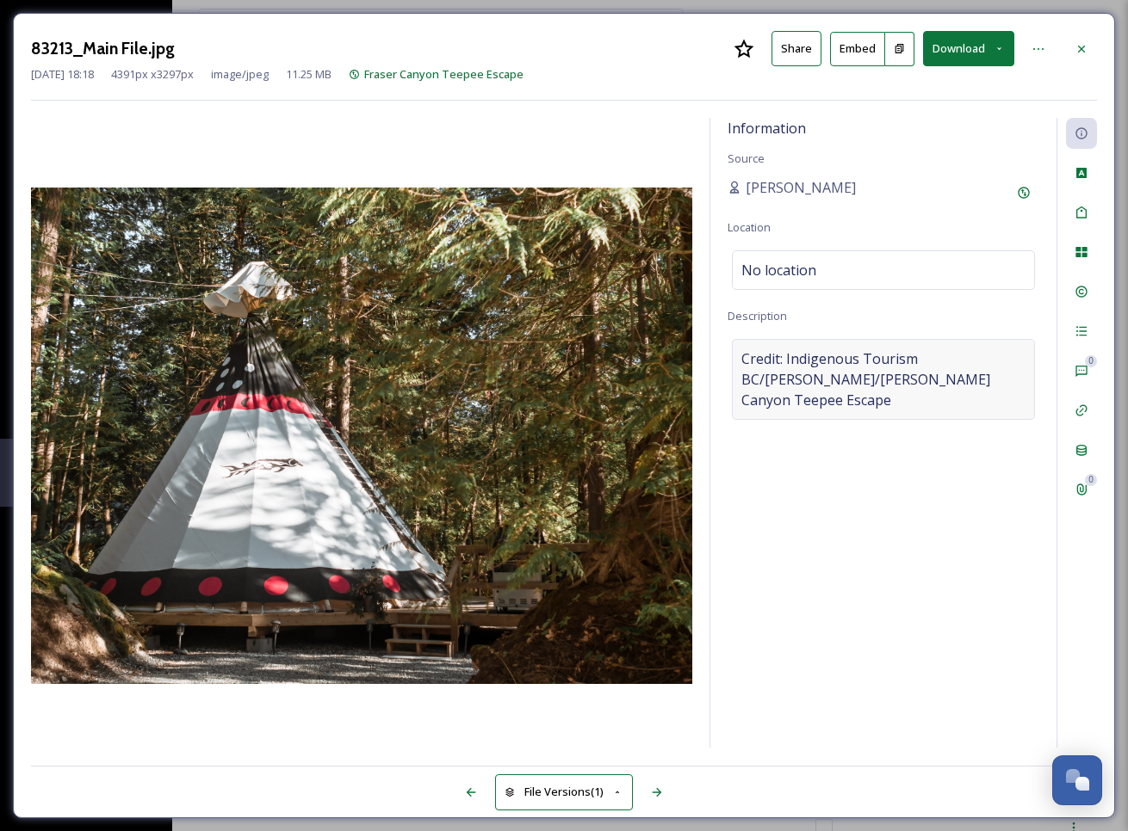
click at [908, 367] on span "Credit: Indigenous Tourism BC/Alicia Haque/Fraser Canyon Teepee Escape" at bounding box center [883, 380] width 284 height 62
drag, startPoint x: 930, startPoint y: 354, endPoint x: 934, endPoint y: 362, distance: 8.9
click at [934, 362] on textarea "Credit: Indigenous Tourism BC/Alicia Haque/Fraser Canyon Teepee Escape" at bounding box center [883, 410] width 312 height 143
drag, startPoint x: 778, startPoint y: 356, endPoint x: 974, endPoint y: 395, distance: 200.0
click at [974, 396] on textarea "Credit: Indigenous Tourism BC/Alicia Haque/Fraser Canyon Teepee Escape" at bounding box center [883, 410] width 312 height 143
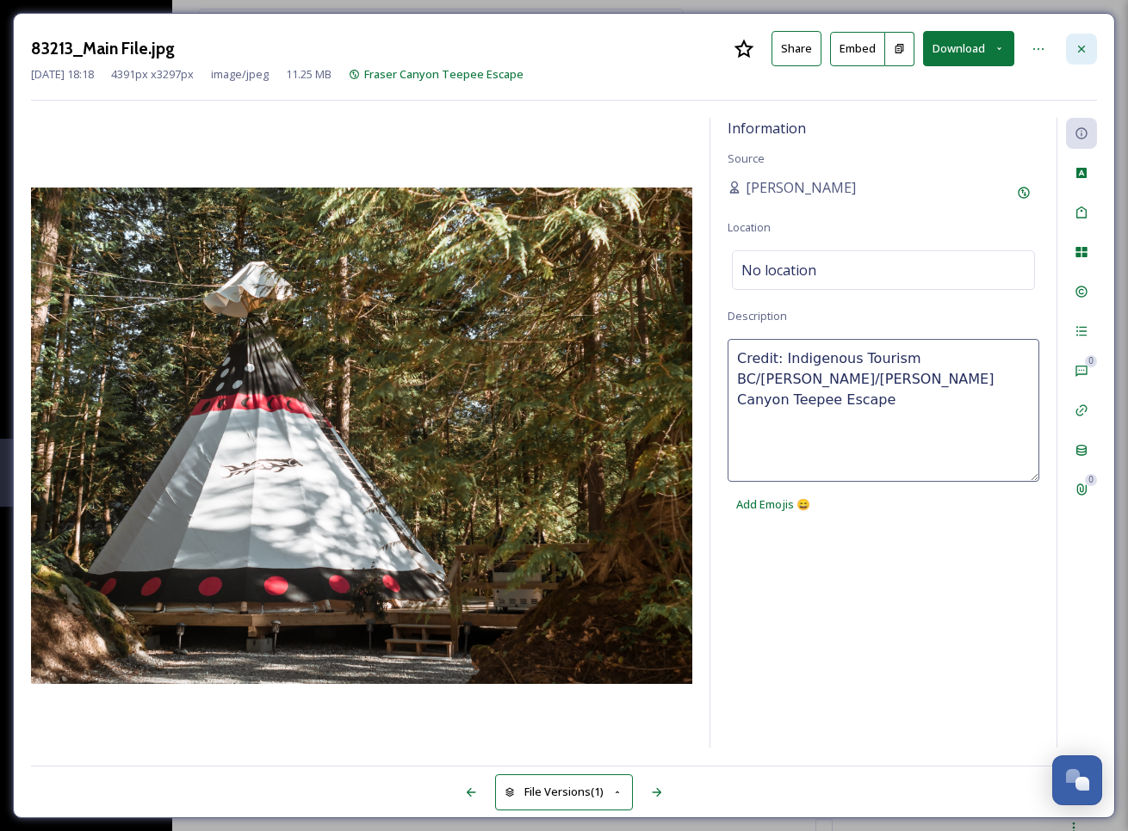
click at [1086, 42] on icon at bounding box center [1081, 49] width 14 height 14
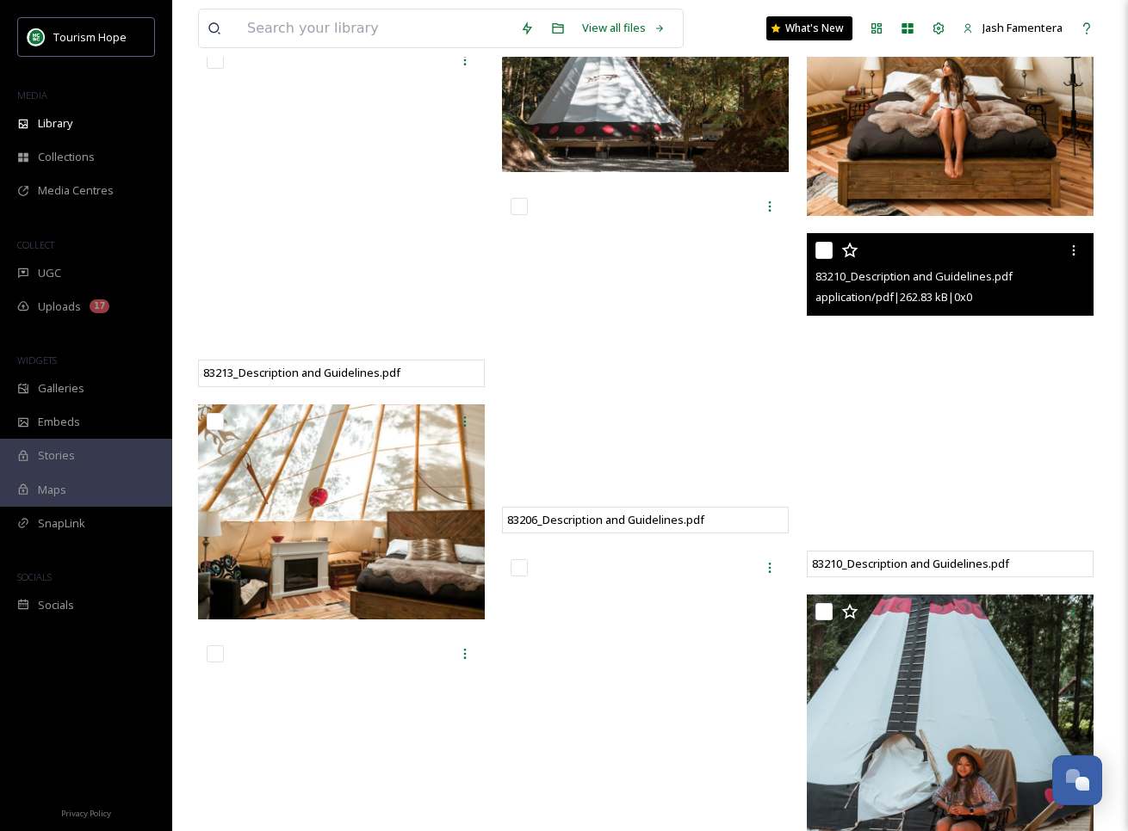
scroll to position [868, 0]
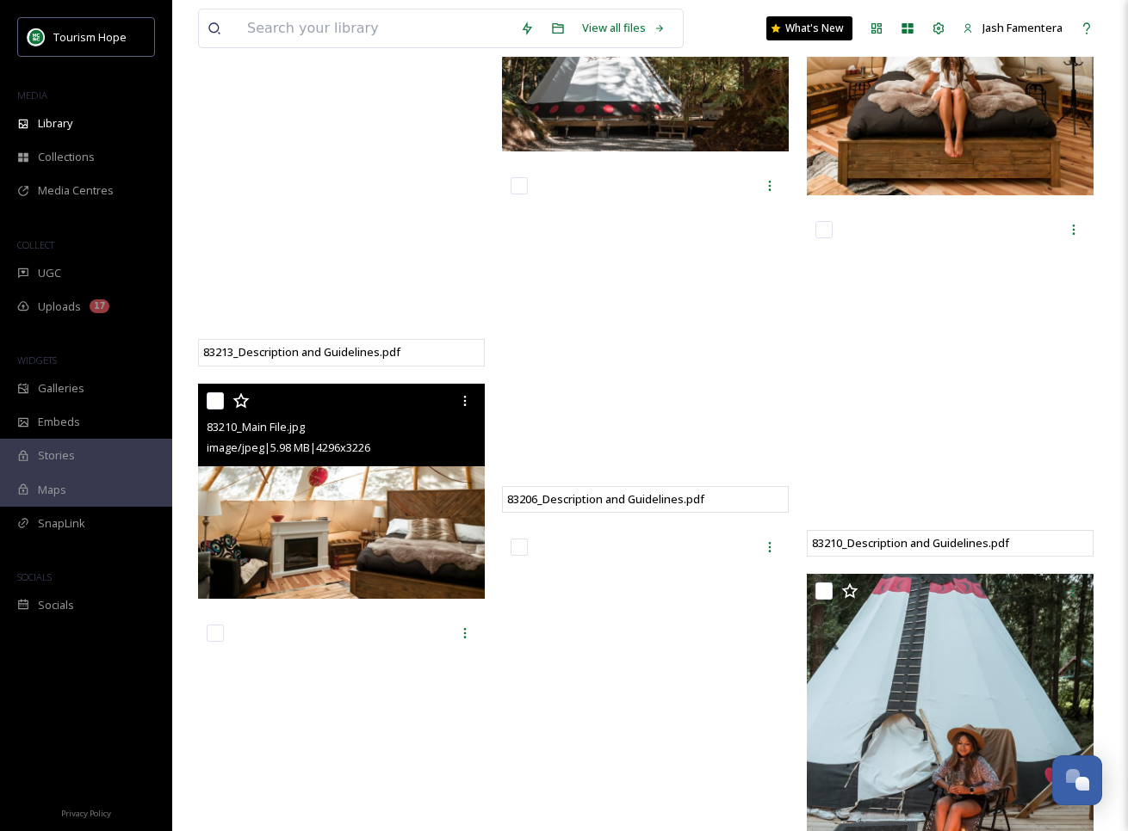
click at [323, 433] on div "83210_Main File.jpg" at bounding box center [344, 427] width 274 height 21
click at [323, 504] on img at bounding box center [341, 491] width 287 height 215
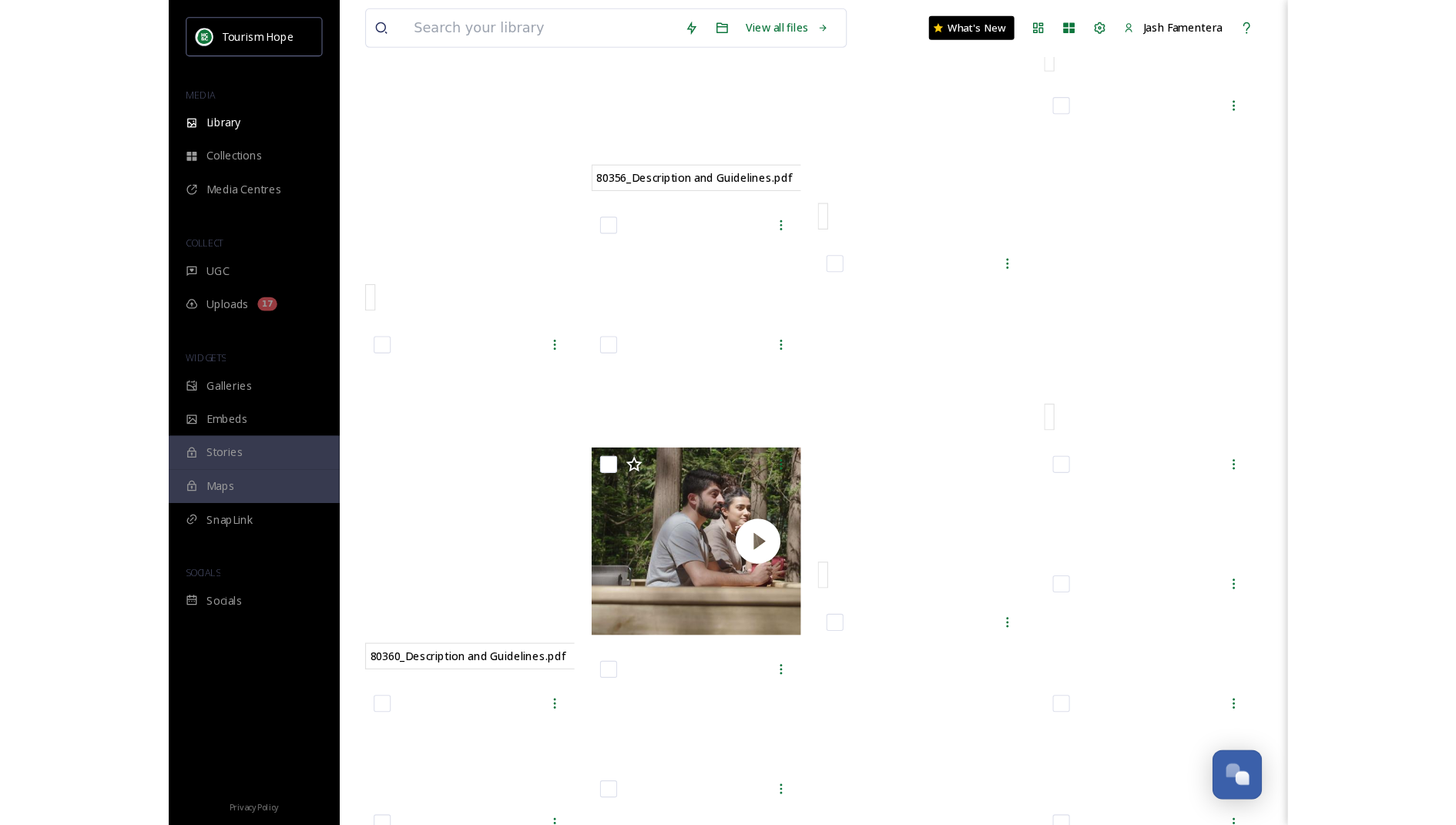
scroll to position [730, 0]
